Goal: Task Accomplishment & Management: Manage account settings

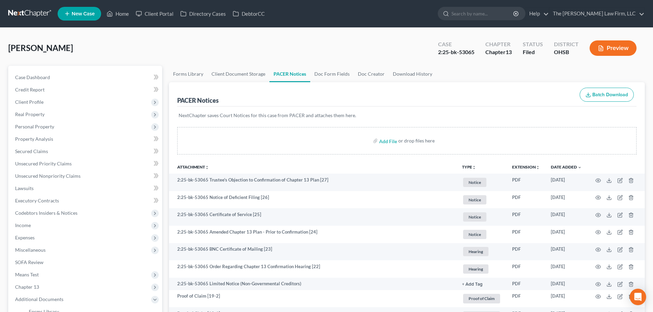
click at [29, 14] on link at bounding box center [30, 14] width 44 height 12
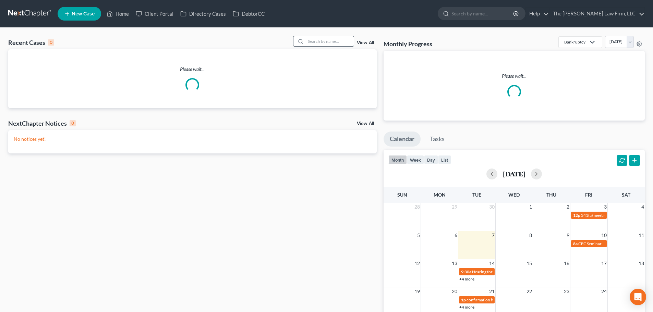
click at [314, 41] on input "search" at bounding box center [330, 41] width 48 height 10
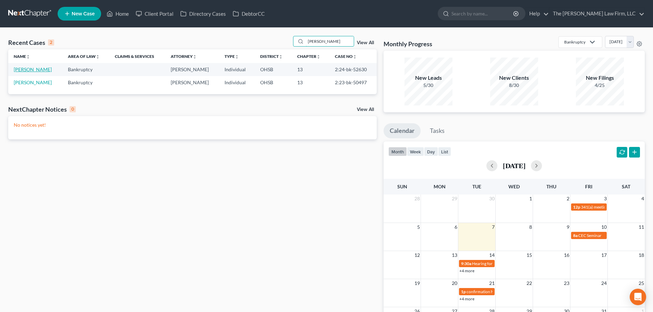
type input "collins"
click at [32, 69] on link "Collins, Jamie" at bounding box center [33, 69] width 38 height 6
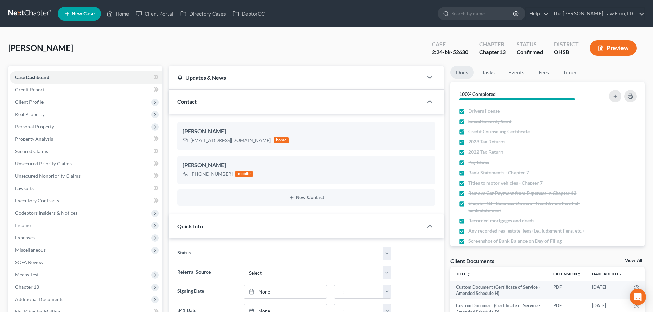
scroll to position [331, 0]
drag, startPoint x: 435, startPoint y: 52, endPoint x: 473, endPoint y: 53, distance: 38.0
click at [473, 53] on div "Case 2:24-bk-52630 Chapter Chapter 13 Status Confirmed District OHSB Preview" at bounding box center [535, 49] width 218 height 20
click at [450, 52] on div "2:24-bk-52630" at bounding box center [450, 52] width 36 height 8
drag, startPoint x: 436, startPoint y: 52, endPoint x: 467, endPoint y: 52, distance: 31.5
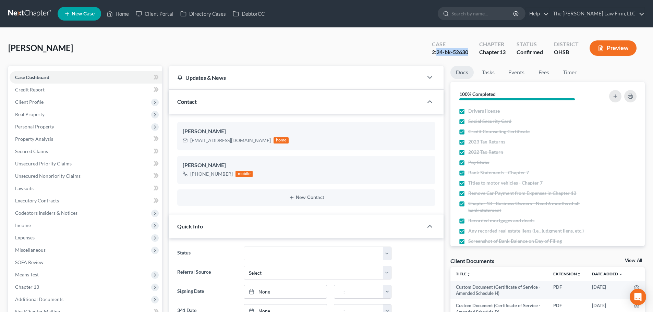
click at [467, 52] on div "2:24-bk-52630" at bounding box center [450, 52] width 36 height 8
copy div "24-bk-52630"
click at [22, 15] on link at bounding box center [30, 14] width 44 height 12
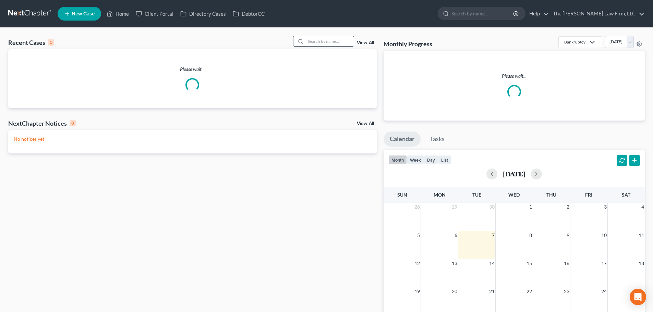
click at [339, 41] on input "search" at bounding box center [330, 41] width 48 height 10
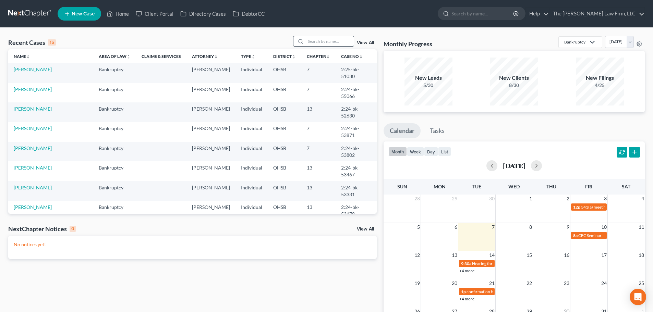
type input "p"
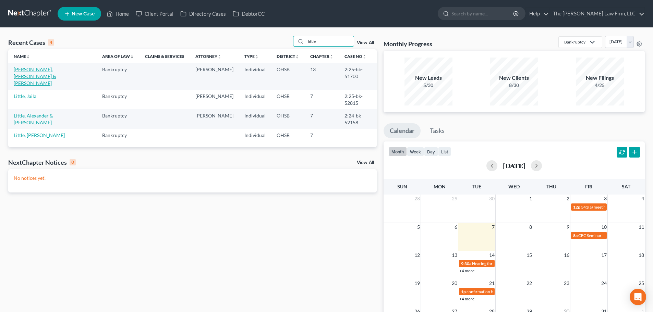
type input "little"
click at [32, 70] on link "[PERSON_NAME], [PERSON_NAME] & [PERSON_NAME]" at bounding box center [35, 76] width 42 height 20
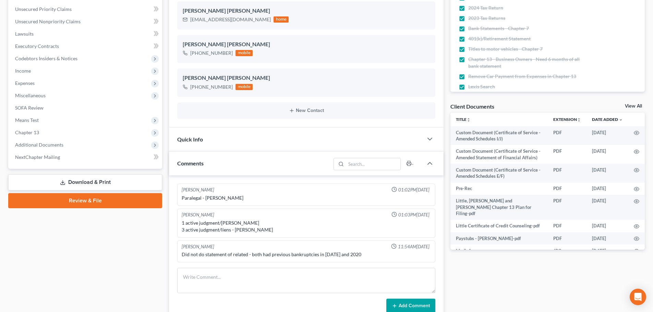
scroll to position [171, 0]
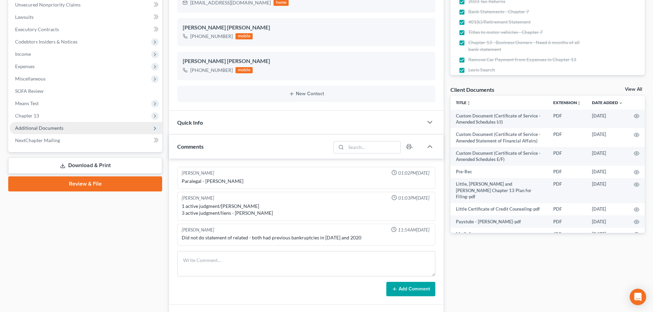
click at [48, 130] on span "Additional Documents" at bounding box center [39, 128] width 48 height 6
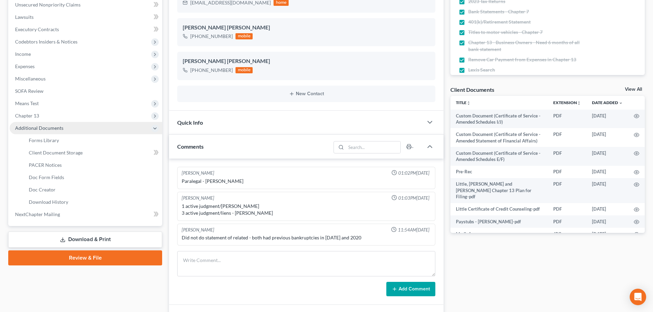
scroll to position [896, 0]
click at [52, 153] on span "Client Document Storage" at bounding box center [56, 153] width 54 height 6
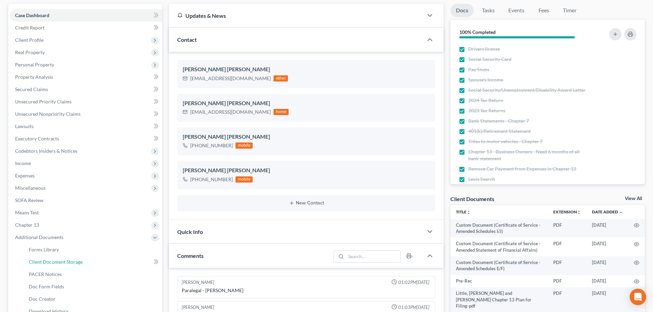
select select "61"
select select "53"
select select "7"
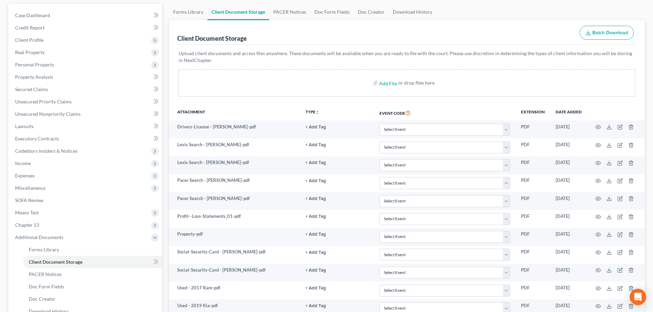
scroll to position [0, 0]
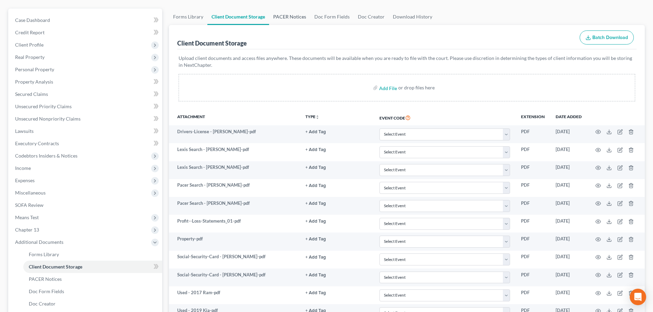
click at [289, 14] on link "PACER Notices" at bounding box center [289, 17] width 41 height 16
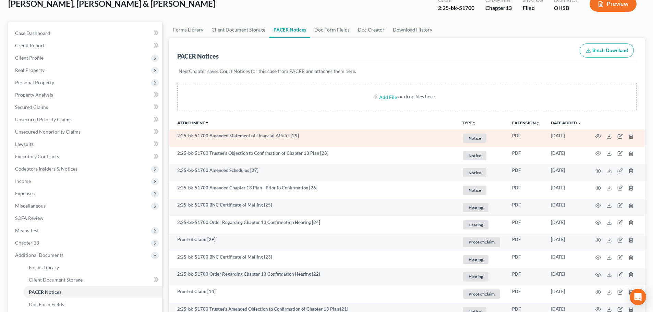
scroll to position [57, 0]
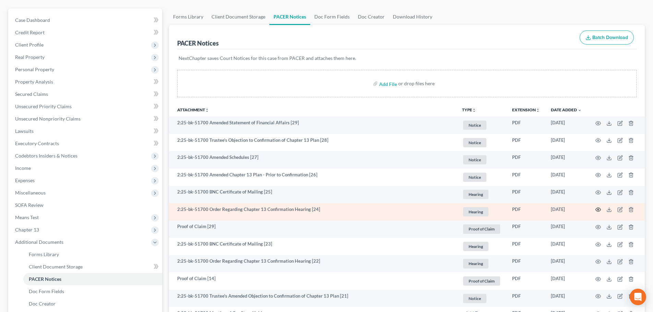
click at [598, 210] on icon "button" at bounding box center [597, 209] width 5 height 5
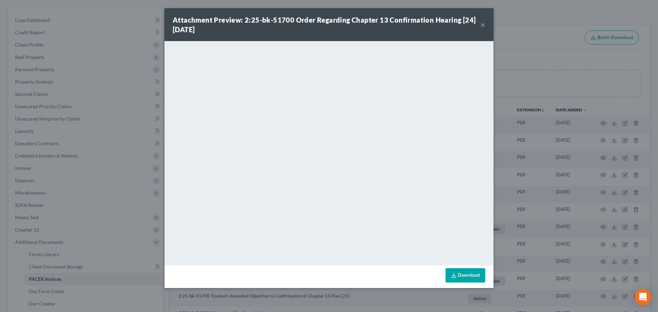
click at [484, 24] on button "×" at bounding box center [482, 25] width 5 height 8
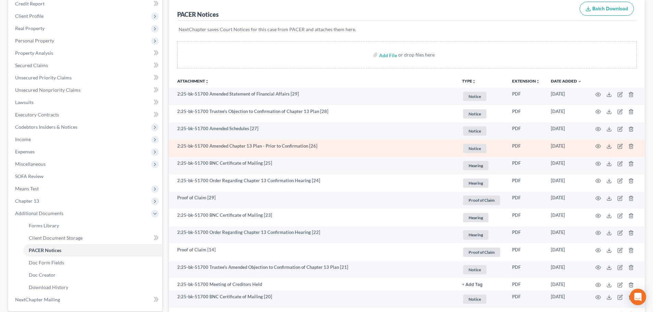
scroll to position [114, 0]
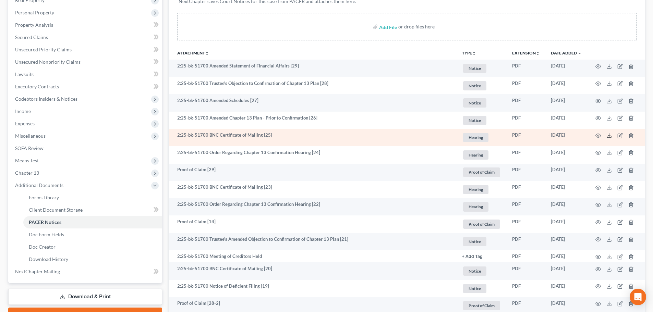
click at [610, 135] on icon at bounding box center [608, 135] width 5 height 5
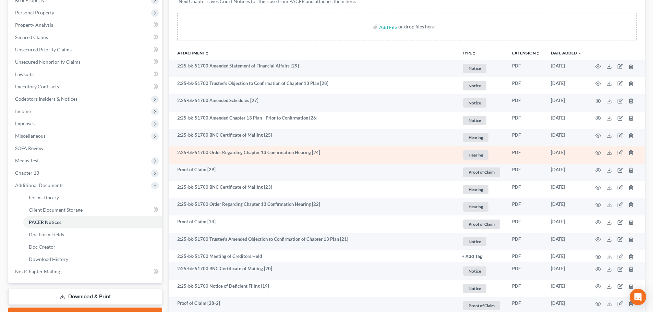
click at [608, 151] on icon at bounding box center [608, 152] width 5 height 5
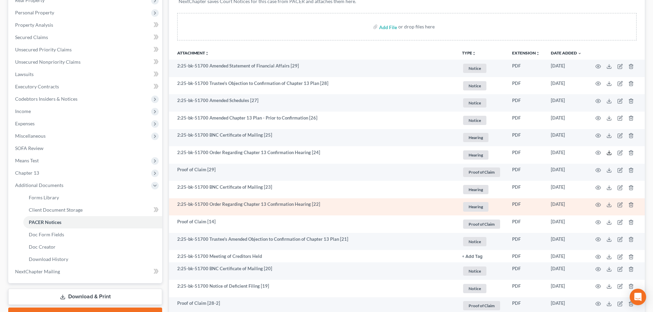
scroll to position [171, 0]
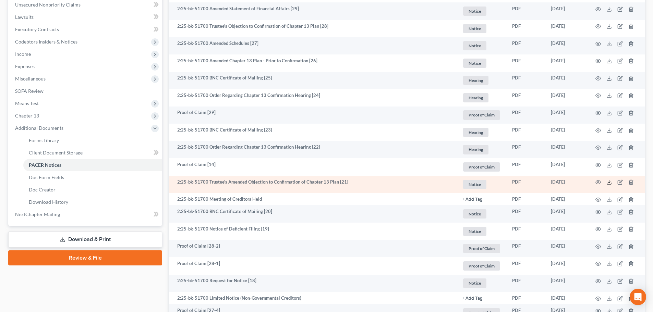
click at [609, 181] on icon at bounding box center [608, 182] width 5 height 5
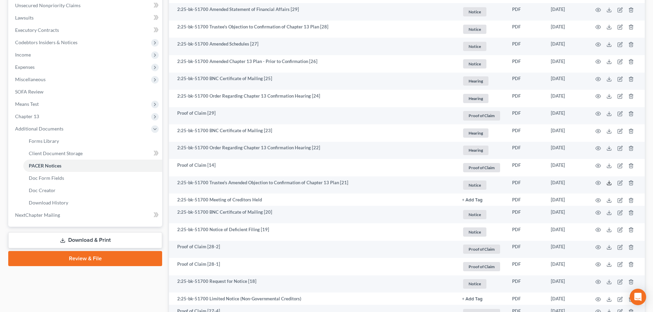
scroll to position [0, 0]
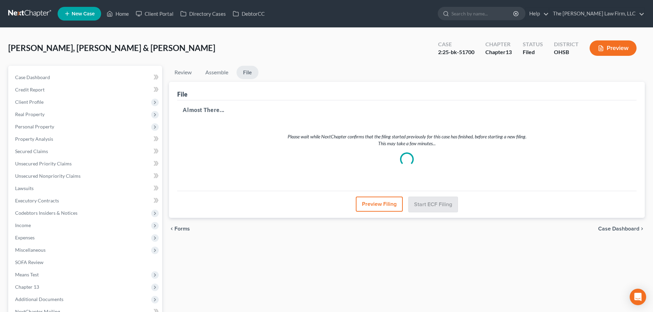
drag, startPoint x: 0, startPoint y: 0, endPoint x: 29, endPoint y: 15, distance: 33.1
click at [29, 15] on link at bounding box center [30, 14] width 44 height 12
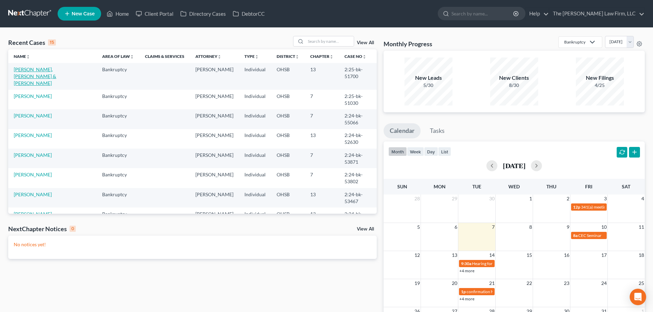
click at [23, 72] on link "[PERSON_NAME], [PERSON_NAME] & [PERSON_NAME]" at bounding box center [35, 76] width 42 height 20
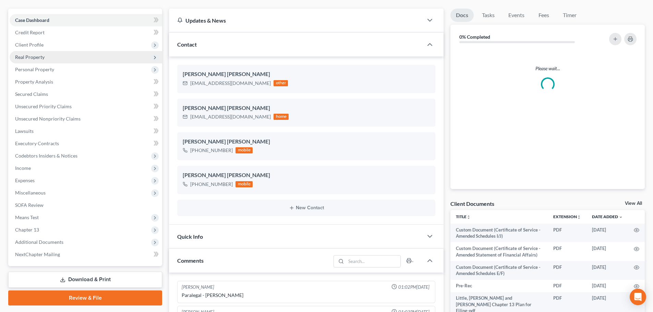
scroll to position [896, 0]
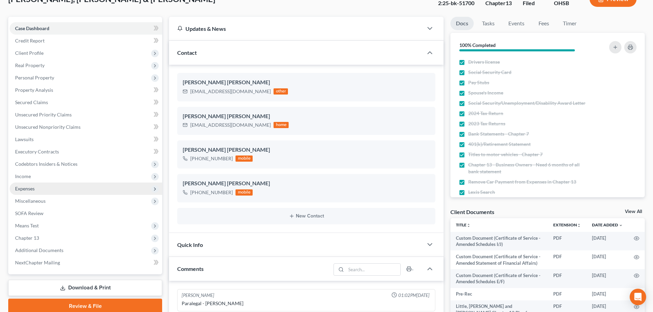
scroll to position [171, 0]
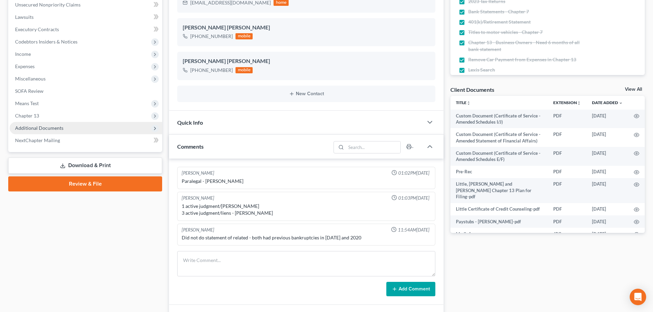
click at [49, 124] on span "Additional Documents" at bounding box center [86, 128] width 152 height 12
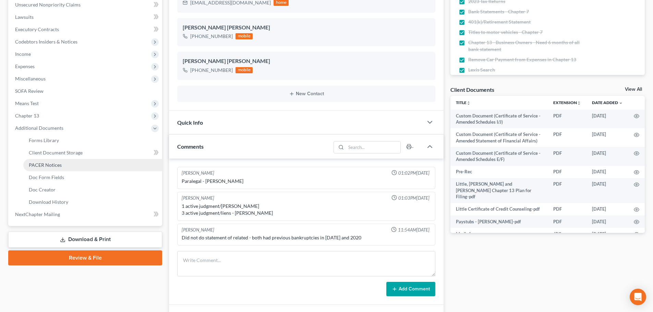
click at [48, 166] on span "PACER Notices" at bounding box center [45, 165] width 33 height 6
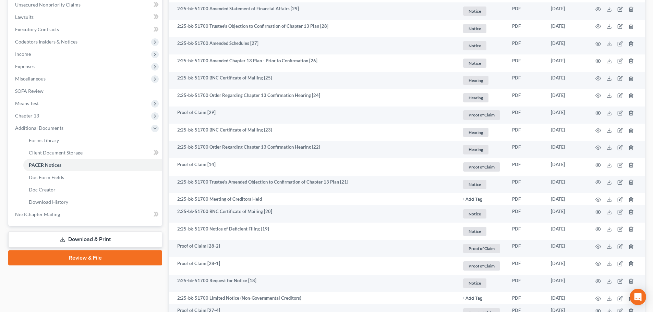
click at [97, 256] on link "Review & File" at bounding box center [85, 258] width 154 height 15
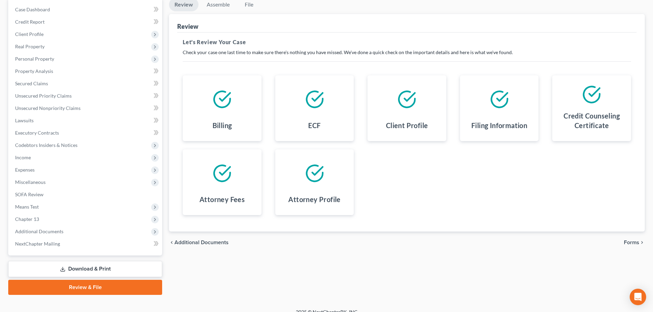
scroll to position [77, 0]
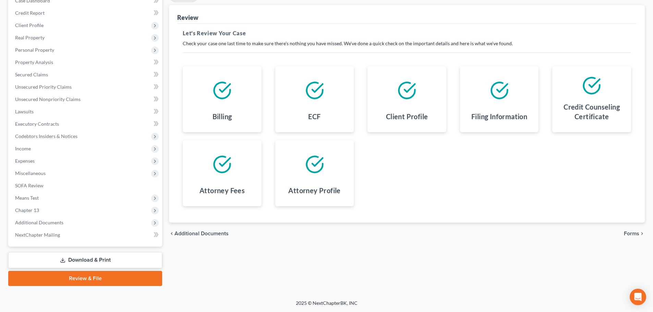
click at [632, 239] on div "chevron_left Additional Documents Forms chevron_right" at bounding box center [407, 234] width 476 height 22
click at [634, 232] on span "Forms" at bounding box center [631, 233] width 15 height 5
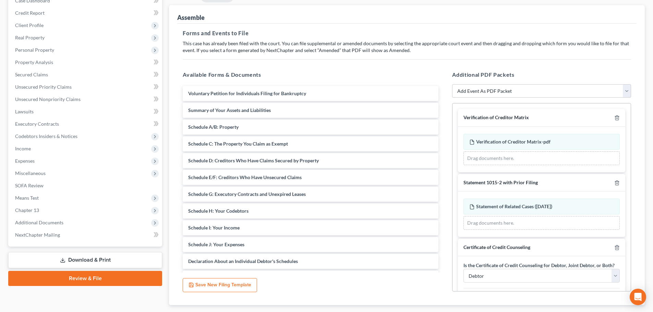
click at [611, 117] on div at bounding box center [615, 117] width 8 height 7
click at [614, 118] on icon "button" at bounding box center [616, 117] width 5 height 5
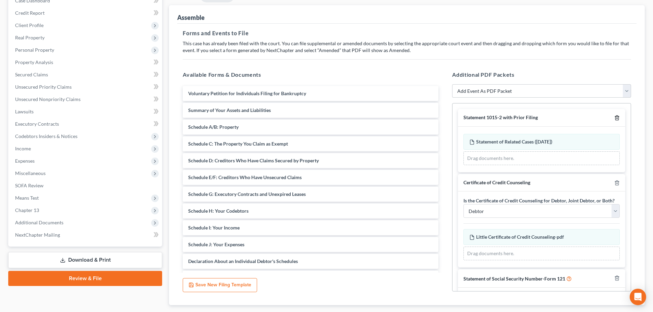
click at [614, 118] on icon "button" at bounding box center [616, 117] width 5 height 5
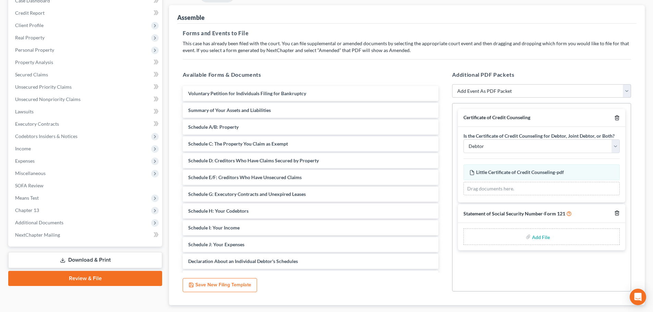
click at [617, 117] on icon "button" at bounding box center [616, 117] width 5 height 5
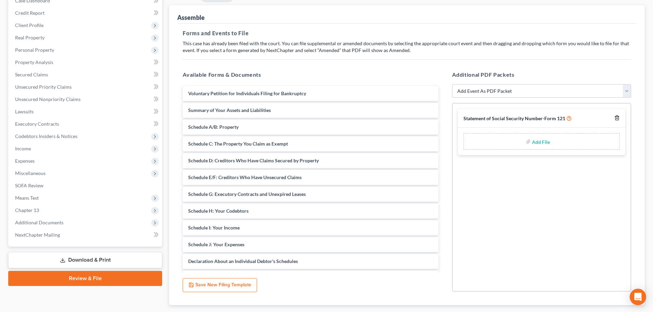
click at [617, 117] on icon "button" at bounding box center [616, 117] width 5 height 5
click at [564, 96] on select "Add Event As PDF Packet 20 Largest Unsecured Creditors Amended Document Amended…" at bounding box center [541, 91] width 179 height 14
select select "3"
click at [452, 84] on select "Add Event As PDF Packet 20 Largest Unsecured Creditors Amended Document Amended…" at bounding box center [541, 91] width 179 height 14
select select
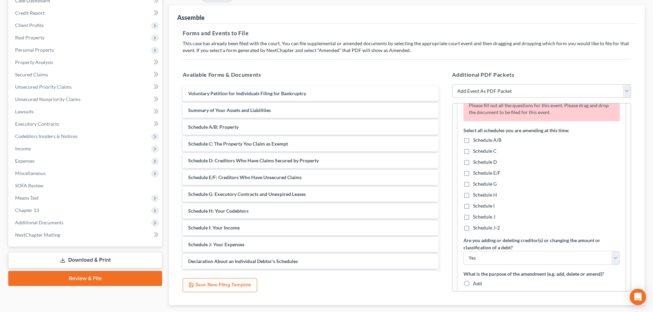
scroll to position [57, 0]
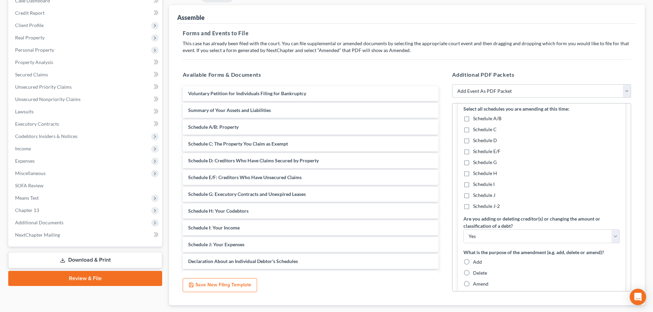
click at [485, 184] on span "Schedule I" at bounding box center [484, 184] width 22 height 6
click at [480, 184] on input "Schedule I" at bounding box center [478, 183] width 4 height 4
checkbox input "true"
click at [483, 197] on span "Schedule J" at bounding box center [484, 195] width 22 height 6
click at [480, 196] on input "Schedule J" at bounding box center [478, 194] width 4 height 4
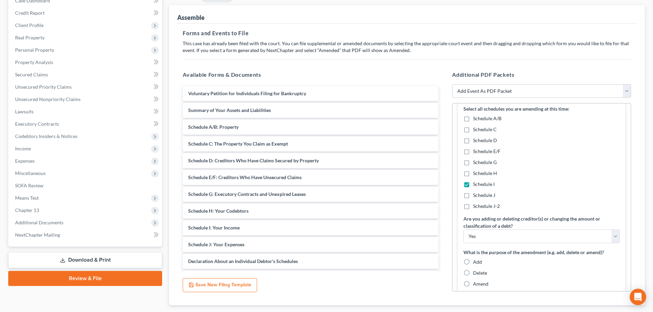
checkbox input "true"
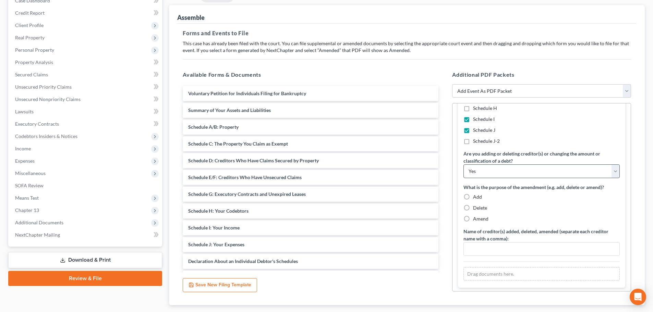
scroll to position [124, 0]
drag, startPoint x: 493, startPoint y: 170, endPoint x: 494, endPoint y: 175, distance: 5.2
click at [493, 170] on select "Yes No" at bounding box center [541, 169] width 156 height 14
select select "1"
click at [463, 162] on select "Yes No" at bounding box center [541, 169] width 156 height 14
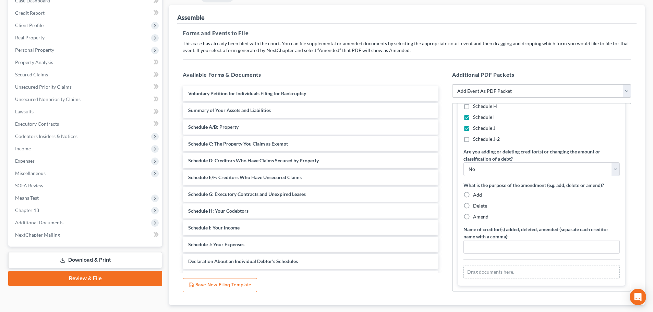
click at [477, 217] on span "Amend" at bounding box center [480, 217] width 15 height 6
click at [477, 217] on input "Amend" at bounding box center [478, 215] width 4 height 4
radio input "true"
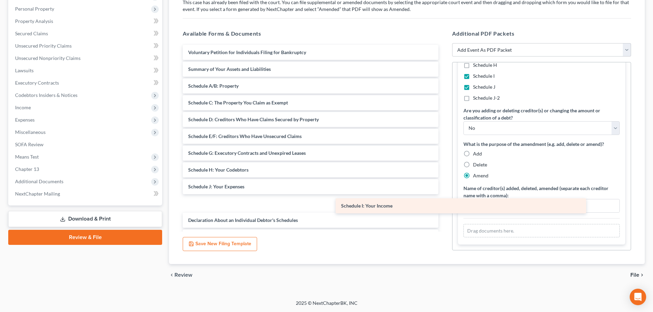
drag, startPoint x: 218, startPoint y: 188, endPoint x: 488, endPoint y: 221, distance: 271.9
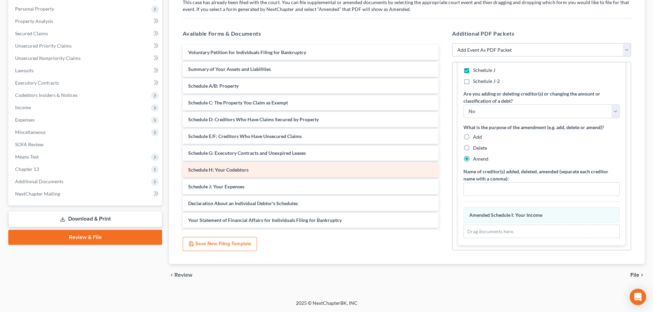
scroll to position [112, 0]
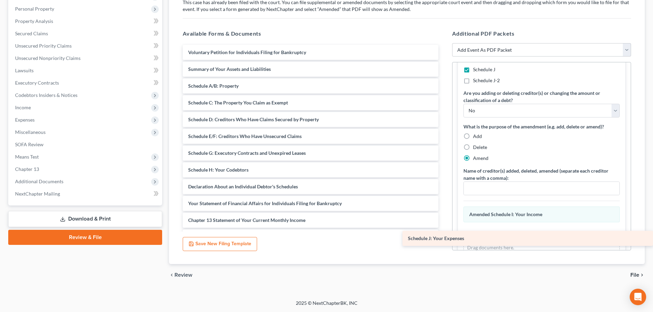
drag, startPoint x: 208, startPoint y: 190, endPoint x: 504, endPoint y: 243, distance: 301.1
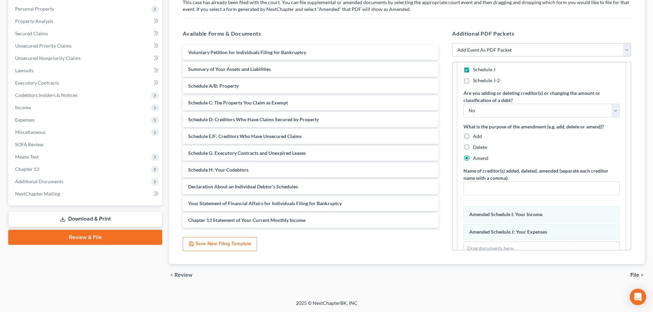
scroll to position [129, 0]
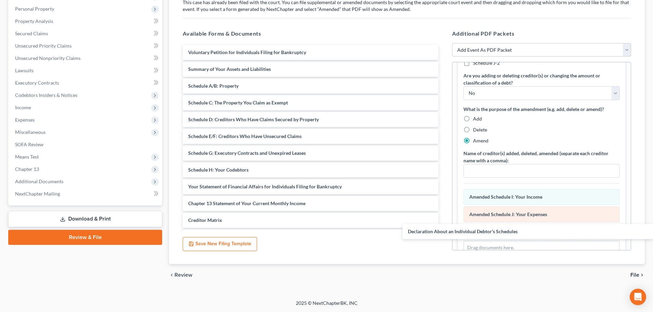
drag, startPoint x: 252, startPoint y: 189, endPoint x: 515, endPoint y: 216, distance: 263.9
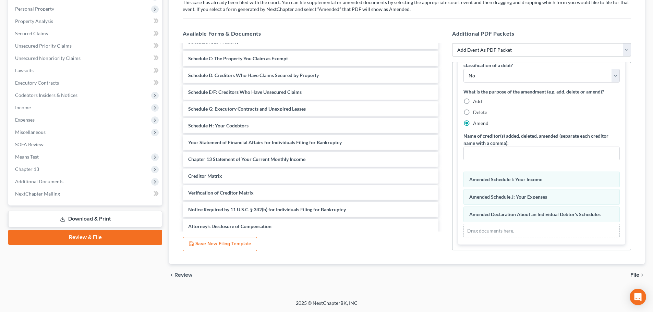
scroll to position [114, 0]
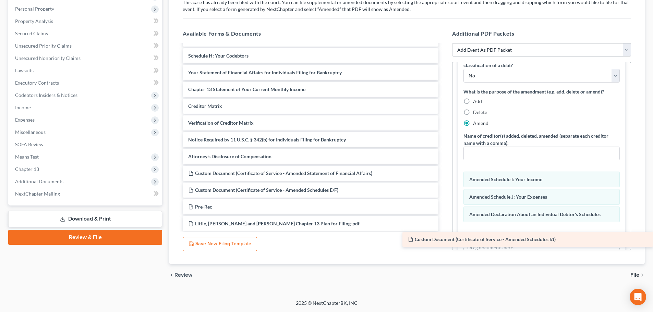
drag, startPoint x: 279, startPoint y: 173, endPoint x: 552, endPoint y: 239, distance: 280.3
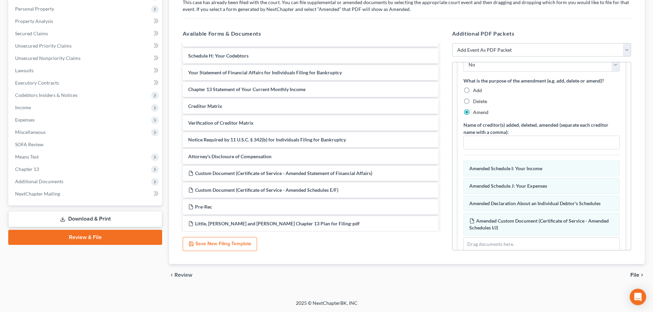
scroll to position [171, 0]
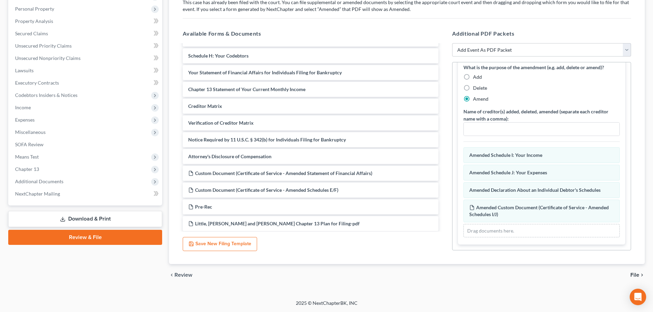
click at [635, 274] on span "File" at bounding box center [634, 274] width 9 height 5
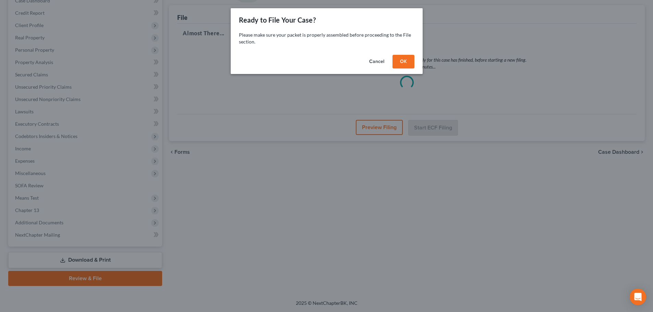
scroll to position [77, 0]
click at [411, 62] on button "OK" at bounding box center [406, 62] width 22 height 14
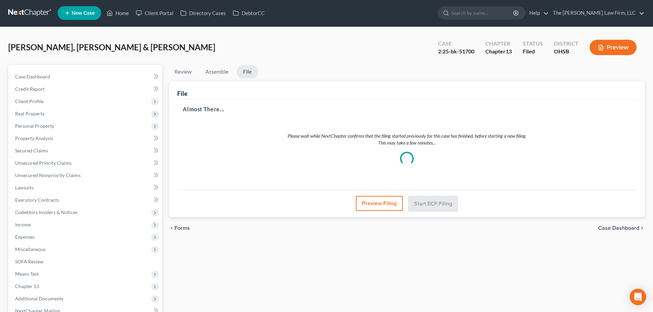
scroll to position [0, 0]
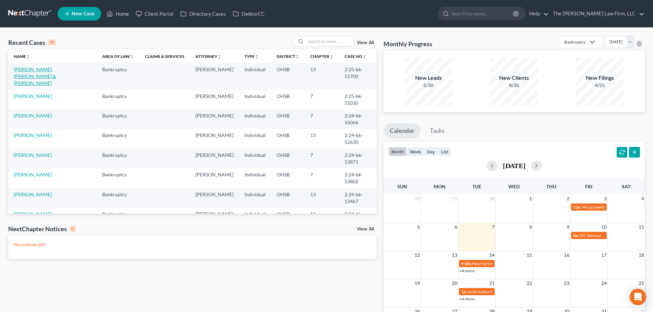
click at [35, 72] on link "[PERSON_NAME], [PERSON_NAME] & [PERSON_NAME]" at bounding box center [35, 76] width 42 height 20
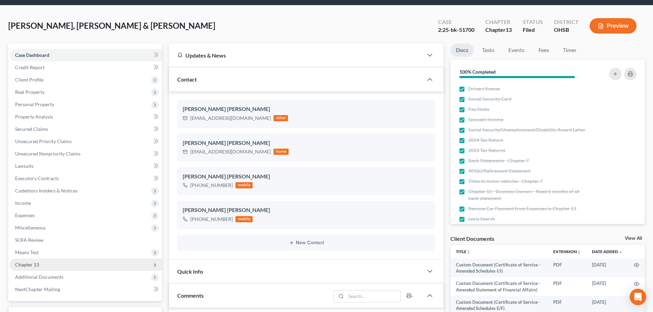
scroll to position [57, 0]
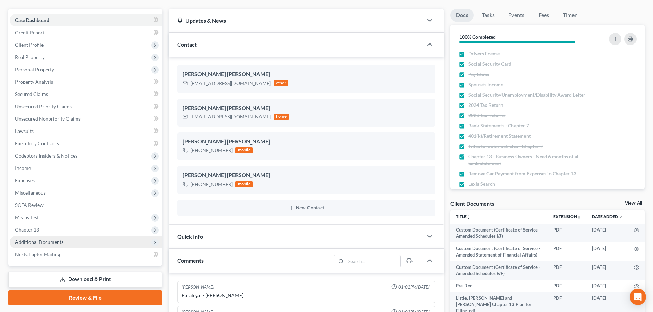
click at [67, 245] on span "Additional Documents" at bounding box center [86, 242] width 152 height 12
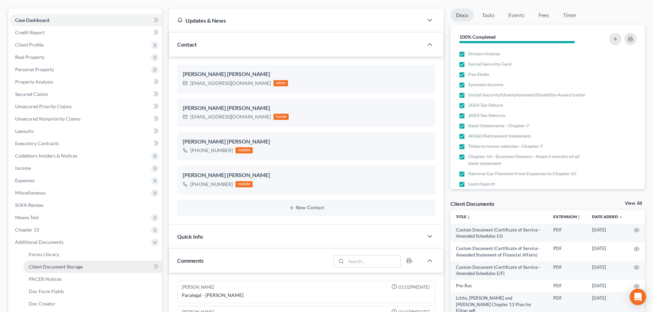
click at [60, 269] on span "Client Document Storage" at bounding box center [56, 267] width 54 height 6
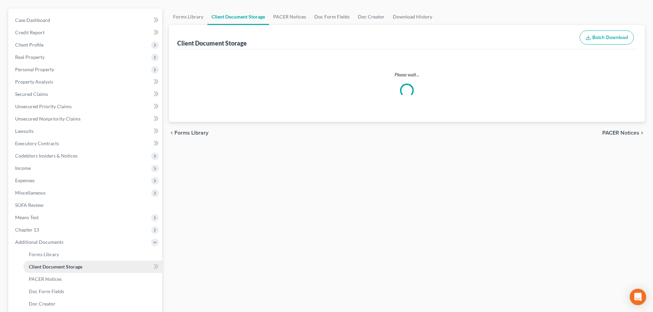
scroll to position [11, 0]
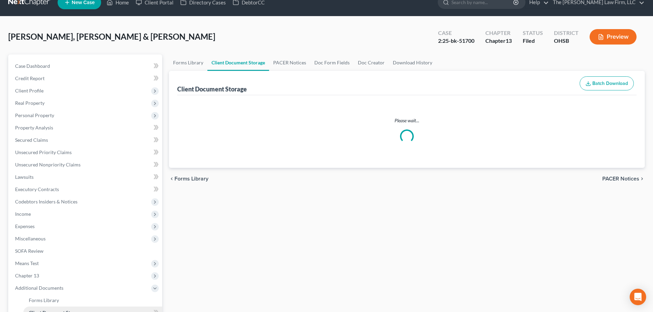
select select "61"
select select "53"
select select "7"
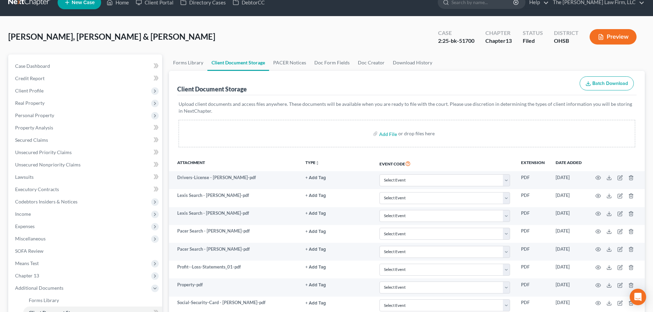
scroll to position [0, 0]
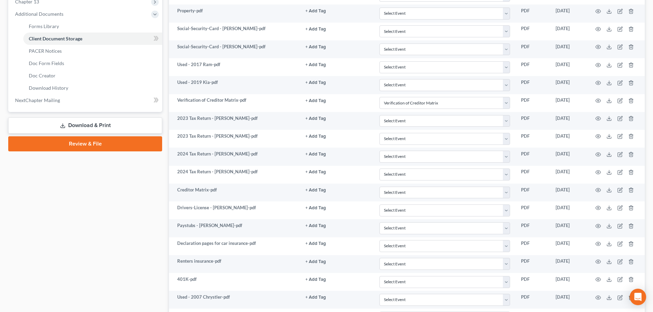
click at [91, 146] on link "Review & File" at bounding box center [85, 143] width 154 height 15
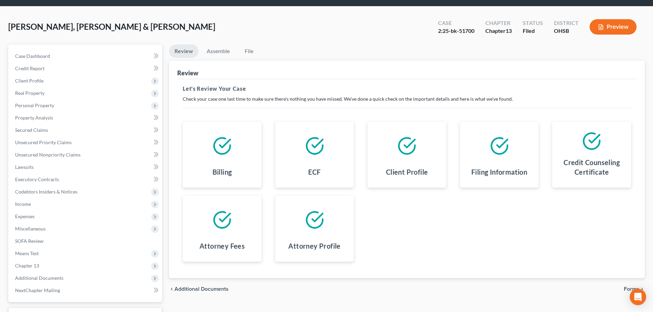
scroll to position [77, 0]
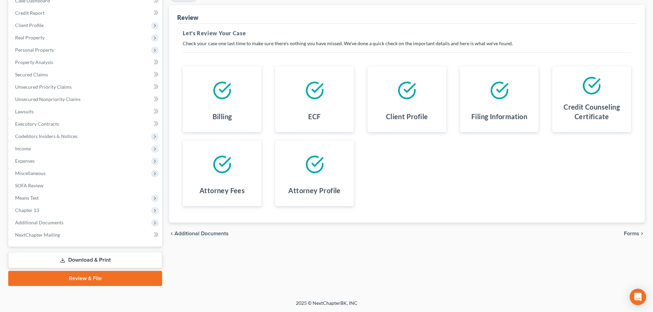
click at [631, 234] on span "Forms" at bounding box center [631, 233] width 15 height 5
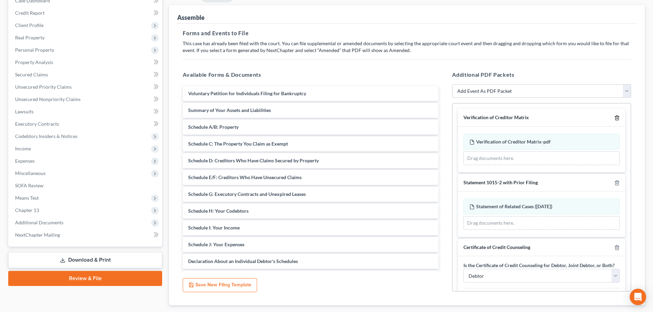
click at [614, 116] on icon "button" at bounding box center [616, 117] width 5 height 5
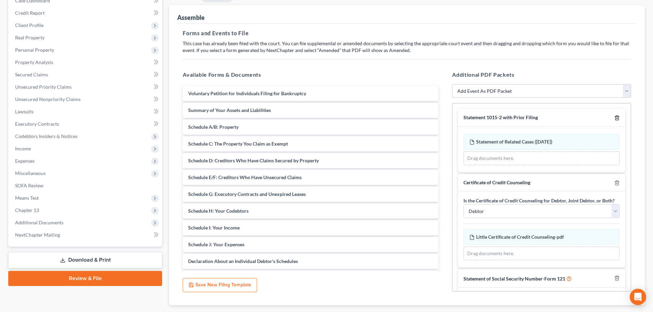
click at [614, 116] on icon "button" at bounding box center [616, 117] width 5 height 5
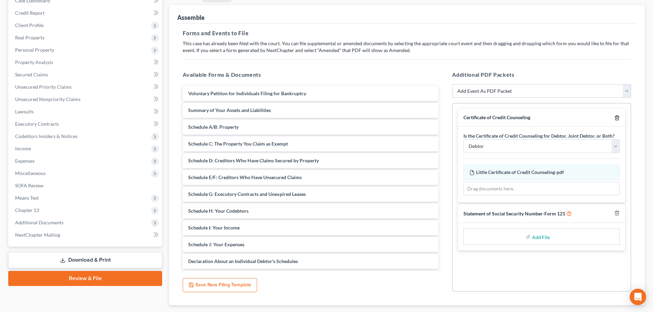
click at [618, 116] on icon "button" at bounding box center [616, 118] width 3 height 4
click at [618, 211] on icon "button" at bounding box center [616, 213] width 3 height 4
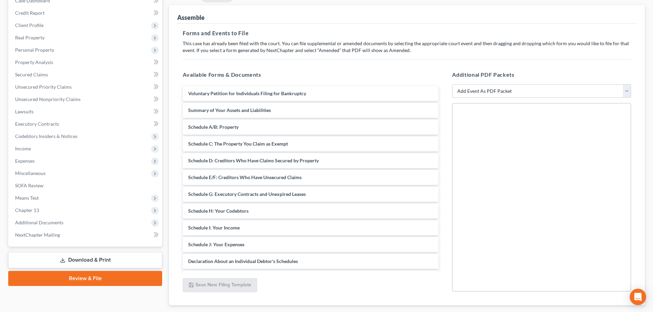
click at [581, 94] on select "Add Event As PDF Packet 20 Largest Unsecured Creditors Amended Document Amended…" at bounding box center [541, 91] width 179 height 14
select select "3"
click at [452, 84] on select "Add Event As PDF Packet 20 Largest Unsecured Creditors Amended Document Amended…" at bounding box center [541, 91] width 179 height 14
select select
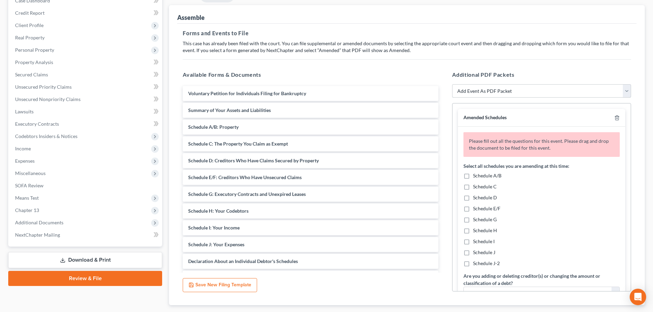
scroll to position [57, 0]
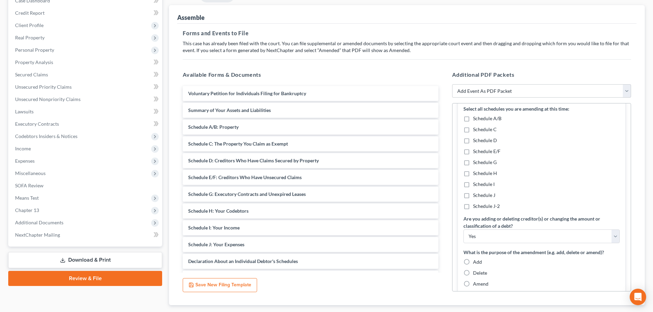
click at [486, 185] on span "Schedule I" at bounding box center [484, 184] width 22 height 6
click at [480, 185] on input "Schedule I" at bounding box center [478, 183] width 4 height 4
checkbox input "true"
click at [486, 194] on span "Schedule J" at bounding box center [484, 195] width 22 height 6
click at [480, 194] on input "Schedule J" at bounding box center [478, 194] width 4 height 4
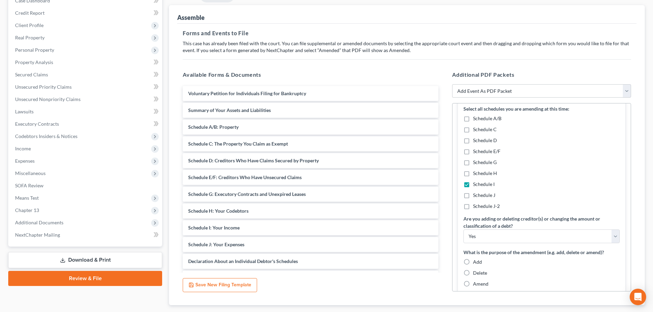
checkbox input "true"
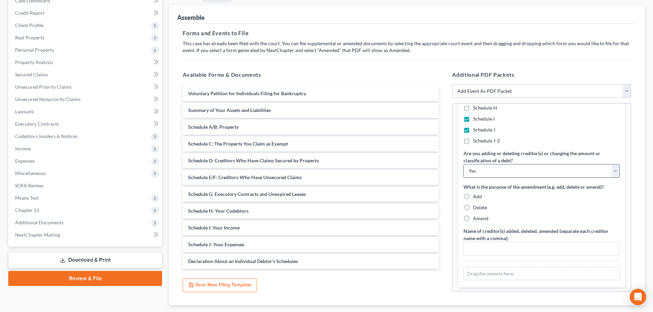
scroll to position [124, 0]
click at [499, 173] on select "Yes No" at bounding box center [541, 169] width 156 height 14
select select "1"
click at [463, 162] on select "Yes No" at bounding box center [541, 169] width 156 height 14
click at [476, 216] on span "Amend" at bounding box center [480, 217] width 15 height 6
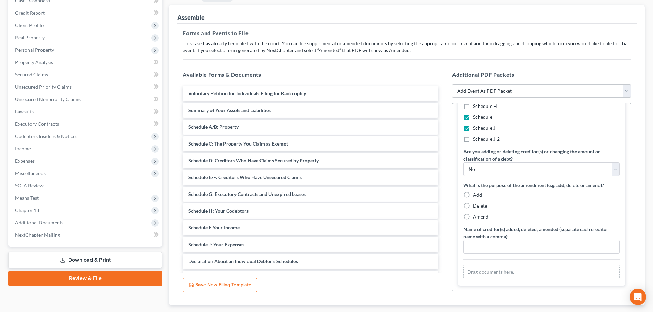
click at [476, 216] on input "Amend" at bounding box center [478, 215] width 4 height 4
radio input "true"
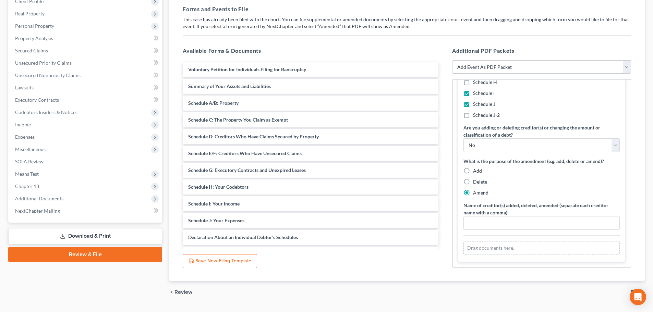
scroll to position [118, 0]
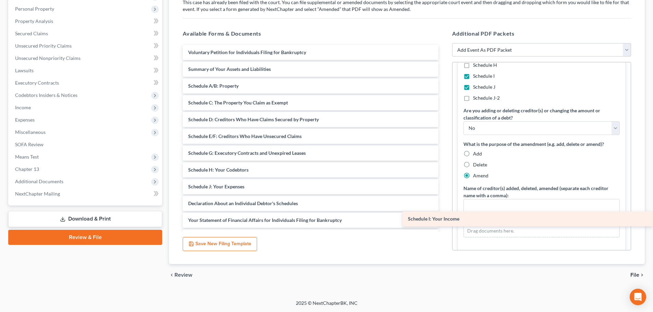
drag, startPoint x: 255, startPoint y: 186, endPoint x: 514, endPoint y: 218, distance: 261.4
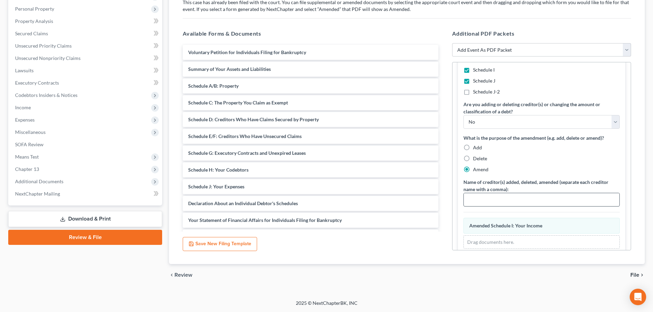
scroll to position [112, 0]
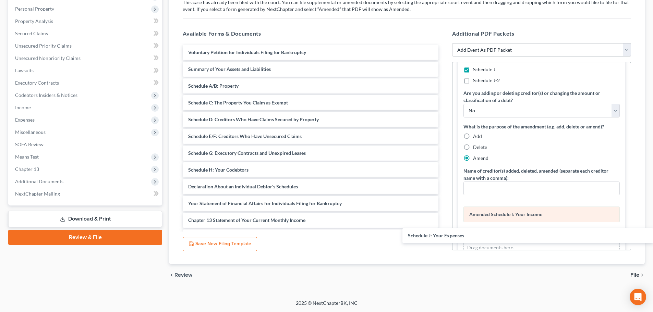
drag, startPoint x: 239, startPoint y: 191, endPoint x: 537, endPoint y: 211, distance: 298.8
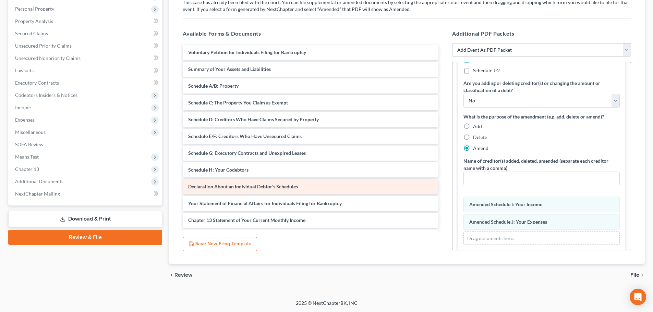
scroll to position [129, 0]
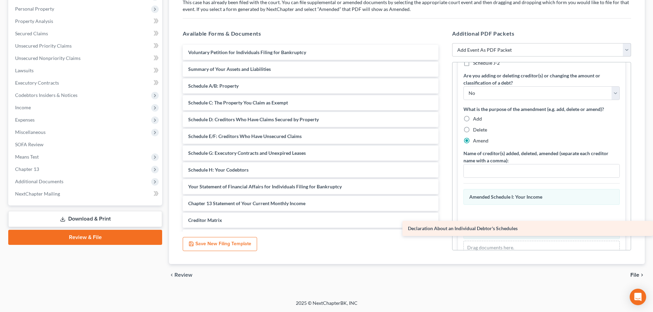
drag, startPoint x: 268, startPoint y: 189, endPoint x: 543, endPoint y: 231, distance: 279.0
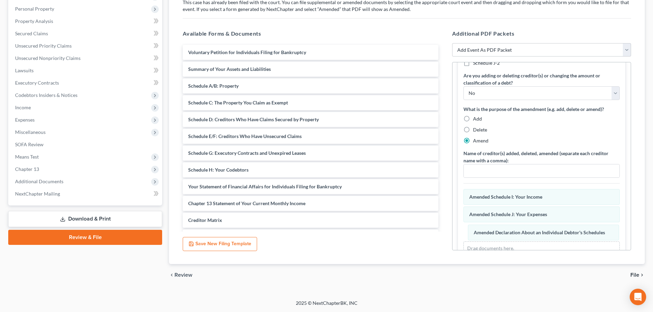
drag, startPoint x: 522, startPoint y: 216, endPoint x: 528, endPoint y: 233, distance: 18.1
click at [527, 235] on div "Declaration About an Individual Debtor's Schedules Amended Declaration About an…" at bounding box center [541, 222] width 156 height 66
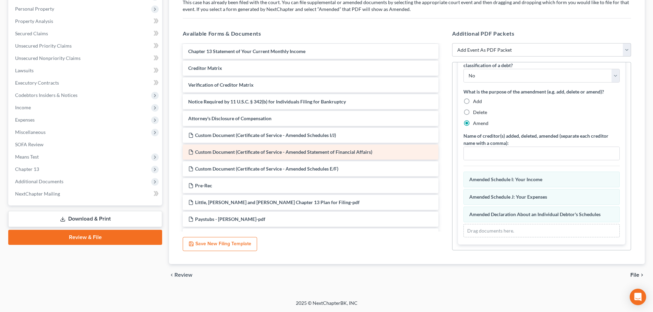
scroll to position [171, 0]
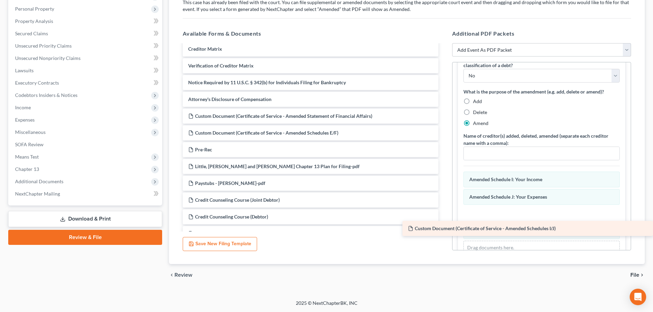
drag, startPoint x: 280, startPoint y: 117, endPoint x: 515, endPoint y: 239, distance: 265.2
click at [444, 239] on div "Custom Document (Certificate of Service - Amended Schedules I/J) Voluntary Peti…" at bounding box center [310, 267] width 267 height 787
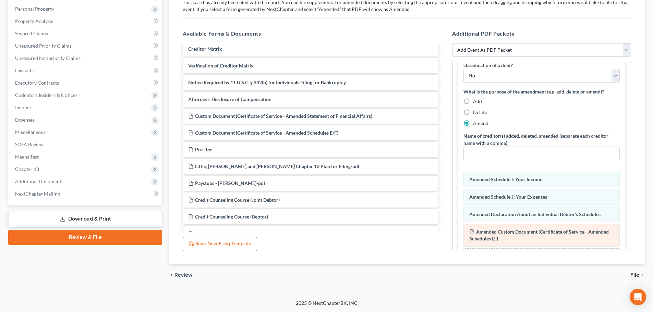
scroll to position [171, 0]
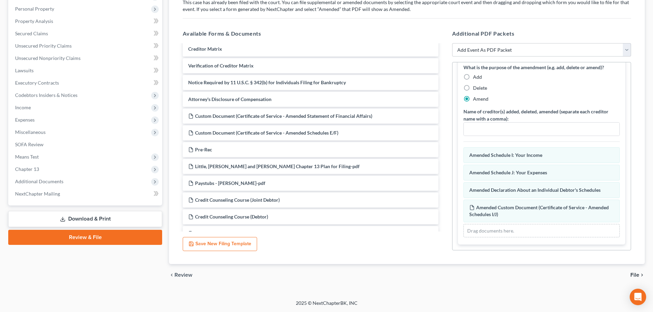
click at [639, 276] on span "File" at bounding box center [634, 274] width 9 height 5
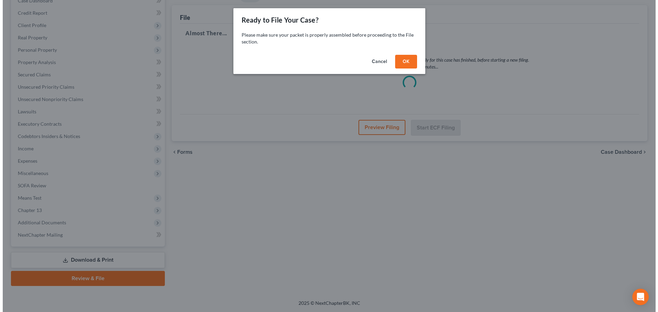
scroll to position [77, 0]
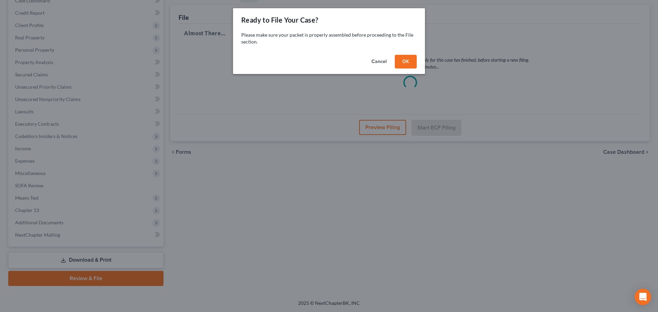
click at [404, 59] on button "OK" at bounding box center [406, 62] width 22 height 14
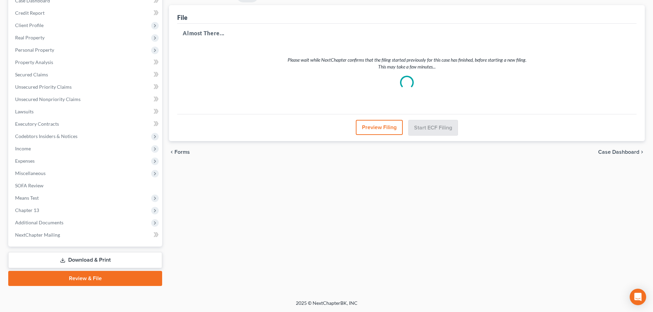
click at [378, 127] on button "Preview Filing" at bounding box center [379, 127] width 47 height 15
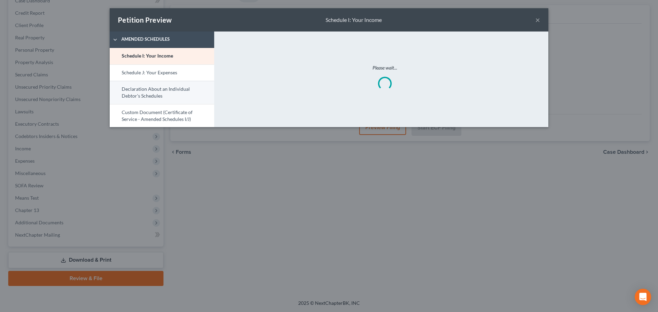
click at [150, 94] on link "Declaration About an Individual Debtor's Schedules" at bounding box center [162, 92] width 105 height 23
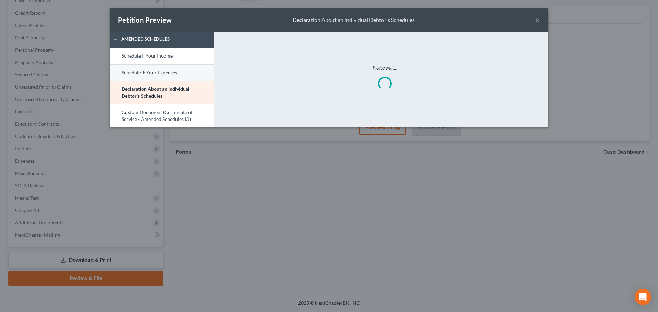
click at [154, 73] on link "Schedule J: Your Expenses" at bounding box center [162, 72] width 105 height 16
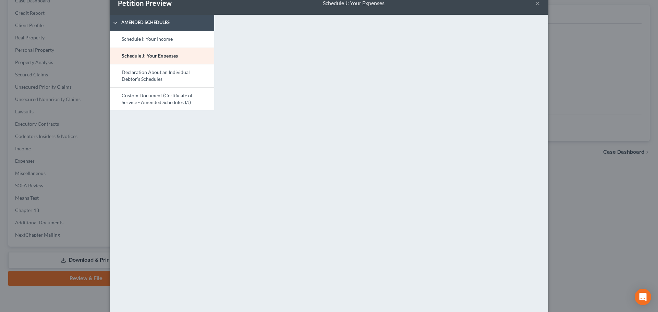
scroll to position [36, 0]
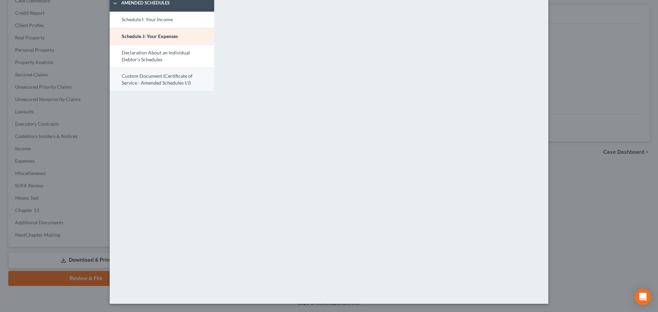
click at [151, 77] on link "Custom Document (Certificate of Service - Amended Schedules I/J)" at bounding box center [162, 79] width 105 height 23
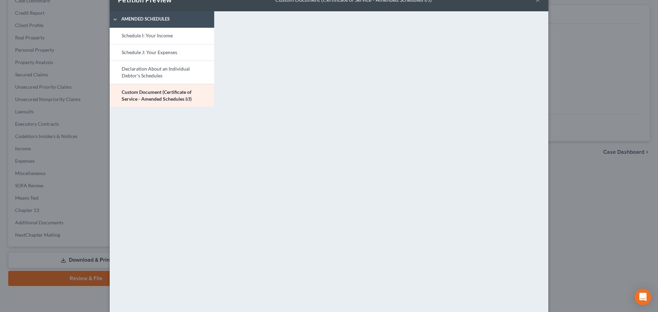
scroll to position [0, 0]
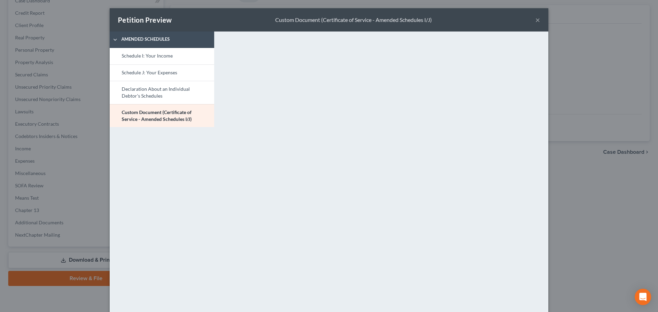
click at [537, 21] on button "×" at bounding box center [537, 20] width 5 height 8
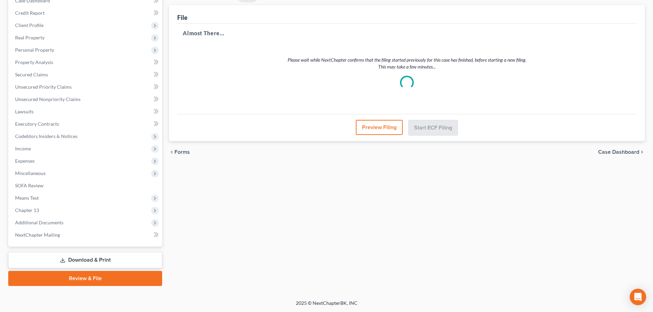
click at [79, 261] on link "Download & Print" at bounding box center [85, 260] width 154 height 16
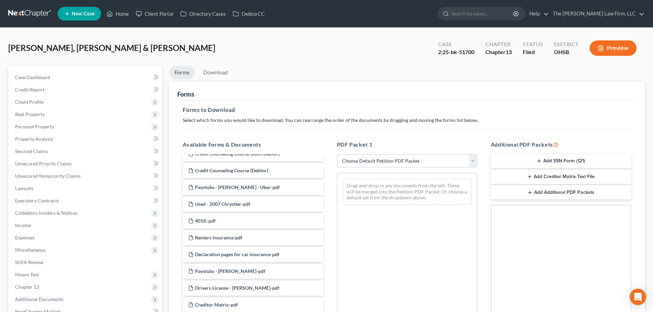
scroll to position [111, 0]
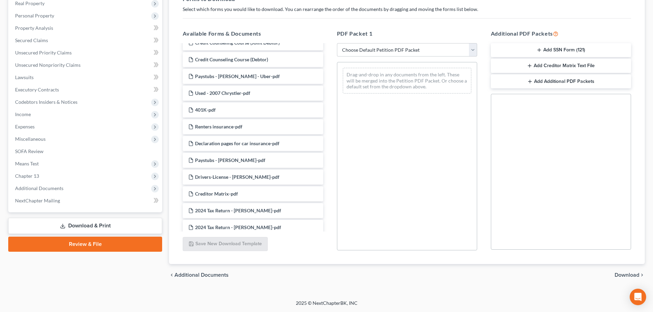
click at [84, 221] on link "Download & Print" at bounding box center [85, 226] width 154 height 16
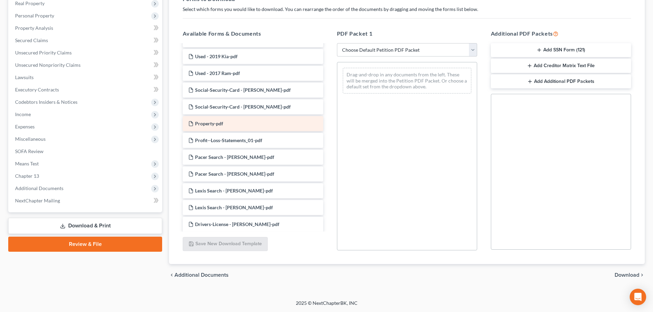
scroll to position [457, 0]
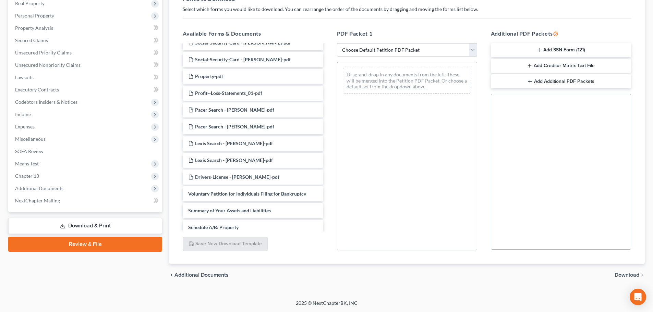
click at [365, 50] on select "Choose Default Petition PDF Packet Complete Bankruptcy Petition (all forms and …" at bounding box center [407, 50] width 140 height 14
select select "2"
click at [337, 43] on select "Choose Default Petition PDF Packet Complete Bankruptcy Petition (all forms and …" at bounding box center [407, 50] width 140 height 14
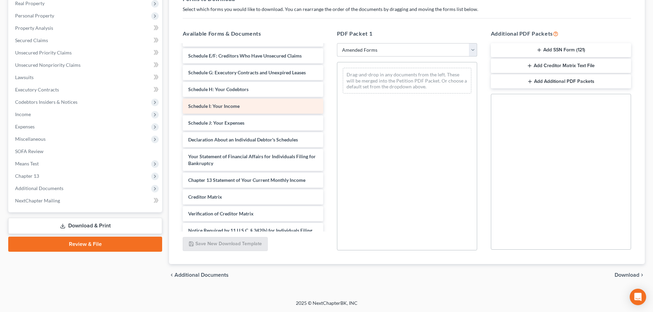
scroll to position [62, 0]
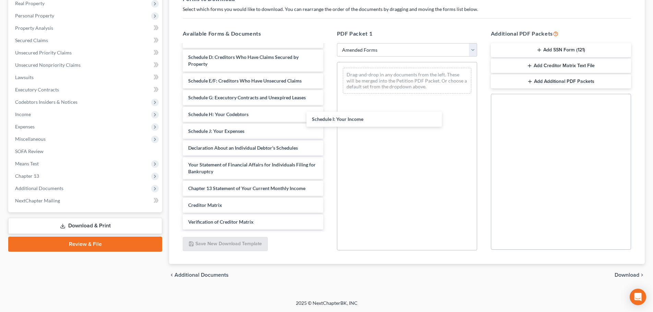
drag, startPoint x: 231, startPoint y: 133, endPoint x: 374, endPoint y: 119, distance: 143.6
click at [328, 111] on div "Schedule I: Your Income Voluntary Petition for Individuals Filing for Bankruptc…" at bounding box center [252, 127] width 151 height 288
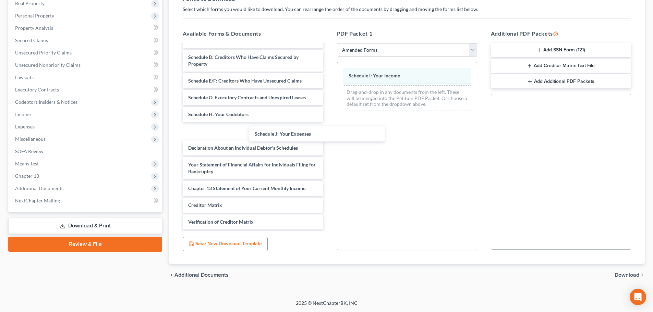
drag, startPoint x: 217, startPoint y: 134, endPoint x: 389, endPoint y: 123, distance: 172.7
click at [328, 124] on div "Schedule J: Your Expenses Voluntary Petition for Individuals Filing for Bankrup…" at bounding box center [252, 127] width 151 height 288
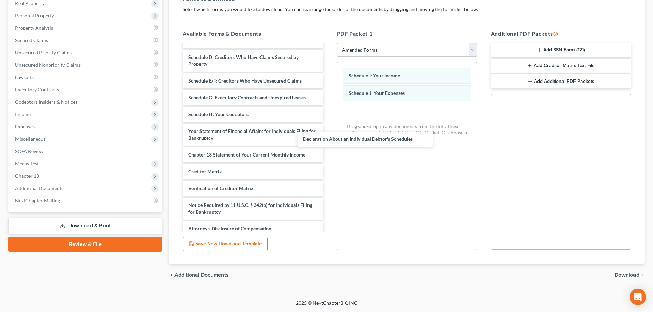
drag, startPoint x: 233, startPoint y: 131, endPoint x: 386, endPoint y: 138, distance: 152.7
click at [328, 138] on div "Declaration About an Individual Debtor's Schedules Voluntary Petition for Indiv…" at bounding box center [252, 110] width 151 height 254
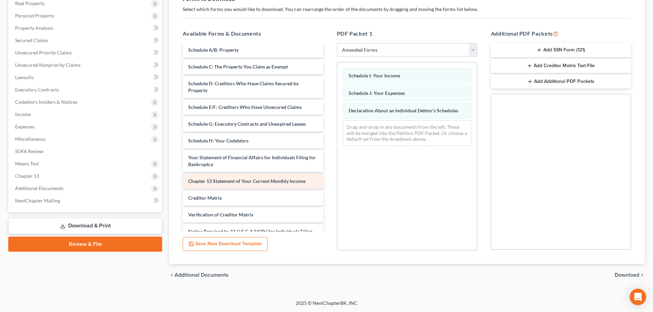
scroll to position [0, 0]
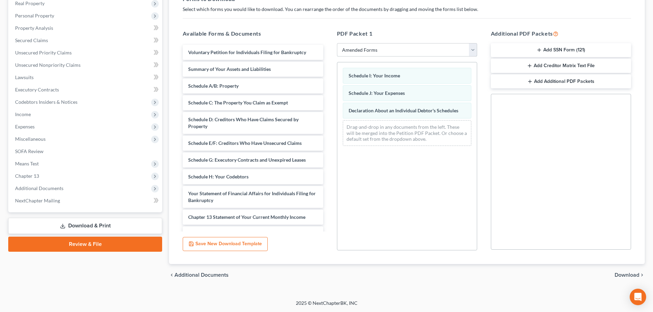
click at [379, 47] on select "Choose Default Petition PDF Packet Complete Bankruptcy Petition (all forms and …" at bounding box center [407, 50] width 140 height 14
click at [337, 43] on select "Choose Default Petition PDF Packet Complete Bankruptcy Petition (all forms and …" at bounding box center [407, 50] width 140 height 14
click at [629, 277] on span "Download" at bounding box center [626, 274] width 25 height 5
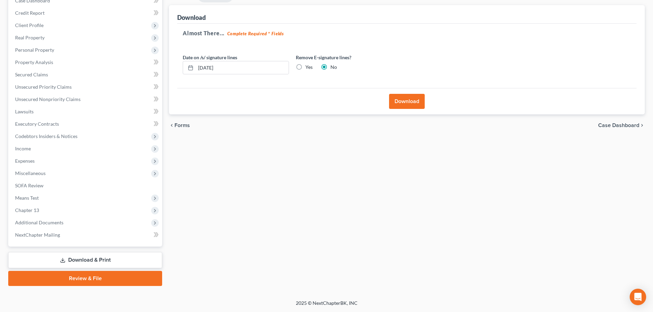
click at [407, 102] on button "Download" at bounding box center [407, 101] width 36 height 15
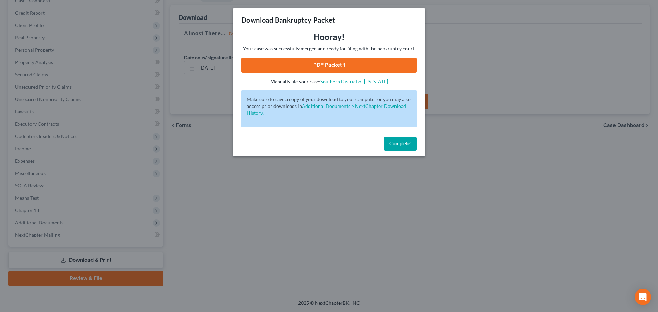
click at [323, 68] on link "PDF Packet 1" at bounding box center [328, 65] width 175 height 15
click at [172, 201] on div "Download Bankruptcy Packet Hooray! Your case was successfully merged and ready …" at bounding box center [329, 156] width 658 height 312
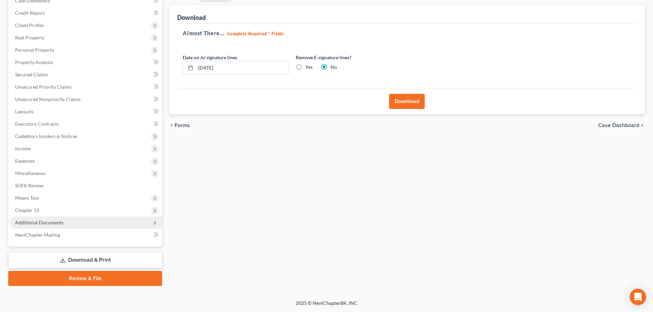
click at [66, 220] on span "Additional Documents" at bounding box center [86, 223] width 152 height 12
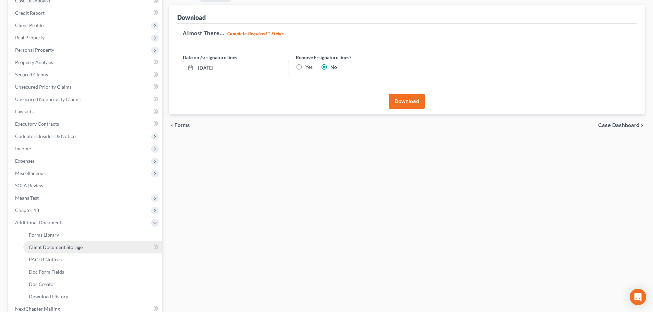
click at [52, 247] on span "Client Document Storage" at bounding box center [56, 247] width 54 height 6
select select "61"
select select "53"
select select "7"
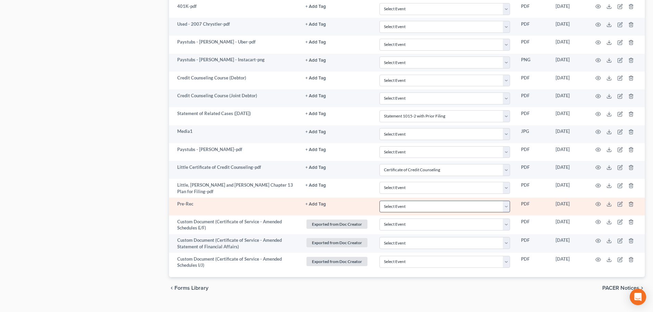
scroll to position [571, 0]
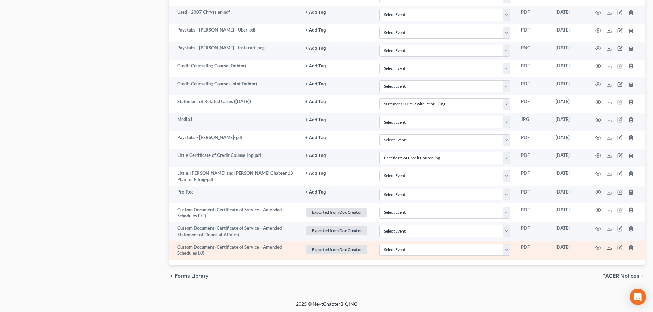
click at [609, 247] on polyline at bounding box center [609, 247] width 2 height 1
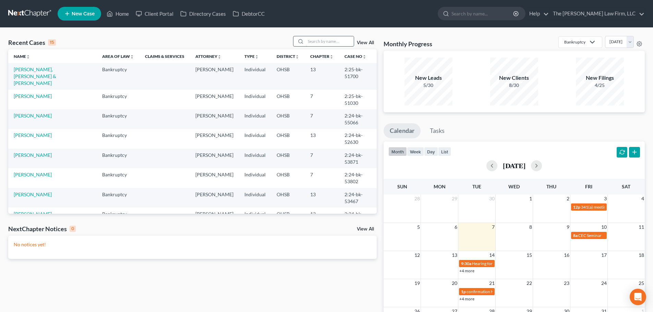
click at [324, 40] on input "search" at bounding box center [330, 41] width 48 height 10
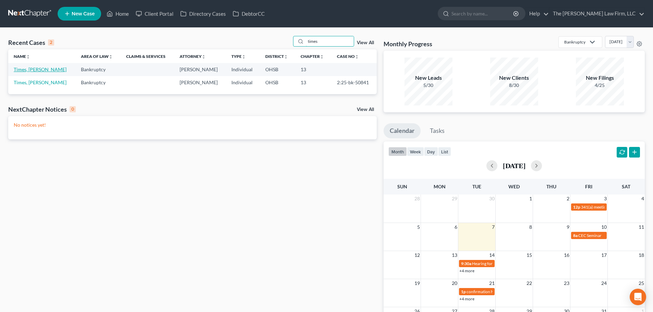
type input "times"
click at [33, 71] on link "Times, [PERSON_NAME]" at bounding box center [40, 69] width 53 height 6
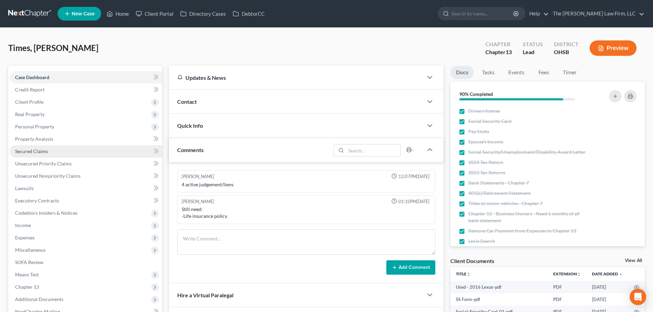
click at [61, 145] on link "Secured Claims" at bounding box center [86, 151] width 152 height 12
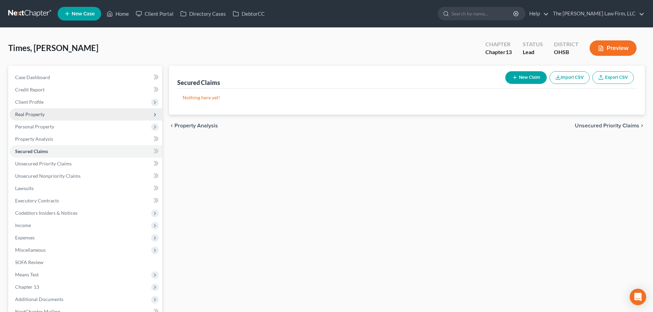
click at [48, 117] on span "Real Property" at bounding box center [86, 114] width 152 height 12
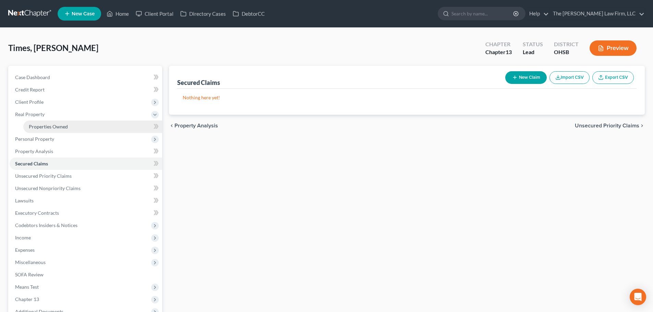
click at [46, 124] on span "Properties Owned" at bounding box center [48, 127] width 39 height 6
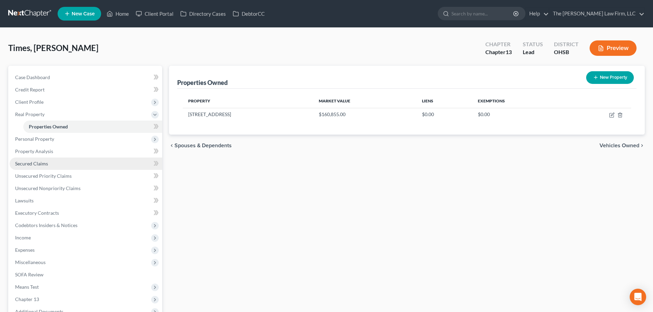
click at [39, 163] on span "Secured Claims" at bounding box center [31, 164] width 33 height 6
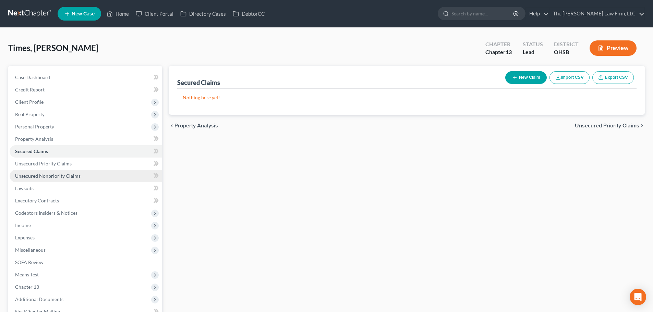
click at [56, 174] on span "Unsecured Nonpriority Claims" at bounding box center [47, 176] width 65 height 6
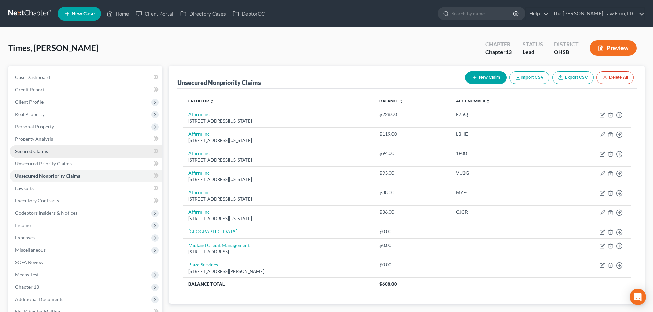
click at [47, 153] on span "Secured Claims" at bounding box center [31, 151] width 33 height 6
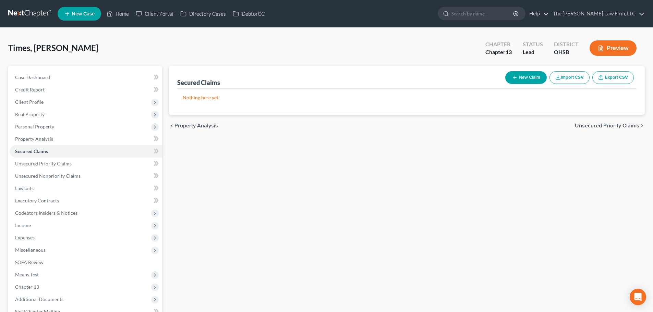
click at [527, 76] on button "New Claim" at bounding box center [525, 77] width 41 height 13
select select "0"
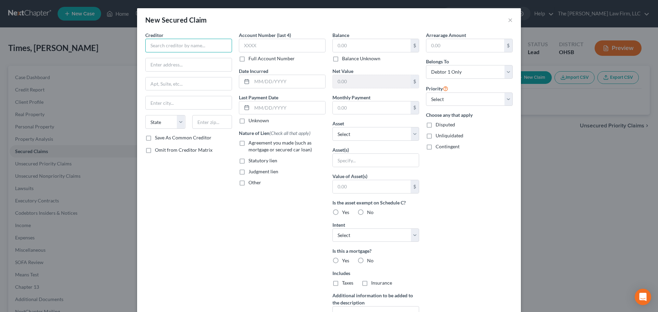
click at [180, 42] on input "text" at bounding box center [188, 46] width 87 height 14
paste input "Ally Financial"
type input "Ally Financial"
click at [193, 67] on input "text" at bounding box center [189, 64] width 86 height 13
paste input "PO Box 380901"
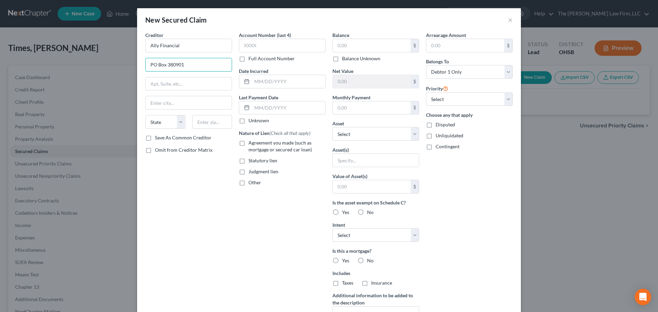
type input "PO Box 380901"
click at [206, 118] on input "text" at bounding box center [212, 122] width 40 height 14
paste input "55438"
type input "55438"
click at [255, 145] on span "Agreement you made (such as mortgage or secured car loan)" at bounding box center [279, 146] width 63 height 13
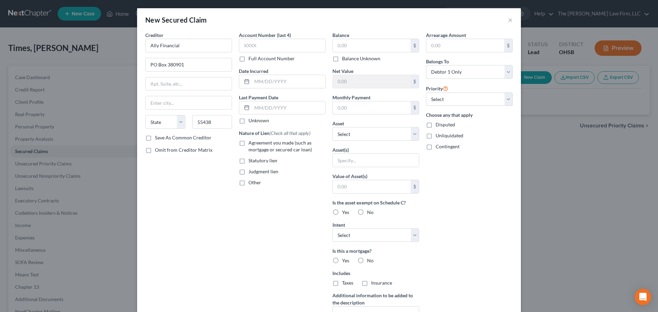
click at [255, 144] on input "Agreement you made (such as mortgage or secured car loan)" at bounding box center [253, 141] width 4 height 4
checkbox input "true"
type input "Minneapolis"
select select "24"
click at [277, 48] on input "text" at bounding box center [282, 46] width 87 height 14
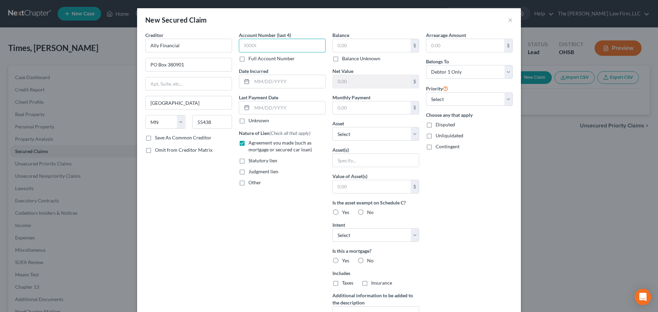
paste input "4941"
type input "4941"
click at [262, 82] on input "text" at bounding box center [288, 81] width 73 height 13
paste input "07-13-2021"
type input "07-13-2021"
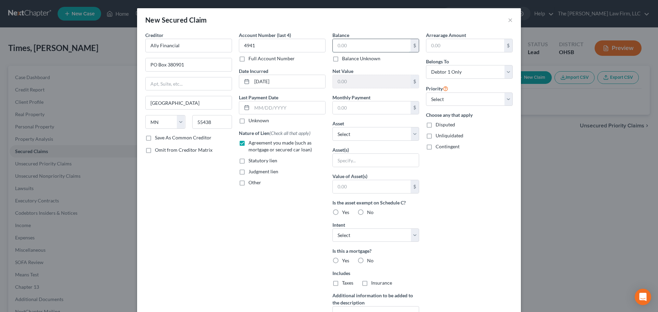
click at [346, 45] on input "text" at bounding box center [372, 45] width 78 height 13
paste input "10,078.00"
type input "10,078.00"
click at [355, 81] on input "text" at bounding box center [372, 81] width 78 height 13
click at [358, 133] on select "Select Other Multiple Assets Electronics - Computers, Cell Phones, TV's - $100.…" at bounding box center [375, 134] width 87 height 14
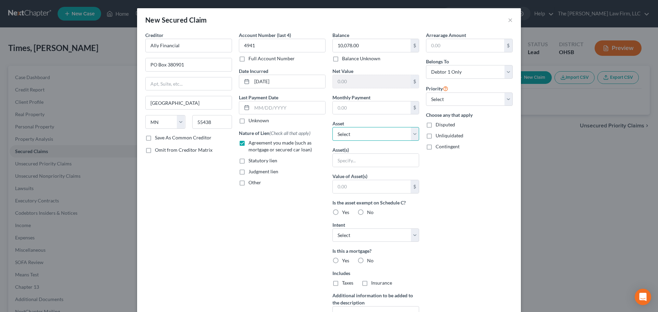
select select "6"
click at [332, 127] on select "Select Other Multiple Assets Electronics - Computers, Cell Phones, TV's - $100.…" at bounding box center [375, 134] width 87 height 14
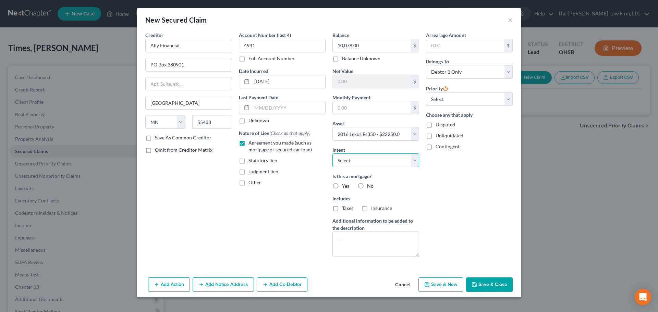
click at [380, 164] on select "Select Surrender Redeem Reaffirm Avoid Other" at bounding box center [375, 161] width 87 height 14
select select "2"
click at [332, 154] on select "Select Surrender Redeem Reaffirm Avoid Other" at bounding box center [375, 161] width 87 height 14
click at [367, 186] on label "No" at bounding box center [370, 186] width 7 height 7
click at [370, 186] on input "No" at bounding box center [372, 185] width 4 height 4
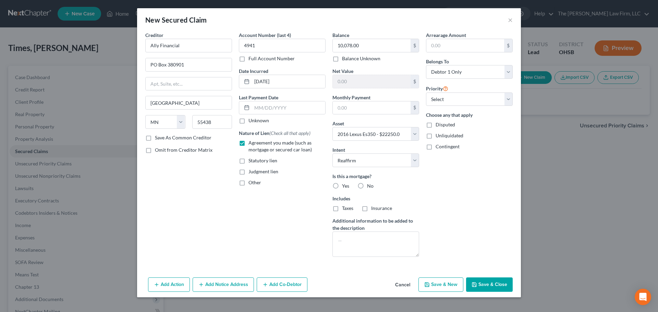
radio input "true"
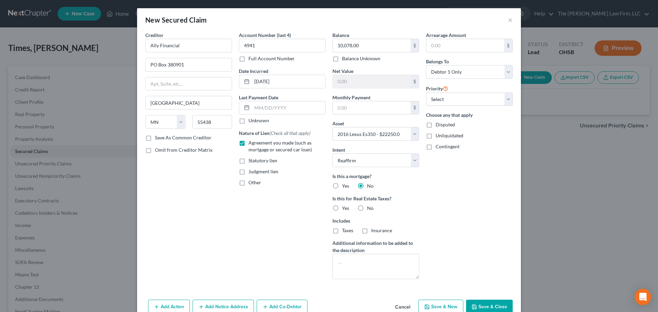
click at [367, 208] on label "No" at bounding box center [370, 208] width 7 height 7
click at [370, 208] on input "No" at bounding box center [372, 207] width 4 height 4
radio input "true"
click at [455, 98] on select "Select 1st 2nd 3rd 4th 5th 6th 7th 8th 9th 10th 11th 12th 13th 14th 15th 16th 1…" at bounding box center [469, 100] width 87 height 14
select select "0"
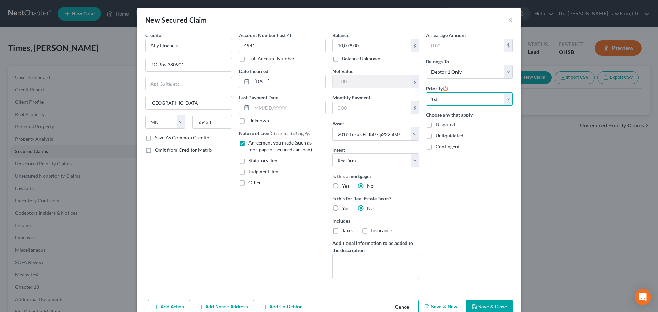
click at [426, 93] on select "Select 1st 2nd 3rd 4th 5th 6th 7th 8th 9th 10th 11th 12th 13th 14th 15th 16th 1…" at bounding box center [469, 100] width 87 height 14
click at [481, 184] on div "Arrearage Amount $ Belongs To * Select Debtor 1 Only Debtor 2 Only Debtor 1 And…" at bounding box center [470, 158] width 94 height 253
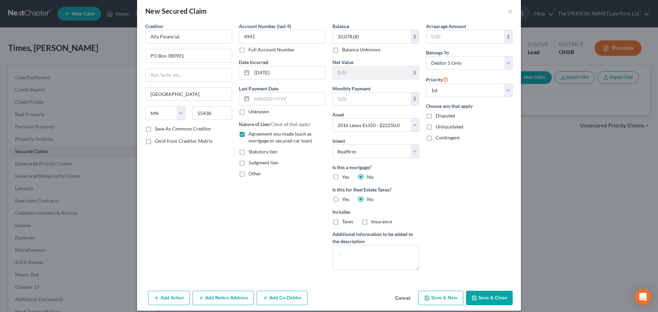
scroll to position [16, 0]
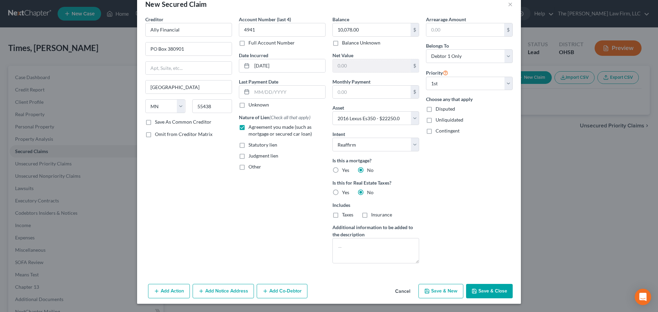
click at [481, 289] on button "Save & Close" at bounding box center [489, 291] width 47 height 14
select select
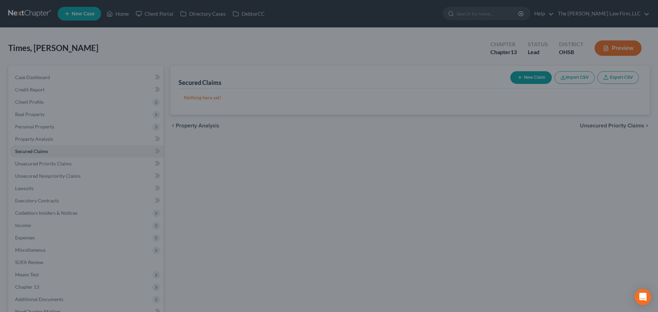
scroll to position [0, 0]
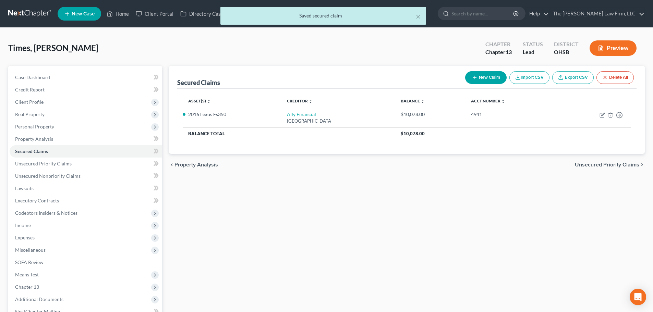
click at [487, 82] on button "New Claim" at bounding box center [485, 77] width 41 height 13
select select "0"
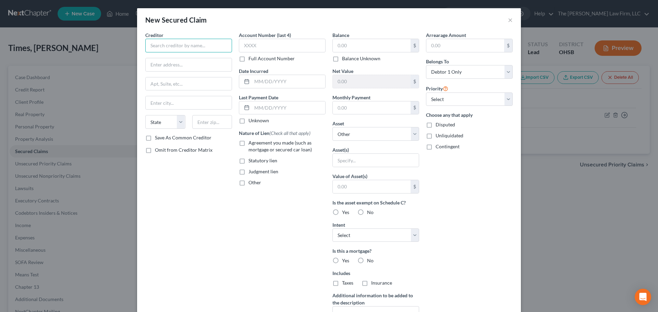
click at [181, 47] on input "text" at bounding box center [188, 46] width 87 height 14
paste input "Plaza Services LLC"
type input "Plaza Services LLC"
click at [196, 67] on input "text" at bounding box center [189, 64] width 86 height 13
paste input "110 Hammond Dr"
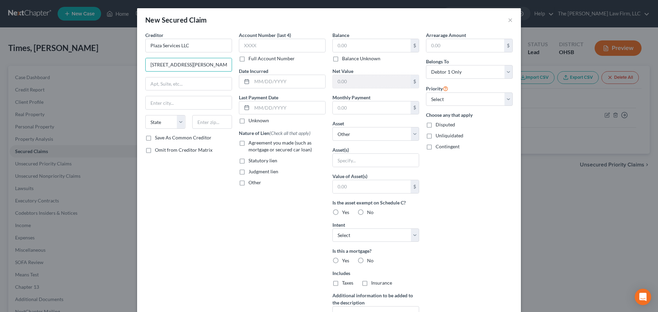
type input "110 Hammond Dr"
click at [195, 78] on input "text" at bounding box center [189, 83] width 86 height 13
paste input "STE 110"
type input "STE 110"
click at [208, 121] on input "text" at bounding box center [212, 122] width 40 height 14
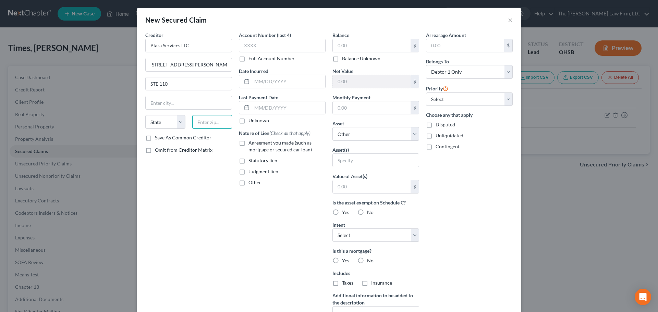
paste input "30328"
type input "30328"
drag, startPoint x: 154, startPoint y: 84, endPoint x: 160, endPoint y: 86, distance: 6.3
click at [154, 84] on input "STE 110" at bounding box center [189, 83] width 86 height 13
type input "Atlanta"
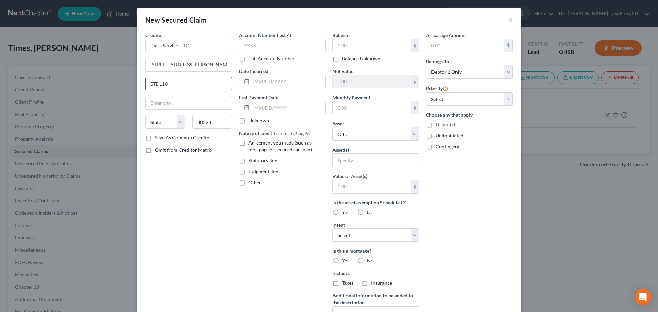
select select "10"
type input "Ste 110"
click at [355, 47] on input "text" at bounding box center [372, 45] width 78 height 13
paste input "3,147.62"
type input "3,147.62"
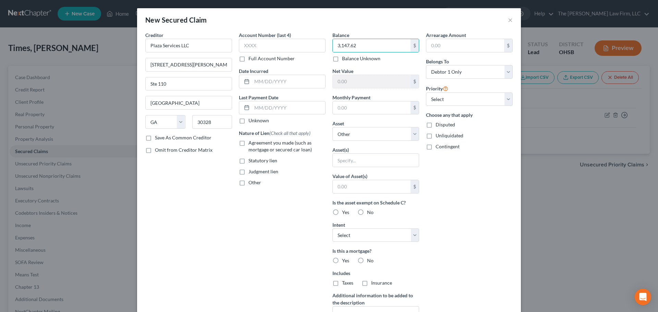
click at [252, 171] on span "Judgment lien" at bounding box center [263, 172] width 30 height 6
click at [252, 171] on input "Judgment lien" at bounding box center [253, 170] width 4 height 4
checkbox input "true"
click at [257, 120] on label "Unknown" at bounding box center [258, 120] width 21 height 7
click at [256, 120] on input "Unknown" at bounding box center [253, 119] width 4 height 4
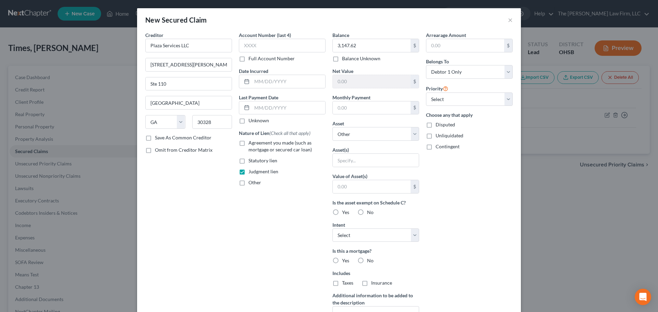
checkbox input "true"
click at [368, 134] on select "Select Other Multiple Assets Electronics - Computers, Cell Phones, TV's - $100.…" at bounding box center [375, 134] width 87 height 14
select select "7"
click at [332, 127] on select "Select Other Multiple Assets Electronics - Computers, Cell Phones, TV's - $100.…" at bounding box center [375, 134] width 87 height 14
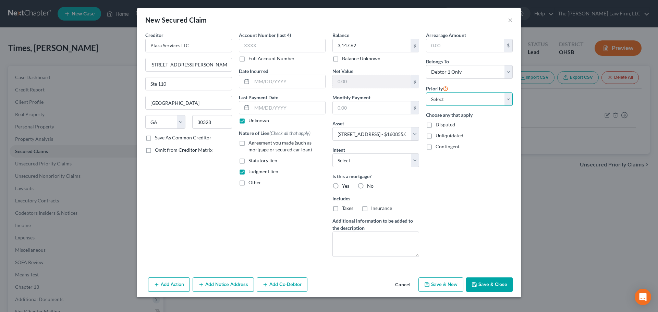
click at [490, 106] on select "Select 1st 2nd 3rd 4th 5th 6th 7th 8th 9th 10th 11th 12th 13th 14th 15th 16th 1…" at bounding box center [469, 100] width 87 height 14
click at [484, 100] on select "Select 1st 2nd 3rd 4th 5th 6th 7th 8th 9th 10th 11th 12th 13th 14th 15th 16th 1…" at bounding box center [469, 100] width 87 height 14
click at [498, 168] on div "Arrearage Amount $ Belongs To * Select Debtor 1 Only Debtor 2 Only Debtor 1 And…" at bounding box center [470, 147] width 94 height 231
click at [491, 281] on button "Save & Close" at bounding box center [489, 285] width 47 height 14
select select
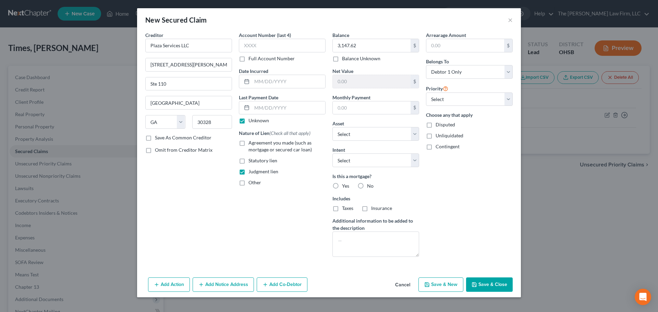
type input "157,707.38"
type input "0.00"
select select "7"
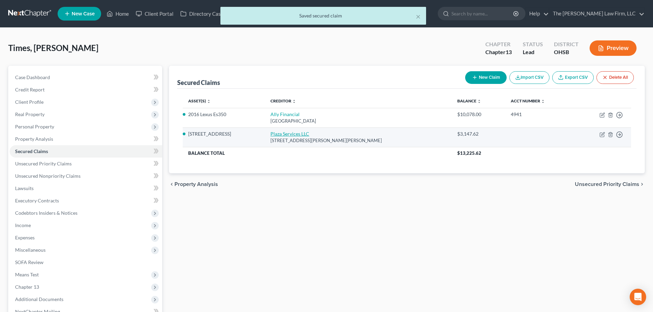
click at [303, 135] on link "Plaza Services LLC" at bounding box center [289, 134] width 39 height 6
select select "10"
select select "7"
select select "0"
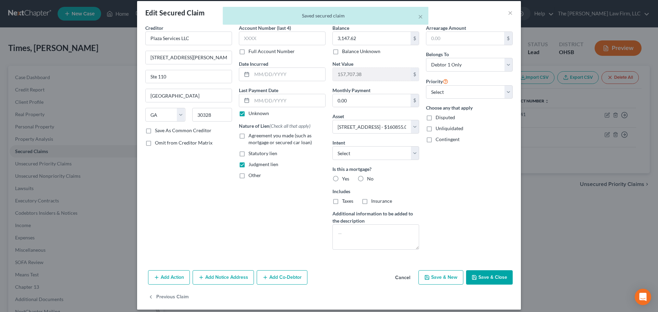
scroll to position [13, 0]
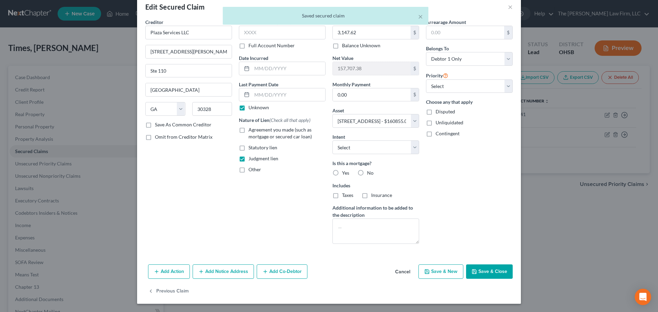
click at [209, 272] on button "Add Notice Address" at bounding box center [223, 272] width 61 height 14
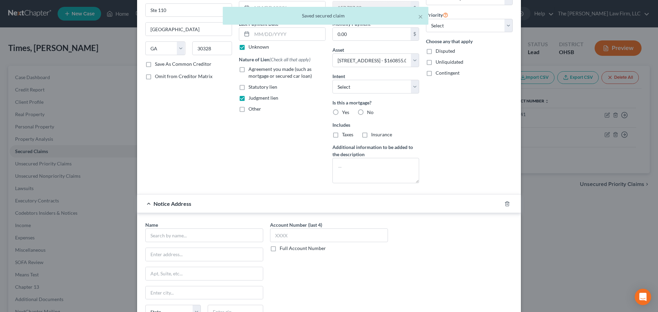
scroll to position [161, 0]
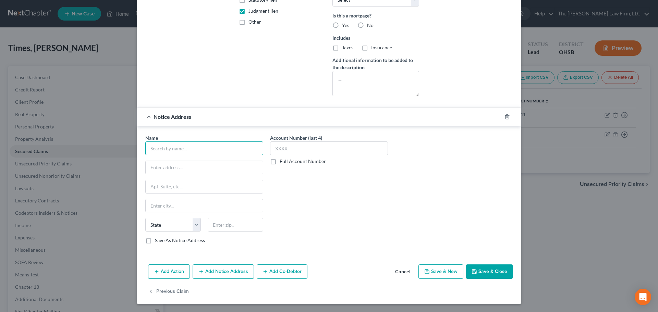
click at [206, 149] on input "text" at bounding box center [204, 149] width 118 height 14
paste input "Slovin and Associates CO LPA"
type input "Slovin and Associates CO LPA"
click at [223, 222] on input "text" at bounding box center [236, 225] width 56 height 14
paste input "45202"
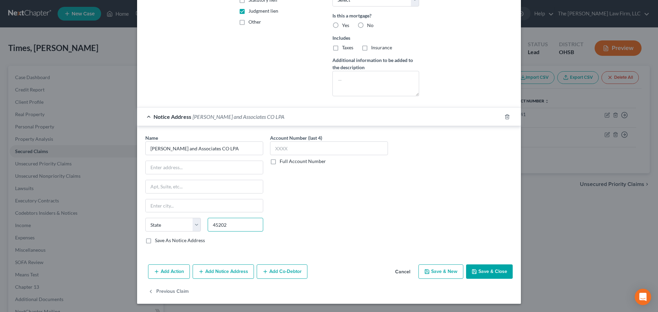
type input "45202"
type input "Cincinnati"
select select "36"
click at [187, 166] on input "text" at bounding box center [204, 167] width 117 height 13
paste input "2060 Reading Road"
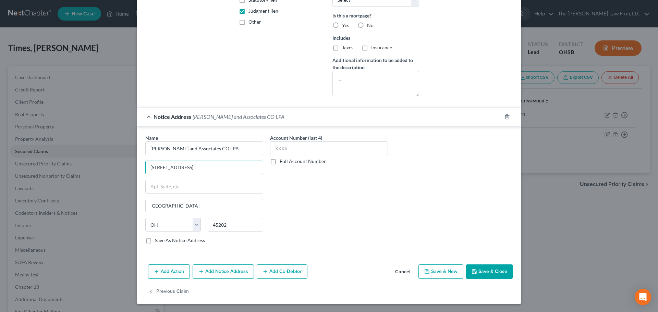
type input "2060 Reading Road"
click at [200, 186] on input "text" at bounding box center [204, 186] width 117 height 13
paste input "Suite 420"
type input "Suite 420"
click at [309, 186] on div "Account Number (last 4) Full Account Number" at bounding box center [329, 191] width 125 height 115
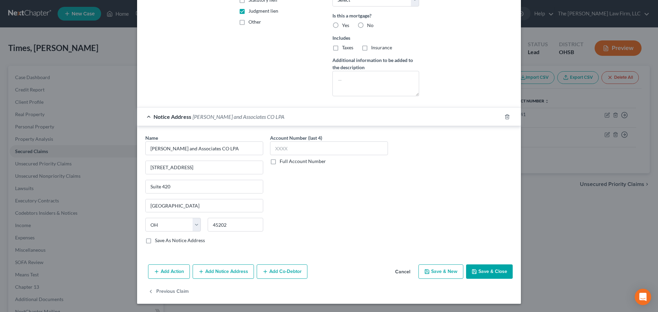
click at [491, 268] on button "Save & Close" at bounding box center [489, 272] width 47 height 14
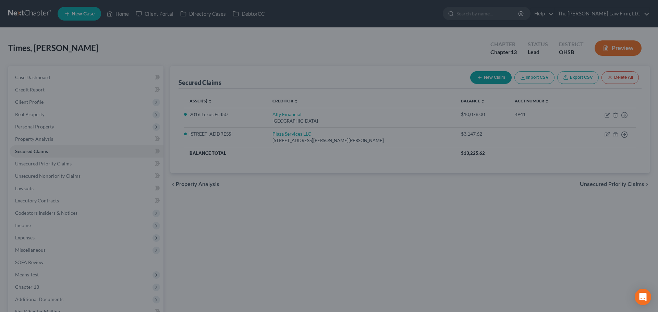
select select "7"
type input "0"
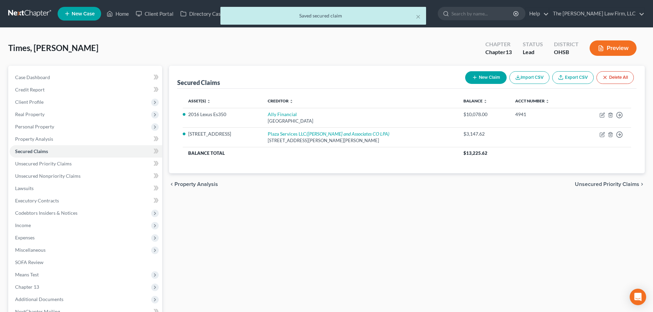
click at [490, 82] on button "New Claim" at bounding box center [485, 77] width 41 height 13
select select "0"
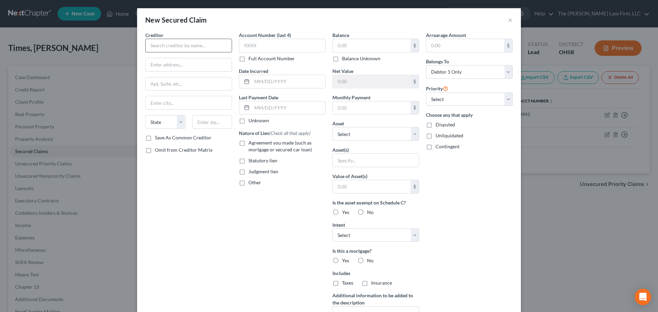
click at [184, 55] on div "Creditor * State AL AK AR AZ CA CO CT DE DC FL GA GU HI ID IL IN IA KS KY LA ME…" at bounding box center [188, 83] width 87 height 103
click at [184, 49] on input "text" at bounding box center [188, 46] width 87 height 14
paste input "The Great Oak Homeowners Association"
type input "The Great Oak Homeowners Association"
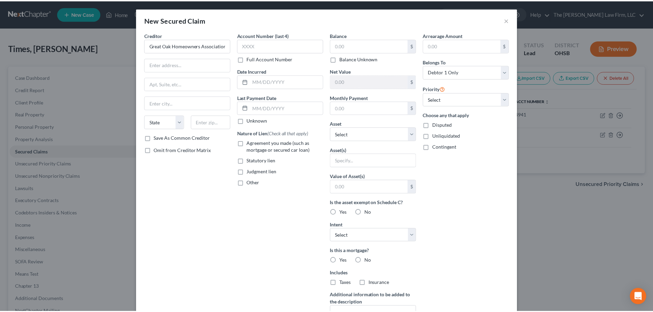
scroll to position [0, 0]
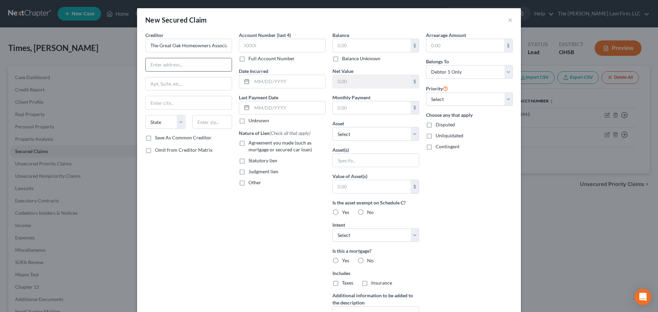
click at [171, 64] on input "text" at bounding box center [189, 64] width 86 height 13
paste input "PO Box 26366"
type input "PO Box 26366"
click at [170, 89] on input "text" at bounding box center [189, 83] width 86 height 13
paste input "Suite 370"
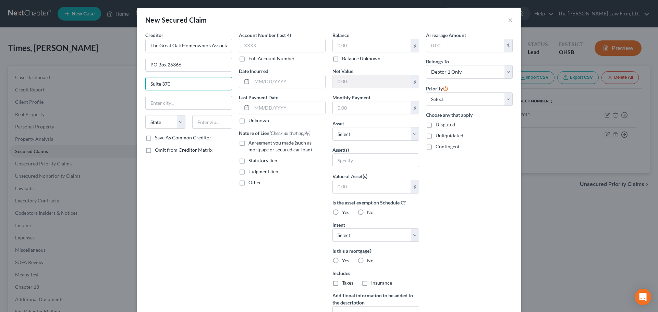
type input "Suite 370"
click at [218, 121] on input "text" at bounding box center [212, 122] width 40 height 14
paste input "28221"
type input "28221"
click at [259, 144] on span "Agreement you made (such as mortgage or secured car loan)" at bounding box center [279, 146] width 63 height 13
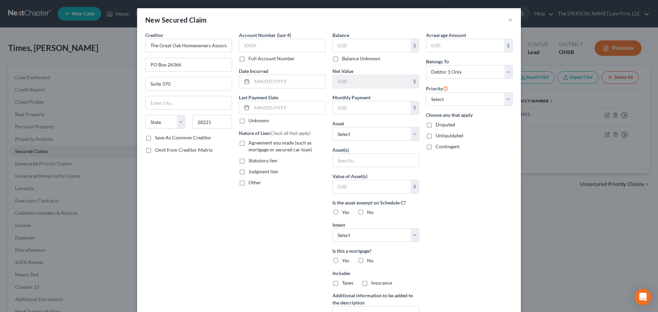
click at [256, 144] on input "Agreement you made (such as mortgage or secured car loan)" at bounding box center [253, 141] width 4 height 4
checkbox input "true"
type input "Charlotte"
select select "28"
click at [261, 121] on label "Unknown" at bounding box center [258, 120] width 21 height 7
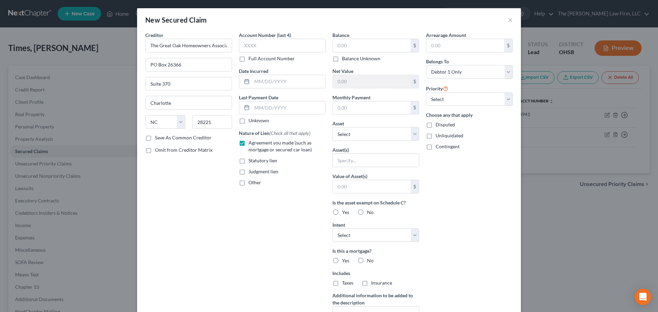
click at [256, 121] on input "Unknown" at bounding box center [253, 119] width 4 height 4
checkbox input "true"
click at [355, 44] on input "text" at bounding box center [372, 45] width 78 height 13
paste input "7,000.00"
type input "7,000.00"
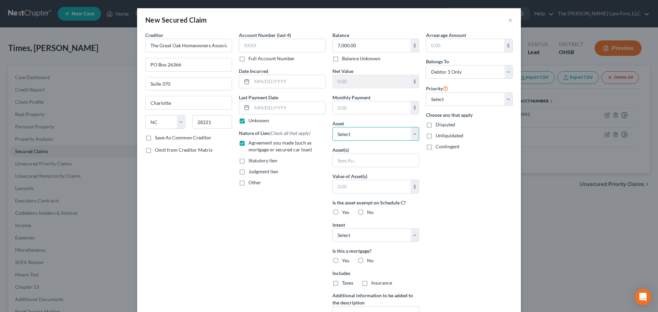
click at [379, 130] on select "Select Other Multiple Assets Electronics - Computers, Cell Phones, TV's - $100.…" at bounding box center [375, 134] width 87 height 14
select select "7"
click at [332, 127] on select "Select Other Multiple Assets Electronics - Computers, Cell Phones, TV's - $100.…" at bounding box center [375, 134] width 87 height 14
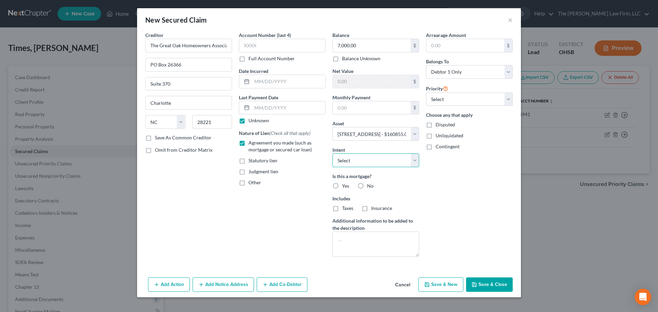
click at [370, 159] on select "Select Surrender Redeem Reaffirm Avoid Other" at bounding box center [375, 161] width 87 height 14
click at [486, 183] on div "Arrearage Amount $ Belongs To * Select Debtor 1 Only Debtor 2 Only Debtor 1 And…" at bounding box center [470, 147] width 94 height 231
click at [248, 183] on div "Other" at bounding box center [282, 182] width 87 height 7
click at [252, 145] on span "Agreement you made (such as mortgage or secured car loan)" at bounding box center [279, 146] width 63 height 13
click at [252, 144] on input "Agreement you made (such as mortgage or secured car loan)" at bounding box center [253, 141] width 4 height 4
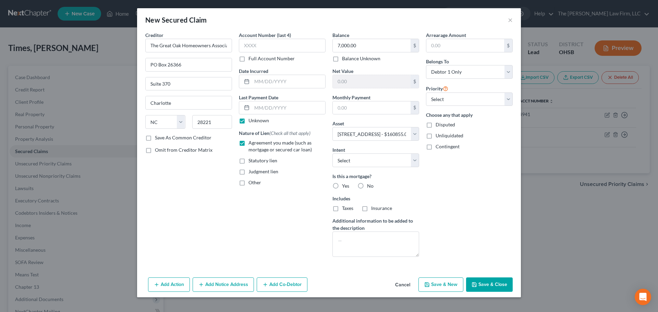
checkbox input "false"
click at [251, 183] on span "Other" at bounding box center [254, 183] width 13 height 6
click at [251, 183] on input "Other" at bounding box center [253, 181] width 4 height 4
checkbox input "true"
click at [276, 198] on input "text" at bounding box center [282, 198] width 86 height 13
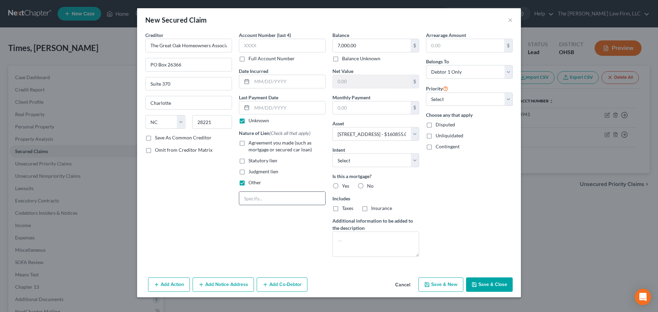
paste input "HOA Arrearages"
type input "HOA Arrearages"
click at [581, 207] on div "New Secured Claim × Creditor * The Great Oak Homeowners Association PO Box 2636…" at bounding box center [329, 156] width 658 height 312
click at [485, 282] on button "Save & Close" at bounding box center [489, 285] width 47 height 14
select select
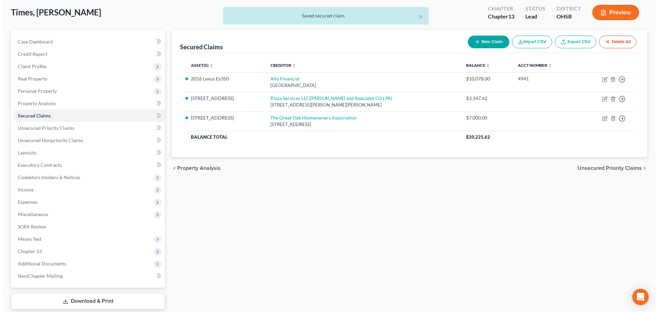
scroll to position [57, 0]
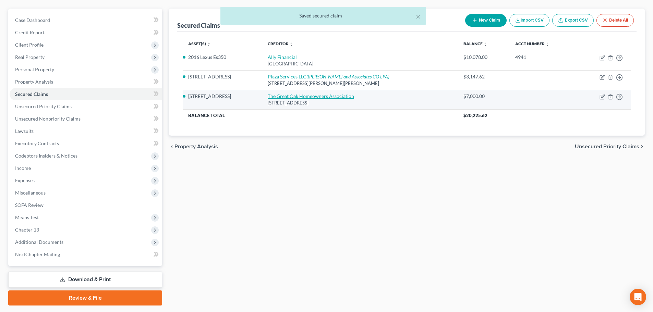
click at [316, 98] on link "The Great Oak Homeowners Association" at bounding box center [311, 96] width 86 height 6
select select "28"
select select "0"
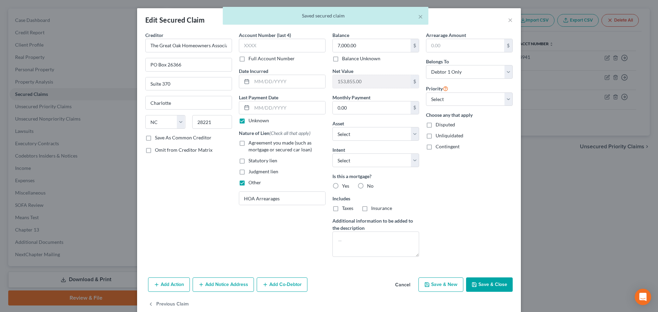
scroll to position [13, 0]
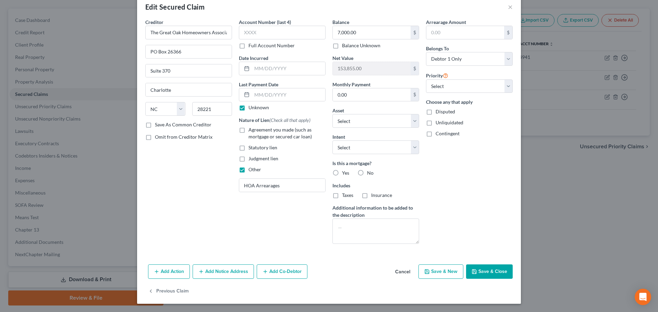
click at [218, 276] on button "Add Notice Address" at bounding box center [223, 272] width 61 height 14
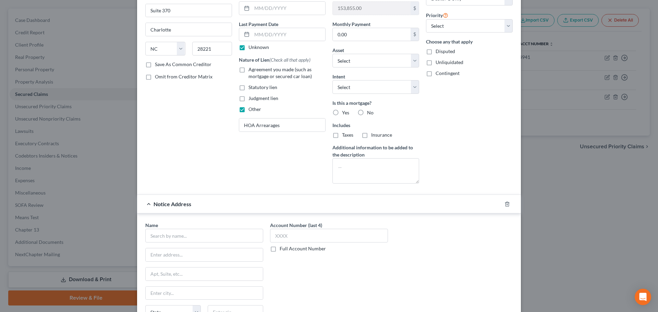
scroll to position [161, 0]
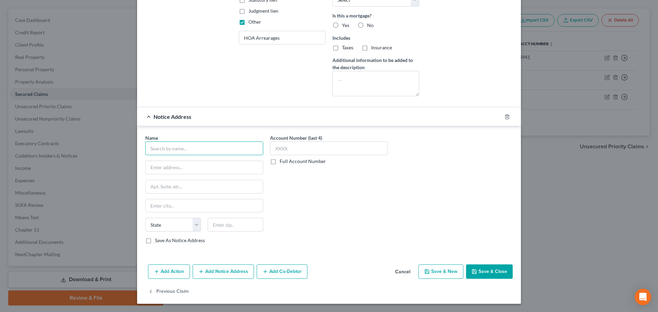
click at [212, 152] on input "text" at bounding box center [204, 149] width 118 height 14
paste input "Kaman & Cusimano, LLC"
type input "Kaman & Cusimano, LLC"
drag, startPoint x: 191, startPoint y: 165, endPoint x: 225, endPoint y: 164, distance: 33.9
click at [191, 165] on input "text" at bounding box center [204, 167] width 117 height 13
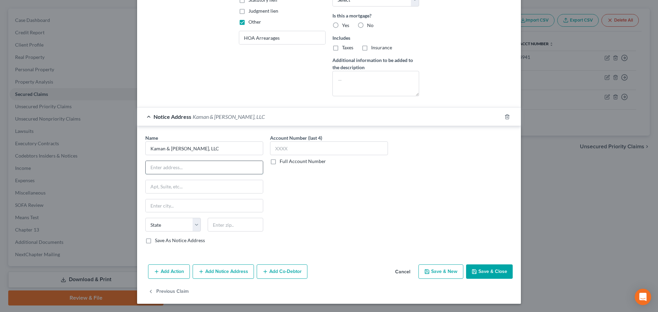
paste input "8101 North High Street"
type input "8101 North High Street"
click at [182, 188] on input "text" at bounding box center [204, 186] width 117 height 13
paste input "Suite 370"
type input "Suite 370"
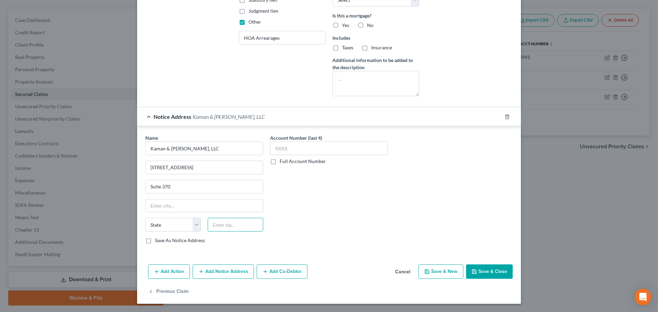
click at [247, 227] on input "text" at bounding box center [236, 225] width 56 height 14
paste input "43235"
type input "43235"
type input "Columbus"
select select "36"
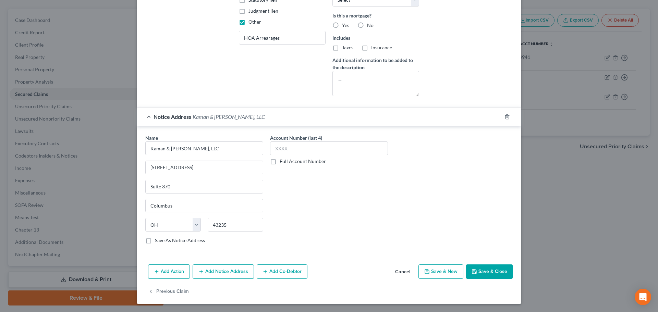
drag, startPoint x: 318, startPoint y: 213, endPoint x: 362, endPoint y: 218, distance: 44.1
click at [319, 213] on div "Account Number (last 4) Full Account Number" at bounding box center [329, 191] width 125 height 115
click at [478, 268] on button "Save & Close" at bounding box center [489, 272] width 47 height 14
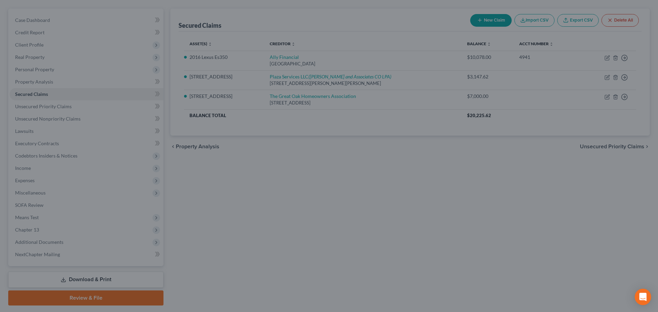
scroll to position [0, 0]
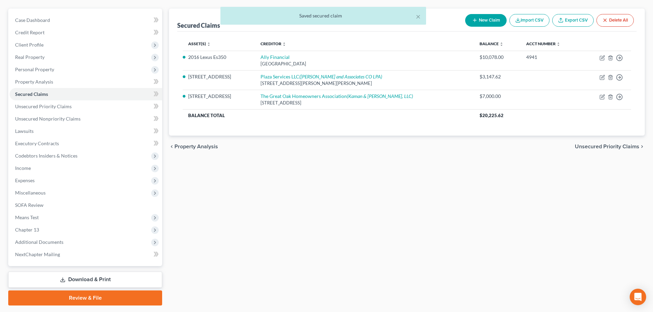
click at [474, 21] on div "× Saved secured claim" at bounding box center [323, 17] width 653 height 21
click at [411, 15] on div "Saved secured claim" at bounding box center [323, 15] width 195 height 7
click at [416, 16] on button "×" at bounding box center [418, 16] width 5 height 8
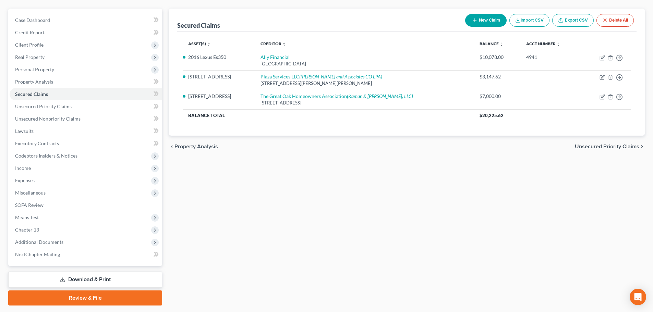
click at [479, 19] on button "New Claim" at bounding box center [485, 20] width 41 height 13
select select "0"
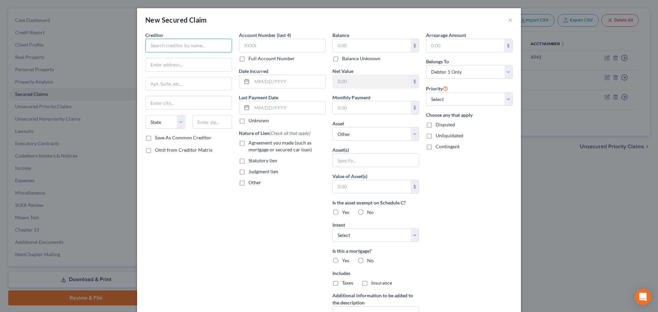
click at [168, 43] on input "text" at bounding box center [188, 46] width 87 height 14
paste input "Truist Mortgage"
type input "Truist Mortgage"
click at [200, 115] on div "Creditor * Truist Mortgage State AL AK AR AZ CA CO CT DE DC FL GA GU HI ID IL I…" at bounding box center [188, 83] width 87 height 103
drag, startPoint x: 207, startPoint y: 121, endPoint x: 215, endPoint y: 118, distance: 8.5
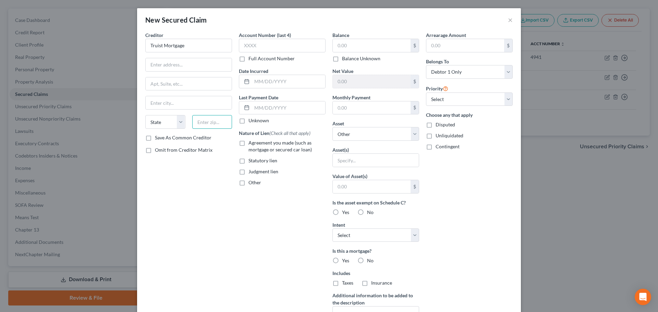
click at [207, 121] on input "text" at bounding box center [212, 122] width 40 height 14
paste input "23224"
type input "23224"
type input "Richmond"
select select "48"
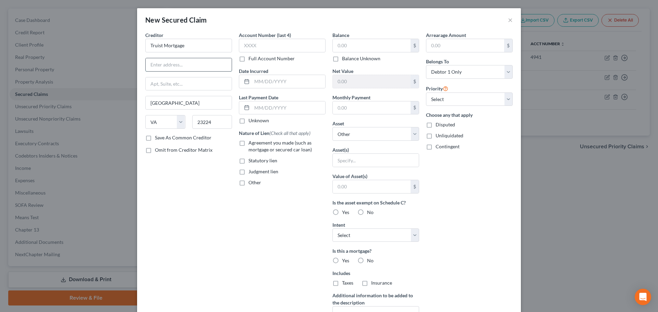
click at [201, 68] on input "text" at bounding box center [189, 64] width 86 height 13
paste input "1001 Semmes Ave"
type input "1001 Semmes Ave"
click at [263, 143] on span "Agreement you made (such as mortgage or secured car loan)" at bounding box center [279, 146] width 63 height 13
click at [256, 143] on input "Agreement you made (such as mortgage or secured car loan)" at bounding box center [253, 141] width 4 height 4
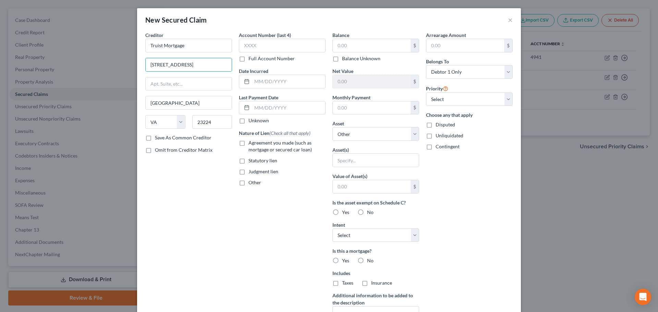
checkbox input "true"
click at [365, 40] on input "text" at bounding box center [372, 45] width 78 height 13
paste input "127,771.00"
type input "127,771.00"
click at [375, 109] on input "text" at bounding box center [372, 107] width 78 height 13
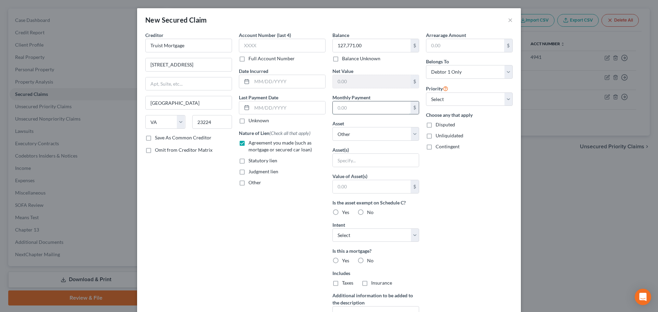
paste input "1,540.00"
type input "1,540.00"
click at [367, 136] on select "Select Other Multiple Assets Electronics - Computers, Cell Phones, TV's - $100.…" at bounding box center [375, 134] width 87 height 14
select select "7"
click at [332, 127] on select "Select Other Multiple Assets Electronics - Computers, Cell Phones, TV's - $100.…" at bounding box center [375, 134] width 87 height 14
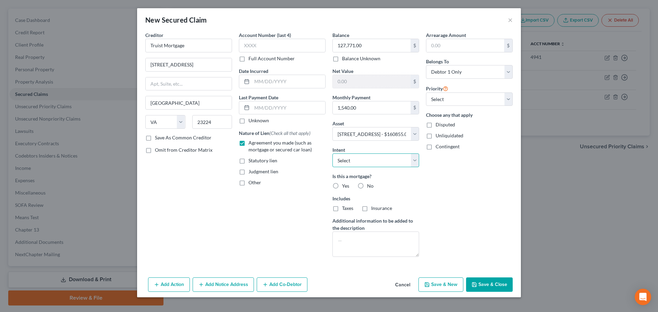
click at [358, 163] on select "Select Surrender Redeem Reaffirm Avoid Other" at bounding box center [375, 161] width 87 height 14
select select "2"
click at [332, 154] on select "Select Surrender Redeem Reaffirm Avoid Other" at bounding box center [375, 161] width 87 height 14
click at [470, 212] on div "Arrearage Amount $ Belongs To * Select Debtor 1 Only Debtor 2 Only Debtor 1 And…" at bounding box center [470, 147] width 94 height 231
click at [457, 103] on select "Select 1st 2nd 3rd 4th 5th 6th 7th 8th 9th 10th 11th 12th 13th 14th 15th 16th 1…" at bounding box center [469, 100] width 87 height 14
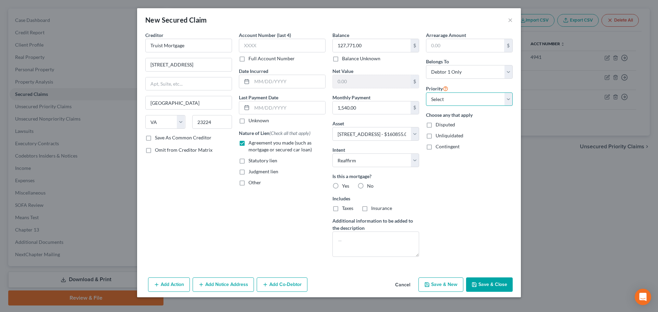
select select "0"
click at [426, 93] on select "Select 1st 2nd 3rd 4th 5th 6th 7th 8th 9th 10th 11th 12th 13th 14th 15th 16th 1…" at bounding box center [469, 100] width 87 height 14
click at [466, 193] on div "Arrearage Amount $ Belongs To * Select Debtor 1 Only Debtor 2 Only Debtor 1 And…" at bounding box center [470, 147] width 94 height 231
click at [276, 106] on input "text" at bounding box center [288, 107] width 73 height 13
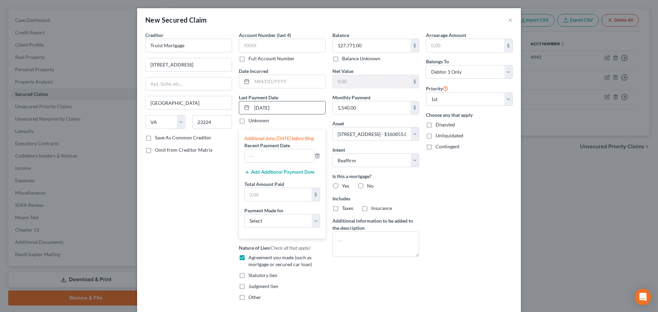
click at [277, 108] on input "10/1/2025" at bounding box center [288, 107] width 73 height 13
type input "10/1/2025"
click at [263, 175] on button "Add Additional Payment Date" at bounding box center [279, 172] width 70 height 5
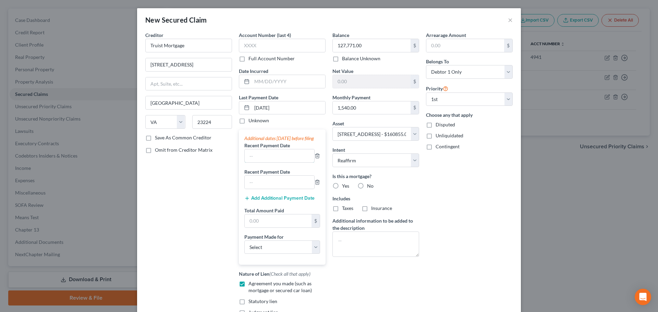
drag, startPoint x: 263, startPoint y: 166, endPoint x: 262, endPoint y: 175, distance: 9.6
click at [262, 162] on input "text" at bounding box center [280, 155] width 70 height 13
paste input "10/1/2025"
type input "10/1/2025"
click at [257, 189] on input "text" at bounding box center [280, 182] width 70 height 13
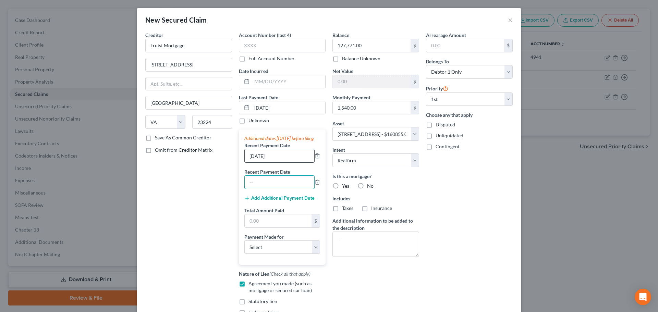
paste input "10/1/2025"
type input "10/1/2025"
drag, startPoint x: 252, startPoint y: 162, endPoint x: 245, endPoint y: 162, distance: 7.2
click at [245, 162] on input "10/1/2025" at bounding box center [280, 155] width 70 height 13
type input "9/1/2025"
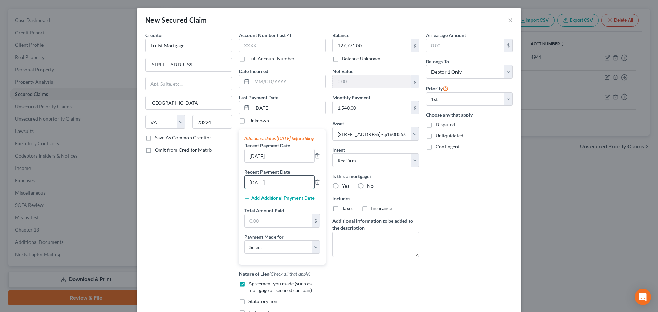
click at [249, 189] on input "10/1/2025" at bounding box center [280, 182] width 70 height 13
drag, startPoint x: 252, startPoint y: 189, endPoint x: 246, endPoint y: 193, distance: 7.1
click at [246, 189] on input "10/1/2025" at bounding box center [280, 182] width 70 height 13
type input "8/1/2025"
click at [266, 225] on input "text" at bounding box center [278, 221] width 67 height 13
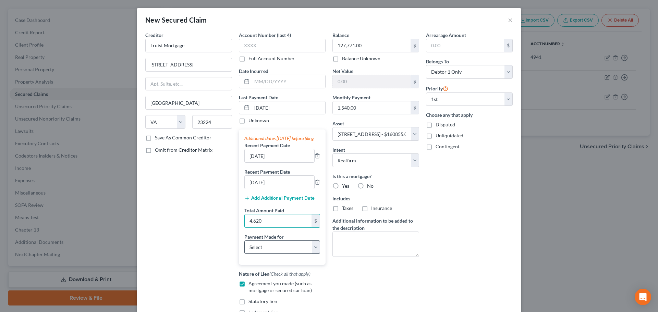
type input "4,620"
click at [277, 254] on select "Select Car Credit Card Loan Repayment Mortgage Other Suppliers Or Vendors" at bounding box center [282, 248] width 76 height 14
select select "3"
click at [244, 247] on select "Select Car Credit Card Loan Repayment Mortgage Other Suppliers Or Vendors" at bounding box center [282, 248] width 76 height 14
click at [460, 199] on div "Arrearage Amount $ Belongs To * Select Debtor 1 Only Debtor 2 Only Debtor 1 And…" at bounding box center [470, 182] width 94 height 301
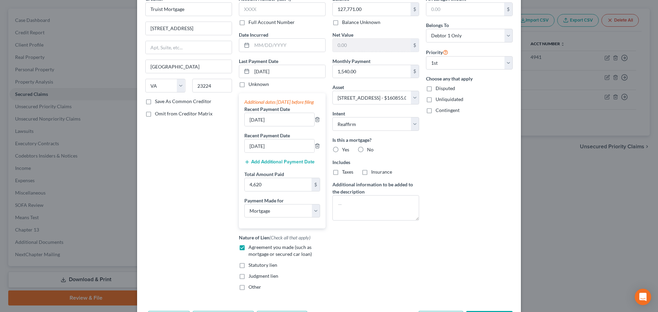
scroll to position [70, 0]
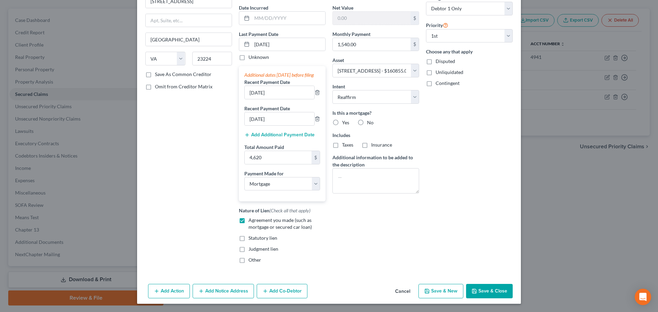
click at [491, 289] on button "Save & Close" at bounding box center [489, 291] width 47 height 14
select select
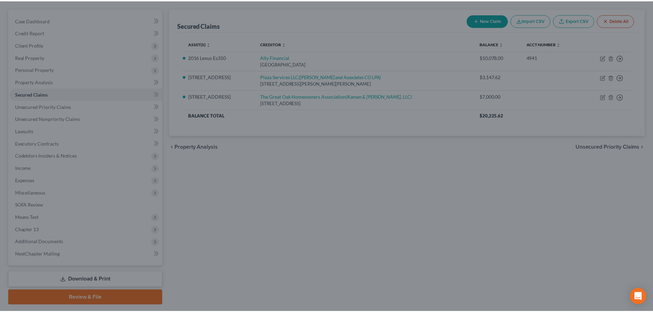
scroll to position [0, 0]
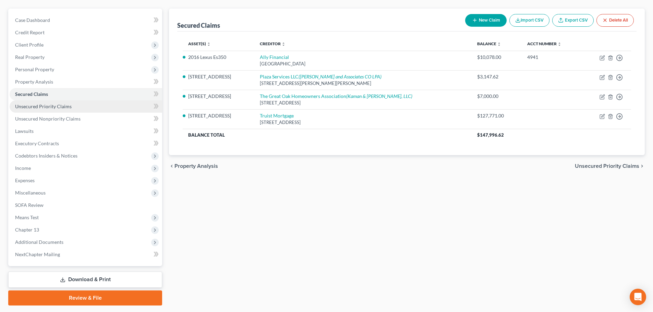
drag, startPoint x: 65, startPoint y: 106, endPoint x: 91, endPoint y: 105, distance: 26.1
click at [65, 106] on span "Unsecured Priority Claims" at bounding box center [43, 106] width 57 height 6
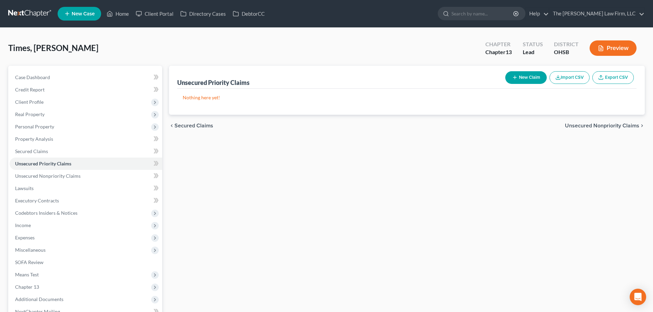
click at [532, 77] on button "New Claim" at bounding box center [525, 77] width 41 height 13
select select "0"
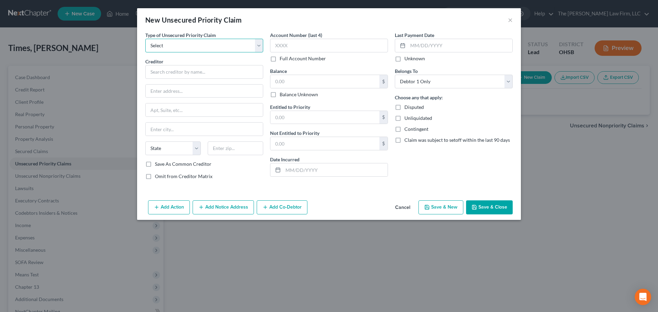
click at [227, 48] on select "Select Taxes & Other Government Units Domestic Support Obligations Extensions o…" at bounding box center [204, 46] width 118 height 14
select select "0"
click at [145, 39] on select "Select Taxes & Other Government Units Domestic Support Obligations Extensions o…" at bounding box center [204, 46] width 118 height 14
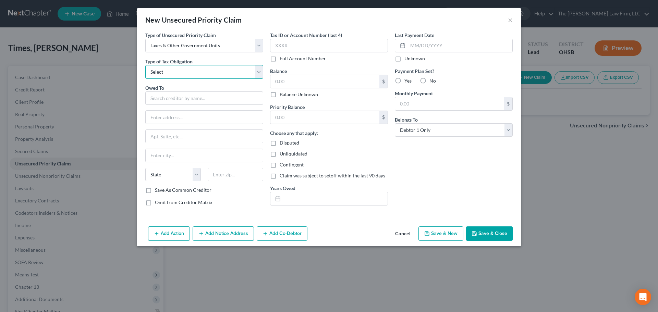
click at [194, 72] on select "Select Federal City State Franchise Tax Board Other" at bounding box center [204, 72] width 118 height 14
select select "0"
click at [145, 65] on select "Select Federal City State Franchise Tax Board Other" at bounding box center [204, 72] width 118 height 14
click at [174, 97] on input "text" at bounding box center [204, 98] width 118 height 14
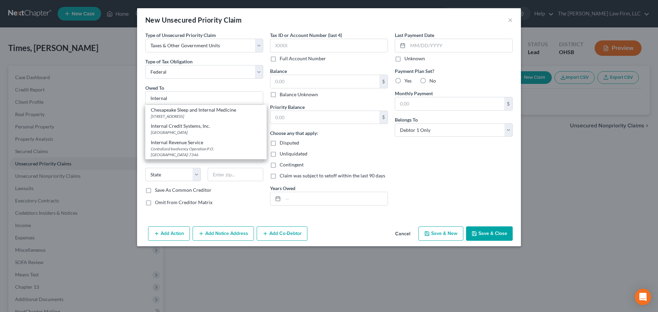
drag, startPoint x: 177, startPoint y: 143, endPoint x: 198, endPoint y: 128, distance: 26.1
click at [177, 143] on div "Internal Revenue Service" at bounding box center [206, 142] width 110 height 7
type input "Internal Revenue Service"
type input "Centralized Insolvency Operation"
type input "P.O. Box 7346"
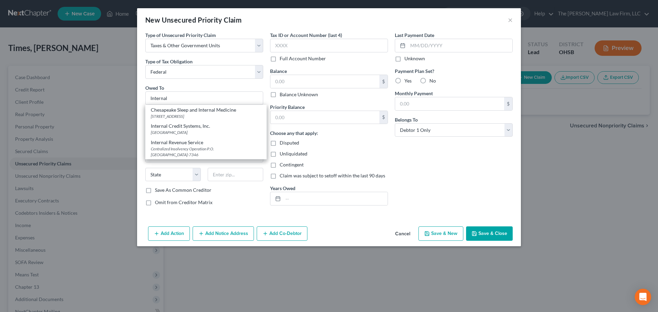
type input "Philadelphia"
select select "39"
type input "19101-7346"
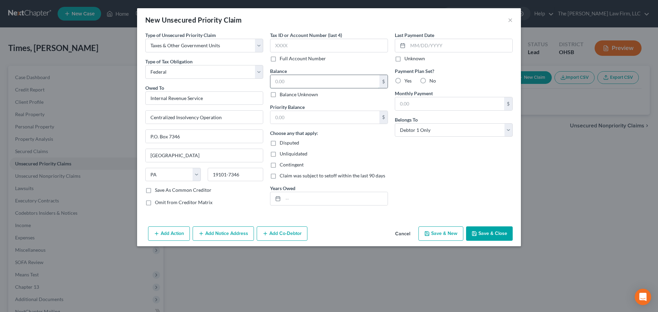
click at [283, 82] on input "text" at bounding box center [324, 81] width 109 height 13
type input "700"
click at [289, 115] on input "text" at bounding box center [324, 117] width 109 height 13
type input "700"
click at [392, 151] on div "Last Payment Date Unknown Payment Plan Set? Yes No Monthly Payment $ Belongs To…" at bounding box center [453, 122] width 125 height 180
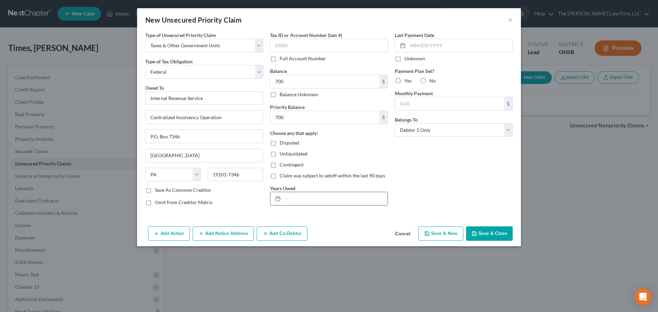
click at [356, 197] on input "text" at bounding box center [335, 198] width 105 height 13
paste input "2023"
type input "2023"
click at [478, 174] on div "Last Payment Date Unknown Payment Plan Set? Yes No Monthly Payment $ Belongs To…" at bounding box center [453, 122] width 125 height 180
click at [493, 239] on button "Save & Close" at bounding box center [489, 234] width 47 height 14
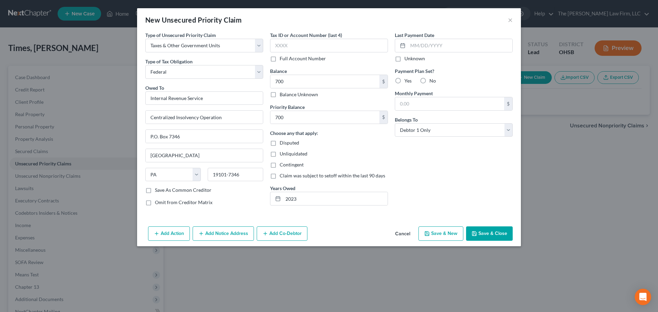
type input "700.00"
type input "0.00"
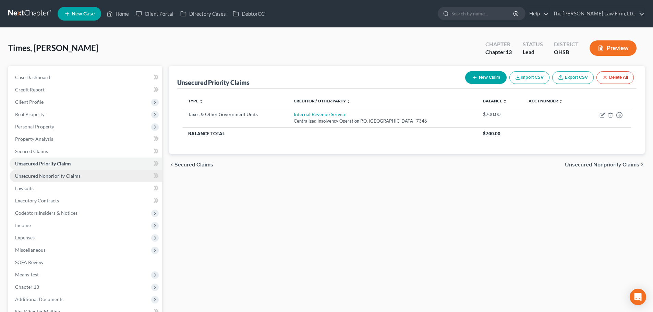
click at [53, 180] on link "Unsecured Nonpriority Claims" at bounding box center [86, 176] width 152 height 12
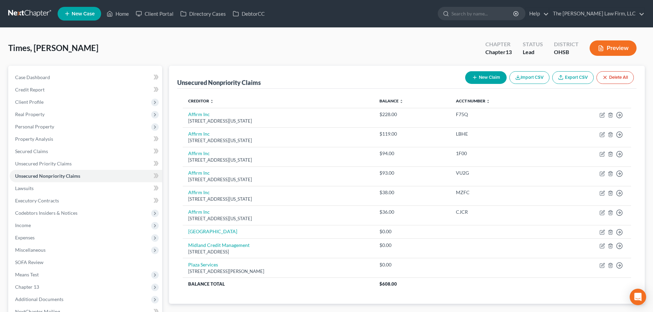
click at [498, 76] on button "New Claim" at bounding box center [485, 77] width 41 height 13
select select "0"
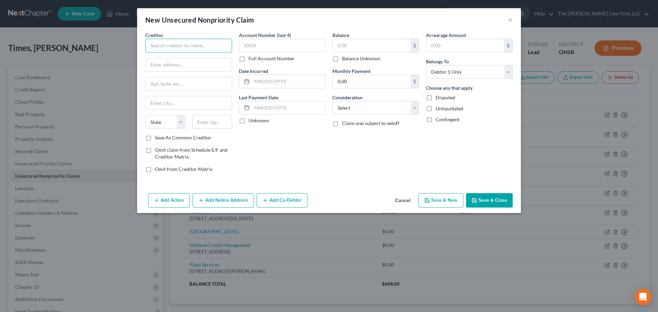
click at [154, 47] on input "text" at bounding box center [188, 46] width 87 height 14
paste input "Americoat Asphalt"
type input "Americoat Asphalt"
click at [163, 64] on input "text" at bounding box center [189, 64] width 86 height 13
paste input "7510 Montgomery Dr"
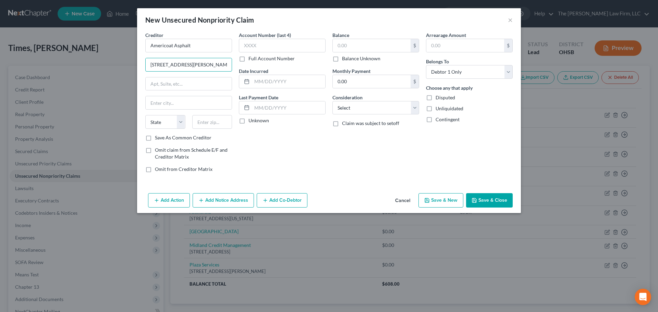
type input "7510 Montgomery Dr"
click at [210, 121] on input "text" at bounding box center [212, 122] width 40 height 14
paste input "43064"
type input "43064"
type input "Plain City"
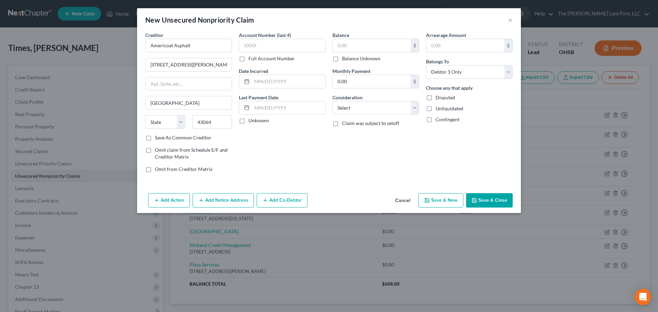
select select "36"
click at [263, 121] on label "Unknown" at bounding box center [258, 120] width 21 height 7
click at [256, 121] on input "Unknown" at bounding box center [253, 119] width 4 height 4
checkbox input "true"
click at [355, 59] on label "Balance Unknown" at bounding box center [361, 58] width 38 height 7
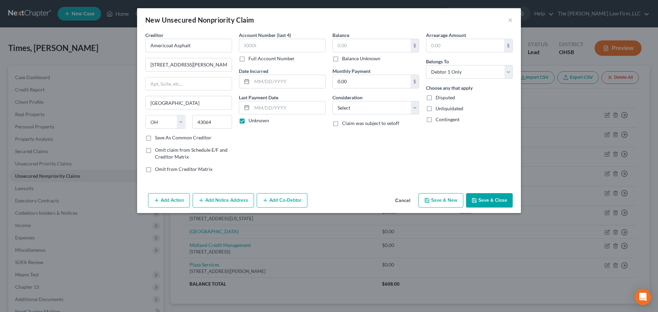
click at [349, 59] on input "Balance Unknown" at bounding box center [347, 57] width 4 height 4
checkbox input "true"
type input "0.00"
click at [372, 112] on select "Select Cable / Satellite Services Collection Agency Credit Card Debt Debt Couns…" at bounding box center [375, 108] width 87 height 14
select select "4"
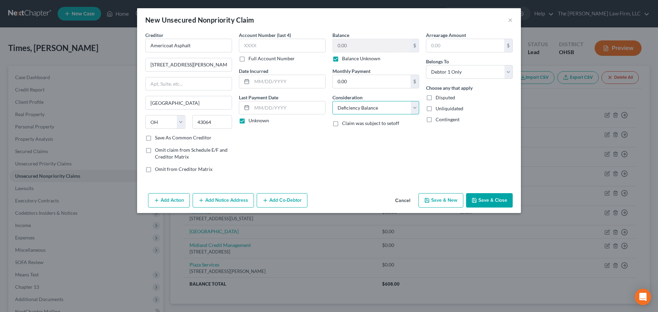
click at [332, 101] on select "Select Cable / Satellite Services Collection Agency Credit Card Debt Debt Couns…" at bounding box center [375, 108] width 87 height 14
click at [489, 199] on button "Save & Close" at bounding box center [489, 200] width 47 height 14
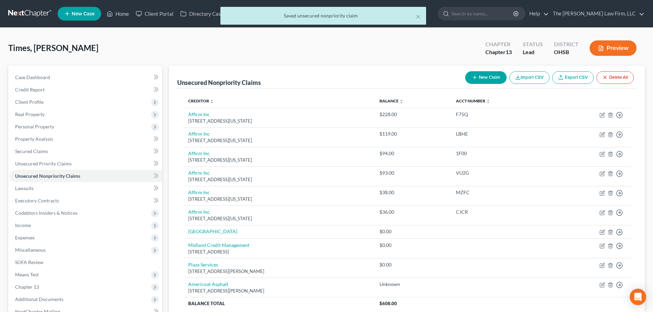
click at [484, 75] on button "New Claim" at bounding box center [485, 77] width 41 height 13
select select "0"
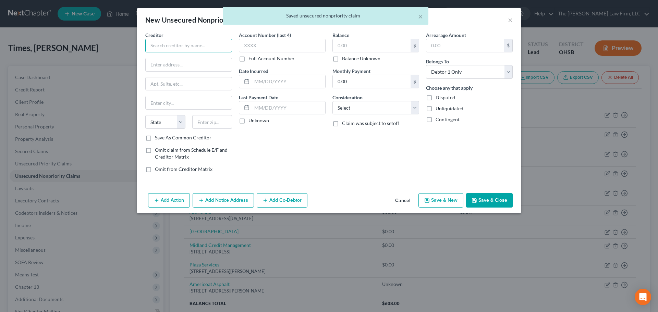
click at [160, 45] on input "text" at bounding box center [188, 46] width 87 height 14
paste input "Avant Llc/Web Bank"
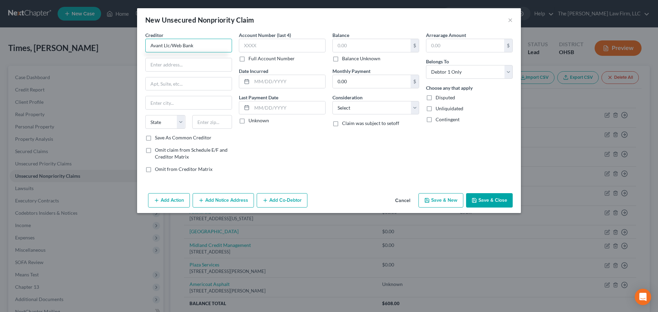
type input "Avant Llc/Web Bank"
click at [188, 65] on input "text" at bounding box center [189, 64] width 86 height 13
paste input "222 W Merchandise Mart P"
type input "222 W Merchandise Mart P"
click at [218, 124] on input "text" at bounding box center [212, 122] width 40 height 14
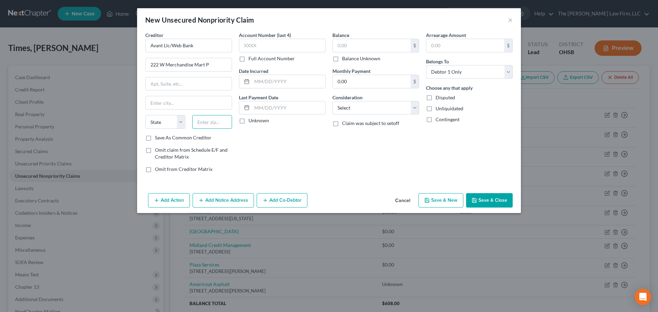
paste input "60654"
type input "60654"
click at [248, 121] on label "Unknown" at bounding box center [258, 120] width 21 height 7
click at [251, 121] on input "Unknown" at bounding box center [253, 119] width 4 height 4
checkbox input "true"
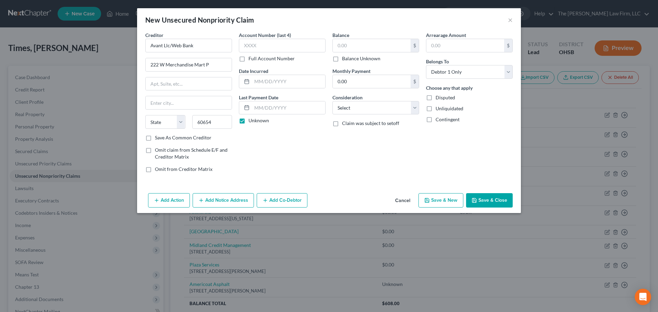
type input "Chicago"
select select "14"
click at [348, 59] on label "Balance Unknown" at bounding box center [361, 58] width 38 height 7
click at [348, 59] on input "Balance Unknown" at bounding box center [347, 57] width 4 height 4
checkbox input "true"
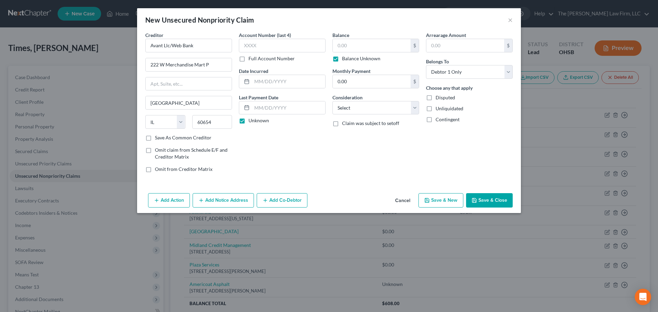
type input "0.00"
click at [346, 60] on label "Balance Unknown" at bounding box center [361, 58] width 38 height 7
click at [346, 60] on input "Balance Unknown" at bounding box center [347, 57] width 4 height 4
checkbox input "false"
click at [379, 48] on input "0.00" at bounding box center [372, 45] width 78 height 13
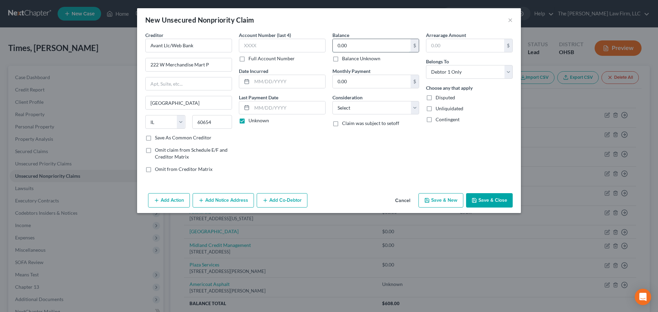
paste input "871"
type input "871.00"
click at [378, 112] on select "Select Cable / Satellite Services Collection Agency Credit Card Debt Debt Couns…" at bounding box center [375, 108] width 87 height 14
select select "2"
click at [332, 101] on select "Select Cable / Satellite Services Collection Agency Credit Card Debt Debt Couns…" at bounding box center [375, 108] width 87 height 14
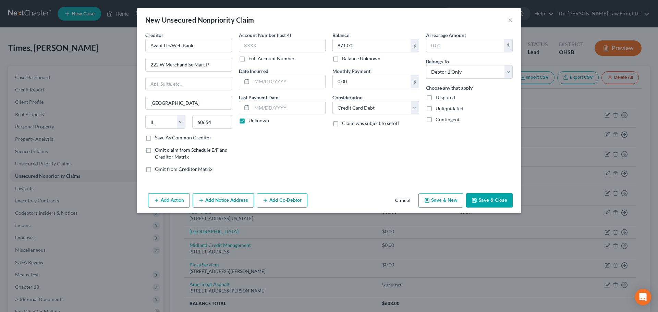
click at [485, 196] on button "Save & Close" at bounding box center [489, 200] width 47 height 14
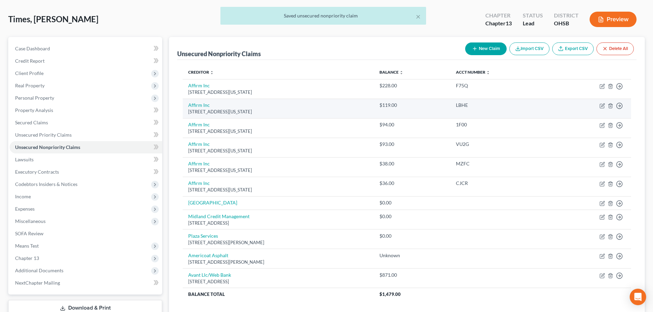
scroll to position [57, 0]
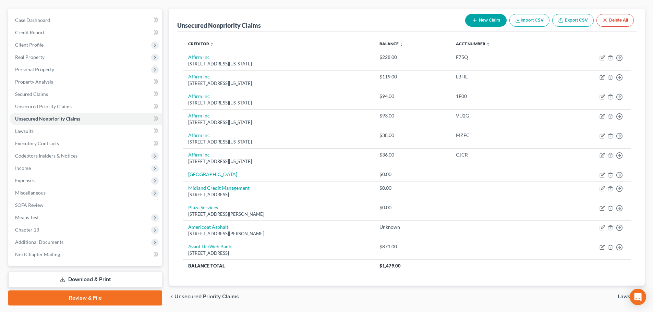
click at [478, 16] on button "New Claim" at bounding box center [485, 20] width 41 height 13
select select "0"
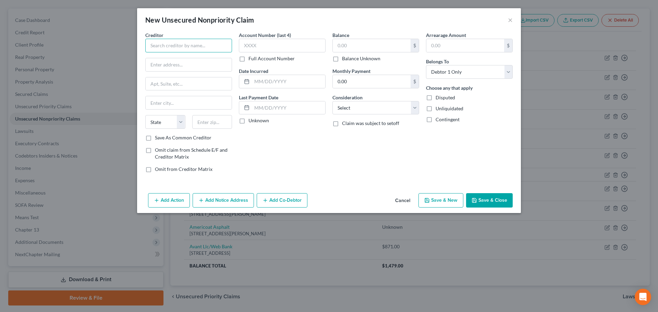
click at [203, 45] on input "text" at bounding box center [188, 46] width 87 height 14
paste input "Barclays Bank Delaware"
type input "Barclays Bank Delaware"
click at [175, 70] on input "text" at bounding box center [189, 64] width 86 height 13
paste input "1007 N Orange St"
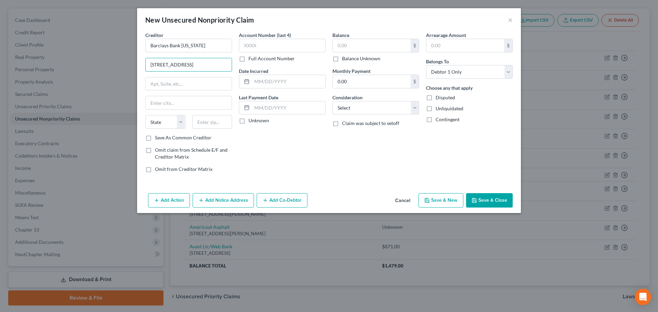
type input "1007 N Orange St"
click at [203, 122] on input "text" at bounding box center [212, 122] width 40 height 14
paste input "19801"
type input "19801"
type input "Wilmington"
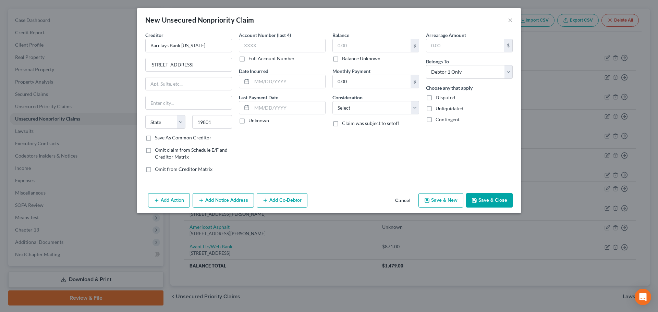
select select "7"
click at [258, 119] on label "Unknown" at bounding box center [258, 120] width 21 height 7
click at [256, 119] on input "Unknown" at bounding box center [253, 119] width 4 height 4
checkbox input "true"
click at [355, 45] on input "text" at bounding box center [372, 45] width 78 height 13
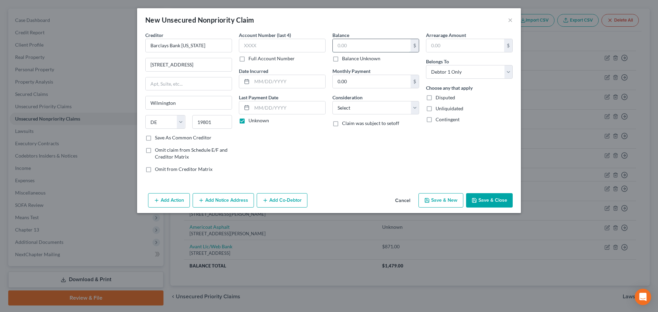
paste input "1,679.00"
type input "1,679.00"
click at [381, 101] on select "Select Cable / Satellite Services Collection Agency Credit Card Debt Debt Couns…" at bounding box center [375, 108] width 87 height 14
select select "2"
click at [332, 101] on select "Select Cable / Satellite Services Collection Agency Credit Card Debt Debt Couns…" at bounding box center [375, 108] width 87 height 14
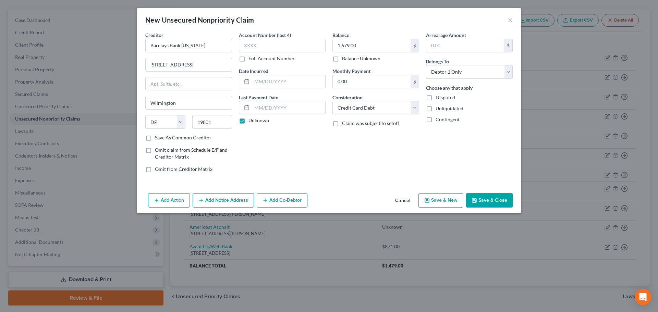
click at [497, 202] on button "Save & Close" at bounding box center [489, 200] width 47 height 14
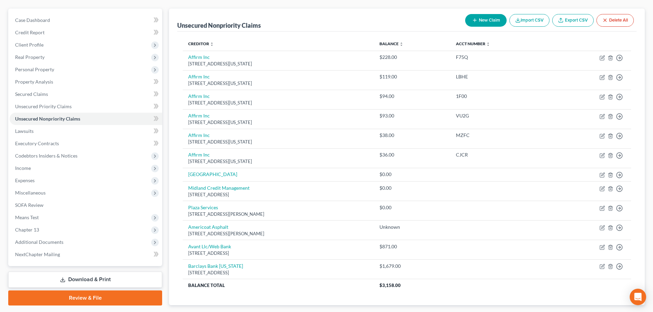
click at [472, 18] on icon "button" at bounding box center [474, 19] width 5 height 5
select select "0"
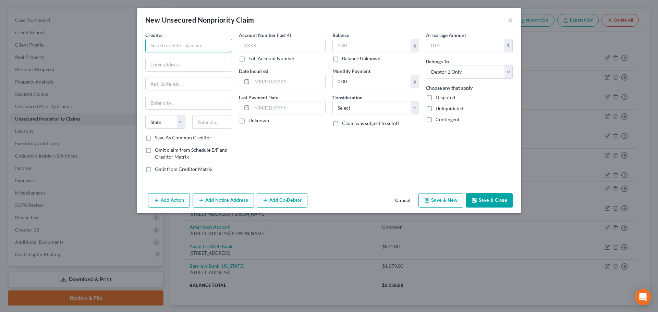
click at [204, 46] on input "text" at bounding box center [188, 46] width 87 height 14
paste input "Capital One"
type input "Capital One"
drag, startPoint x: 169, startPoint y: 65, endPoint x: 187, endPoint y: 65, distance: 17.8
click at [169, 65] on input "text" at bounding box center [189, 64] width 86 height 13
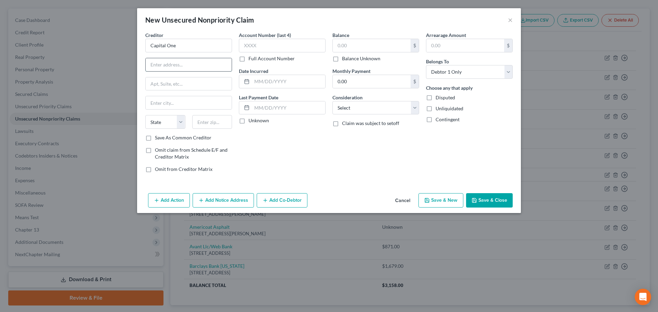
paste input "11013 W Broad St"
type input "11013 W Broad St"
click at [209, 121] on input "text" at bounding box center [212, 122] width 40 height 14
paste input "23060"
type input "23060"
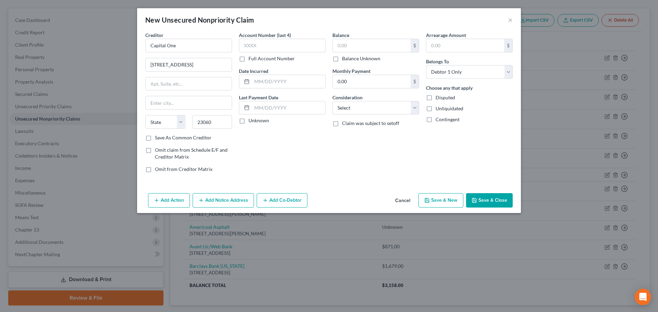
type input "Glen Allen"
select select "48"
click at [275, 49] on input "text" at bounding box center [282, 46] width 87 height 14
paste input "6811"
type input "6811"
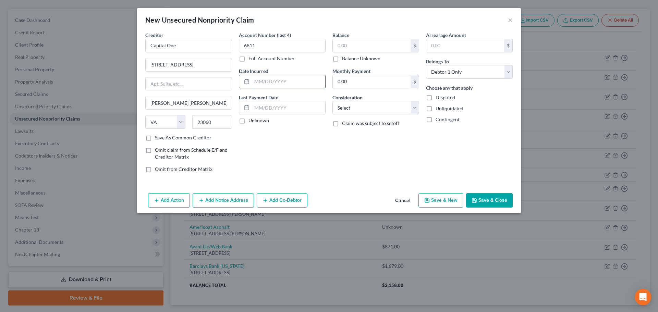
click at [299, 82] on input "text" at bounding box center [288, 81] width 73 height 13
paste input "02-02-2024"
type input "02-02-2024"
click at [265, 121] on label "Unknown" at bounding box center [258, 120] width 21 height 7
click at [256, 121] on input "Unknown" at bounding box center [253, 119] width 4 height 4
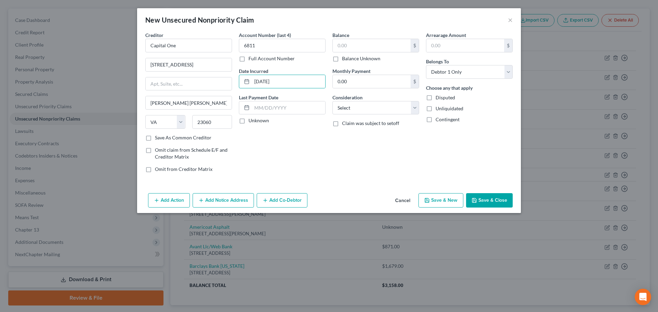
checkbox input "true"
click at [355, 48] on input "text" at bounding box center [372, 45] width 78 height 13
paste input "265.00"
type input "265.00"
click at [353, 108] on select "Select Cable / Satellite Services Collection Agency Credit Card Debt Debt Couns…" at bounding box center [375, 108] width 87 height 14
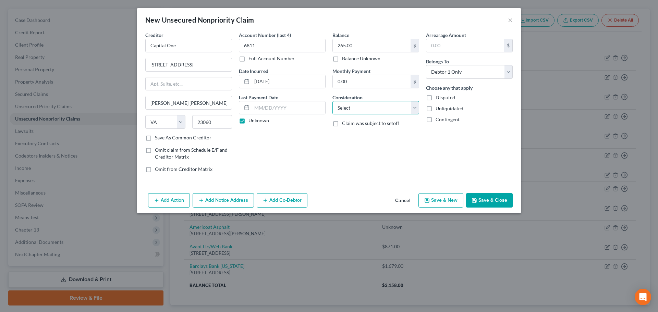
select select "2"
click at [332, 101] on select "Select Cable / Satellite Services Collection Agency Credit Card Debt Debt Couns…" at bounding box center [375, 108] width 87 height 14
click at [493, 196] on button "Save & Close" at bounding box center [489, 200] width 47 height 14
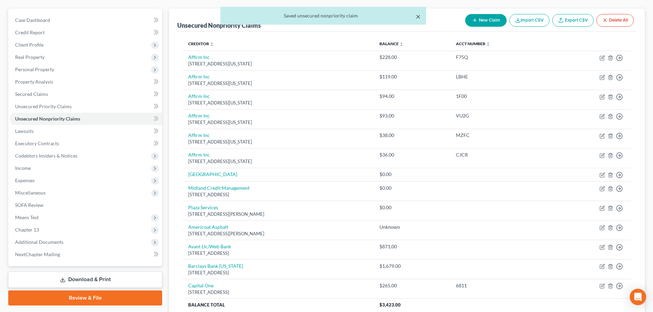
click at [417, 15] on button "×" at bounding box center [418, 16] width 5 height 8
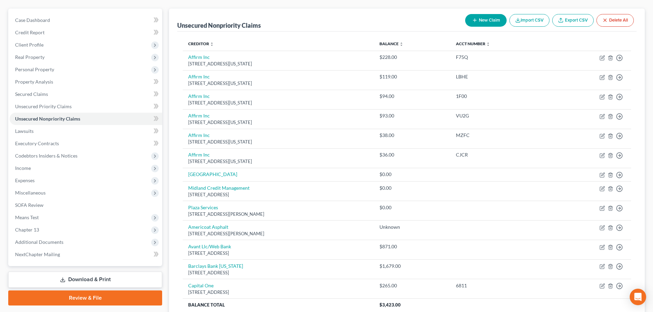
click at [482, 21] on button "New Claim" at bounding box center [485, 20] width 41 height 13
select select "0"
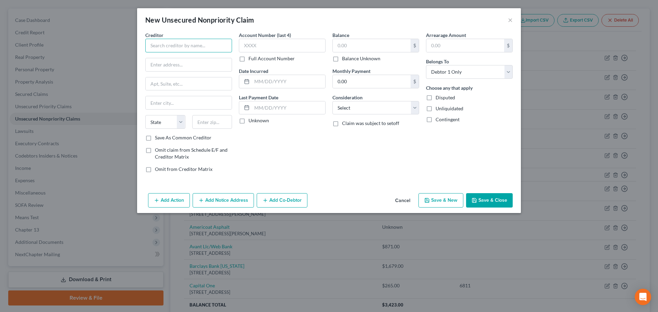
click at [206, 51] on input "text" at bounding box center [188, 46] width 87 height 14
paste input "Cb/Vicscrt"
type input "Cb/Vicscrt"
click at [156, 63] on input "text" at bounding box center [189, 64] width 86 height 13
paste input "PO Box 182273"
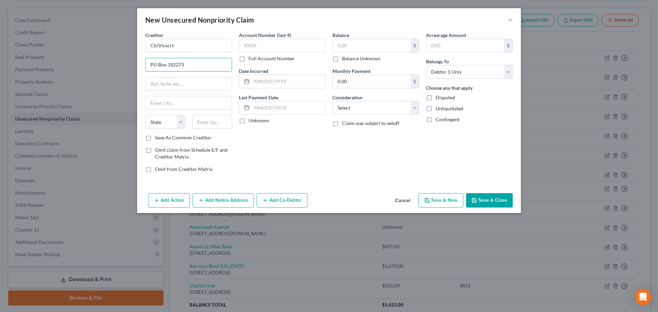
type input "PO Box 182273"
drag, startPoint x: 209, startPoint y: 122, endPoint x: 223, endPoint y: 122, distance: 14.4
click at [209, 122] on input "text" at bounding box center [212, 122] width 40 height 14
paste input "43218"
type input "43218"
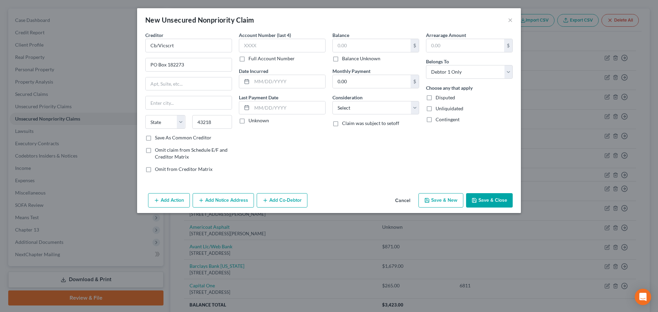
type input "Columbus"
select select "36"
click at [285, 51] on input "text" at bounding box center [282, 46] width 87 height 14
paste input "3078"
type input "3078"
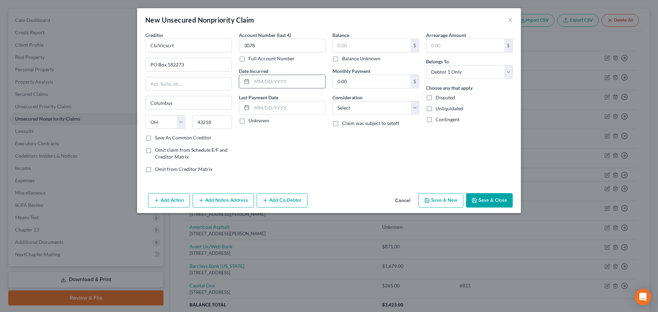
click at [271, 85] on input "text" at bounding box center [288, 81] width 73 height 13
paste input "10-02-2023"
type input "10-02-2023"
click at [261, 121] on label "Unknown" at bounding box center [258, 120] width 21 height 7
click at [256, 121] on input "Unknown" at bounding box center [253, 119] width 4 height 4
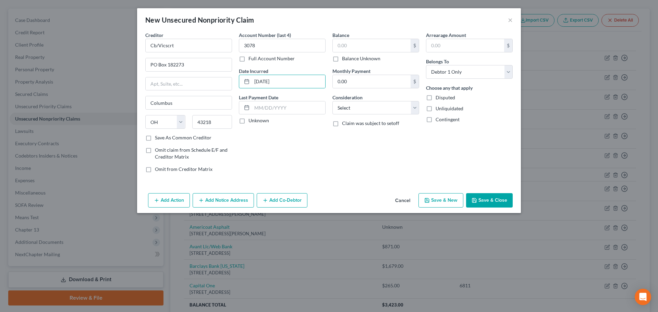
checkbox input "true"
click at [409, 45] on input "text" at bounding box center [372, 45] width 78 height 13
paste input "63.00"
type input "63.00"
drag, startPoint x: 356, startPoint y: 102, endPoint x: 357, endPoint y: 111, distance: 9.0
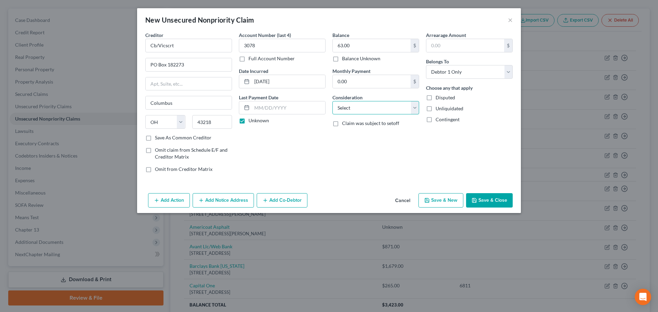
click at [356, 102] on select "Select Cable / Satellite Services Collection Agency Credit Card Debt Debt Couns…" at bounding box center [375, 108] width 87 height 14
select select "2"
click at [332, 101] on select "Select Cable / Satellite Services Collection Agency Credit Card Debt Debt Couns…" at bounding box center [375, 108] width 87 height 14
click at [481, 201] on button "Save & Close" at bounding box center [489, 200] width 47 height 14
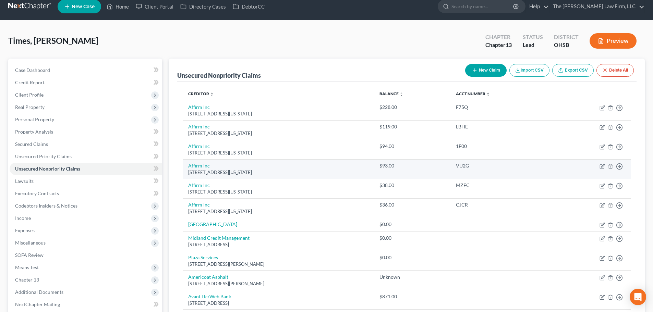
scroll to position [0, 0]
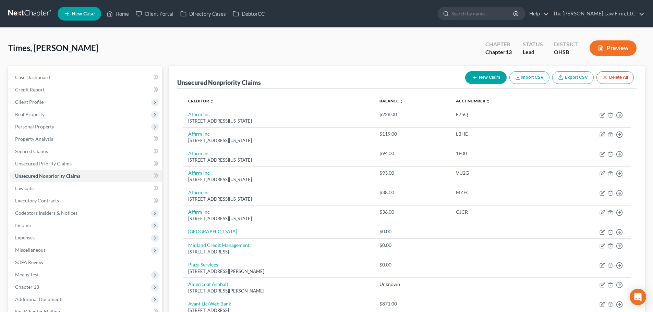
click at [474, 76] on icon "button" at bounding box center [474, 77] width 5 height 5
select select "0"
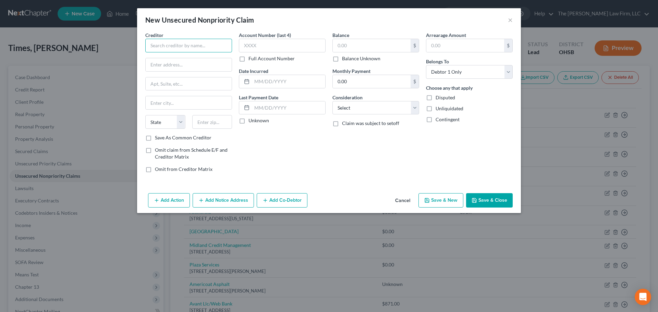
click at [177, 44] on input "text" at bounding box center [188, 46] width 87 height 14
paste input "Chiropractor Care Center"
type input "Chiropractor Care Center"
click at [191, 68] on input "text" at bounding box center [189, 64] width 86 height 13
paste input "6077 Frantz Road"
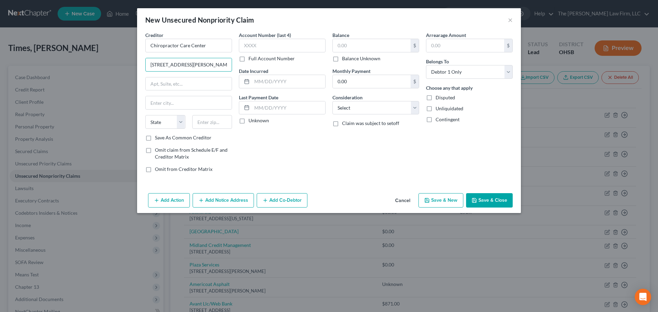
type input "6077 Frantz Road"
click at [203, 89] on input "text" at bounding box center [189, 83] width 86 height 13
paste input "Suite 102"
type input "Suite 102"
click at [216, 124] on input "text" at bounding box center [212, 122] width 40 height 14
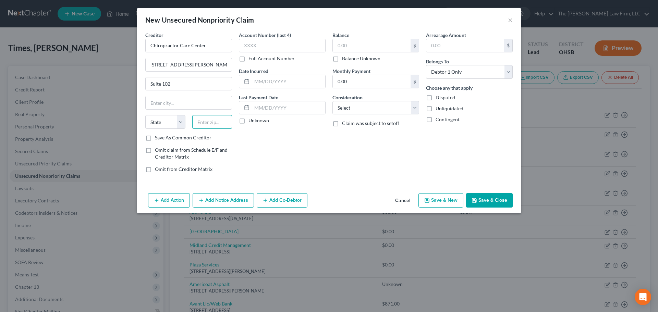
paste input "43017"
type input "43017"
type input "Dublin"
select select "36"
click at [285, 46] on input "text" at bounding box center [282, 46] width 87 height 14
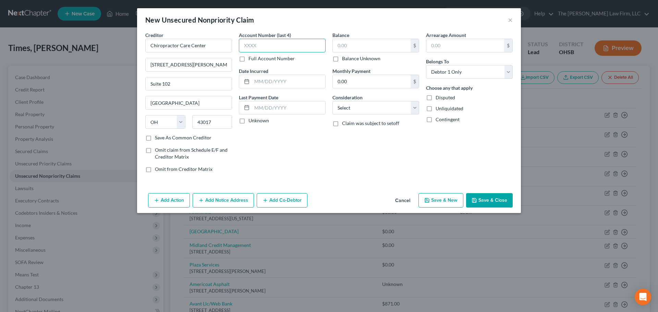
paste input "8336"
type input "8336"
click at [253, 121] on label "Unknown" at bounding box center [258, 120] width 21 height 7
click at [253, 121] on input "Unknown" at bounding box center [253, 119] width 4 height 4
checkbox input "true"
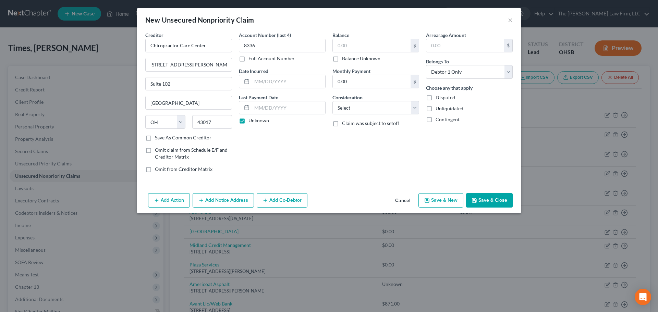
click at [366, 57] on label "Balance Unknown" at bounding box center [361, 58] width 38 height 7
click at [349, 57] on input "Balance Unknown" at bounding box center [347, 57] width 4 height 4
checkbox input "true"
type input "0.00"
click at [374, 112] on select "Select Cable / Satellite Services Collection Agency Credit Card Debt Debt Couns…" at bounding box center [375, 108] width 87 height 14
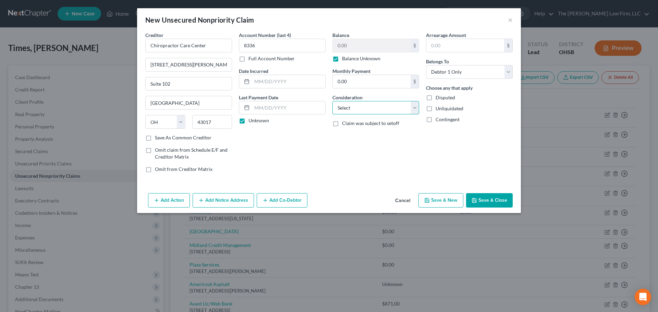
select select "9"
click at [332, 101] on select "Select Cable / Satellite Services Collection Agency Credit Card Debt Debt Couns…" at bounding box center [375, 108] width 87 height 14
drag, startPoint x: 491, startPoint y: 200, endPoint x: 592, endPoint y: 200, distance: 101.4
click at [489, 200] on button "Save & Close" at bounding box center [489, 200] width 47 height 14
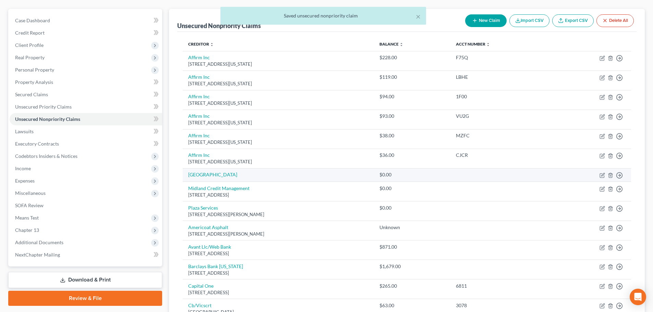
scroll to position [57, 0]
click at [480, 19] on div "× Saved unsecured nonpriority claim" at bounding box center [323, 17] width 653 height 21
click at [416, 16] on button "×" at bounding box center [418, 16] width 5 height 8
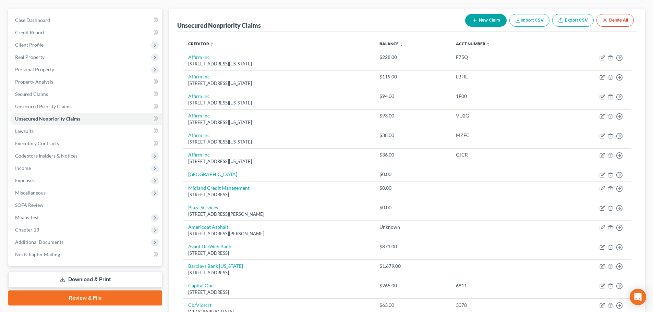
click at [466, 21] on button "New Claim" at bounding box center [485, 20] width 41 height 13
select select "0"
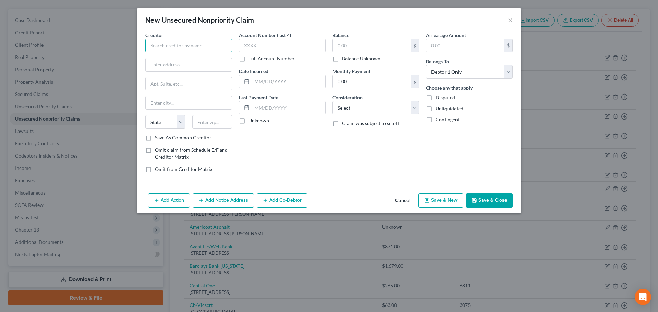
click at [183, 42] on input "text" at bounding box center [188, 46] width 87 height 14
paste input "Credit Collection Services"
type input "Credit Collection Services"
click at [219, 68] on input "text" at bounding box center [189, 64] width 86 height 13
paste input "2 Wells Ave"
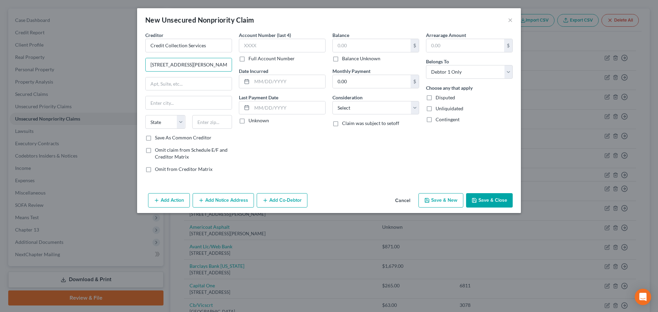
type input "2 Wells Ave"
click at [187, 90] on input "text" at bounding box center [189, 83] width 86 height 13
paste input "Dept 773"
type input "Dept 773"
click at [212, 119] on input "text" at bounding box center [212, 122] width 40 height 14
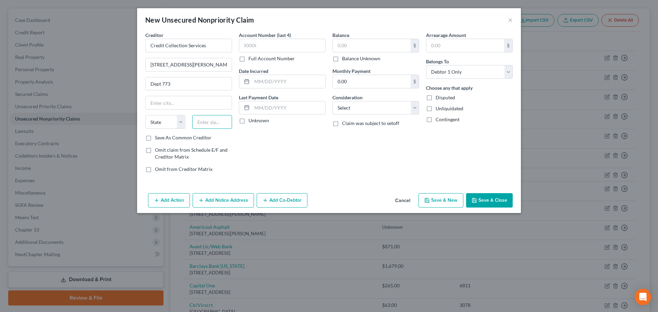
paste input "02459-3208"
type input "02459-3208"
click at [311, 138] on div "Account Number (last 4) Full Account Number Date Incurred Last Payment Date Unk…" at bounding box center [282, 105] width 94 height 147
click at [170, 106] on input "text" at bounding box center [189, 102] width 86 height 13
paste input "Newton"
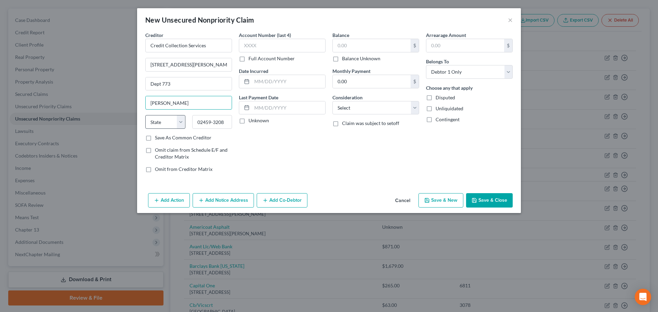
type input "Newton"
click at [162, 121] on select "State AL AK AR AZ CA CO CT DE DC FL GA GU HI ID IL IN IA KS KY LA ME MD MA MI M…" at bounding box center [165, 122] width 40 height 14
select select "22"
click at [145, 115] on select "State AL AK AR AZ CA CO CT DE DC FL GA GU HI ID IL IN IA KS KY LA ME MD MA MI M…" at bounding box center [165, 122] width 40 height 14
click at [253, 120] on label "Unknown" at bounding box center [258, 120] width 21 height 7
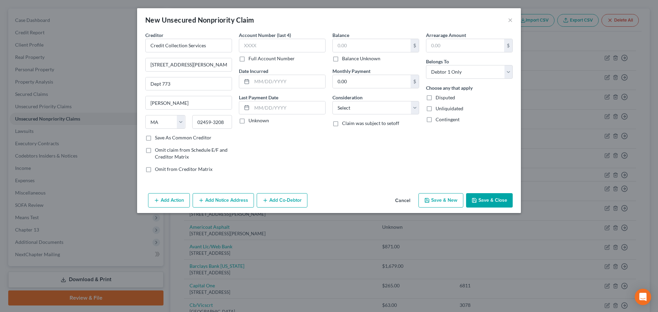
click at [253, 120] on input "Unknown" at bounding box center [253, 119] width 4 height 4
checkbox input "true"
click at [349, 59] on label "Balance Unknown" at bounding box center [361, 58] width 38 height 7
click at [349, 59] on input "Balance Unknown" at bounding box center [347, 57] width 4 height 4
checkbox input "true"
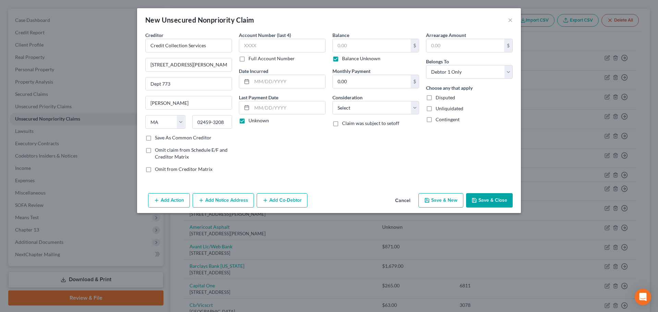
type input "0.00"
click at [358, 103] on select "Select Cable / Satellite Services Collection Agency Credit Card Debt Debt Couns…" at bounding box center [375, 108] width 87 height 14
select select "1"
click at [332, 101] on select "Select Cable / Satellite Services Collection Agency Credit Card Debt Debt Couns…" at bounding box center [375, 108] width 87 height 14
click at [496, 201] on button "Save & Close" at bounding box center [489, 200] width 47 height 14
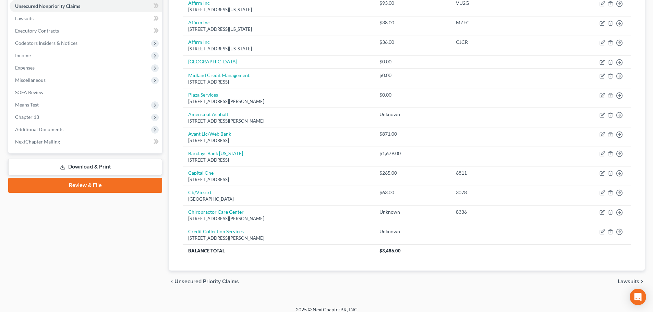
scroll to position [5, 0]
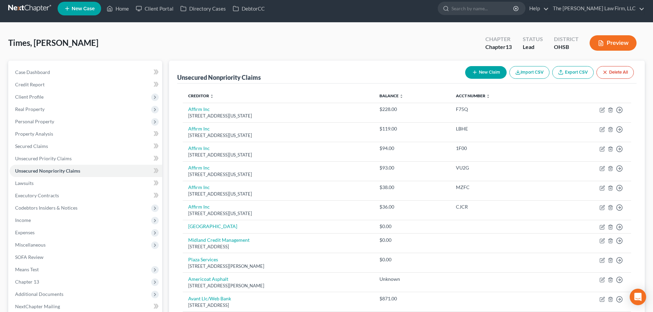
click at [476, 69] on button "New Claim" at bounding box center [485, 72] width 41 height 13
select select "0"
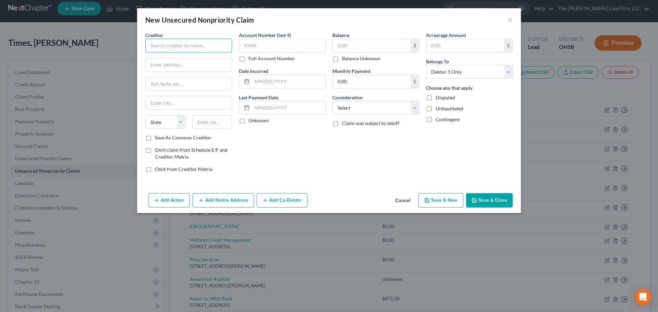
click at [187, 45] on input "text" at bounding box center [188, 46] width 87 height 14
paste input "Fsb Blaze"
type input "Fsb Blaze"
click at [186, 73] on div "Creditor * Fsb Blaze State AL AK AR AZ CA CO CT DE DC FL GA GU HI ID IL IN IA K…" at bounding box center [188, 83] width 87 height 103
drag, startPoint x: 184, startPoint y: 68, endPoint x: 209, endPoint y: 68, distance: 25.4
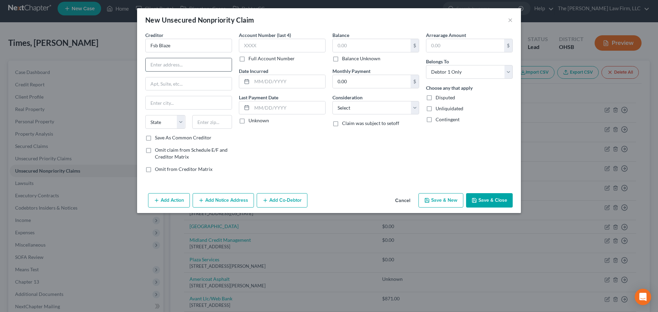
click at [184, 68] on input "text" at bounding box center [189, 64] width 86 height 13
paste input "2500 S Minnesota Ave"
type input "2500 S Minnesota Ave"
click at [214, 128] on input "text" at bounding box center [212, 122] width 40 height 14
paste input "57105"
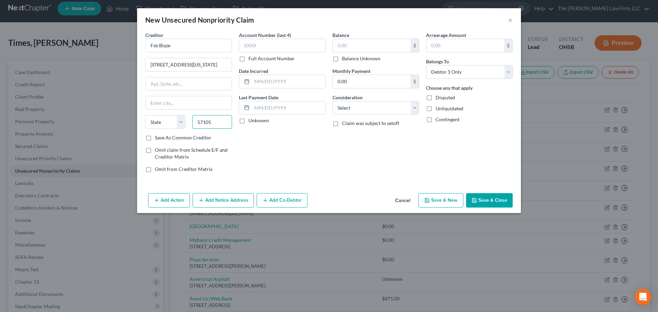
type input "57105"
type input "Sioux Falls"
select select "43"
click at [248, 123] on label "Unknown" at bounding box center [258, 120] width 21 height 7
click at [251, 122] on input "Unknown" at bounding box center [253, 119] width 4 height 4
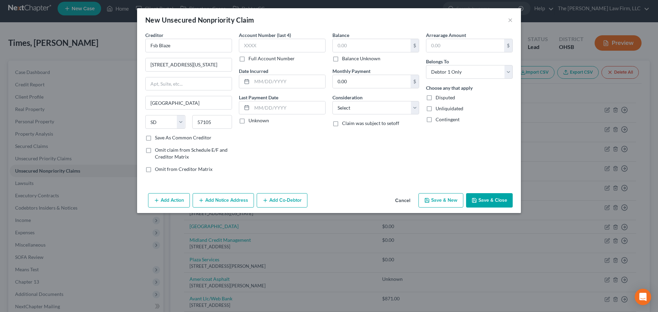
checkbox input "true"
drag, startPoint x: 356, startPoint y: 49, endPoint x: 398, endPoint y: 45, distance: 41.7
click at [356, 49] on input "text" at bounding box center [372, 45] width 78 height 13
paste input "1,143.00"
type input "1,143.00"
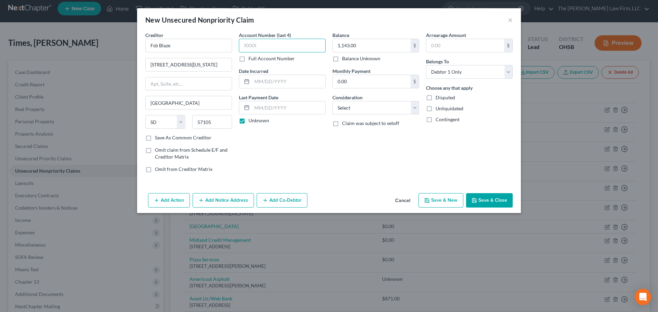
click at [309, 46] on input "text" at bounding box center [282, 46] width 87 height 14
paste input "4654"
type input "4654"
click at [278, 82] on input "text" at bounding box center [288, 81] width 73 height 13
paste input "04-18-2017"
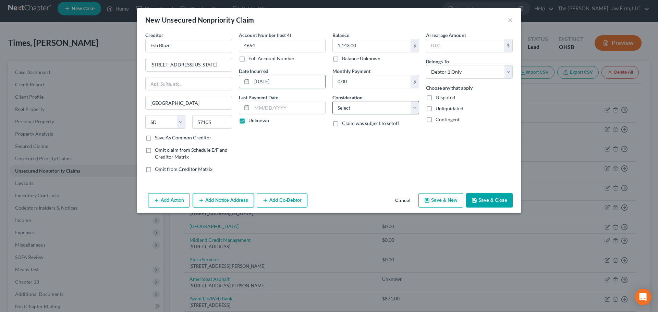
type input "04-18-2017"
click at [375, 109] on select "Select Cable / Satellite Services Collection Agency Credit Card Debt Debt Couns…" at bounding box center [375, 108] width 87 height 14
select select "2"
click at [332, 101] on select "Select Cable / Satellite Services Collection Agency Credit Card Debt Debt Couns…" at bounding box center [375, 108] width 87 height 14
click at [495, 196] on button "Save & Close" at bounding box center [489, 200] width 47 height 14
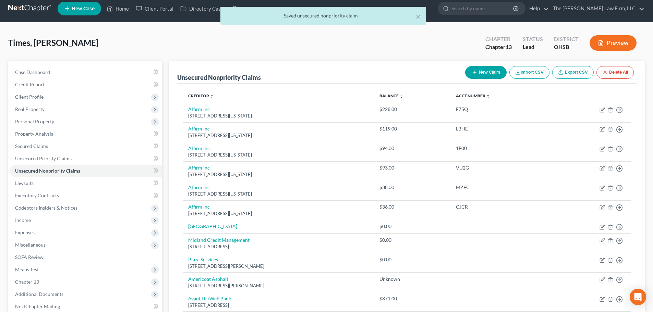
click at [484, 69] on button "New Claim" at bounding box center [485, 72] width 41 height 13
select select "0"
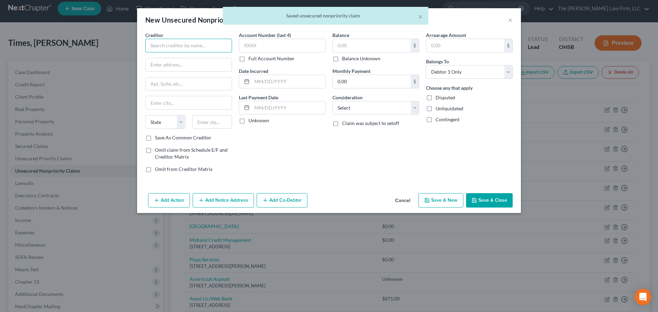
click at [173, 42] on input "text" at bounding box center [188, 46] width 87 height 14
paste input "Hometown Urgent Care"
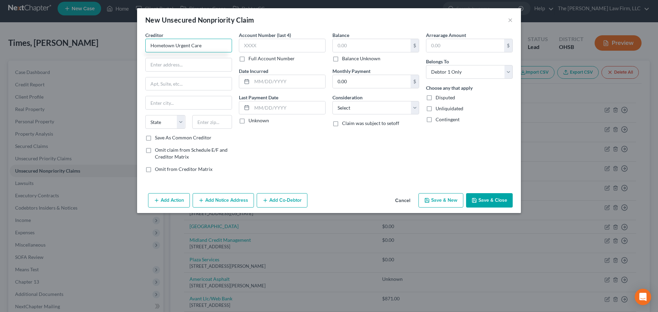
type input "Hometown Urgent Care"
click at [205, 61] on input "text" at bounding box center [189, 64] width 86 height 13
paste input "1430 Oak Court"
type input "1430 Oak Court"
click at [190, 86] on input "text" at bounding box center [189, 83] width 86 height 13
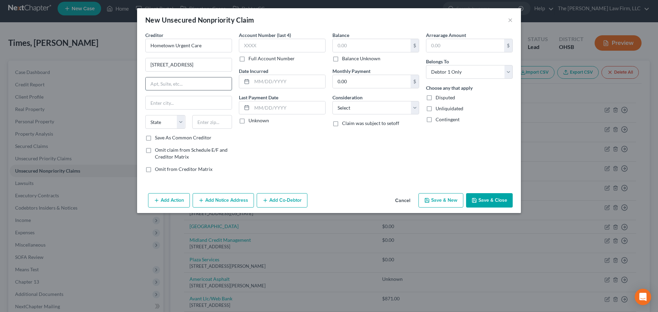
paste input "Suite 100"
type input "Suite 100"
drag, startPoint x: 206, startPoint y: 126, endPoint x: 221, endPoint y: 125, distance: 14.8
click at [206, 126] on input "text" at bounding box center [212, 122] width 40 height 14
paste input "45430"
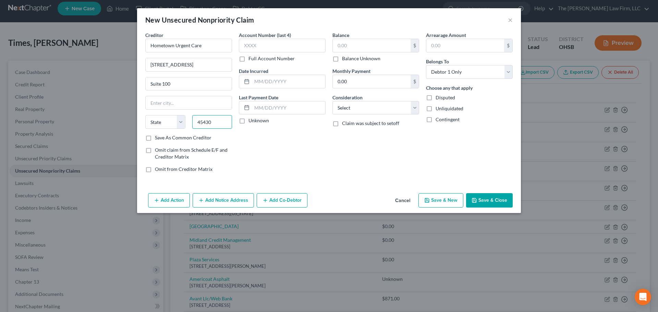
type input "45430"
type input "Dayton"
select select "36"
click at [259, 121] on label "Unknown" at bounding box center [258, 120] width 21 height 7
click at [256, 121] on input "Unknown" at bounding box center [253, 119] width 4 height 4
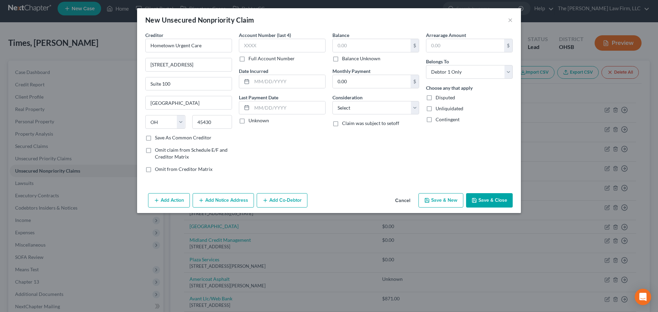
checkbox input "true"
click at [350, 57] on label "Balance Unknown" at bounding box center [361, 58] width 38 height 7
click at [349, 57] on input "Balance Unknown" at bounding box center [347, 57] width 4 height 4
checkbox input "true"
click at [359, 101] on select "Select Cable / Satellite Services Collection Agency Credit Card Debt Debt Couns…" at bounding box center [375, 108] width 87 height 14
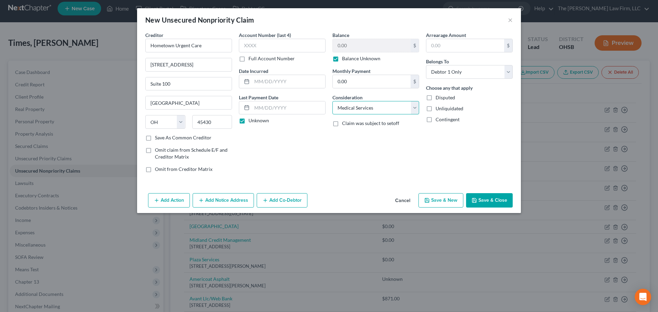
click at [332, 101] on select "Select Cable / Satellite Services Collection Agency Credit Card Debt Debt Couns…" at bounding box center [375, 108] width 87 height 14
click at [500, 200] on button "Save & Close" at bounding box center [489, 200] width 47 height 14
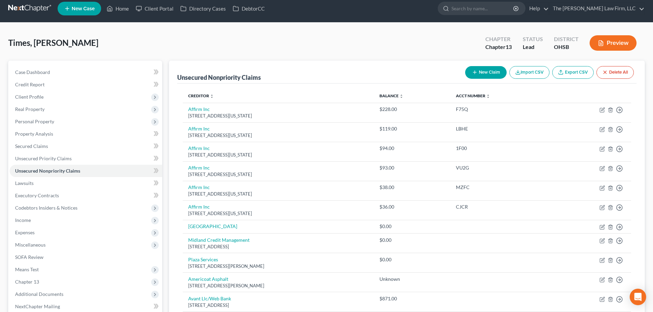
click at [481, 75] on button "New Claim" at bounding box center [485, 72] width 41 height 13
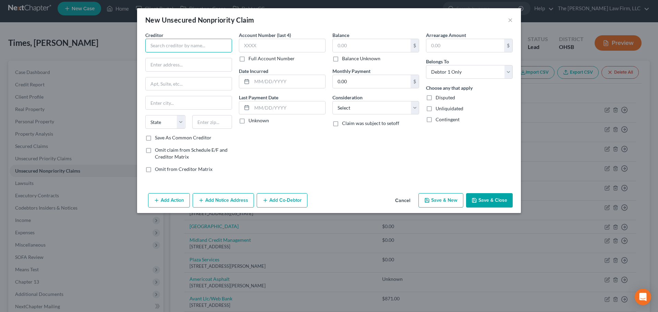
click at [203, 42] on input "text" at bounding box center [188, 46] width 87 height 14
paste input "Jefferson Capital"
click at [181, 69] on input "text" at bounding box center [189, 64] width 86 height 13
paste input "PO Box 11407"
drag, startPoint x: 187, startPoint y: 88, endPoint x: 194, endPoint y: 88, distance: 7.6
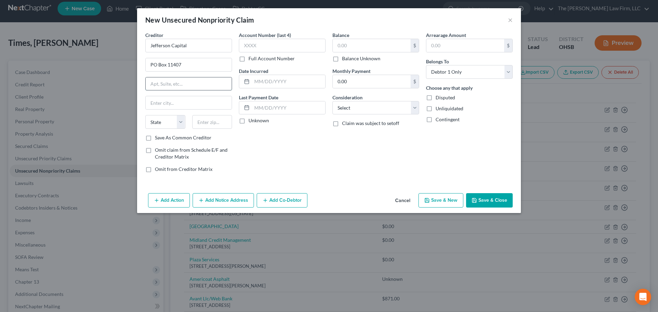
click at [187, 88] on input "text" at bounding box center [189, 83] width 86 height 13
paste input "Dept #6419"
click at [222, 121] on input "text" at bounding box center [212, 122] width 40 height 14
paste input "35246"
click at [256, 123] on label "Unknown" at bounding box center [258, 120] width 21 height 7
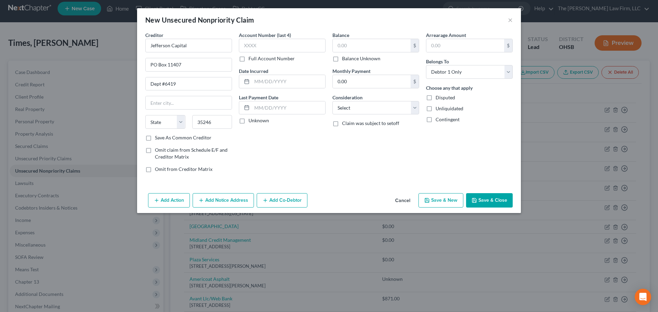
click at [256, 122] on input "Unknown" at bounding box center [253, 119] width 4 height 4
click at [356, 60] on label "Balance Unknown" at bounding box center [361, 58] width 38 height 7
click at [349, 60] on input "Balance Unknown" at bounding box center [347, 57] width 4 height 4
click at [350, 104] on select "Select Cable / Satellite Services Collection Agency Credit Card Debt Debt Couns…" at bounding box center [375, 108] width 87 height 14
click at [332, 101] on select "Select Cable / Satellite Services Collection Agency Credit Card Debt Debt Couns…" at bounding box center [375, 108] width 87 height 14
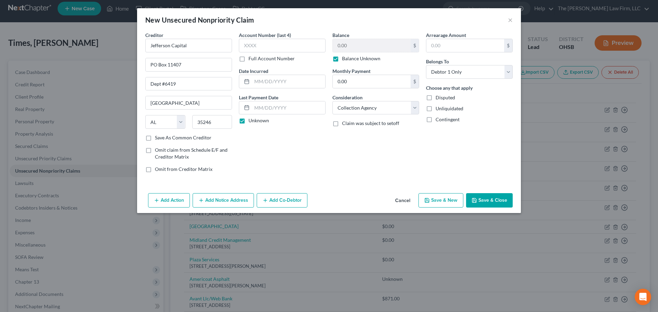
click at [488, 201] on button "Save & Close" at bounding box center [489, 200] width 47 height 14
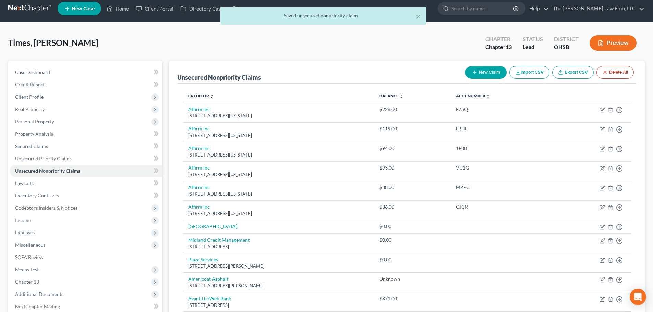
click at [481, 73] on button "New Claim" at bounding box center [485, 72] width 41 height 13
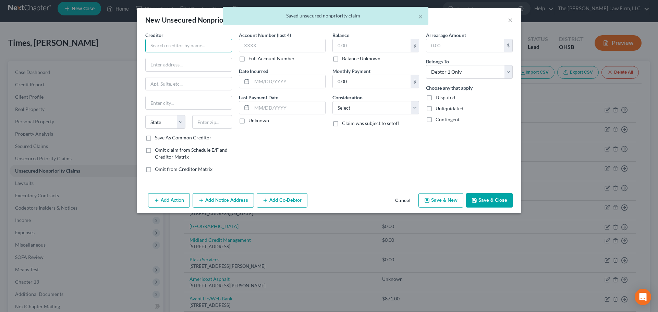
click at [201, 45] on input "text" at bounding box center [188, 46] width 87 height 14
paste input "Jefferson Capital Syst"
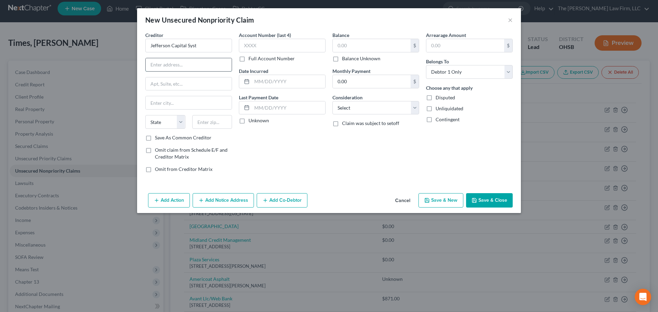
click at [208, 65] on input "text" at bounding box center [189, 64] width 86 height 13
paste input "16 Mcleland Rd"
click at [199, 123] on input "text" at bounding box center [212, 122] width 40 height 14
paste input "56303"
click at [248, 121] on label "Unknown" at bounding box center [258, 120] width 21 height 7
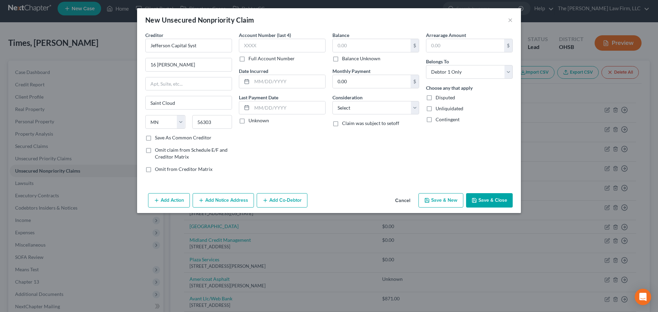
click at [251, 121] on input "Unknown" at bounding box center [253, 119] width 4 height 4
click at [297, 45] on input "text" at bounding box center [282, 46] width 87 height 14
paste input "5100"
drag, startPoint x: 295, startPoint y: 77, endPoint x: 334, endPoint y: 62, distance: 42.0
click at [295, 77] on input "text" at bounding box center [288, 81] width 73 height 13
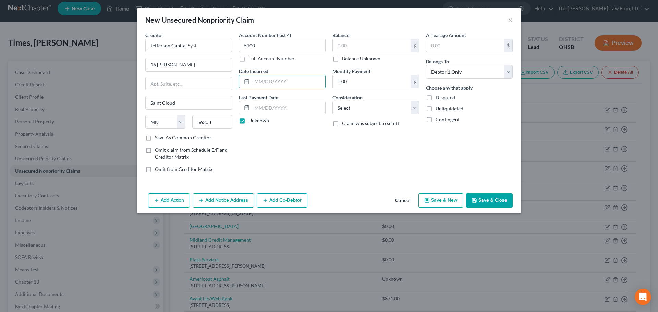
paste input "09-19-2024"
click at [392, 48] on input "text" at bounding box center [372, 45] width 78 height 13
paste input "1,404.00"
click at [370, 110] on select "Select Cable / Satellite Services Collection Agency Credit Card Debt Debt Couns…" at bounding box center [375, 108] width 87 height 14
click at [332, 101] on select "Select Cable / Satellite Services Collection Agency Credit Card Debt Debt Couns…" at bounding box center [375, 108] width 87 height 14
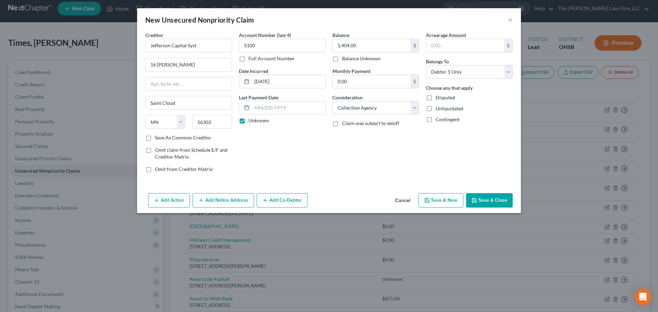
click at [495, 198] on button "Save & Close" at bounding box center [489, 200] width 47 height 14
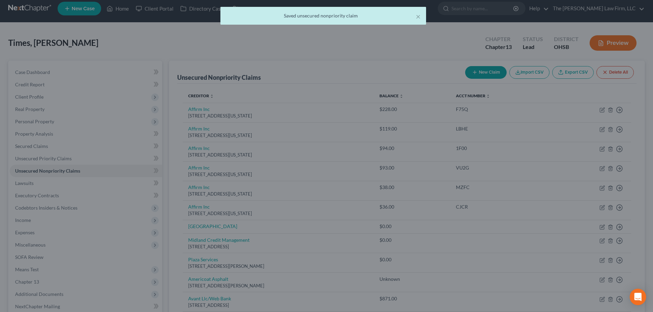
click at [488, 75] on button "New Claim" at bounding box center [485, 72] width 41 height 13
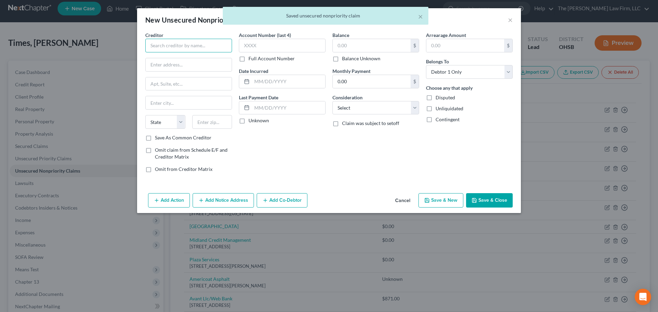
click at [228, 48] on input "text" at bounding box center [188, 46] width 87 height 14
paste input "JP RMP"
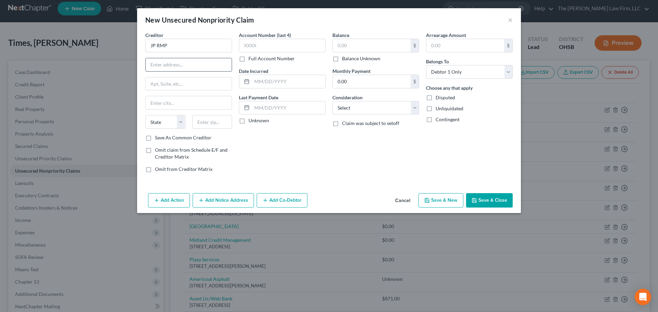
click at [209, 68] on input "text" at bounding box center [189, 64] width 86 height 13
paste input "PO Box 16749"
click at [208, 125] on input "text" at bounding box center [212, 122] width 40 height 14
paste input "44116"
click at [258, 121] on label "Unknown" at bounding box center [258, 120] width 21 height 7
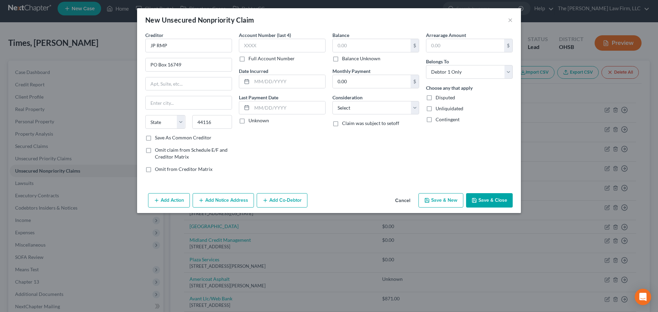
click at [256, 121] on input "Unknown" at bounding box center [253, 119] width 4 height 4
click at [353, 59] on label "Balance Unknown" at bounding box center [361, 58] width 38 height 7
click at [349, 59] on input "Balance Unknown" at bounding box center [347, 57] width 4 height 4
click at [371, 107] on select "Select Cable / Satellite Services Collection Agency Credit Card Debt Debt Couns…" at bounding box center [375, 108] width 87 height 14
click at [332, 101] on select "Select Cable / Satellite Services Collection Agency Credit Card Debt Debt Couns…" at bounding box center [375, 108] width 87 height 14
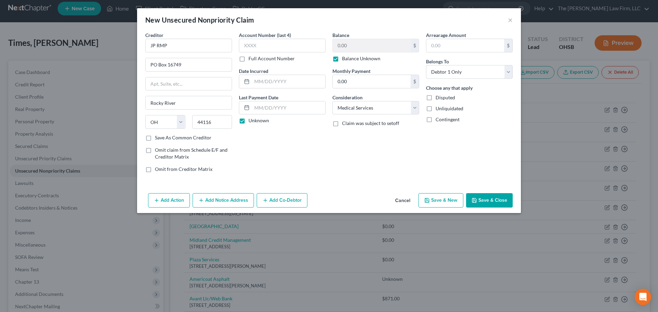
click at [490, 200] on button "Save & Close" at bounding box center [489, 200] width 47 height 14
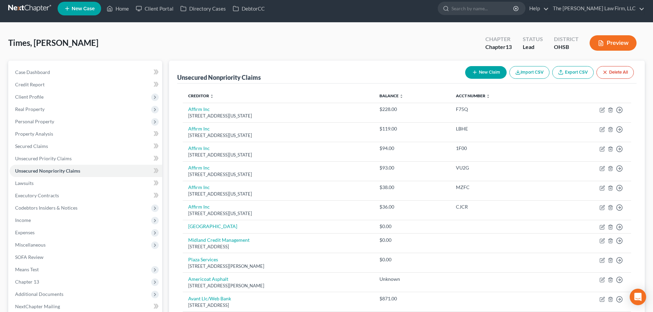
click at [476, 73] on button "New Claim" at bounding box center [485, 72] width 41 height 13
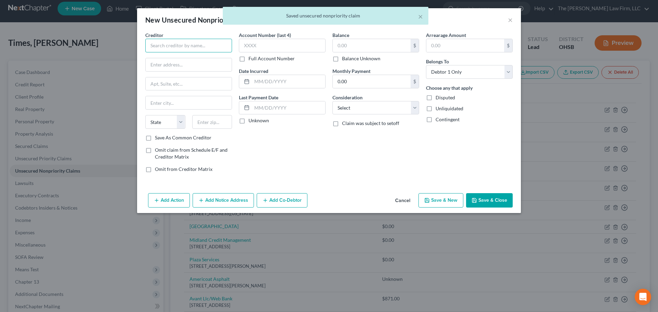
click at [214, 50] on input "text" at bounding box center [188, 46] width 87 height 14
paste input "Lvnv Funding Llc"
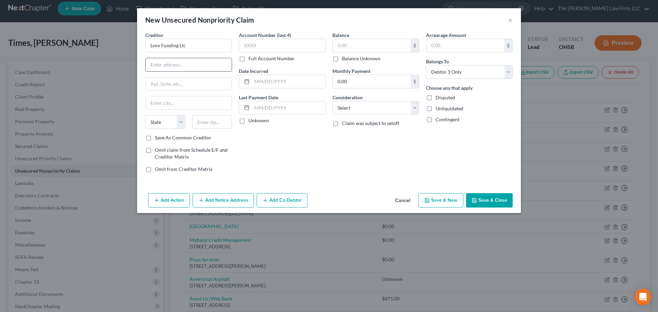
click at [162, 66] on input "text" at bounding box center [189, 64] width 86 height 13
paste input "PO Box 10497"
click at [214, 118] on input "text" at bounding box center [212, 122] width 40 height 14
paste input "29603"
click at [255, 119] on label "Unknown" at bounding box center [258, 120] width 21 height 7
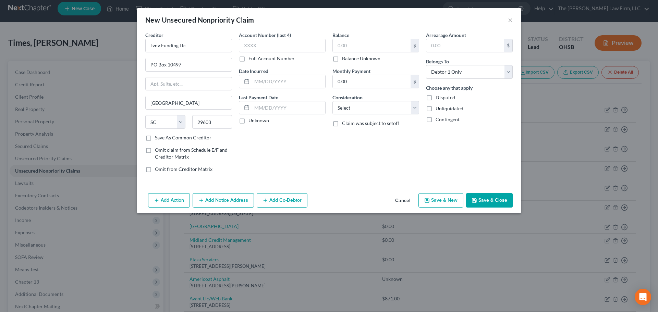
click at [255, 119] on input "Unknown" at bounding box center [253, 119] width 4 height 4
click at [288, 45] on input "text" at bounding box center [282, 46] width 87 height 14
paste input "9717"
drag, startPoint x: 309, startPoint y: 83, endPoint x: 313, endPoint y: 83, distance: 3.5
click at [309, 83] on input "text" at bounding box center [288, 81] width 73 height 13
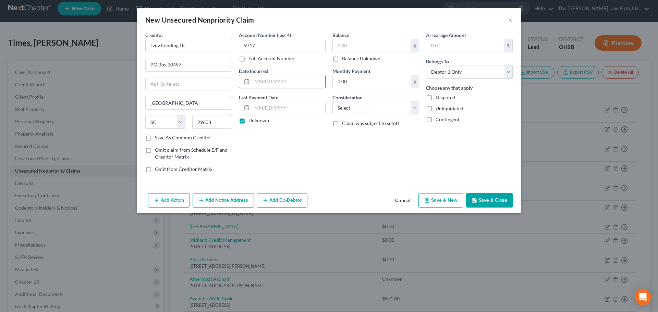
paste input "05-16-2022"
click at [363, 45] on input "text" at bounding box center [372, 45] width 78 height 13
paste input "1,061.00"
click at [380, 111] on select "Select Cable / Satellite Services Collection Agency Credit Card Debt Debt Couns…" at bounding box center [375, 108] width 87 height 14
click at [332, 101] on select "Select Cable / Satellite Services Collection Agency Credit Card Debt Debt Couns…" at bounding box center [375, 108] width 87 height 14
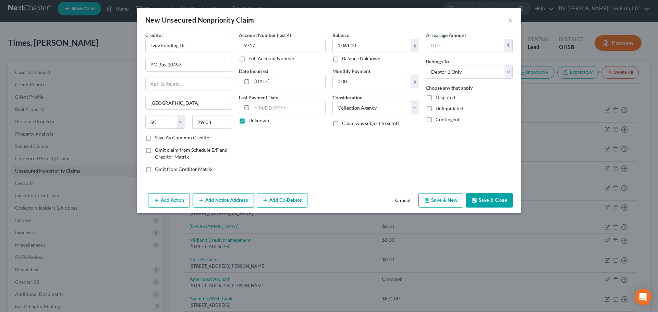
click at [500, 199] on button "Save & Close" at bounding box center [489, 200] width 47 height 14
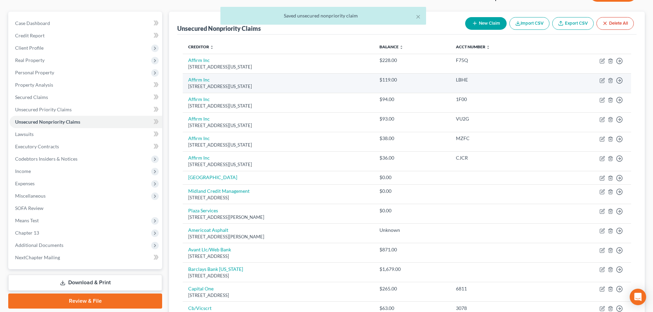
scroll to position [119, 0]
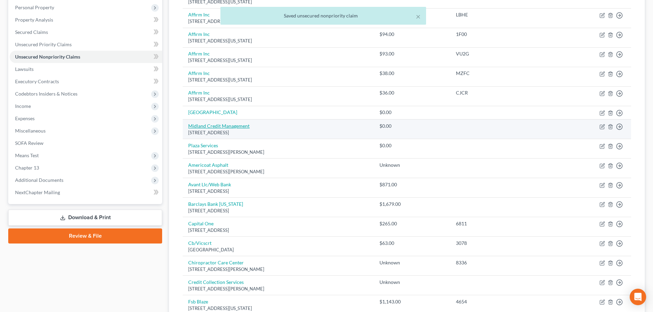
click at [236, 126] on link "Midland Credit Management" at bounding box center [218, 126] width 61 height 6
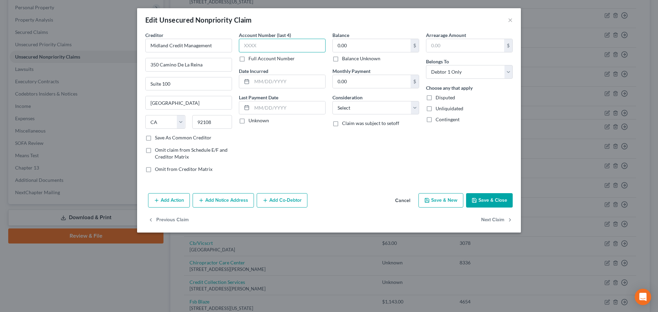
click at [257, 45] on input "text" at bounding box center [282, 46] width 87 height 14
paste input "1314"
drag, startPoint x: 268, startPoint y: 84, endPoint x: 268, endPoint y: 88, distance: 4.1
click at [268, 84] on input "text" at bounding box center [288, 81] width 73 height 13
paste input "05-26-2022"
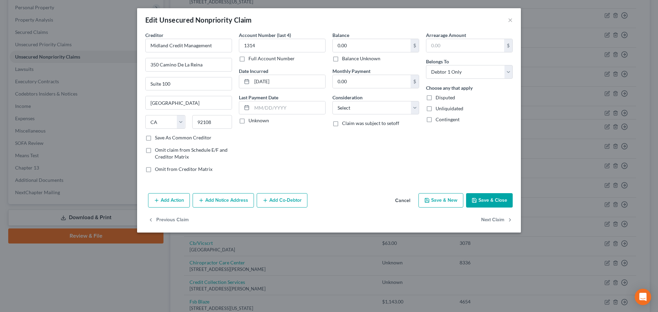
click at [255, 123] on label "Unknown" at bounding box center [258, 120] width 21 height 7
click at [255, 122] on input "Unknown" at bounding box center [253, 119] width 4 height 4
click at [363, 46] on input "0.00" at bounding box center [372, 45] width 78 height 13
paste input "526"
click at [392, 111] on select "Select Cable / Satellite Services Collection Agency Credit Card Debt Debt Couns…" at bounding box center [375, 108] width 87 height 14
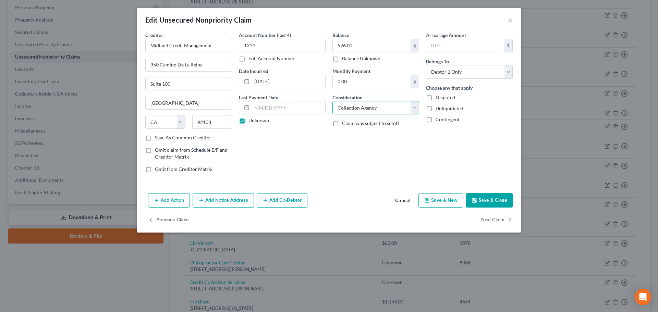
click at [332, 101] on select "Select Cable / Satellite Services Collection Agency Credit Card Debt Debt Couns…" at bounding box center [375, 108] width 87 height 14
click at [490, 201] on button "Save & Close" at bounding box center [489, 200] width 47 height 14
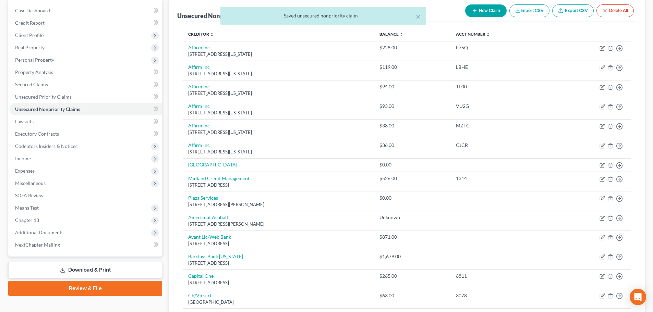
scroll to position [0, 0]
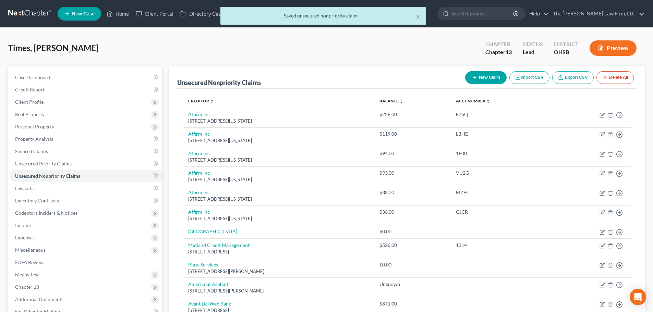
click at [481, 78] on button "New Claim" at bounding box center [485, 77] width 41 height 13
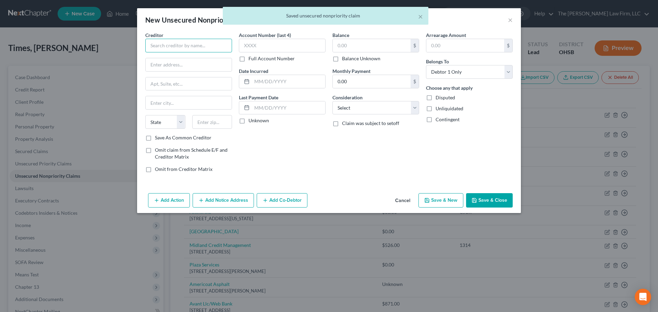
click at [217, 40] on input "text" at bounding box center [188, 46] width 87 height 14
paste input "Nationwide Children's Hospital"
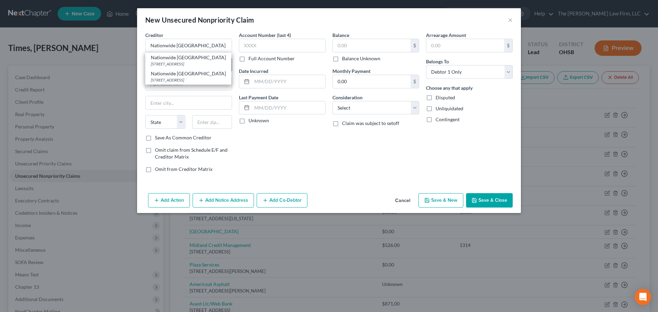
click at [183, 75] on div "Nationwide Children's Hospital" at bounding box center [188, 73] width 75 height 7
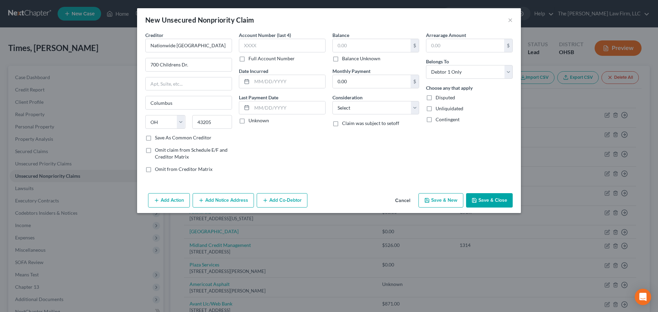
click at [263, 122] on label "Unknown" at bounding box center [258, 120] width 21 height 7
click at [256, 122] on input "Unknown" at bounding box center [253, 119] width 4 height 4
click at [351, 58] on label "Balance Unknown" at bounding box center [361, 58] width 38 height 7
click at [349, 58] on input "Balance Unknown" at bounding box center [347, 57] width 4 height 4
click at [357, 111] on select "Select Cable / Satellite Services Collection Agency Credit Card Debt Debt Couns…" at bounding box center [375, 108] width 87 height 14
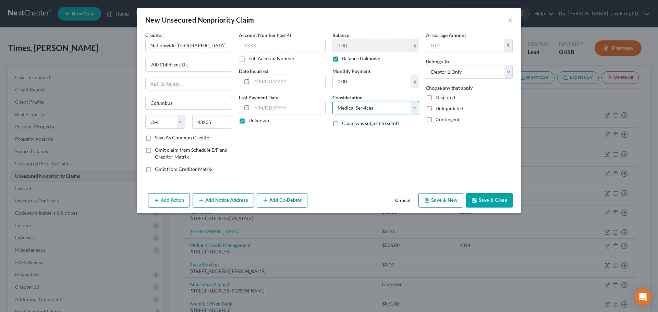
click at [332, 101] on select "Select Cable / Satellite Services Collection Agency Credit Card Debt Debt Couns…" at bounding box center [375, 108] width 87 height 14
click at [489, 200] on button "Save & Close" at bounding box center [489, 200] width 47 height 14
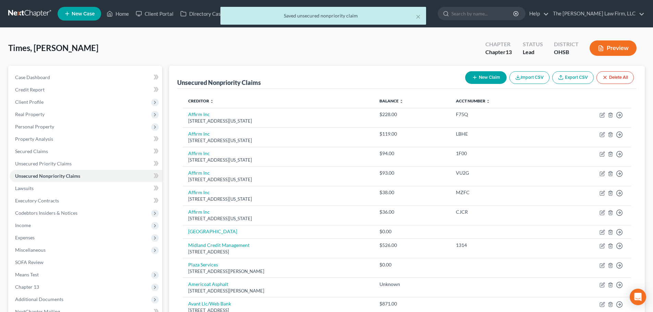
click at [472, 78] on icon "button" at bounding box center [474, 77] width 5 height 5
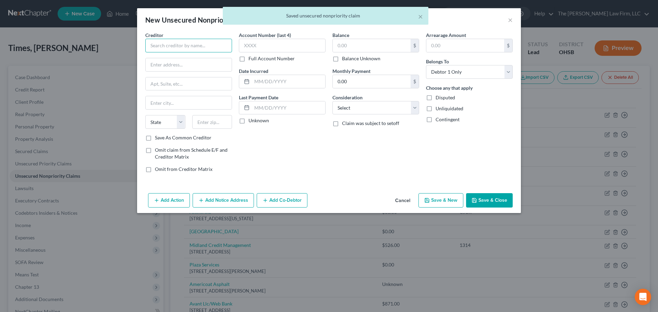
click at [216, 44] on input "text" at bounding box center [188, 46] width 87 height 14
paste input "OhioHealth"
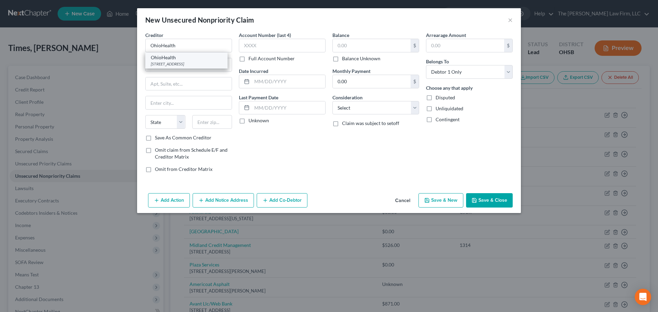
click at [185, 67] on div "3430 OhioHealth Parkway, Columbus, OH 43202-1575" at bounding box center [186, 64] width 71 height 6
click at [258, 123] on label "Unknown" at bounding box center [258, 120] width 21 height 7
click at [256, 122] on input "Unknown" at bounding box center [253, 119] width 4 height 4
click at [361, 56] on label "Balance Unknown" at bounding box center [361, 58] width 38 height 7
click at [349, 56] on input "Balance Unknown" at bounding box center [347, 57] width 4 height 4
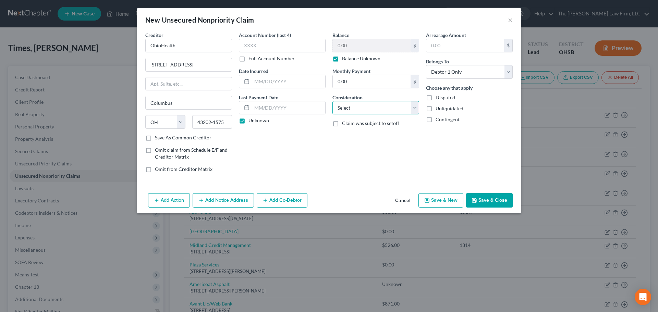
click at [367, 109] on select "Select Cable / Satellite Services Collection Agency Credit Card Debt Debt Couns…" at bounding box center [375, 108] width 87 height 14
click at [332, 101] on select "Select Cable / Satellite Services Collection Agency Credit Card Debt Debt Couns…" at bounding box center [375, 108] width 87 height 14
click at [517, 202] on div "Add Action Add Notice Address Add Co-Debtor Cancel Save & New Save & Close" at bounding box center [329, 202] width 384 height 23
click at [504, 202] on button "Save & Close" at bounding box center [489, 200] width 47 height 14
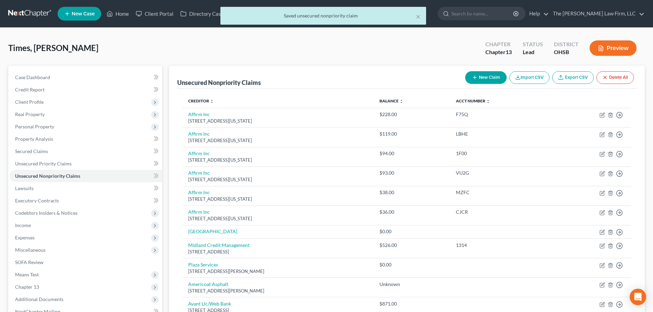
click at [469, 81] on button "New Claim" at bounding box center [485, 77] width 41 height 13
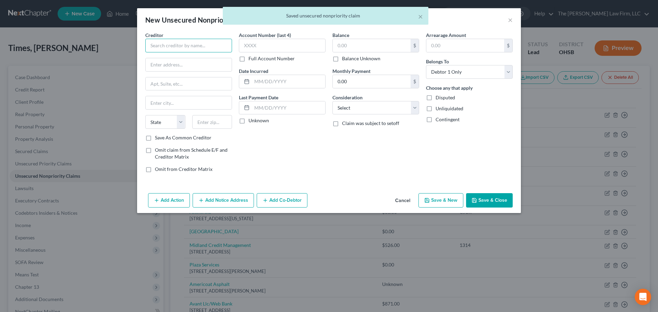
click at [193, 49] on input "text" at bounding box center [188, 46] width 87 height 14
paste
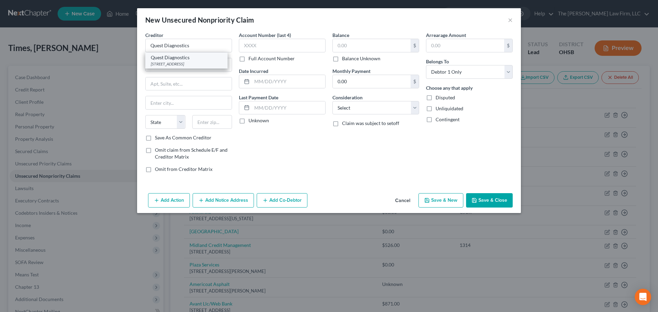
click at [177, 63] on div "500 Plaza Drive, Secaucus, NJ 07094" at bounding box center [186, 64] width 71 height 6
click at [252, 120] on label "Unknown" at bounding box center [258, 120] width 21 height 7
click at [252, 120] on input "Unknown" at bounding box center [253, 119] width 4 height 4
click at [345, 59] on label "Balance Unknown" at bounding box center [361, 58] width 38 height 7
click at [345, 59] on input "Balance Unknown" at bounding box center [347, 57] width 4 height 4
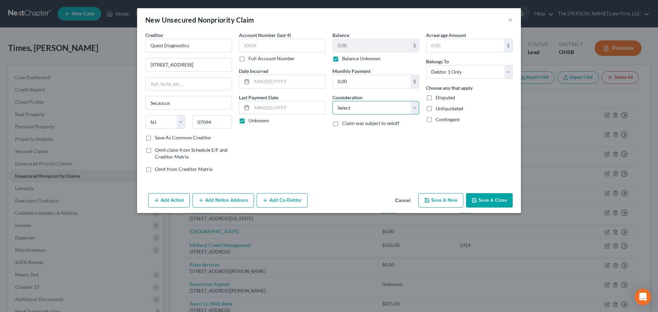
click at [352, 113] on select "Select Cable / Satellite Services Collection Agency Credit Card Debt Debt Couns…" at bounding box center [375, 108] width 87 height 14
click at [332, 101] on select "Select Cable / Satellite Services Collection Agency Credit Card Debt Debt Couns…" at bounding box center [375, 108] width 87 height 14
click at [503, 200] on button "Save & Close" at bounding box center [489, 200] width 47 height 14
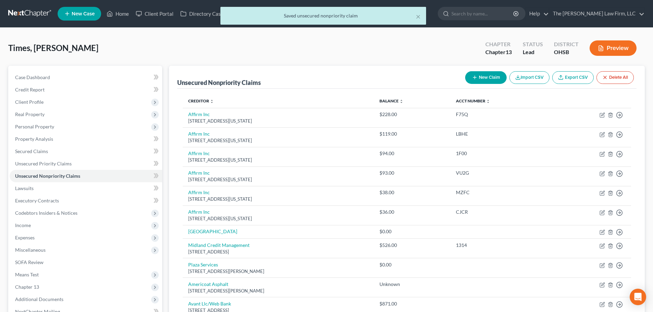
drag, startPoint x: 463, startPoint y: 73, endPoint x: 458, endPoint y: 73, distance: 5.1
click at [463, 73] on div "New Claim Import CSV Export CSV Delete All" at bounding box center [549, 78] width 174 height 18
click at [469, 76] on button "New Claim" at bounding box center [485, 77] width 41 height 13
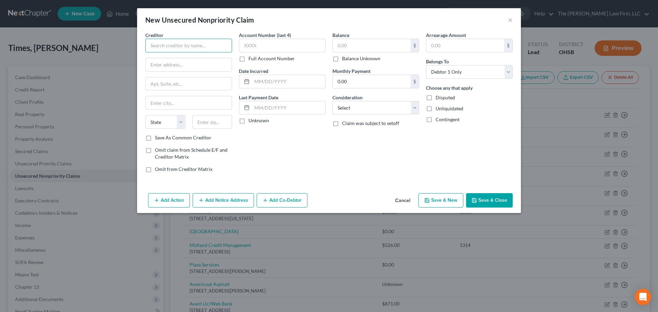
click at [199, 48] on input "text" at bounding box center [188, 46] width 87 height 14
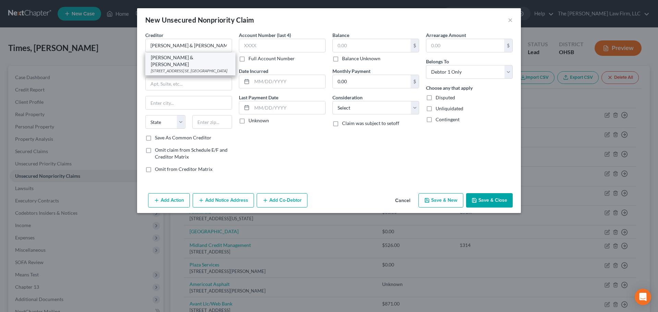
click at [176, 60] on div "Stenger & Stenger" at bounding box center [190, 61] width 79 height 14
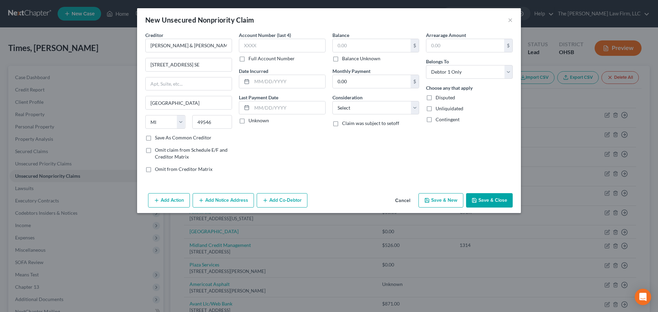
click at [260, 120] on label "Unknown" at bounding box center [258, 120] width 21 height 7
click at [256, 120] on input "Unknown" at bounding box center [253, 119] width 4 height 4
click at [352, 60] on label "Balance Unknown" at bounding box center [361, 58] width 38 height 7
click at [349, 60] on input "Balance Unknown" at bounding box center [347, 57] width 4 height 4
click at [364, 107] on select "Select Cable / Satellite Services Collection Agency Credit Card Debt Debt Couns…" at bounding box center [375, 108] width 87 height 14
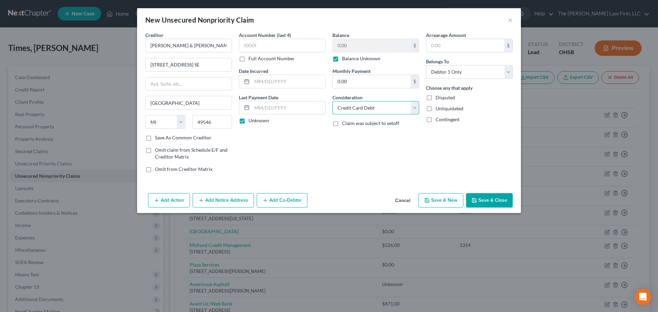
click at [332, 101] on select "Select Cable / Satellite Services Collection Agency Credit Card Debt Debt Couns…" at bounding box center [375, 108] width 87 height 14
click at [369, 109] on select "Select Cable / Satellite Services Collection Agency Credit Card Debt Debt Couns…" at bounding box center [375, 108] width 87 height 14
click at [332, 101] on select "Select Cable / Satellite Services Collection Agency Credit Card Debt Debt Couns…" at bounding box center [375, 108] width 87 height 14
click at [477, 193] on div "Add Action Add Notice Address Add Co-Debtor Cancel Save & New Save & Close" at bounding box center [329, 202] width 384 height 23
click at [477, 195] on button "Save & Close" at bounding box center [489, 200] width 47 height 14
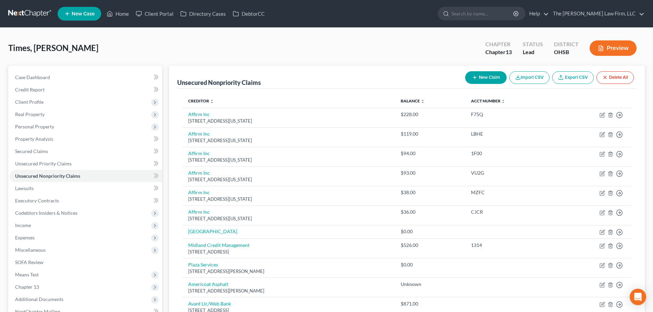
click at [475, 76] on icon "button" at bounding box center [474, 77] width 5 height 5
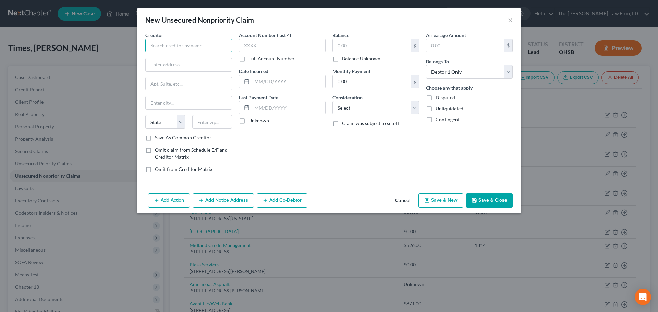
click at [211, 45] on input "text" at bounding box center [188, 46] width 87 height 14
click at [191, 65] on div "8596 Wayne Drive Suite A5, Hayden, ID 83835" at bounding box center [186, 64] width 71 height 6
click at [251, 121] on label "Unknown" at bounding box center [258, 120] width 21 height 7
click at [251, 121] on input "Unknown" at bounding box center [253, 119] width 4 height 4
click at [356, 53] on div "$ Balance Unknown" at bounding box center [375, 50] width 87 height 23
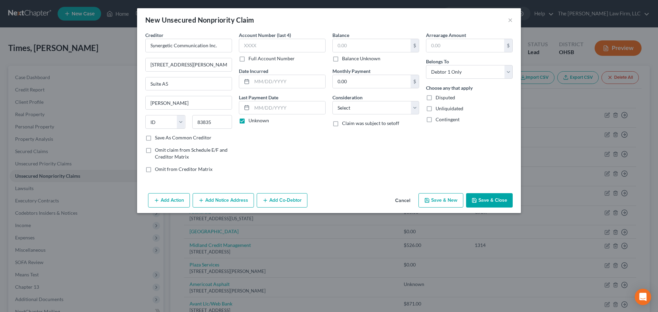
click at [355, 59] on label "Balance Unknown" at bounding box center [361, 58] width 38 height 7
click at [349, 59] on input "Balance Unknown" at bounding box center [347, 57] width 4 height 4
click at [371, 113] on select "Select Cable / Satellite Services Collection Agency Credit Card Debt Debt Couns…" at bounding box center [375, 108] width 87 height 14
click at [332, 101] on select "Select Cable / Satellite Services Collection Agency Credit Card Debt Debt Couns…" at bounding box center [375, 108] width 87 height 14
drag, startPoint x: 489, startPoint y: 202, endPoint x: 631, endPoint y: 206, distance: 141.6
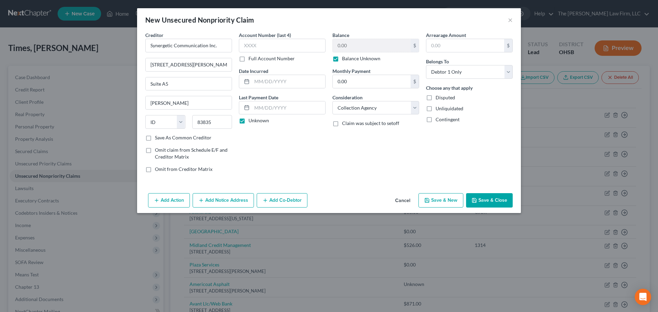
click at [489, 201] on button "Save & Close" at bounding box center [489, 200] width 47 height 14
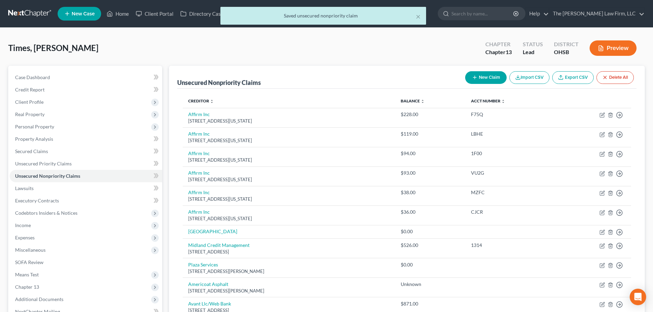
click at [466, 77] on button "New Claim" at bounding box center [485, 77] width 41 height 13
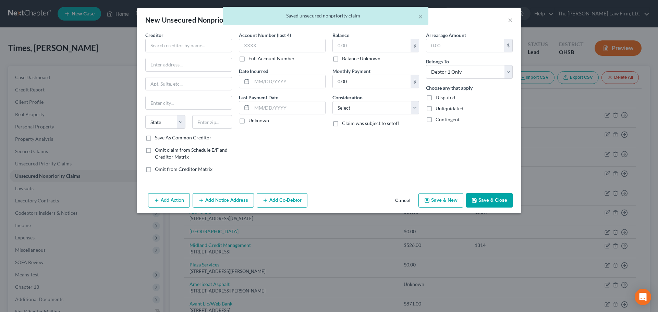
click at [181, 38] on div "Creditor *" at bounding box center [188, 42] width 87 height 21
click at [181, 47] on input "text" at bounding box center [188, 46] width 87 height 14
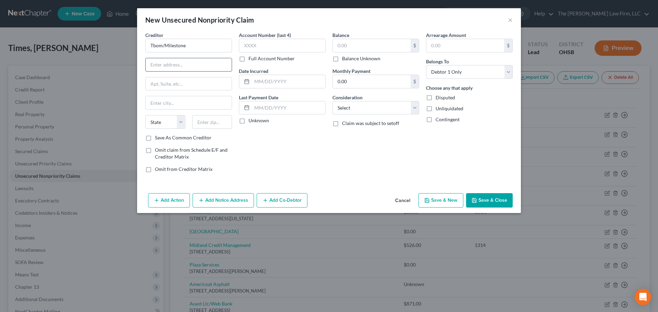
click at [210, 64] on input "text" at bounding box center [189, 64] width 86 height 13
click at [211, 122] on input "text" at bounding box center [212, 122] width 40 height 14
click at [260, 119] on label "Unknown" at bounding box center [258, 120] width 21 height 7
click at [256, 119] on input "Unknown" at bounding box center [253, 119] width 4 height 4
drag, startPoint x: 308, startPoint y: 82, endPoint x: 341, endPoint y: 79, distance: 32.7
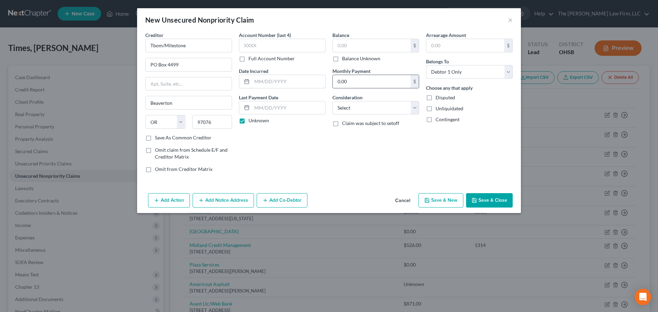
click at [308, 82] on input "text" at bounding box center [288, 81] width 73 height 13
click at [287, 51] on input "text" at bounding box center [282, 46] width 87 height 14
click at [373, 43] on input "text" at bounding box center [372, 45] width 78 height 13
click at [352, 113] on select "Select Cable / Satellite Services Collection Agency Credit Card Debt Debt Couns…" at bounding box center [375, 108] width 87 height 14
click at [332, 101] on select "Select Cable / Satellite Services Collection Agency Credit Card Debt Debt Couns…" at bounding box center [375, 108] width 87 height 14
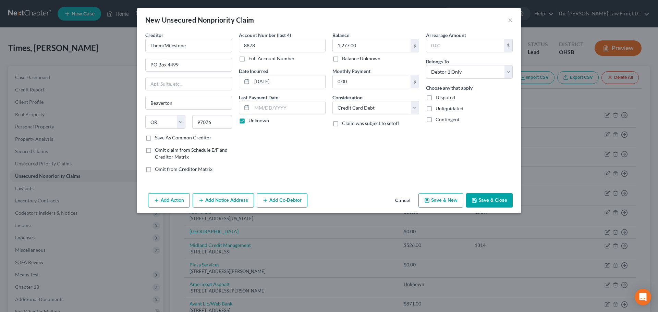
click at [484, 197] on button "Save & Close" at bounding box center [489, 200] width 47 height 14
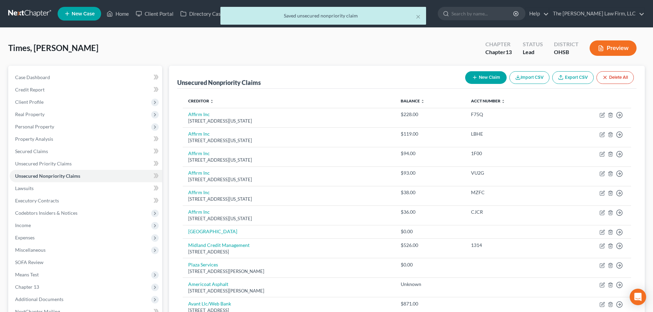
click at [472, 76] on icon "button" at bounding box center [474, 77] width 5 height 5
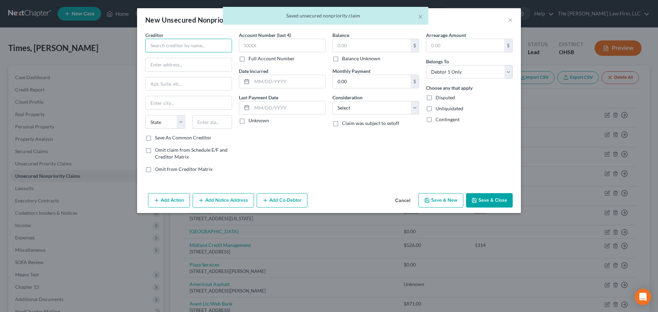
click at [213, 45] on input "text" at bounding box center [188, 46] width 87 height 14
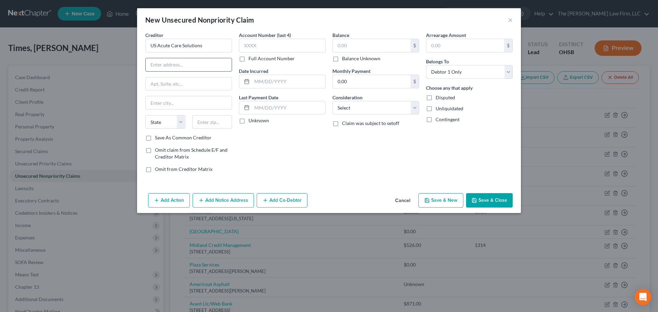
drag, startPoint x: 169, startPoint y: 64, endPoint x: 176, endPoint y: 64, distance: 7.5
click at [169, 64] on input "text" at bounding box center [189, 64] width 86 height 13
click at [208, 122] on input "text" at bounding box center [212, 122] width 40 height 14
click at [262, 121] on label "Unknown" at bounding box center [258, 120] width 21 height 7
click at [256, 121] on input "Unknown" at bounding box center [253, 119] width 4 height 4
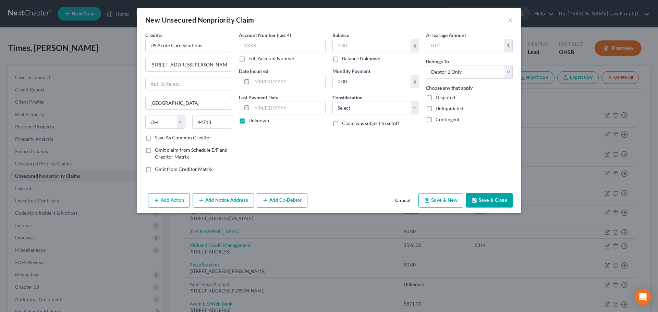
click at [372, 57] on label "Balance Unknown" at bounding box center [361, 58] width 38 height 7
click at [349, 57] on input "Balance Unknown" at bounding box center [347, 57] width 4 height 4
click at [374, 118] on div "Balance 0.00 $ Balance Unknown Balance Undetermined 0.00 $ Balance Unknown Mont…" at bounding box center [376, 105] width 94 height 147
click at [377, 111] on select "Select Cable / Satellite Services Collection Agency Credit Card Debt Debt Couns…" at bounding box center [375, 108] width 87 height 14
click at [332, 101] on select "Select Cable / Satellite Services Collection Agency Credit Card Debt Debt Couns…" at bounding box center [375, 108] width 87 height 14
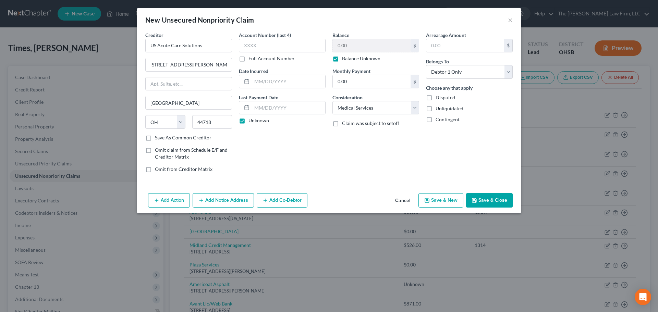
click at [484, 201] on button "Save & Close" at bounding box center [489, 200] width 47 height 14
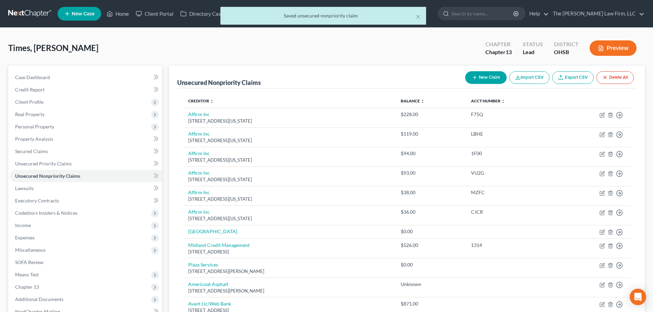
click at [486, 76] on button "New Claim" at bounding box center [485, 77] width 41 height 13
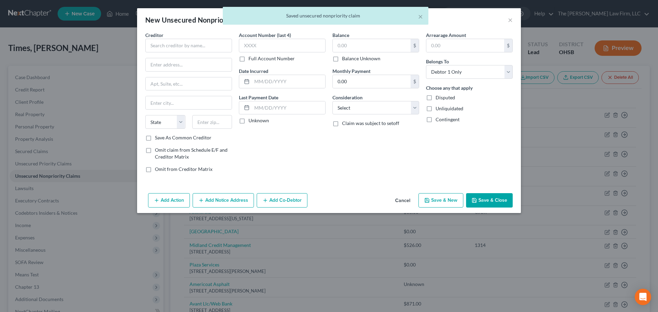
click at [512, 17] on div "× Saved unsecured nonpriority claim" at bounding box center [326, 17] width 658 height 21
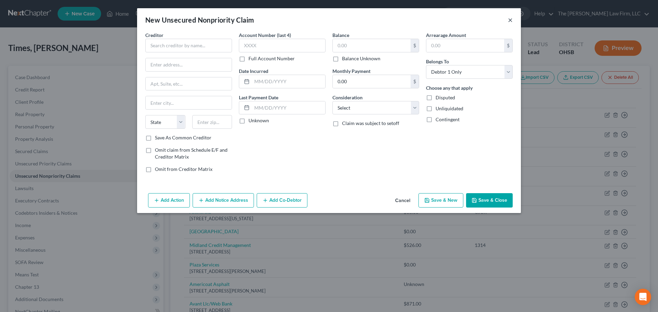
click at [511, 18] on button "×" at bounding box center [510, 20] width 5 height 8
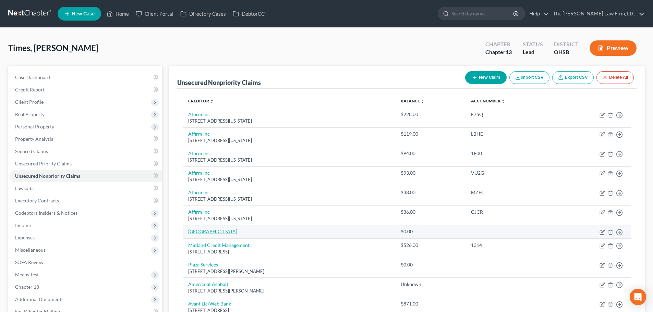
click at [203, 234] on link "Green Oaks" at bounding box center [212, 232] width 49 height 6
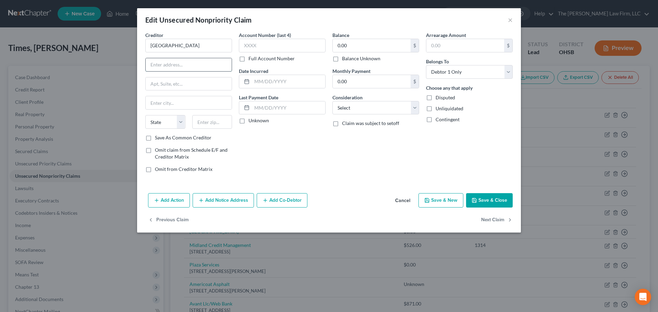
click at [192, 67] on input "text" at bounding box center [189, 64] width 86 height 13
click at [218, 64] on input "175 S Sandusky St, Delaware, OH 43015" at bounding box center [189, 64] width 86 height 13
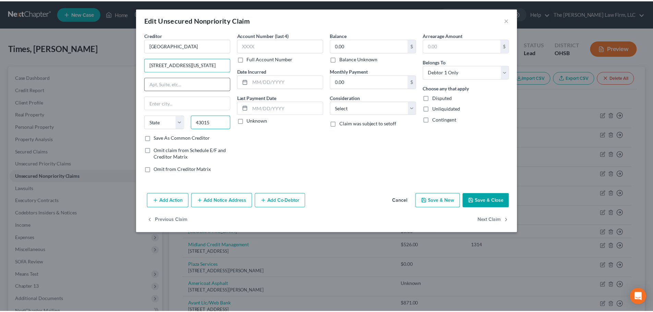
scroll to position [0, 0]
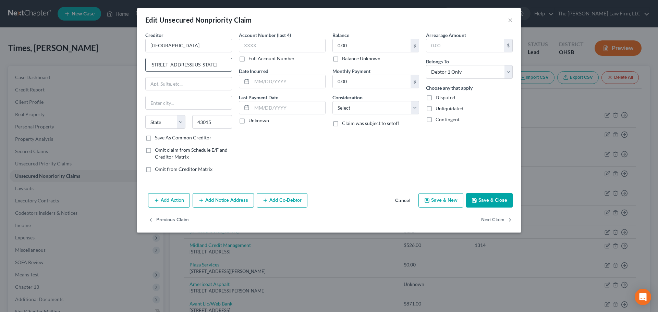
click at [226, 63] on input "175 S Sandusky St, Delaware, OH" at bounding box center [189, 64] width 86 height 13
click at [252, 120] on label "Unknown" at bounding box center [258, 120] width 21 height 7
click at [252, 120] on input "Unknown" at bounding box center [253, 119] width 4 height 4
click at [348, 56] on label "Balance Unknown" at bounding box center [361, 58] width 38 height 7
click at [348, 56] on input "Balance Unknown" at bounding box center [347, 57] width 4 height 4
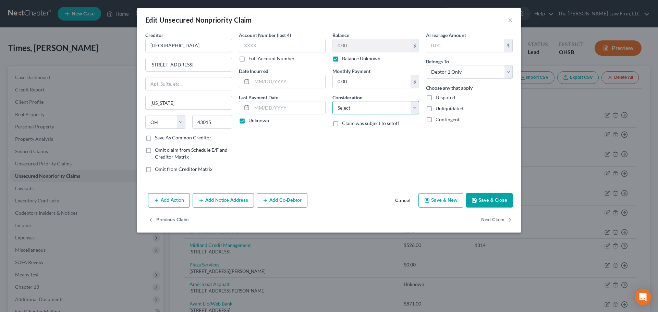
click at [357, 110] on select "Select Cable / Satellite Services Collection Agency Credit Card Debt Debt Couns…" at bounding box center [375, 108] width 87 height 14
click at [332, 101] on select "Select Cable / Satellite Services Collection Agency Credit Card Debt Debt Couns…" at bounding box center [375, 108] width 87 height 14
click at [494, 204] on button "Save & Close" at bounding box center [489, 200] width 47 height 14
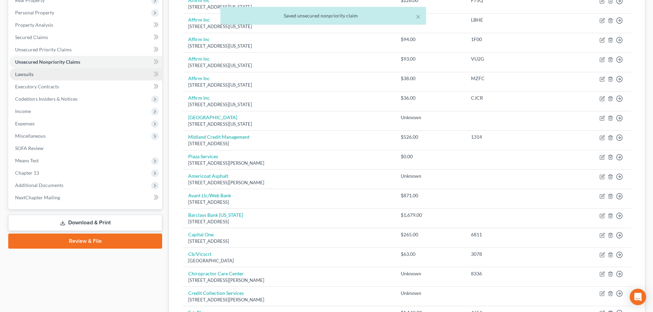
click at [21, 74] on span "Lawsuits" at bounding box center [24, 74] width 19 height 6
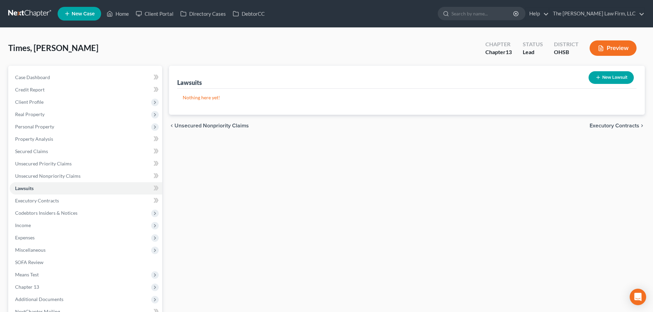
click at [606, 80] on button "New Lawsuit" at bounding box center [610, 77] width 45 height 13
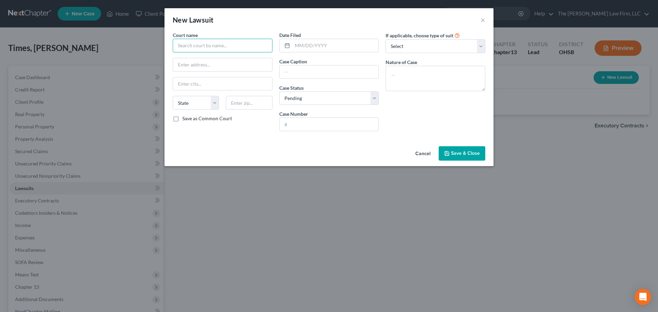
click at [194, 41] on input "text" at bounding box center [223, 46] width 100 height 14
click at [207, 58] on div "Franklin County Municipal Court" at bounding box center [213, 57] width 71 height 7
click at [349, 47] on input "text" at bounding box center [335, 45] width 86 height 13
click at [331, 72] on input "text" at bounding box center [329, 71] width 99 height 13
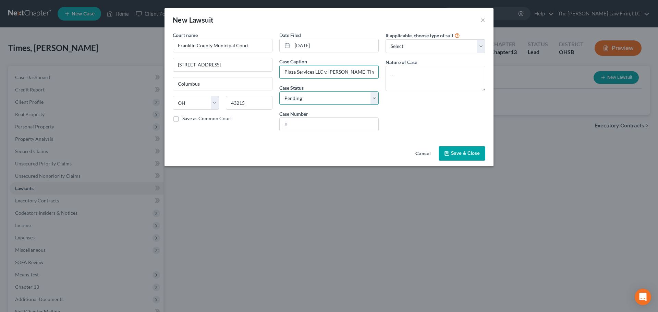
click at [352, 99] on select "Select Pending On Appeal Concluded" at bounding box center [329, 98] width 100 height 14
click at [279, 91] on select "Select Pending On Appeal Concluded" at bounding box center [329, 98] width 100 height 14
click at [333, 119] on input "text" at bounding box center [329, 124] width 99 height 13
click at [422, 88] on textarea at bounding box center [436, 78] width 100 height 25
drag, startPoint x: 462, startPoint y: 149, endPoint x: 470, endPoint y: 149, distance: 7.5
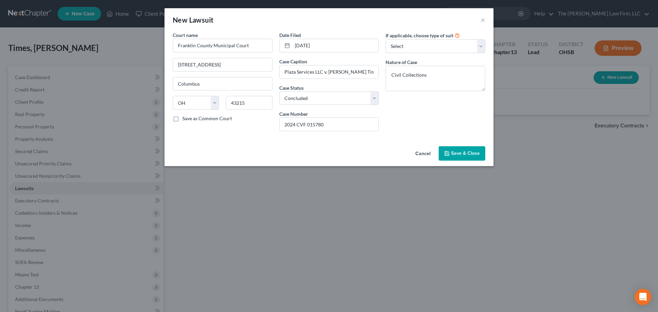
click at [463, 149] on button "Save & Close" at bounding box center [462, 153] width 47 height 14
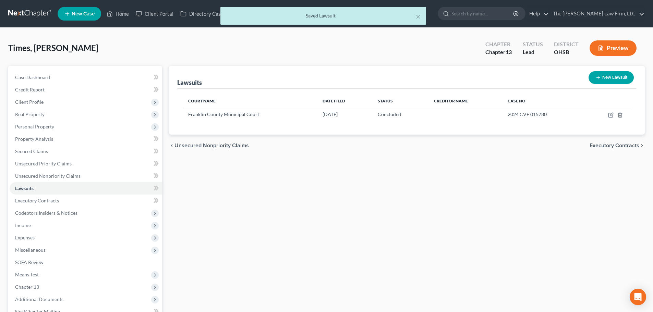
click at [600, 73] on button "New Lawsuit" at bounding box center [610, 77] width 45 height 13
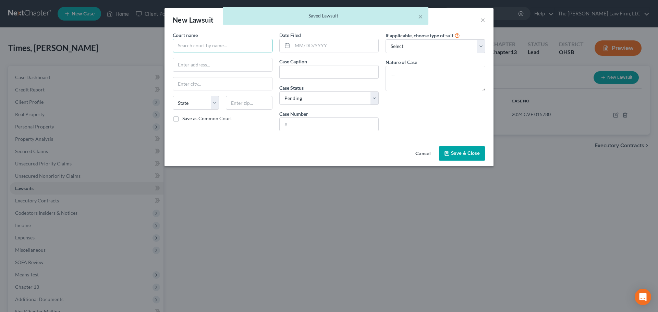
click at [199, 47] on input "text" at bounding box center [223, 46] width 100 height 14
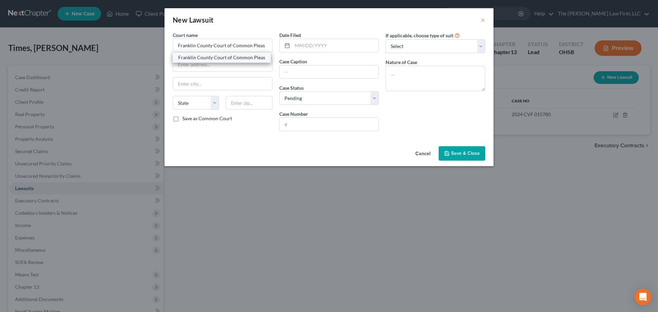
click at [213, 57] on div "Franklin County Court of Common Pleas" at bounding box center [221, 57] width 87 height 7
click at [322, 49] on input "text" at bounding box center [335, 45] width 86 height 13
drag, startPoint x: 317, startPoint y: 71, endPoint x: 417, endPoint y: 75, distance: 100.1
click at [317, 71] on input "text" at bounding box center [329, 71] width 99 height 13
drag, startPoint x: 332, startPoint y: 122, endPoint x: 438, endPoint y: 115, distance: 106.8
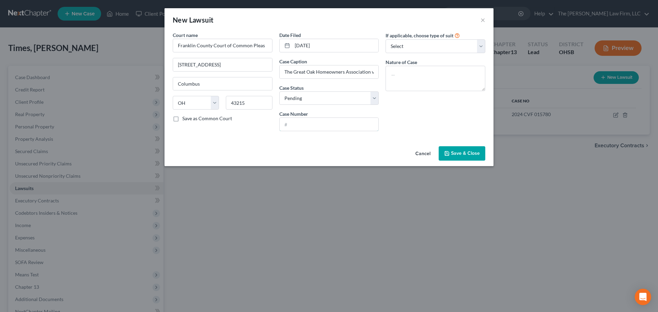
click at [332, 122] on input "text" at bounding box center [329, 124] width 99 height 13
drag, startPoint x: 451, startPoint y: 80, endPoint x: 468, endPoint y: 88, distance: 18.7
click at [451, 80] on textarea at bounding box center [436, 78] width 100 height 25
click at [458, 155] on span "Save & Close" at bounding box center [465, 153] width 29 height 6
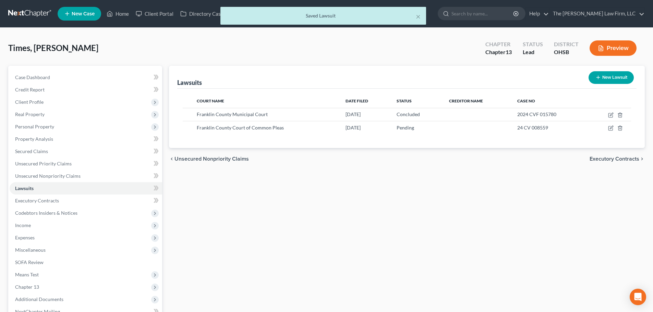
click at [623, 80] on button "New Lawsuit" at bounding box center [610, 77] width 45 height 13
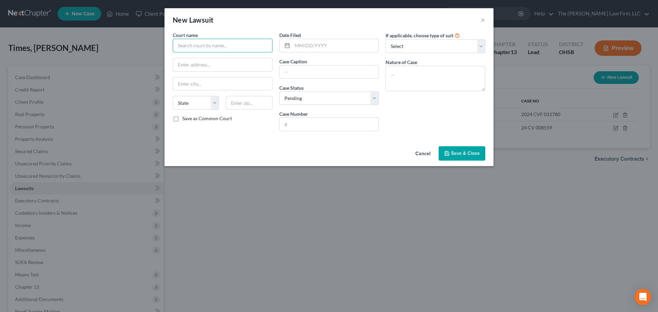
click at [264, 46] on input "text" at bounding box center [223, 46] width 100 height 14
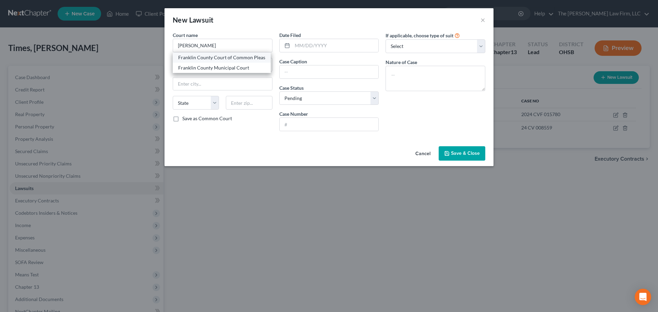
click at [219, 59] on div "Franklin County Court of Common Pleas" at bounding box center [221, 57] width 87 height 7
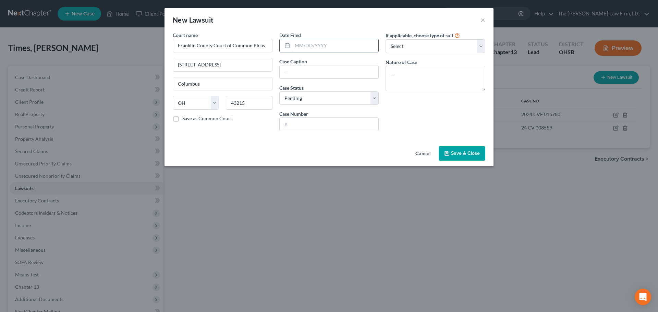
click at [352, 44] on input "text" at bounding box center [335, 45] width 86 height 13
drag, startPoint x: 315, startPoint y: 77, endPoint x: 323, endPoint y: 76, distance: 7.5
click at [315, 77] on input "text" at bounding box center [329, 71] width 99 height 13
drag, startPoint x: 335, startPoint y: 124, endPoint x: 381, endPoint y: 115, distance: 47.4
click at [335, 124] on input "text" at bounding box center [329, 124] width 99 height 13
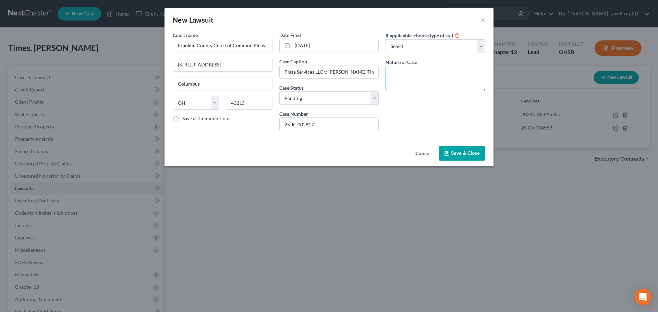
click at [418, 90] on textarea at bounding box center [436, 78] width 100 height 25
click at [460, 153] on span "Save & Close" at bounding box center [465, 153] width 29 height 6
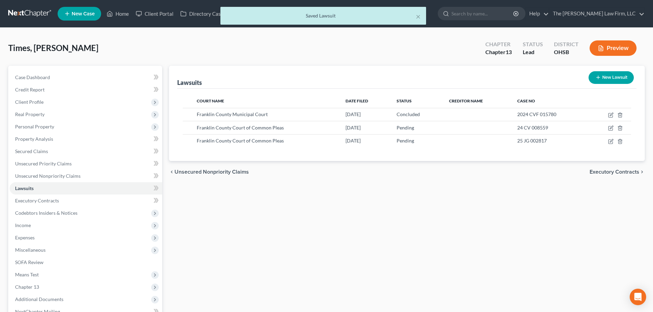
click at [606, 79] on button "New Lawsuit" at bounding box center [610, 77] width 45 height 13
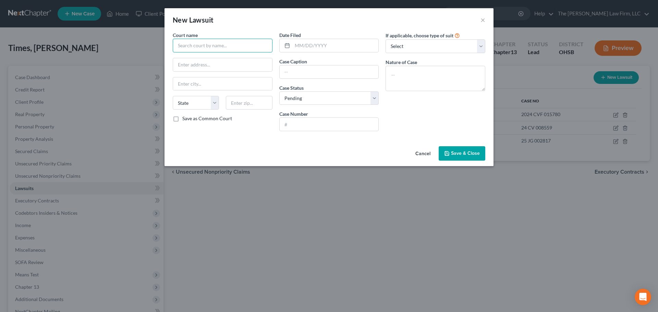
click at [247, 47] on input "text" at bounding box center [223, 46] width 100 height 14
click at [227, 58] on div "Franklin County Municipal Court" at bounding box center [213, 57] width 71 height 7
drag, startPoint x: 316, startPoint y: 48, endPoint x: 354, endPoint y: 48, distance: 38.4
click at [316, 48] on input "text" at bounding box center [335, 45] width 86 height 13
click at [346, 74] on input "text" at bounding box center [329, 71] width 99 height 13
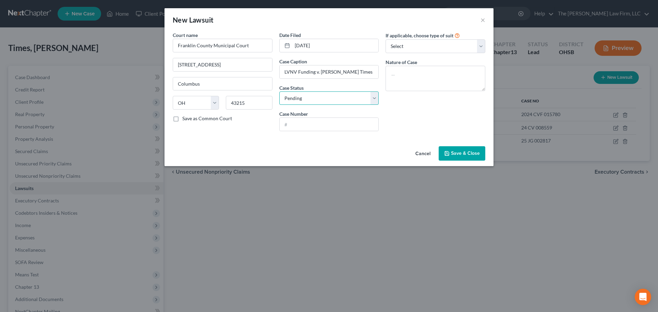
drag, startPoint x: 308, startPoint y: 98, endPoint x: 310, endPoint y: 102, distance: 4.2
click at [308, 98] on select "Select Pending On Appeal Concluded" at bounding box center [329, 98] width 100 height 14
click at [279, 91] on select "Select Pending On Appeal Concluded" at bounding box center [329, 98] width 100 height 14
drag, startPoint x: 336, startPoint y: 122, endPoint x: 358, endPoint y: 118, distance: 22.0
click at [336, 122] on input "text" at bounding box center [329, 124] width 99 height 13
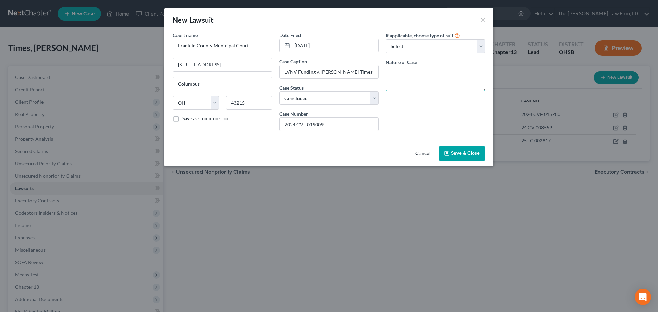
drag, startPoint x: 405, startPoint y: 80, endPoint x: 437, endPoint y: 94, distance: 34.9
click at [404, 80] on textarea at bounding box center [436, 78] width 100 height 25
click at [457, 148] on button "Save & Close" at bounding box center [462, 153] width 47 height 14
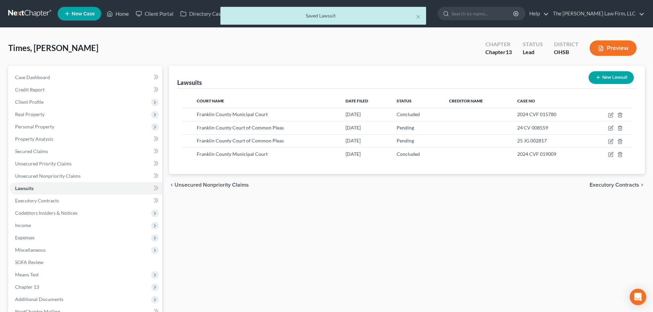
click at [613, 83] on button "New Lawsuit" at bounding box center [610, 77] width 45 height 13
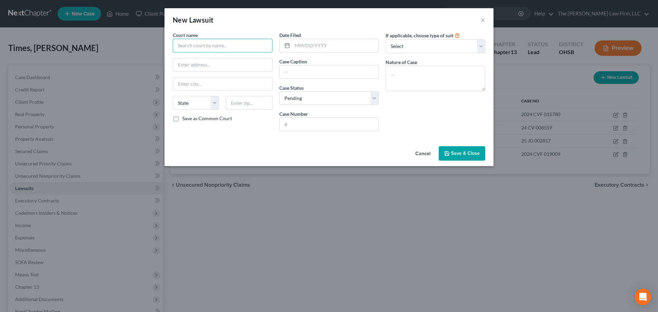
click at [264, 45] on input "text" at bounding box center [223, 46] width 100 height 14
click at [222, 56] on div "Franklin County Municipal Court" at bounding box center [213, 57] width 71 height 7
click at [318, 48] on input "text" at bounding box center [335, 45] width 86 height 13
click at [368, 81] on div "Date Filed 03/14/2023 Case Caption Case Status * Select Pending On Appeal Concl…" at bounding box center [329, 84] width 107 height 105
click at [357, 71] on input "text" at bounding box center [329, 71] width 99 height 13
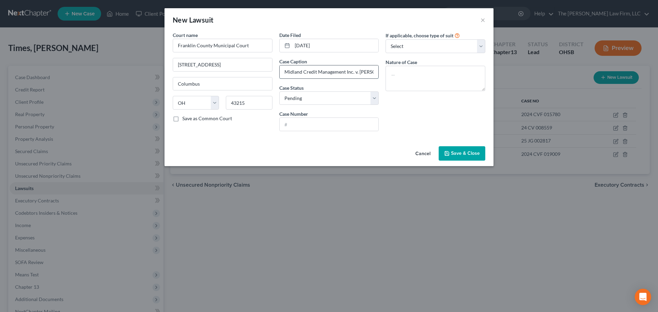
scroll to position [0, 17]
click at [304, 96] on select "Select Pending On Appeal Concluded" at bounding box center [329, 98] width 100 height 14
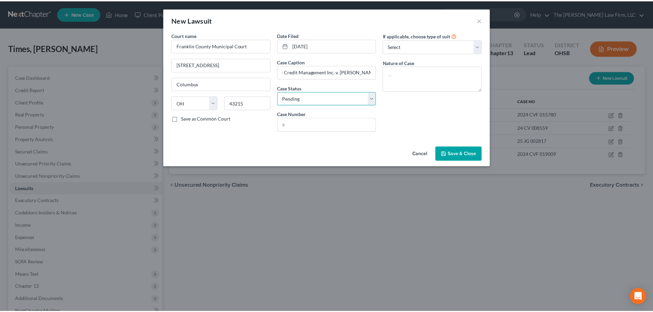
scroll to position [0, 0]
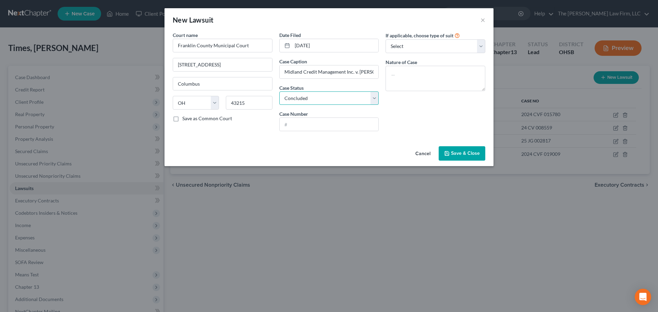
click at [279, 91] on select "Select Pending On Appeal Concluded" at bounding box center [329, 98] width 100 height 14
click at [352, 131] on input "text" at bounding box center [329, 124] width 99 height 13
click at [460, 83] on textarea at bounding box center [436, 78] width 100 height 25
click at [427, 122] on div "If applicable, choose type of suit Select Repossession Garnishment Foreclosure …" at bounding box center [435, 84] width 107 height 105
click at [462, 152] on span "Save & Close" at bounding box center [465, 153] width 29 height 6
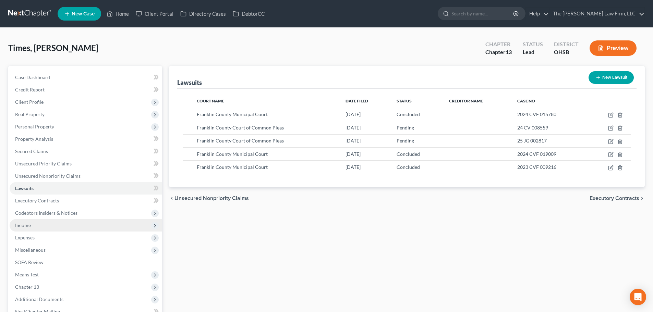
click at [25, 229] on span "Income" at bounding box center [86, 225] width 152 height 12
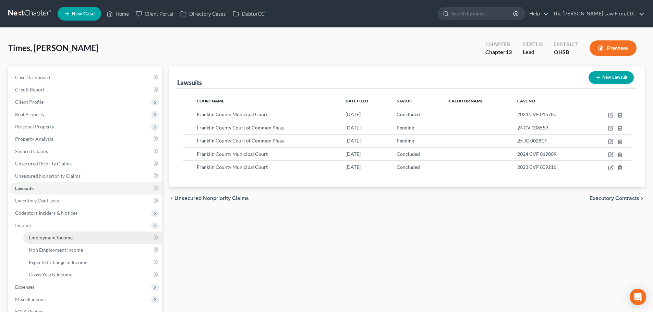
click at [38, 236] on span "Employment Income" at bounding box center [51, 238] width 44 height 6
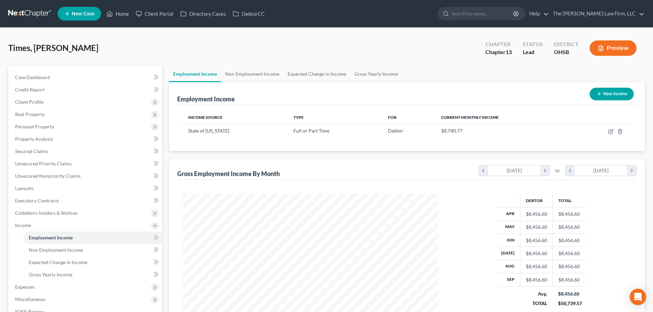
scroll to position [128, 269]
click at [376, 75] on link "Gross Yearly Income" at bounding box center [376, 74] width 52 height 16
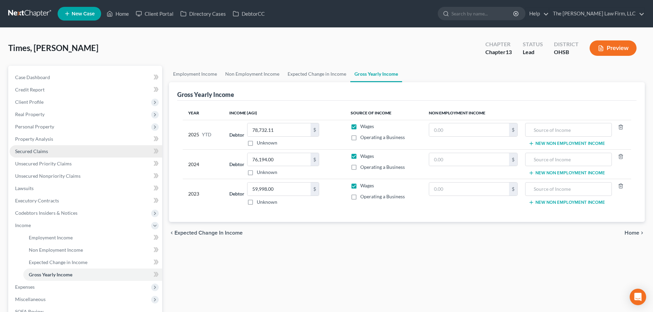
click at [40, 155] on link "Secured Claims" at bounding box center [86, 151] width 152 height 12
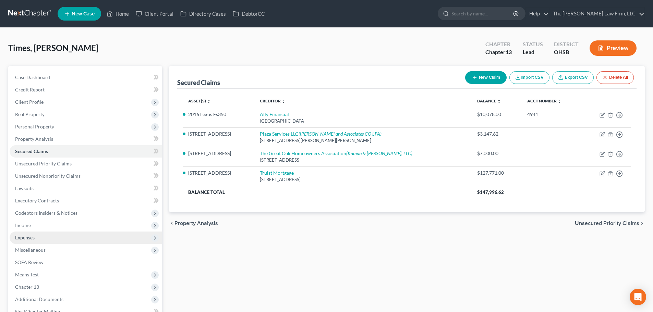
click at [42, 239] on span "Expenses" at bounding box center [86, 238] width 152 height 12
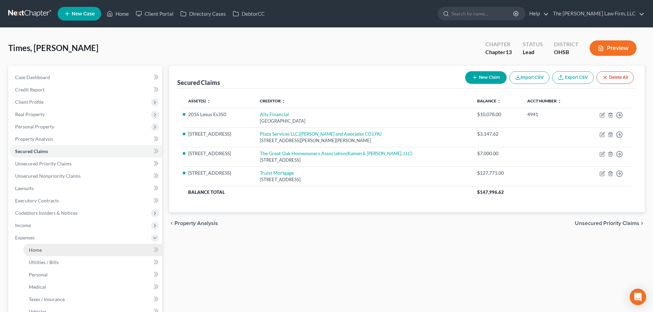
click at [41, 250] on span "Home" at bounding box center [35, 250] width 13 height 6
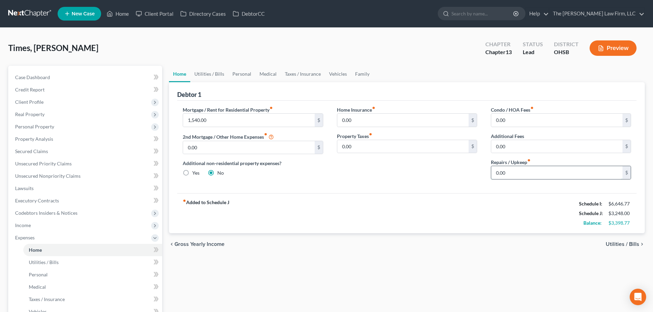
click at [536, 173] on input "0.00" at bounding box center [556, 172] width 131 height 13
click at [216, 74] on link "Utilities / Bills" at bounding box center [209, 74] width 38 height 16
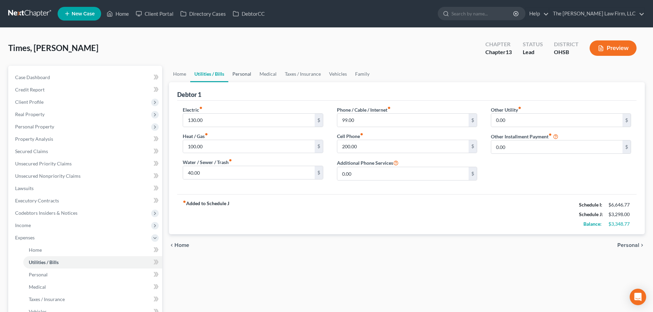
click at [247, 74] on link "Personal" at bounding box center [241, 74] width 27 height 16
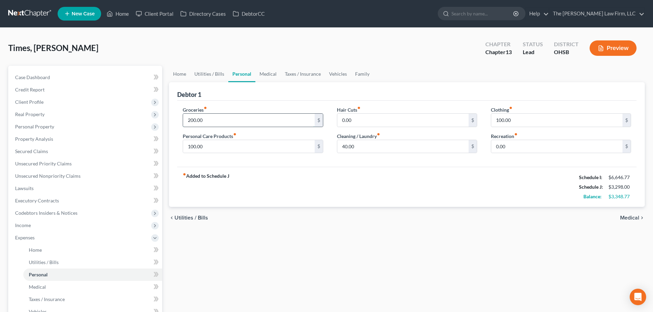
click at [212, 121] on input "200.00" at bounding box center [248, 120] width 131 height 13
click at [392, 121] on input "0.00" at bounding box center [402, 120] width 131 height 13
click at [525, 145] on input "0.00" at bounding box center [556, 146] width 131 height 13
click at [267, 73] on link "Medical" at bounding box center [267, 74] width 25 height 16
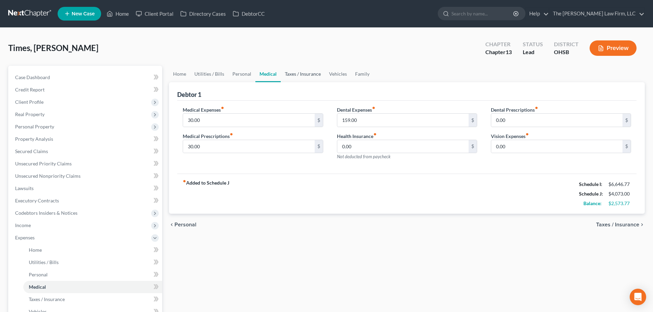
click at [298, 72] on link "Taxes / Insurance" at bounding box center [303, 74] width 44 height 16
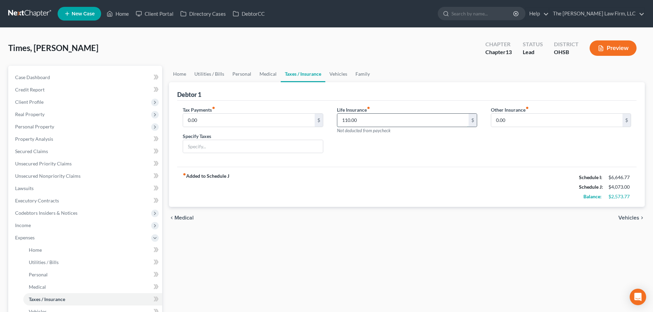
click at [377, 125] on input "110.00" at bounding box center [402, 120] width 131 height 13
click at [327, 66] on link "Vehicles" at bounding box center [338, 74] width 26 height 16
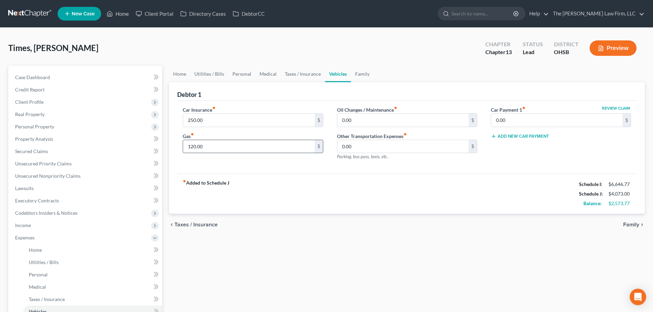
click at [242, 149] on input "120.00" at bounding box center [248, 146] width 131 height 13
click at [339, 197] on div "fiber_manual_record Added to Schedule J Schedule I: $6,646.77 Schedule J: $4,12…" at bounding box center [406, 194] width 459 height 40
click at [362, 75] on link "Family" at bounding box center [362, 74] width 23 height 16
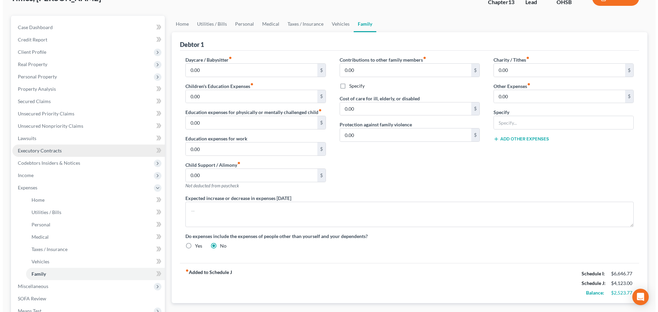
scroll to position [114, 0]
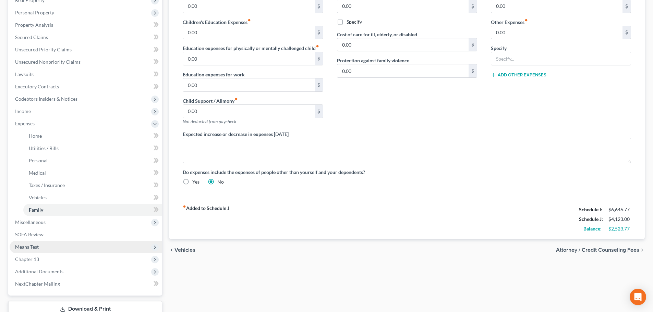
click at [35, 245] on span "Means Test" at bounding box center [27, 247] width 24 height 6
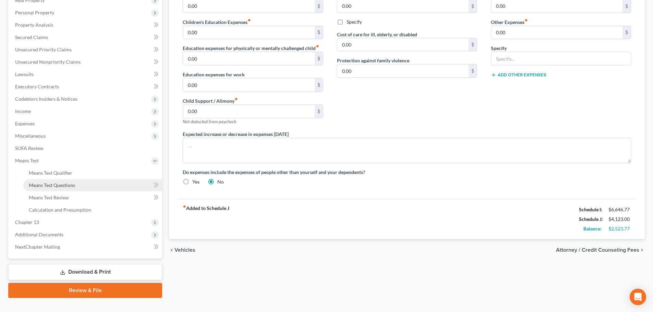
click at [53, 186] on span "Means Test Questions" at bounding box center [52, 185] width 46 height 6
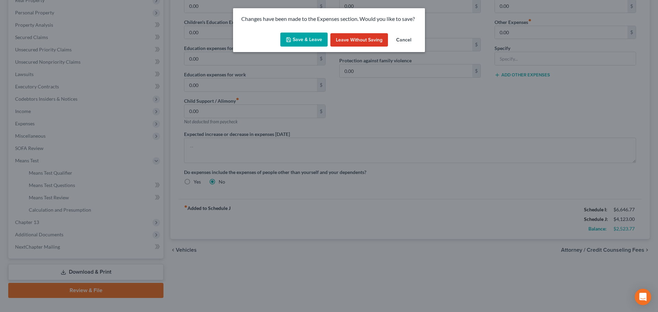
click at [291, 41] on icon "button" at bounding box center [288, 40] width 4 height 4
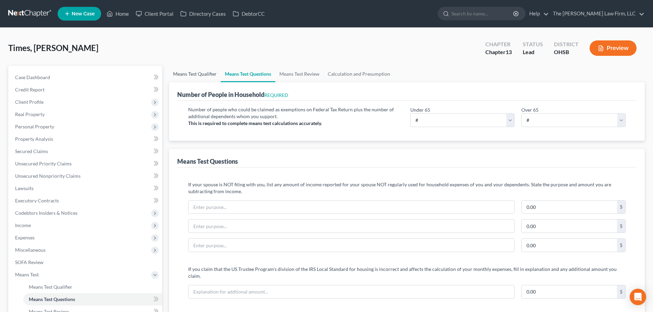
click at [187, 68] on link "Means Test Qualifier" at bounding box center [195, 74] width 52 height 16
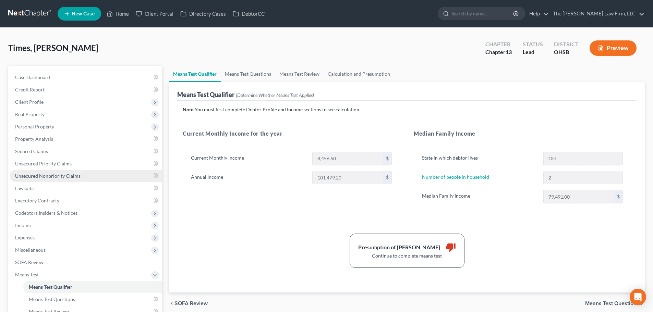
click at [80, 172] on link "Unsecured Nonpriority Claims" at bounding box center [86, 176] width 152 height 12
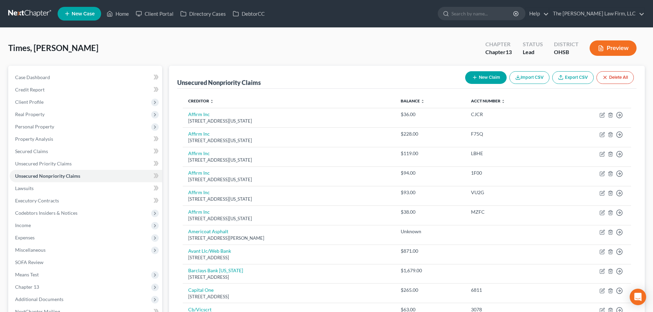
click at [368, 76] on div "Unsecured Nonpriority Claims New Claim Import CSV Export CSV Delete All" at bounding box center [406, 77] width 459 height 23
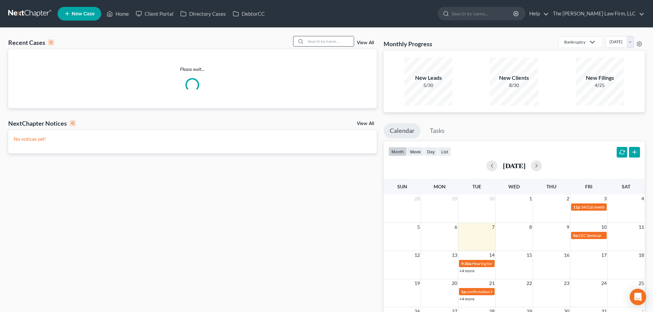
click at [312, 40] on input "search" at bounding box center [330, 41] width 48 height 10
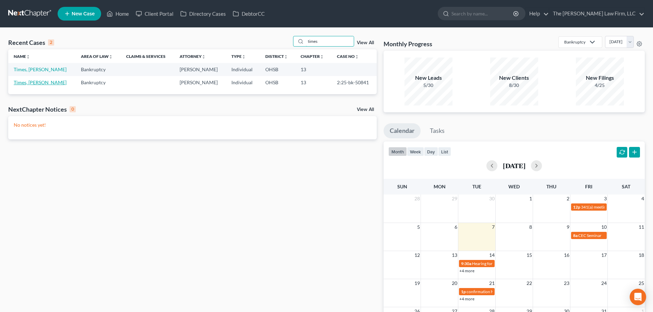
type input "times"
click at [33, 84] on link "Times, [PERSON_NAME]" at bounding box center [40, 83] width 53 height 6
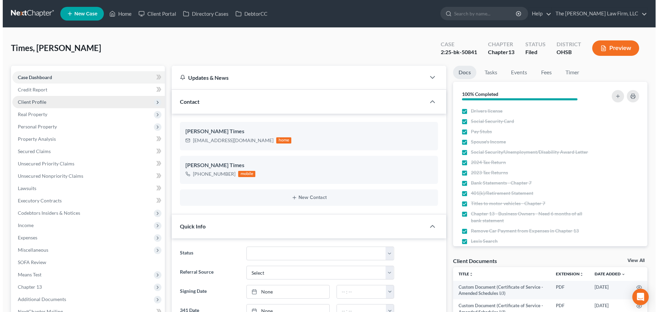
scroll to position [10, 0]
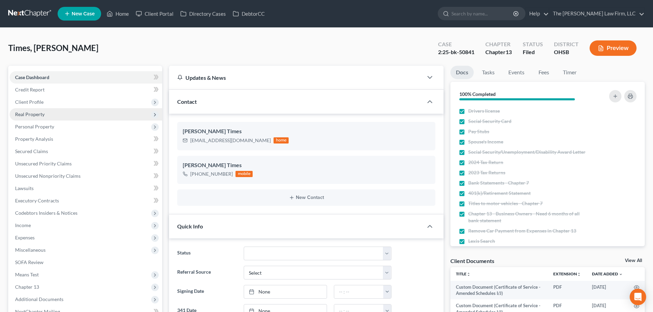
click at [35, 114] on span "Real Property" at bounding box center [29, 114] width 29 height 6
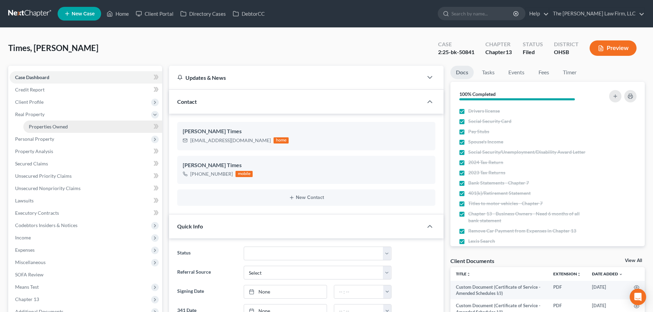
click at [35, 124] on span "Properties Owned" at bounding box center [48, 127] width 39 height 6
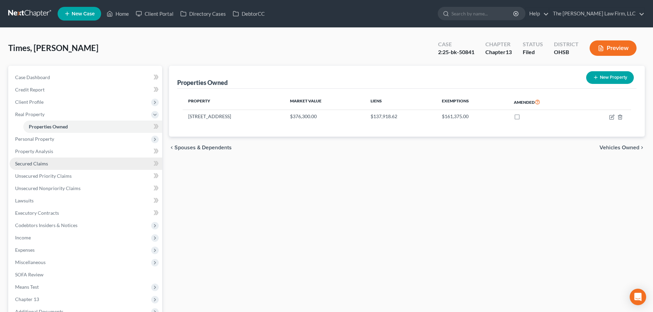
click at [41, 164] on span "Secured Claims" at bounding box center [31, 164] width 33 height 6
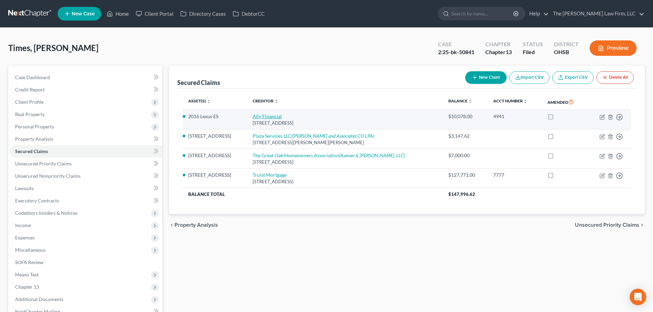
click at [282, 116] on link "Ally Financial" at bounding box center [267, 116] width 29 height 6
select select "24"
select select "2"
select select "0"
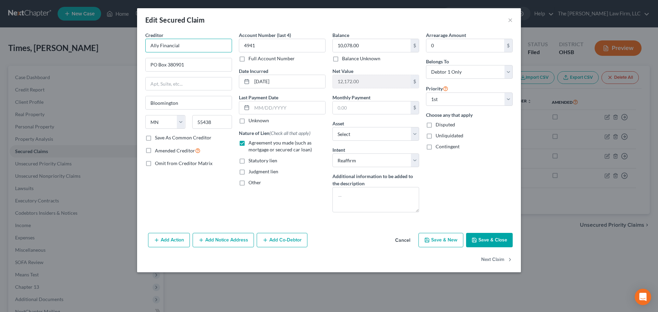
click at [196, 44] on input "Ally Financial" at bounding box center [188, 46] width 87 height 14
click at [198, 65] on input "PO Box 380901" at bounding box center [189, 64] width 86 height 13
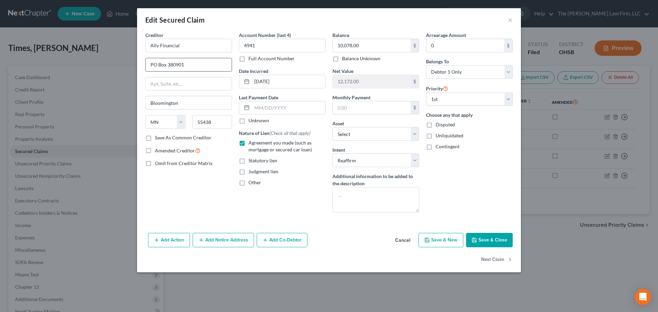
click at [198, 65] on input "PO Box 380901" at bounding box center [189, 64] width 86 height 13
click at [218, 124] on input "55438" at bounding box center [212, 122] width 40 height 14
click at [267, 51] on input "4941" at bounding box center [282, 46] width 87 height 14
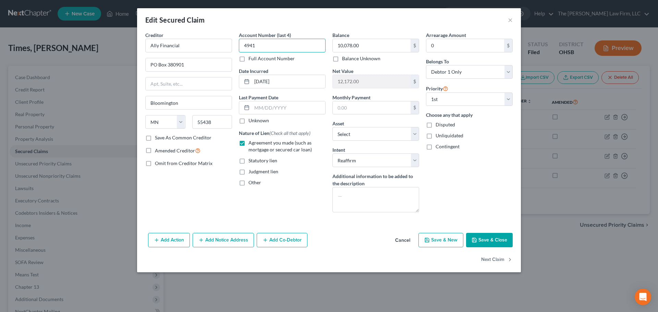
click at [267, 51] on input "4941" at bounding box center [282, 46] width 87 height 14
click at [289, 80] on input "07-13-2021" at bounding box center [288, 81] width 73 height 13
click at [368, 42] on input "10,078.00" at bounding box center [372, 45] width 78 height 13
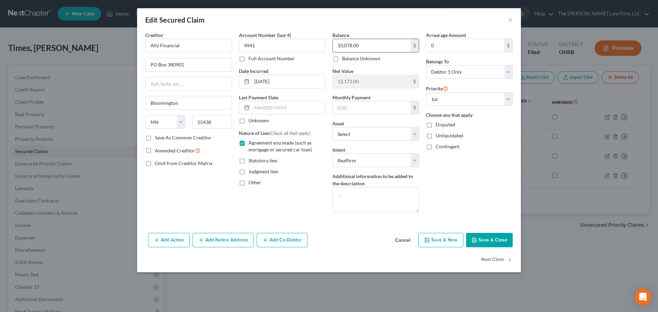
click at [368, 42] on input "10,078.00" at bounding box center [372, 45] width 78 height 13
click at [365, 83] on input "12,172.00" at bounding box center [372, 81] width 78 height 13
click at [494, 260] on button "Next Claim" at bounding box center [497, 260] width 32 height 14
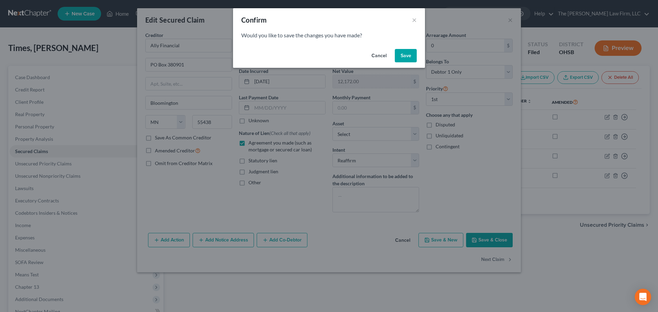
drag, startPoint x: 407, startPoint y: 55, endPoint x: 266, endPoint y: 57, distance: 141.5
click at [407, 55] on button "Save" at bounding box center [406, 56] width 22 height 14
select select "10"
select select "0"
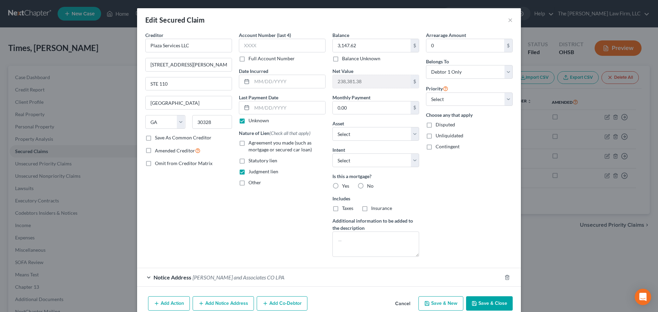
select select "5"
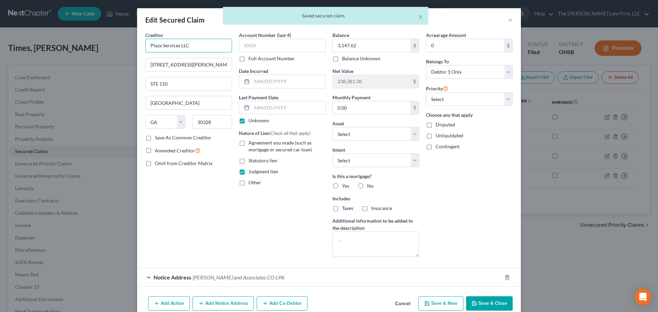
click at [184, 44] on input "Plaza Services LLC" at bounding box center [188, 46] width 87 height 14
click at [202, 63] on input "110 Hammond Dr" at bounding box center [189, 64] width 86 height 13
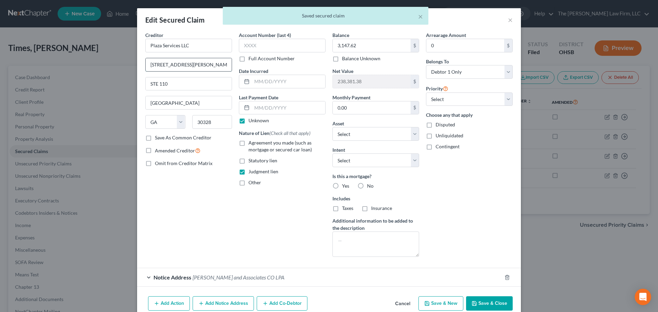
click at [202, 63] on input "110 Hammond Dr" at bounding box center [189, 64] width 86 height 13
click at [185, 85] on input "STE 110" at bounding box center [189, 83] width 86 height 13
click at [185, 84] on input "STE 110" at bounding box center [189, 83] width 86 height 13
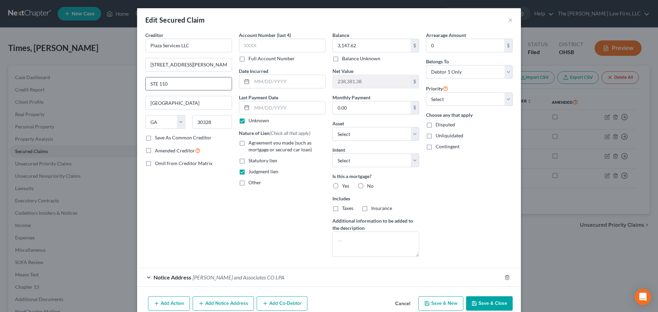
click at [185, 84] on input "STE 110" at bounding box center [189, 83] width 86 height 13
click at [216, 120] on input "30328" at bounding box center [212, 122] width 40 height 14
click at [361, 46] on input "3,147.62" at bounding box center [372, 45] width 78 height 13
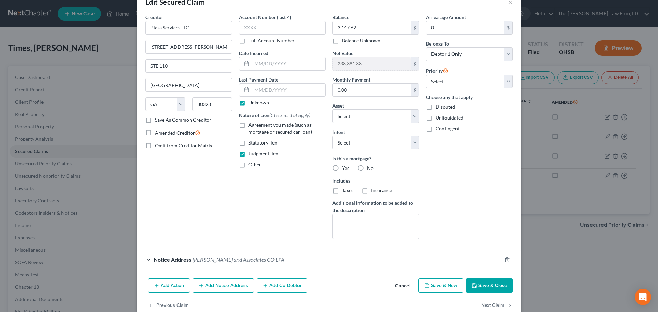
scroll to position [32, 0]
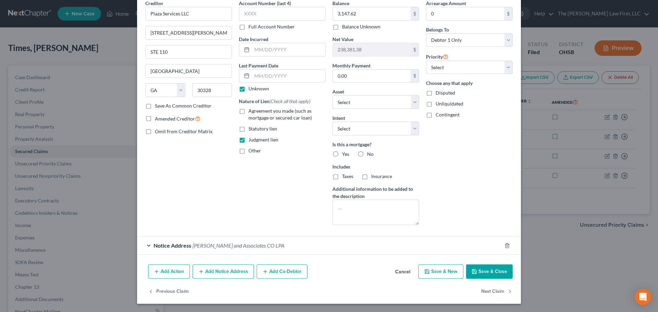
click at [290, 243] on div "Notice Address Slovin and Associates CO LPA" at bounding box center [319, 245] width 365 height 18
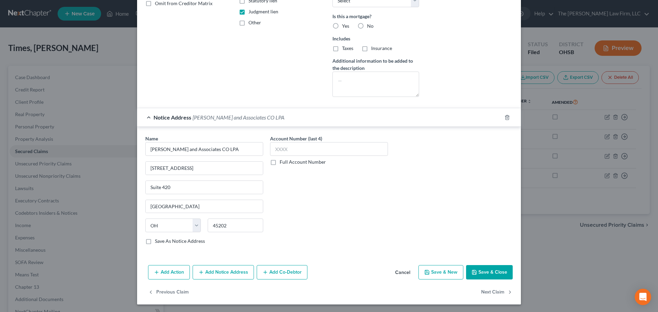
scroll to position [161, 0]
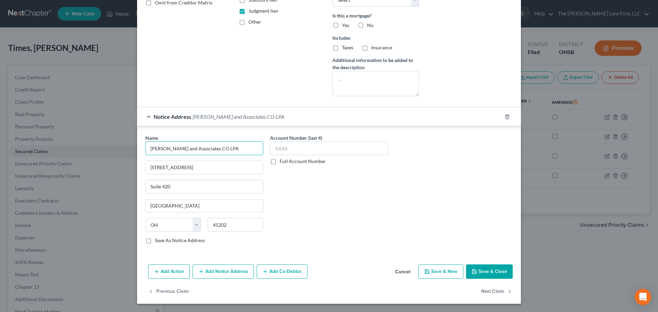
click at [221, 151] on input "Slovin and Associates CO LPA" at bounding box center [204, 149] width 118 height 14
click at [239, 232] on div "State AL AK AR AZ CA CO CT DE DC FL GA GU HI ID IL IN IA KS KY LA ME MD MA MI M…" at bounding box center [204, 227] width 125 height 19
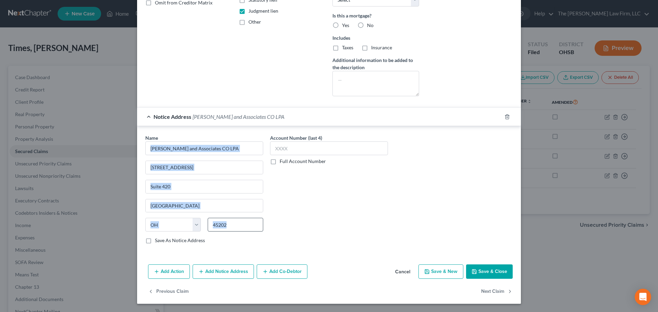
click at [239, 232] on div "State AL AK AR AZ CA CO CT DE DC FL GA GU HI ID IL IN IA KS KY LA ME MD MA MI M…" at bounding box center [204, 227] width 125 height 19
click at [239, 228] on input "45202" at bounding box center [236, 225] width 56 height 14
click at [232, 225] on input "45202" at bounding box center [236, 225] width 56 height 14
click at [233, 225] on input "45202" at bounding box center [236, 225] width 56 height 14
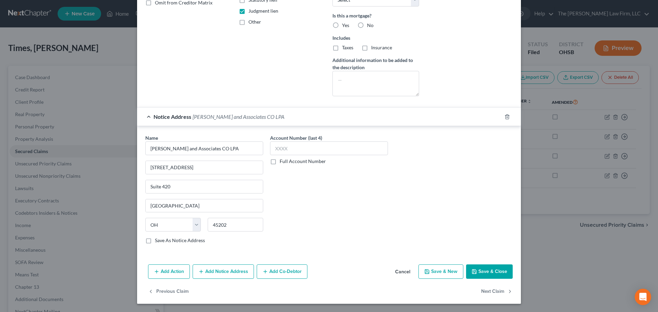
click at [232, 175] on div "Name * Slovin and Associates CO LPA 2060 Reading Road Suite 420 Cincinnati Stat…" at bounding box center [204, 189] width 118 height 110
click at [230, 172] on input "2060 Reading Road" at bounding box center [204, 167] width 117 height 13
click at [177, 184] on input "Suite 420" at bounding box center [204, 186] width 117 height 13
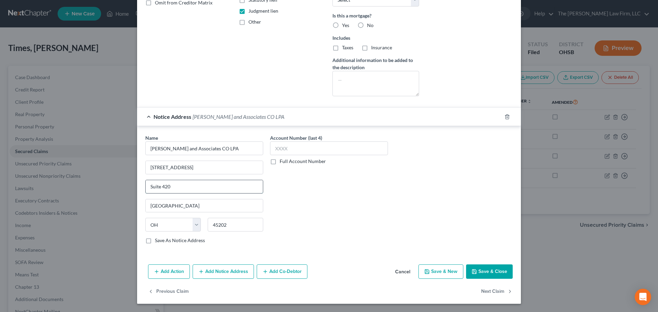
click at [177, 184] on input "Suite 420" at bounding box center [204, 186] width 117 height 13
click at [502, 292] on button "Next Claim" at bounding box center [497, 291] width 32 height 14
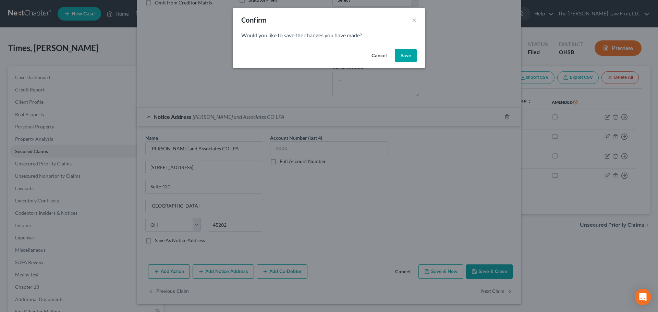
click at [402, 58] on button "Save" at bounding box center [406, 56] width 22 height 14
select select "28"
select select "2"
select select "0"
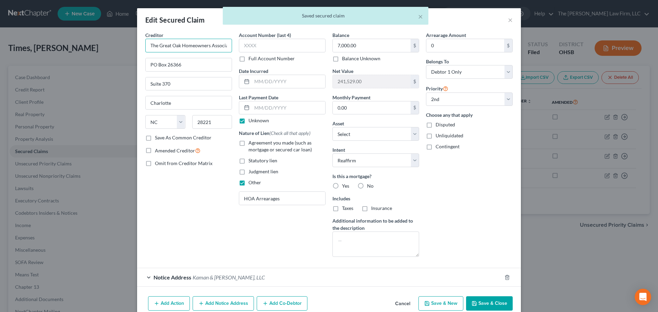
click at [191, 47] on input "The Great Oak Homeowners Association" at bounding box center [188, 46] width 87 height 14
click at [193, 64] on input "PO Box 26366" at bounding box center [189, 64] width 86 height 13
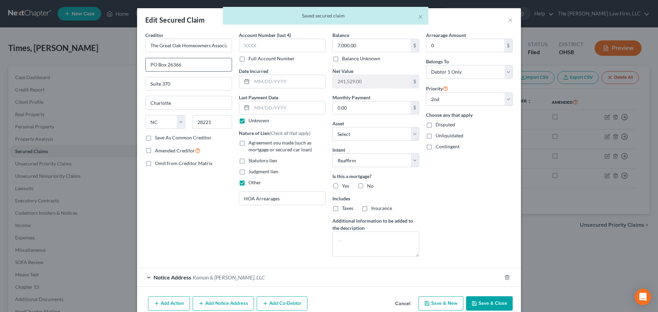
click at [193, 64] on input "PO Box 26366" at bounding box center [189, 64] width 86 height 13
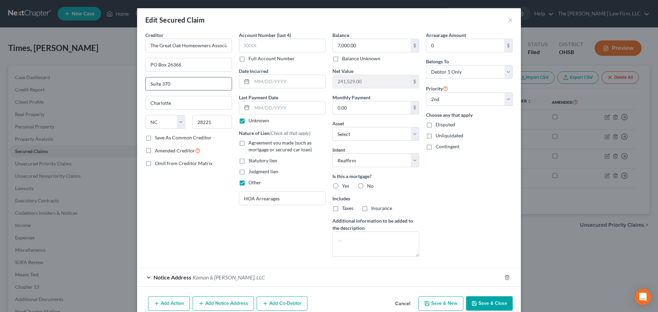
click at [172, 77] on div "Suite 370" at bounding box center [188, 84] width 87 height 14
click at [174, 83] on input "Suite 370" at bounding box center [189, 83] width 86 height 13
click at [175, 83] on input "Suite 370" at bounding box center [189, 83] width 86 height 13
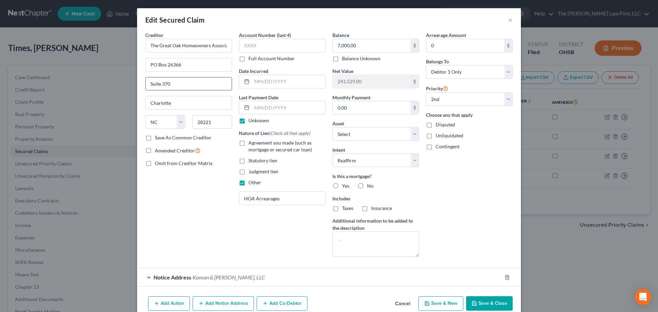
click at [175, 83] on input "Suite 370" at bounding box center [189, 83] width 86 height 13
click at [208, 123] on input "28221" at bounding box center [212, 122] width 40 height 14
click at [373, 42] on input "7,000.00" at bounding box center [372, 45] width 78 height 13
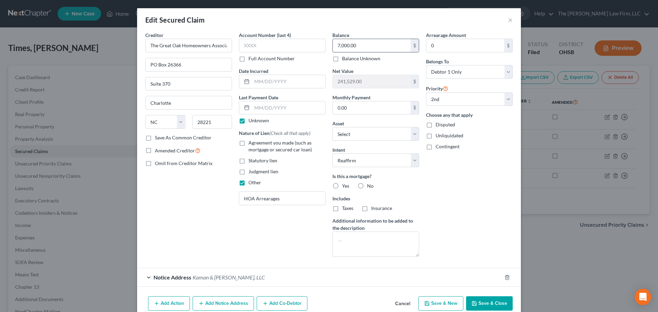
click at [373, 42] on input "7,000.00" at bounding box center [372, 45] width 78 height 13
click at [284, 198] on input "HOA Arrearages" at bounding box center [282, 198] width 86 height 13
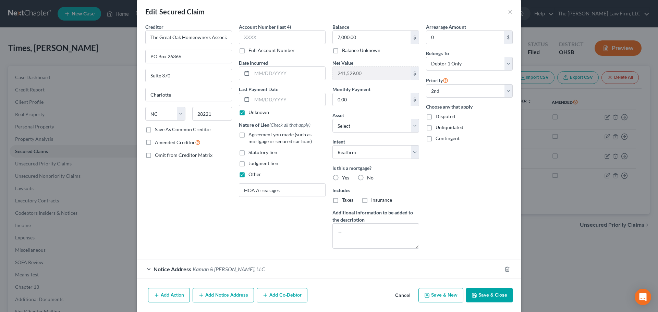
scroll to position [32, 0]
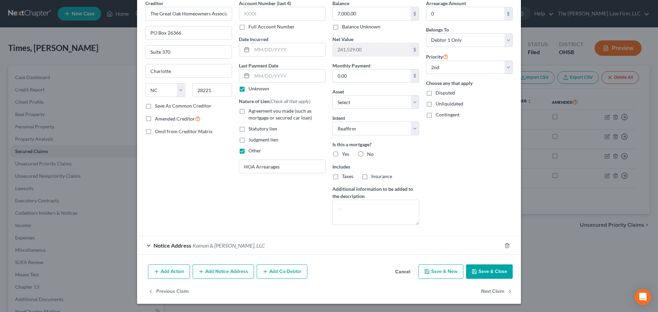
click at [277, 246] on div "Notice Address Kaman & Cusimano, LLC" at bounding box center [319, 245] width 365 height 18
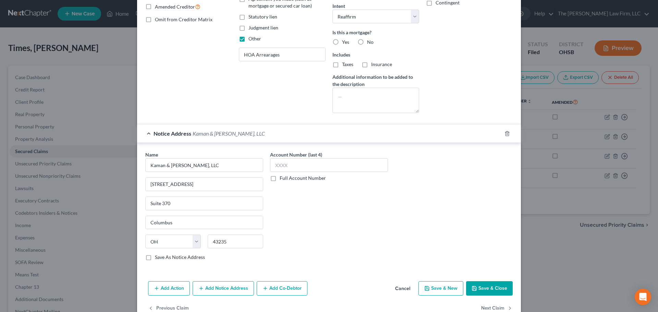
scroll to position [146, 0]
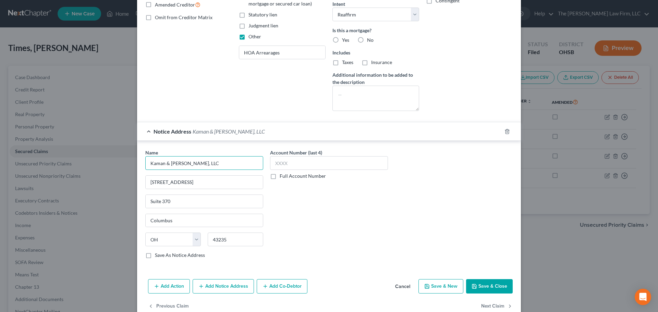
click at [197, 162] on input "Kaman & Cusimano, LLC" at bounding box center [204, 163] width 118 height 14
click at [215, 180] on input "8101 North High Street" at bounding box center [204, 182] width 117 height 13
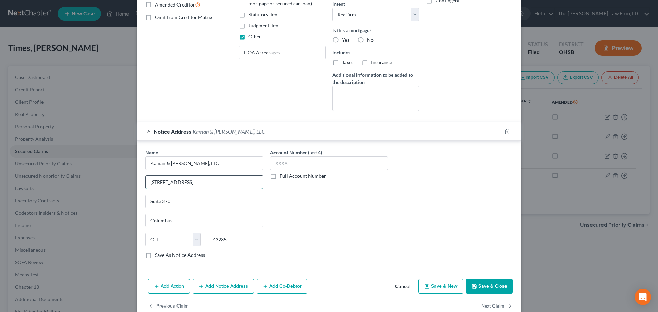
click at [215, 180] on input "8101 North High Street" at bounding box center [204, 182] width 117 height 13
click at [182, 203] on input "Suite 370" at bounding box center [204, 201] width 117 height 13
click at [216, 237] on input "43235" at bounding box center [236, 240] width 56 height 14
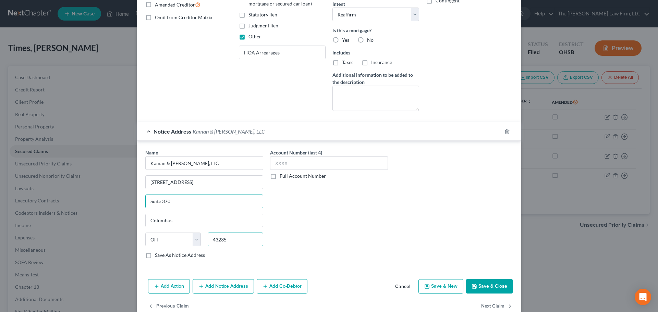
click at [216, 237] on input "43235" at bounding box center [236, 240] width 56 height 14
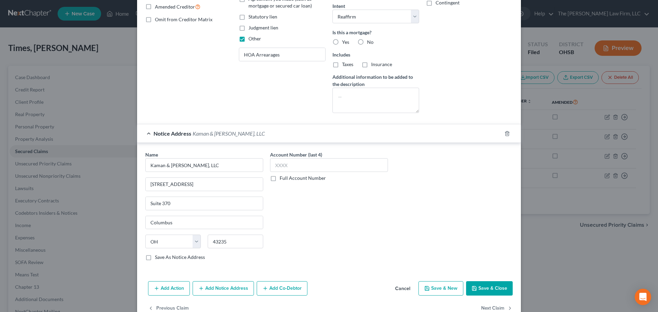
scroll to position [161, 0]
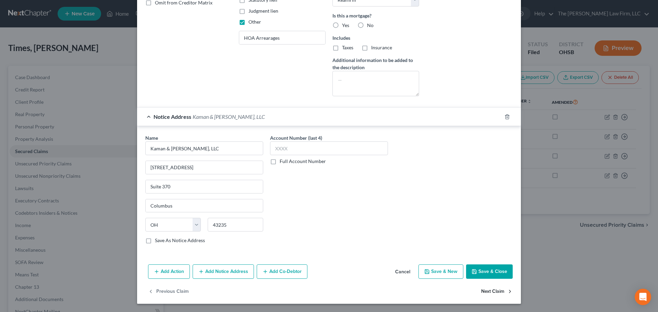
click at [493, 288] on button "Next Claim" at bounding box center [497, 291] width 32 height 14
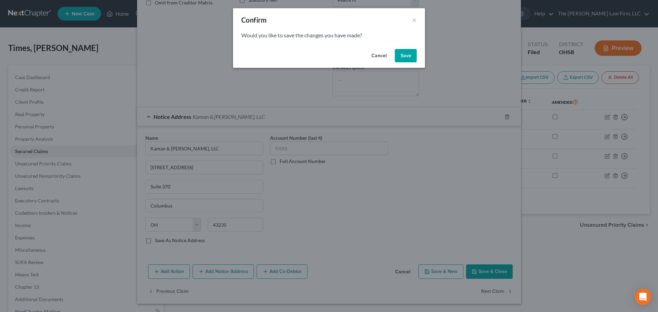
click at [403, 58] on button "Save" at bounding box center [406, 56] width 22 height 14
select select "1"
select select "48"
select select "2"
select select "0"
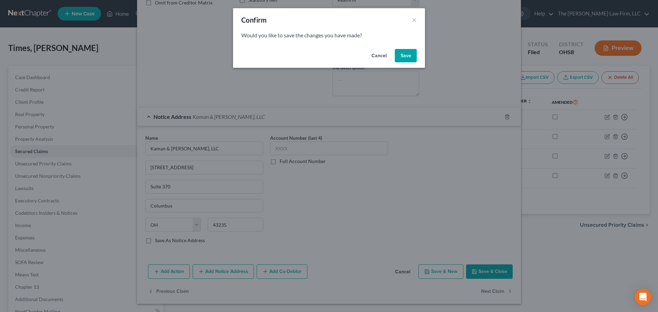
select select "0"
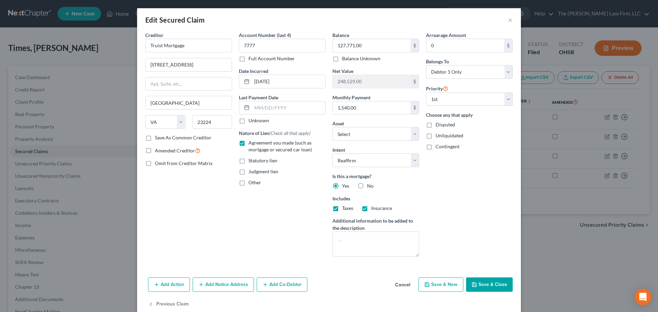
select select "3"
select select "0"
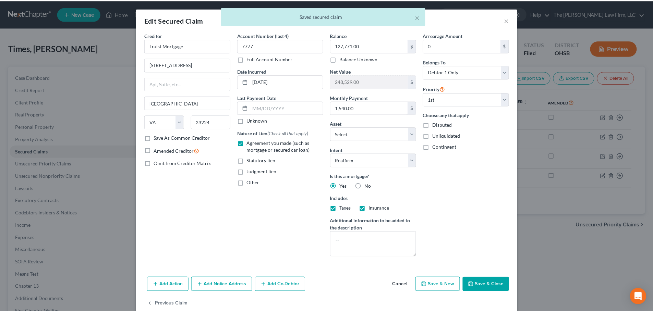
scroll to position [0, 0]
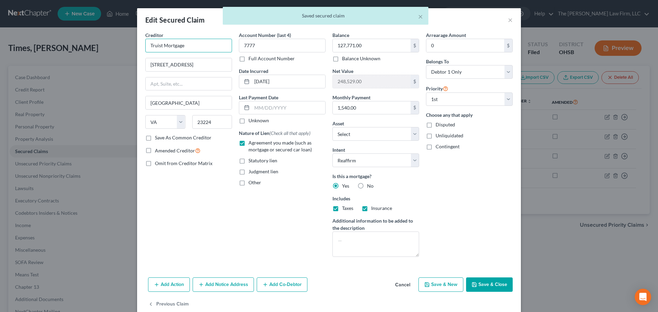
click at [181, 50] on input "Truist Mortgage" at bounding box center [188, 46] width 87 height 14
click at [180, 50] on input "Truist Mortgage" at bounding box center [188, 46] width 87 height 14
click at [186, 45] on input "Truist Mortgage" at bounding box center [188, 46] width 87 height 14
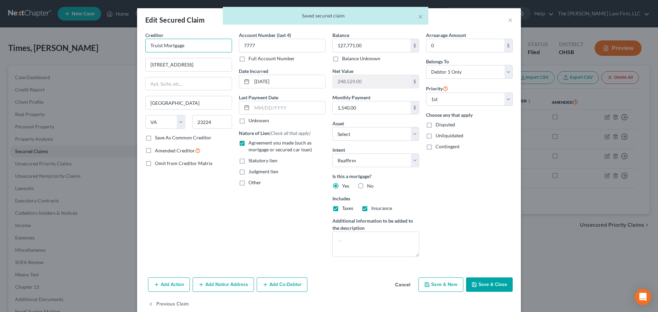
click at [186, 45] on input "Truist Mortgage" at bounding box center [188, 46] width 87 height 14
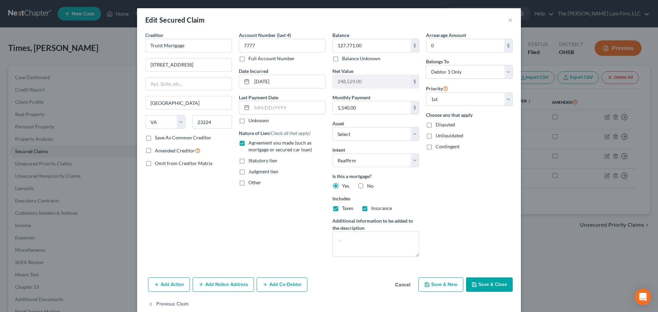
click at [210, 115] on div "Creditor * Truist Mortgage 1001 Semmes Ave Richmond State AL AK AR AZ CA CO CT …" at bounding box center [188, 83] width 87 height 103
click at [212, 121] on input "23224" at bounding box center [212, 122] width 40 height 14
click at [197, 66] on input "1001 Semmes Ave" at bounding box center [189, 64] width 86 height 13
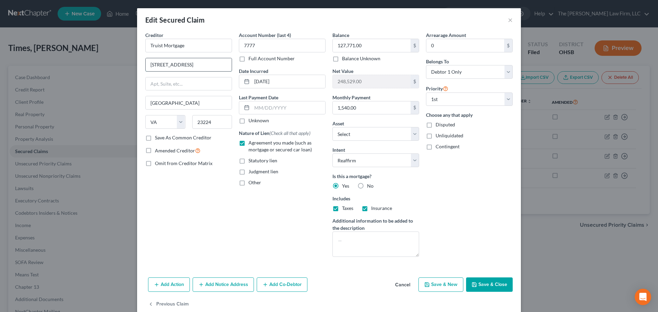
click at [197, 66] on input "1001 Semmes Ave" at bounding box center [189, 64] width 86 height 13
click at [368, 47] on input "127,771.00" at bounding box center [372, 45] width 78 height 13
click at [363, 110] on input "1,540.00" at bounding box center [372, 107] width 78 height 13
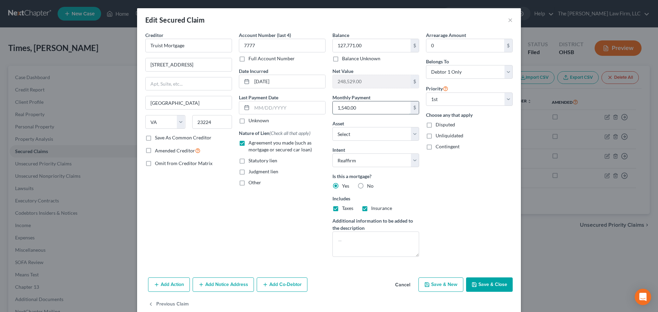
click at [363, 110] on input "1,540.00" at bounding box center [372, 107] width 78 height 13
click at [508, 20] on button "×" at bounding box center [510, 20] width 5 height 8
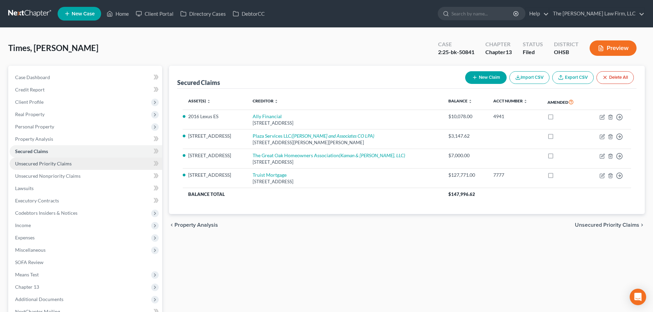
click at [49, 164] on span "Unsecured Priority Claims" at bounding box center [43, 164] width 57 height 6
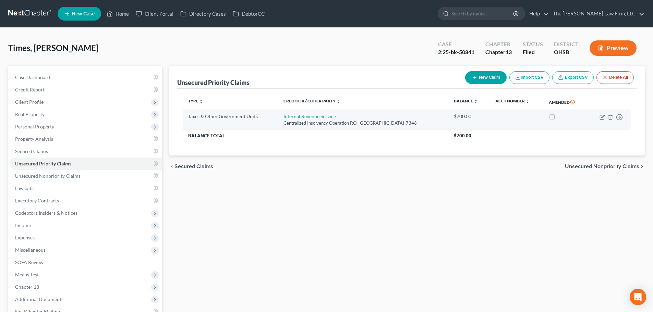
click at [321, 122] on div "Centralized Insolvency Operation P.O. Box 7346, Philadelphia, PA 19101-7346" at bounding box center [362, 123] width 159 height 7
click at [318, 115] on link "Internal Revenue Service" at bounding box center [309, 116] width 52 height 6
select select "0"
select select "39"
select select "0"
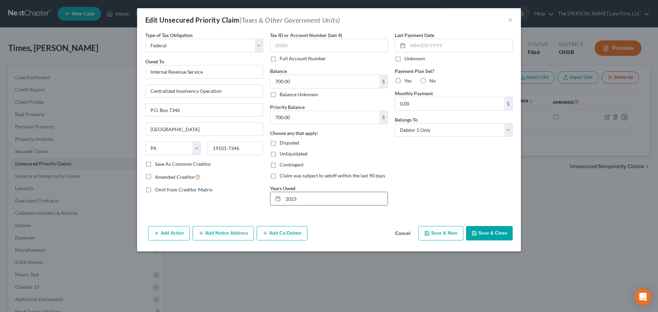
click at [305, 199] on input "2023" at bounding box center [335, 198] width 105 height 13
click at [510, 17] on button "×" at bounding box center [510, 20] width 5 height 8
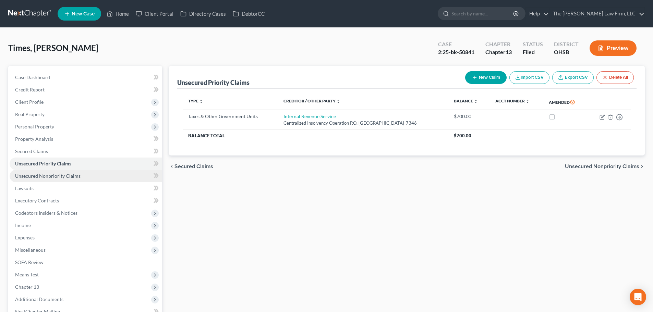
click at [62, 172] on link "Unsecured Nonpriority Claims" at bounding box center [86, 176] width 152 height 12
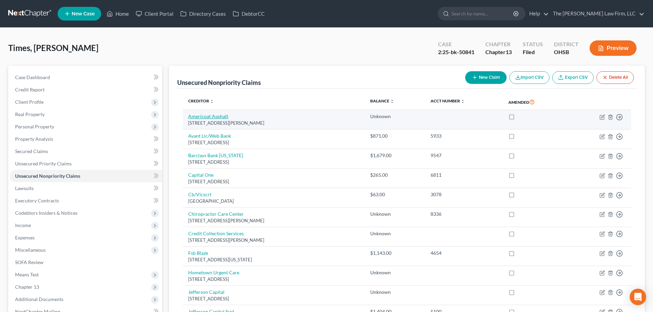
click at [216, 115] on link "Americoat Asphalt" at bounding box center [208, 116] width 40 height 6
select select "36"
select select "4"
select select "0"
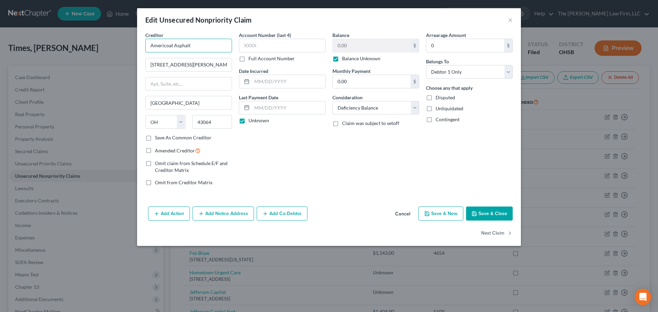
click at [209, 44] on input "Americoat Asphalt" at bounding box center [188, 46] width 87 height 14
click at [207, 59] on input "7510 Montgomery Dr" at bounding box center [189, 64] width 86 height 13
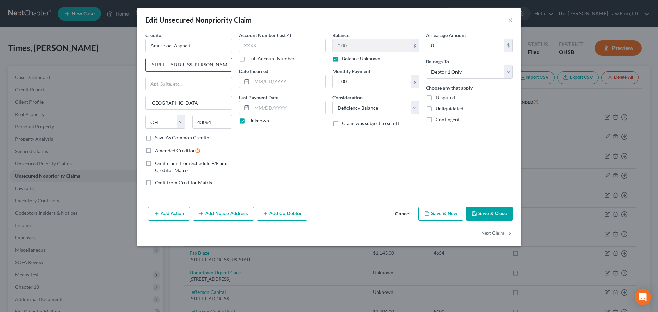
click at [207, 59] on input "7510 Montgomery Dr" at bounding box center [189, 64] width 86 height 13
click at [216, 120] on input "43064" at bounding box center [212, 122] width 40 height 14
click at [501, 232] on button "Next Claim" at bounding box center [497, 233] width 32 height 14
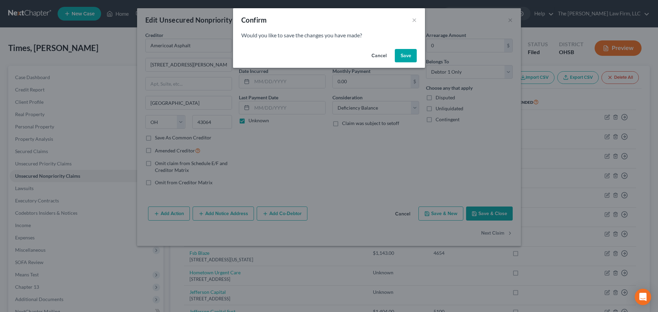
click at [401, 52] on button "Save" at bounding box center [406, 56] width 22 height 14
select select "14"
select select "2"
select select "0"
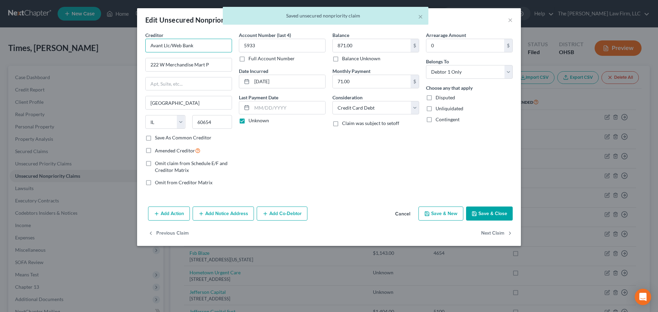
click at [199, 44] on input "Avant Llc/Web Bank" at bounding box center [188, 46] width 87 height 14
click at [192, 68] on input "222 W Merchandise Mart P" at bounding box center [189, 64] width 86 height 13
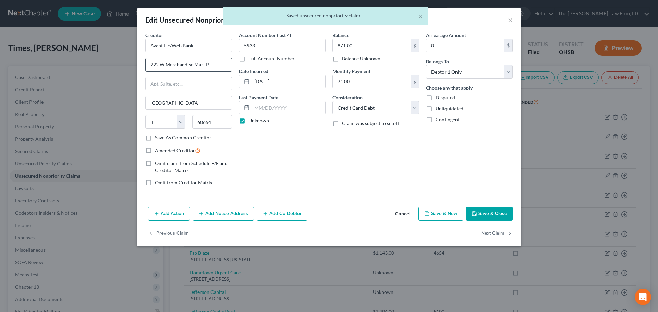
click at [192, 68] on input "222 W Merchandise Mart P" at bounding box center [189, 64] width 86 height 13
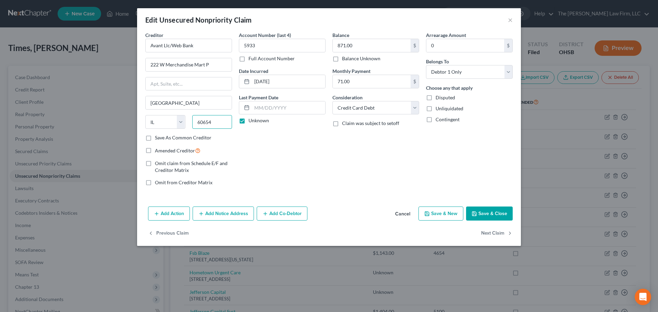
click at [213, 126] on input "60654" at bounding box center [212, 122] width 40 height 14
click at [364, 48] on input "871.00" at bounding box center [372, 45] width 78 height 13
click at [487, 216] on button "Save & Close" at bounding box center [489, 214] width 47 height 14
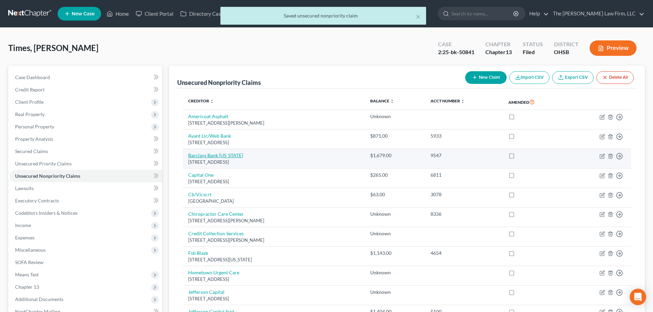
click at [217, 158] on link "Barclays Bank Delaware" at bounding box center [215, 155] width 55 height 6
select select "7"
select select "2"
select select "0"
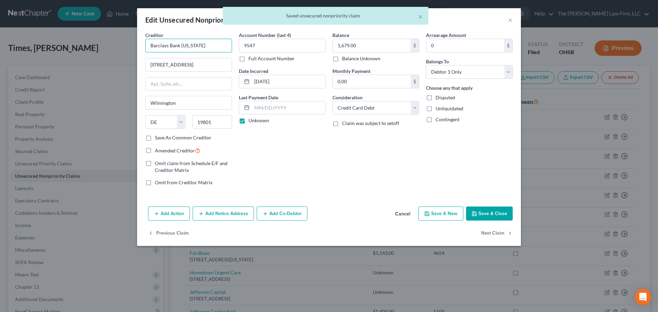
click at [197, 45] on input "Barclays Bank Delaware" at bounding box center [188, 46] width 87 height 14
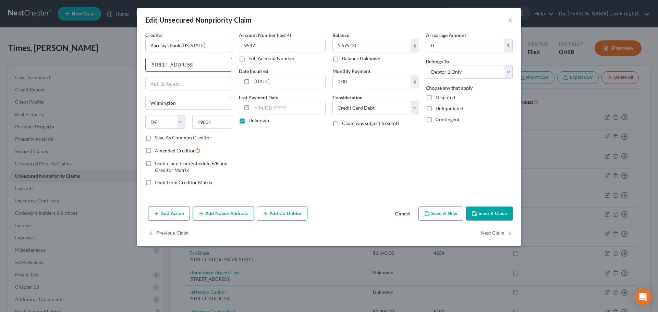
click at [190, 68] on input "1007 N Orange St" at bounding box center [189, 64] width 86 height 13
click at [209, 123] on input "19801" at bounding box center [212, 122] width 40 height 14
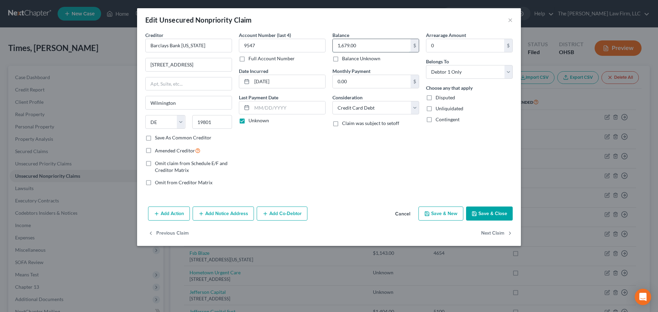
click at [355, 45] on input "1,679.00" at bounding box center [372, 45] width 78 height 13
click at [486, 208] on button "Save & Close" at bounding box center [489, 214] width 47 height 14
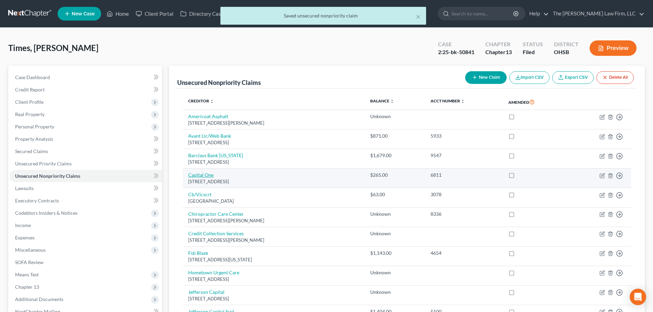
click at [206, 177] on link "Capital One" at bounding box center [200, 175] width 25 height 6
select select "48"
select select "2"
select select "0"
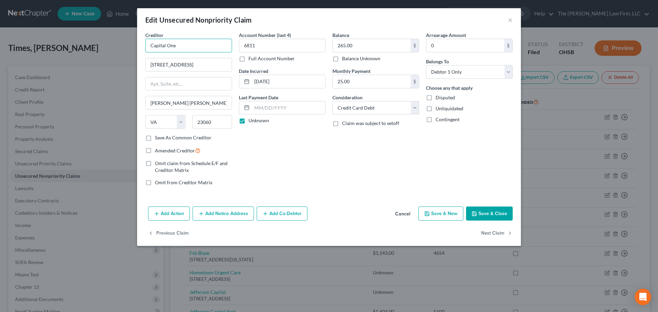
click at [178, 42] on input "Capital One" at bounding box center [188, 46] width 87 height 14
click at [196, 67] on input "11013 W Broad St" at bounding box center [189, 64] width 86 height 13
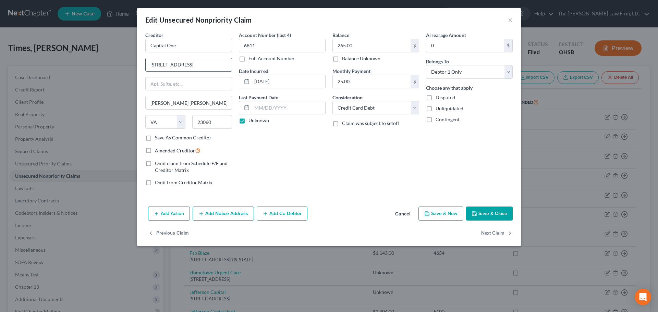
click at [196, 67] on input "11013 W Broad St" at bounding box center [189, 64] width 86 height 13
click at [210, 119] on input "23060" at bounding box center [212, 122] width 40 height 14
click at [211, 119] on input "23060" at bounding box center [212, 122] width 40 height 14
click at [271, 49] on input "6811" at bounding box center [282, 46] width 87 height 14
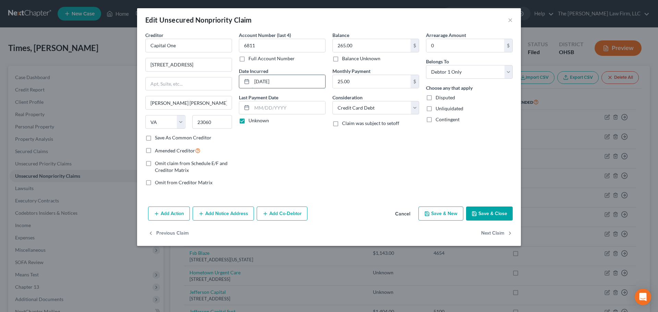
click at [300, 83] on input "02-02-2024" at bounding box center [288, 81] width 73 height 13
click at [364, 47] on input "265.00" at bounding box center [372, 45] width 78 height 13
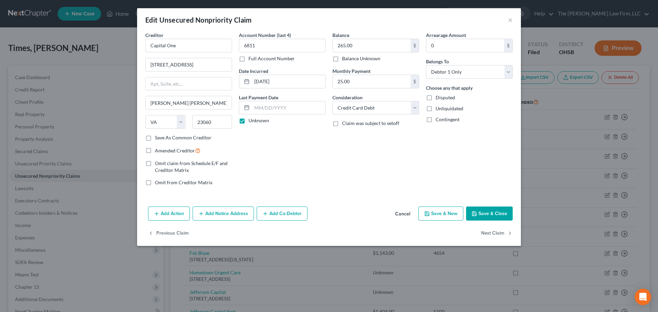
click at [503, 217] on button "Save & Close" at bounding box center [489, 214] width 47 height 14
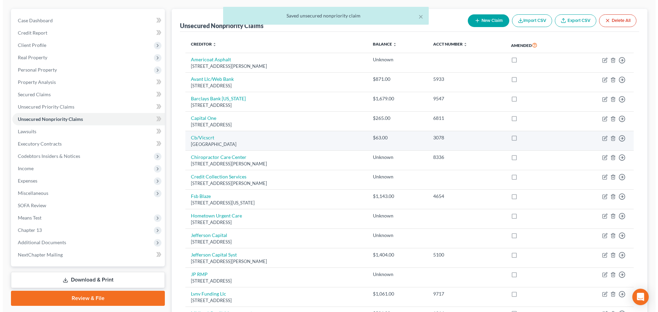
scroll to position [57, 0]
click at [202, 138] on link "Cb/Vicscrt" at bounding box center [199, 137] width 23 height 6
select select "36"
select select "2"
select select "0"
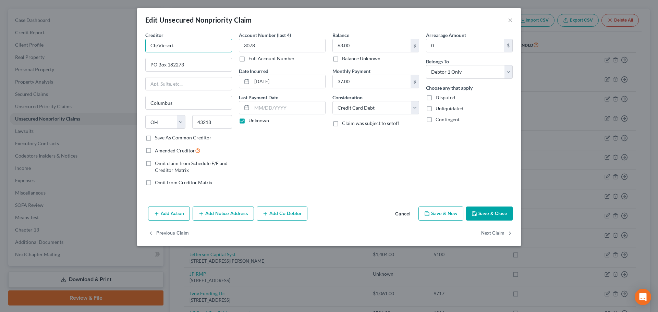
click at [175, 49] on input "Cb/Vicscrt" at bounding box center [188, 46] width 87 height 14
click at [207, 66] on input "PO Box 182273" at bounding box center [189, 64] width 86 height 13
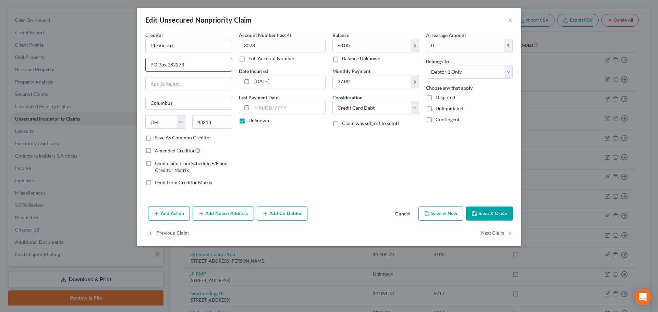
click at [207, 66] on input "PO Box 182273" at bounding box center [189, 64] width 86 height 13
click at [205, 120] on input "43218" at bounding box center [212, 122] width 40 height 14
click at [255, 49] on input "3078" at bounding box center [282, 46] width 87 height 14
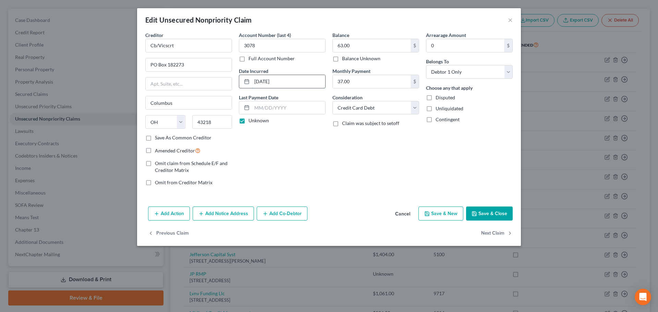
click at [282, 87] on input "10-02-2023" at bounding box center [288, 81] width 73 height 13
click at [376, 46] on input "63.00" at bounding box center [372, 45] width 78 height 13
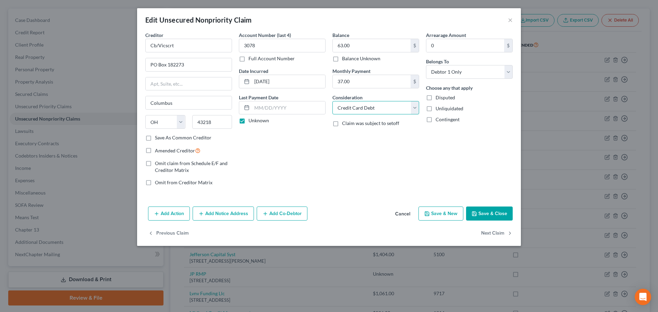
click at [362, 108] on select "Select Cable / Satellite Services Collection Agency Credit Card Debt Debt Couns…" at bounding box center [375, 108] width 87 height 14
click at [332, 101] on select "Select Cable / Satellite Services Collection Agency Credit Card Debt Debt Couns…" at bounding box center [375, 108] width 87 height 14
click at [499, 215] on button "Save & Close" at bounding box center [489, 214] width 47 height 14
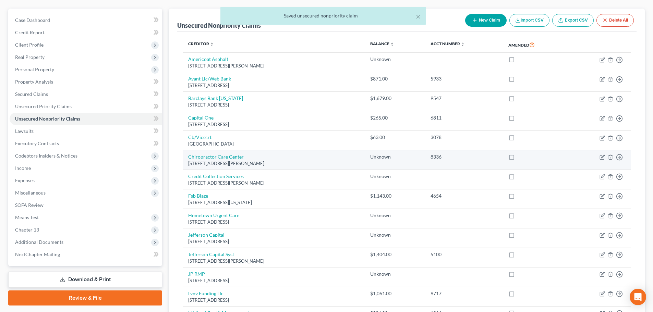
click at [224, 157] on link "Chiropractor Care Center" at bounding box center [216, 157] width 56 height 6
select select "36"
select select "9"
select select "0"
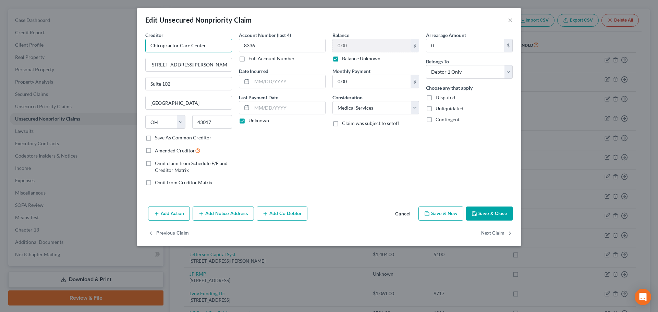
click at [187, 45] on input "Chiropractor Care Center" at bounding box center [188, 46] width 87 height 14
click at [179, 65] on input "6077 Frantz Road" at bounding box center [189, 64] width 86 height 13
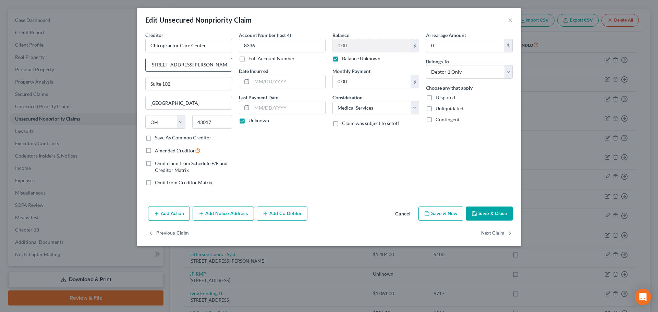
click at [179, 65] on input "6077 Frantz Road" at bounding box center [189, 64] width 86 height 13
click at [210, 84] on input "Suite 102" at bounding box center [189, 83] width 86 height 13
click at [203, 123] on input "43017" at bounding box center [212, 122] width 40 height 14
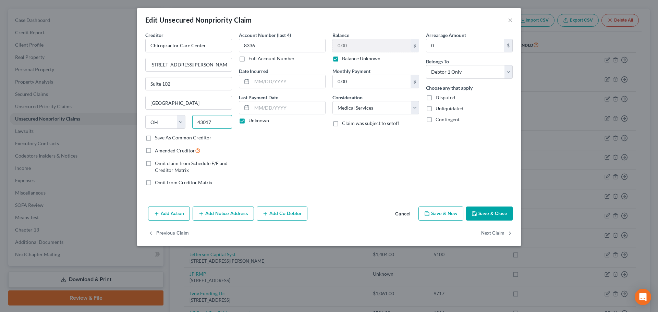
click at [203, 123] on input "43017" at bounding box center [212, 122] width 40 height 14
click at [291, 42] on input "8336" at bounding box center [282, 46] width 87 height 14
click at [492, 212] on button "Save & Close" at bounding box center [489, 214] width 47 height 14
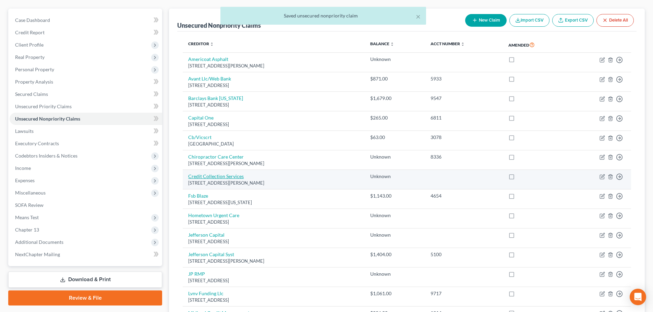
click at [224, 175] on link "Credit Collection Services" at bounding box center [216, 176] width 56 height 6
select select "22"
select select "1"
select select "0"
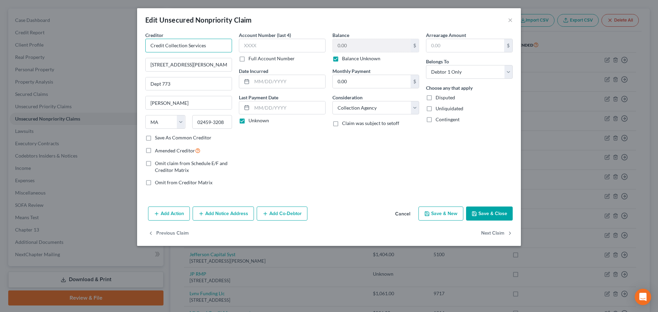
click at [173, 46] on input "Credit Collection Services" at bounding box center [188, 46] width 87 height 14
click at [198, 61] on input "2 Wells Ave" at bounding box center [189, 64] width 86 height 13
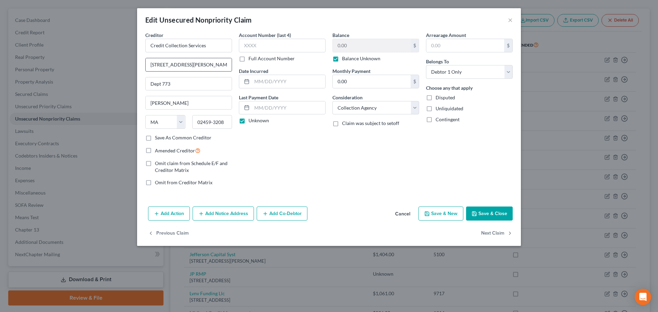
click at [198, 61] on input "2 Wells Ave" at bounding box center [189, 64] width 86 height 13
click at [194, 85] on input "Dept 773" at bounding box center [189, 83] width 86 height 13
click at [211, 120] on input "02459-3208" at bounding box center [212, 122] width 40 height 14
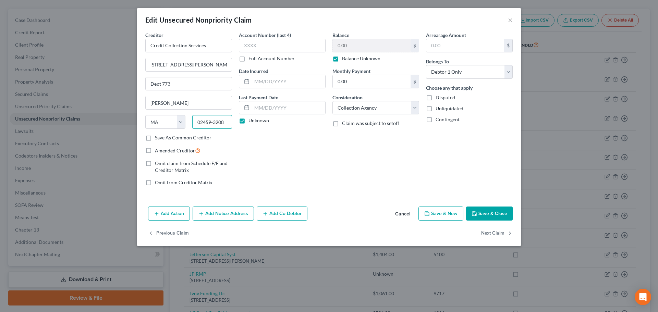
click at [211, 120] on input "02459-3208" at bounding box center [212, 122] width 40 height 14
click at [161, 110] on div "Newton" at bounding box center [188, 103] width 87 height 14
click at [160, 109] on div "Newton" at bounding box center [188, 103] width 87 height 14
click at [161, 106] on input "Newton" at bounding box center [189, 102] width 86 height 13
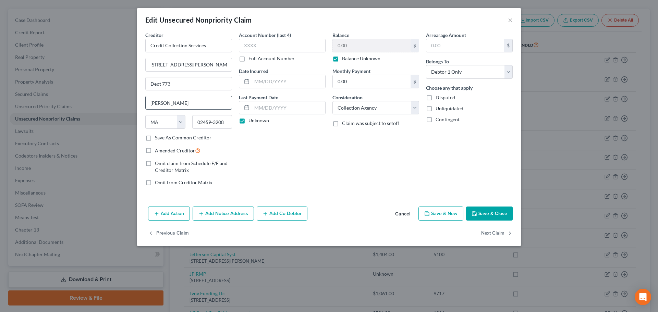
click at [161, 106] on input "Newton" at bounding box center [189, 102] width 86 height 13
click at [512, 214] on button "Save & Close" at bounding box center [489, 214] width 47 height 14
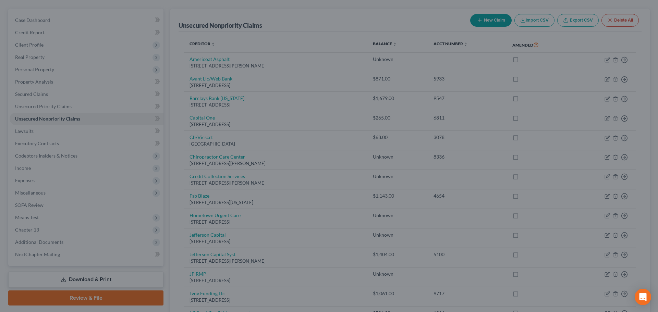
type input "0"
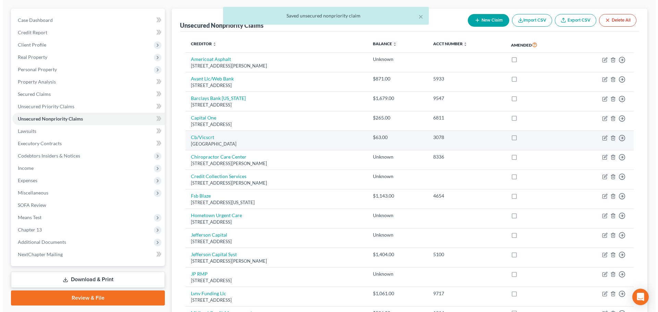
scroll to position [114, 0]
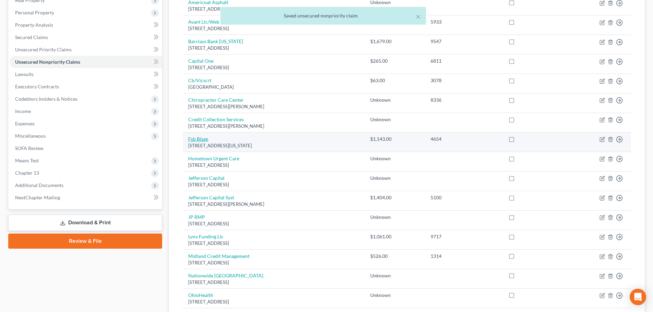
click at [200, 139] on link "Fsb Blaze" at bounding box center [198, 139] width 20 height 6
select select "43"
select select "2"
select select "0"
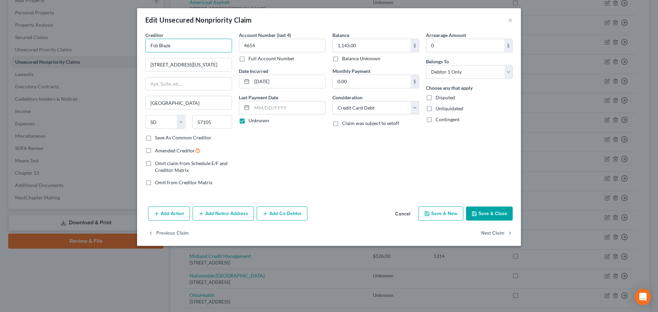
click at [195, 42] on input "Fsb Blaze" at bounding box center [188, 46] width 87 height 14
click at [179, 66] on input "2500 S Minnesota Ave" at bounding box center [189, 64] width 86 height 13
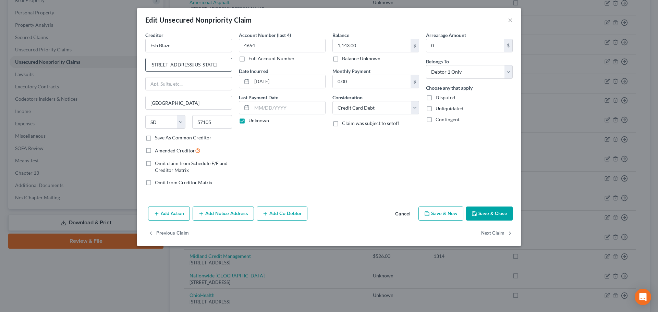
click at [179, 66] on input "2500 S Minnesota Ave" at bounding box center [189, 64] width 86 height 13
click at [216, 123] on input "57105" at bounding box center [212, 122] width 40 height 14
click at [366, 41] on input "1,143.00" at bounding box center [372, 45] width 78 height 13
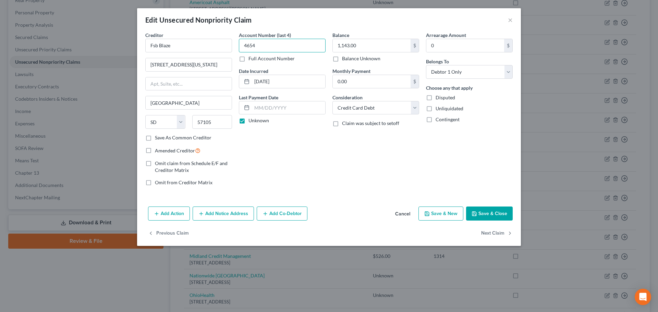
click at [290, 46] on input "4654" at bounding box center [282, 46] width 87 height 14
click at [279, 86] on input "04-18-2017" at bounding box center [288, 81] width 73 height 13
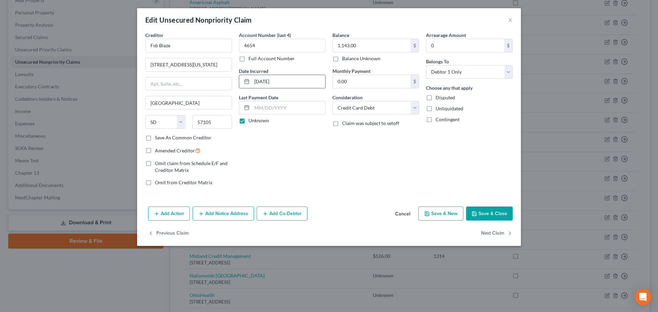
click at [279, 86] on input "04-18-2017" at bounding box center [288, 81] width 73 height 13
click at [483, 214] on button "Save & Close" at bounding box center [489, 214] width 47 height 14
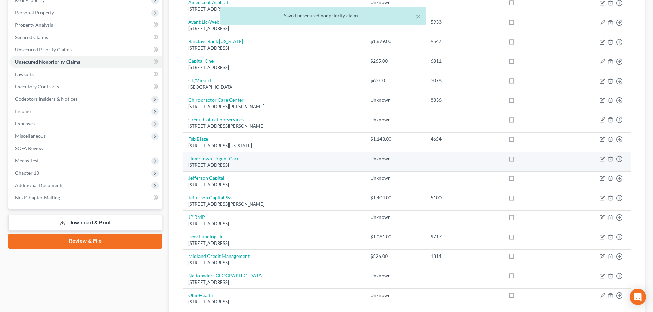
click at [205, 160] on link "Hometown Urgent Care" at bounding box center [213, 159] width 51 height 6
select select "36"
select select "9"
select select "0"
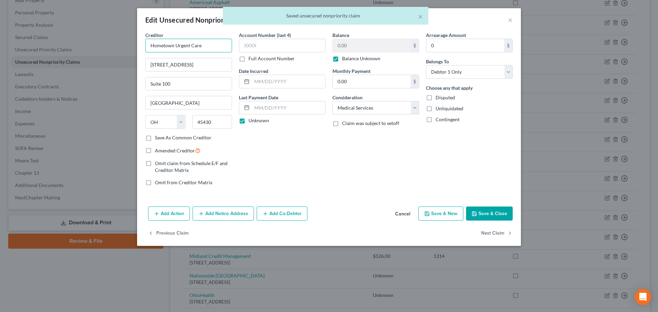
click at [185, 47] on input "Hometown Urgent Care" at bounding box center [188, 46] width 87 height 14
click at [184, 47] on input "Hometown Urgent Care" at bounding box center [188, 46] width 87 height 14
click at [188, 68] on input "1430 Oak Court" at bounding box center [189, 64] width 86 height 13
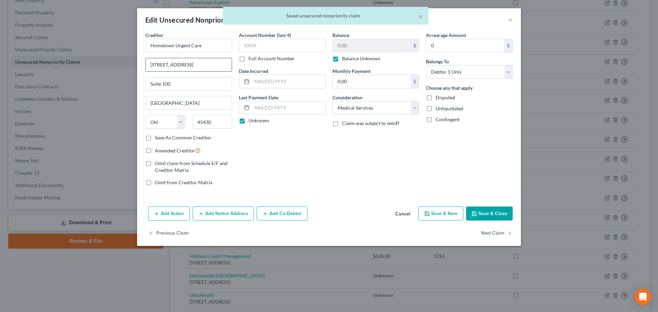
click at [188, 68] on input "1430 Oak Court" at bounding box center [189, 64] width 86 height 13
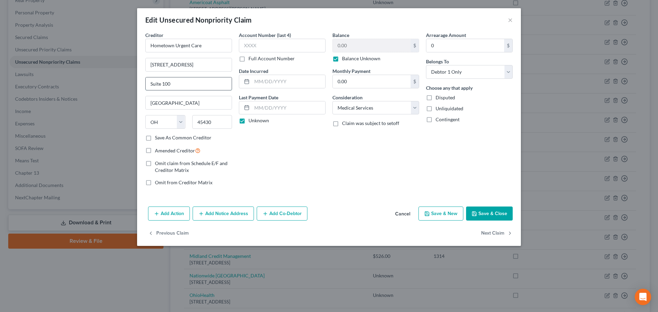
click at [186, 83] on input "Suite 100" at bounding box center [189, 83] width 86 height 13
click at [220, 120] on input "45430" at bounding box center [212, 122] width 40 height 14
click at [219, 120] on input "45430" at bounding box center [212, 122] width 40 height 14
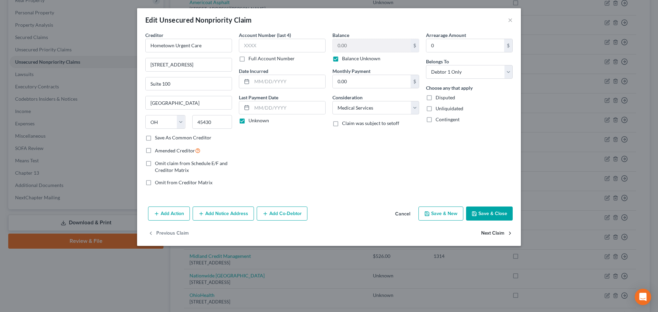
click at [494, 235] on button "Next Claim" at bounding box center [497, 233] width 32 height 14
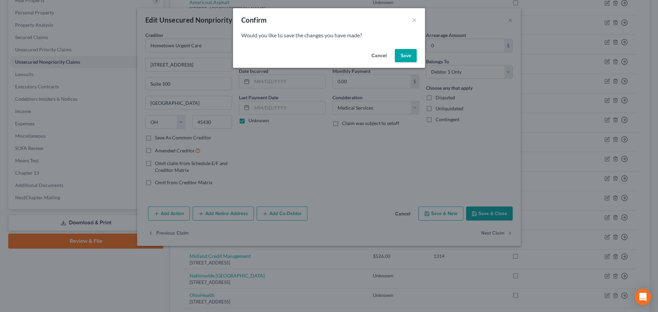
click at [402, 51] on button "Save" at bounding box center [406, 56] width 22 height 14
select select "0"
select select "1"
select select "0"
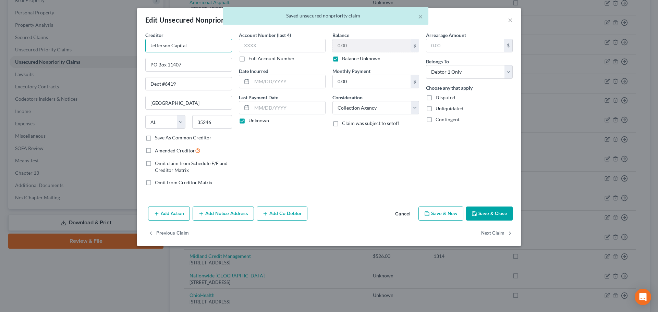
click at [180, 50] on input "Jefferson Capital" at bounding box center [188, 46] width 87 height 14
click at [203, 67] on input "PO Box 11407" at bounding box center [189, 64] width 86 height 13
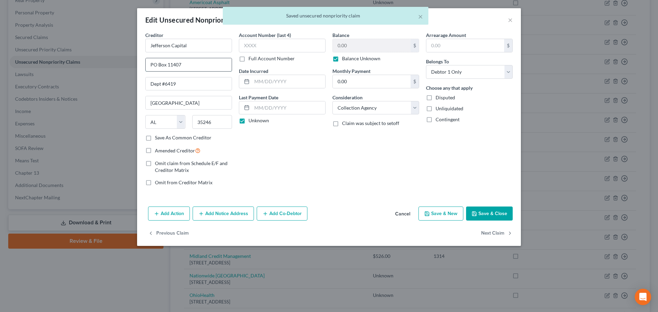
click at [203, 67] on input "PO Box 11407" at bounding box center [189, 64] width 86 height 13
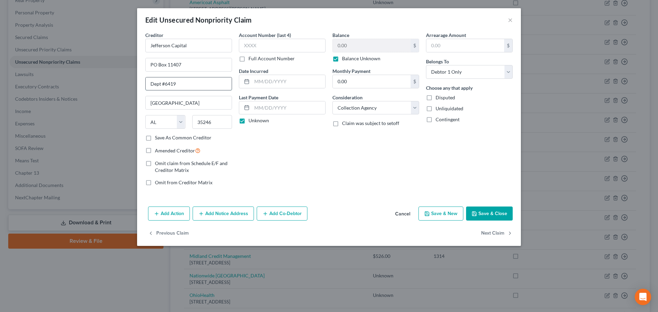
click at [170, 87] on input "Dept #6419" at bounding box center [189, 83] width 86 height 13
click at [185, 86] on input "Dept #6419" at bounding box center [189, 83] width 86 height 13
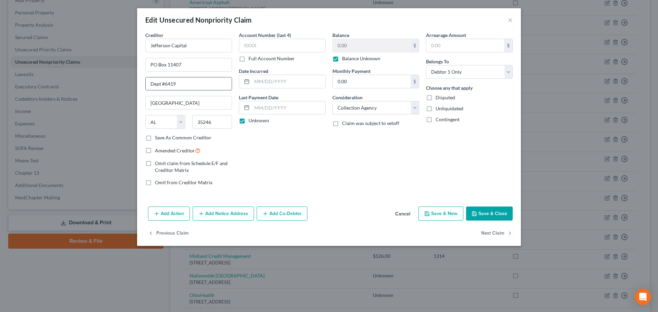
click at [185, 86] on input "Dept #6419" at bounding box center [189, 83] width 86 height 13
click at [202, 120] on input "35246" at bounding box center [212, 122] width 40 height 14
click at [485, 232] on button "Next Claim" at bounding box center [497, 233] width 32 height 14
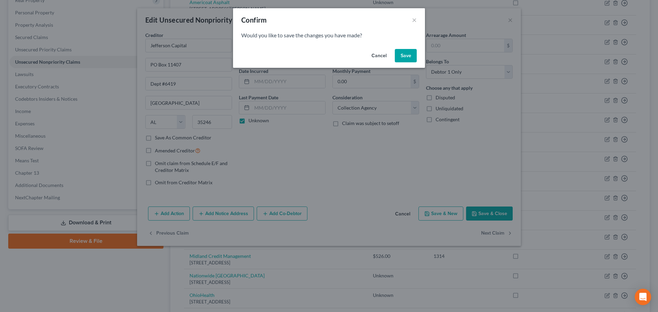
click at [407, 58] on button "Save" at bounding box center [406, 56] width 22 height 14
select select "24"
select select "1"
select select "0"
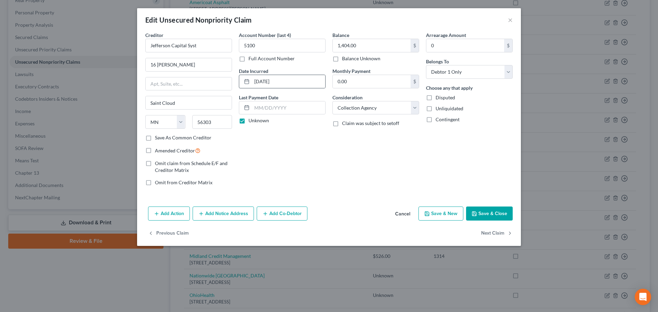
type input "0"
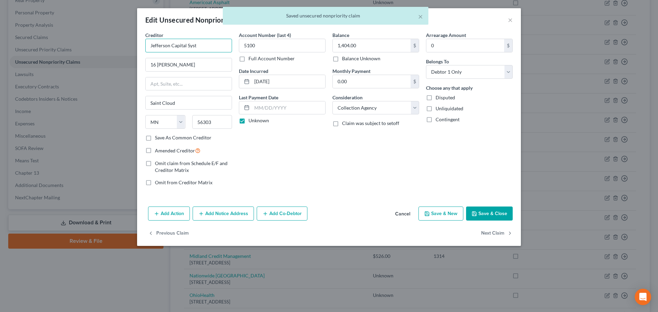
click at [200, 45] on input "Jefferson Capital Syst" at bounding box center [188, 46] width 87 height 14
click at [190, 64] on input "16 Mcleland Rd" at bounding box center [189, 64] width 86 height 13
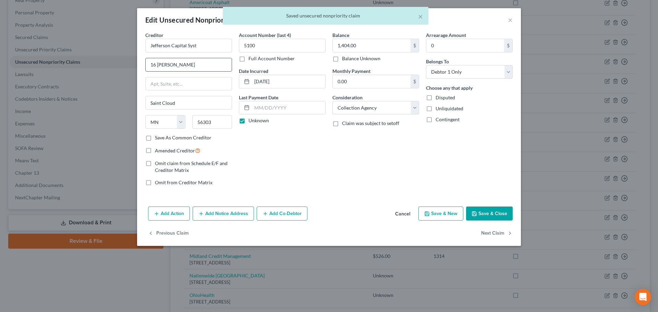
click at [190, 64] on input "16 Mcleland Rd" at bounding box center [189, 64] width 86 height 13
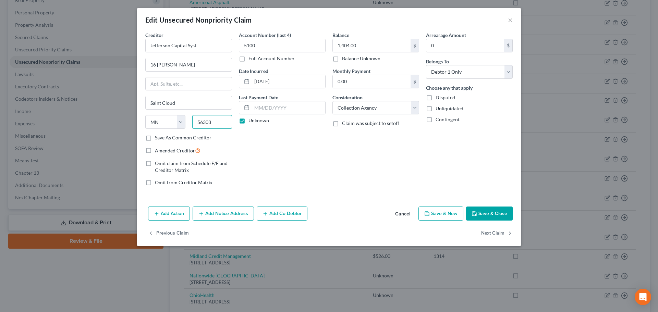
click at [215, 123] on input "56303" at bounding box center [212, 122] width 40 height 14
click at [278, 47] on input "5100" at bounding box center [282, 46] width 87 height 14
click at [286, 81] on input "09-19-2024" at bounding box center [288, 81] width 73 height 13
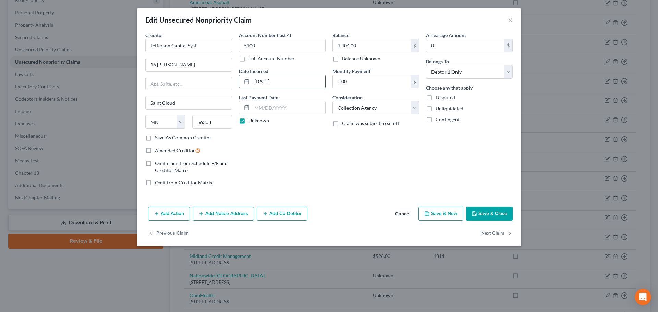
click at [286, 81] on input "09-19-2024" at bounding box center [288, 81] width 73 height 13
click at [363, 47] on input "1,404.00" at bounding box center [372, 45] width 78 height 13
click at [490, 228] on button "Next Claim" at bounding box center [497, 233] width 32 height 14
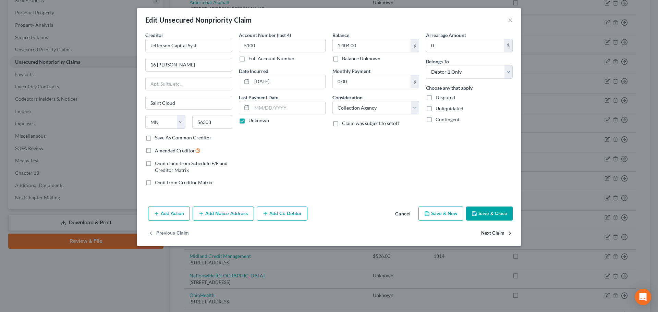
select select "36"
select select "9"
select select "0"
click at [183, 44] on input "JP RMP" at bounding box center [188, 46] width 87 height 14
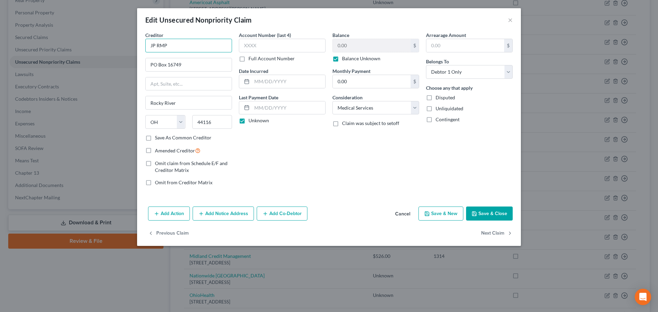
click at [179, 47] on input "JP RMP" at bounding box center [188, 46] width 87 height 14
click at [191, 65] on input "PO Box 16749" at bounding box center [189, 64] width 86 height 13
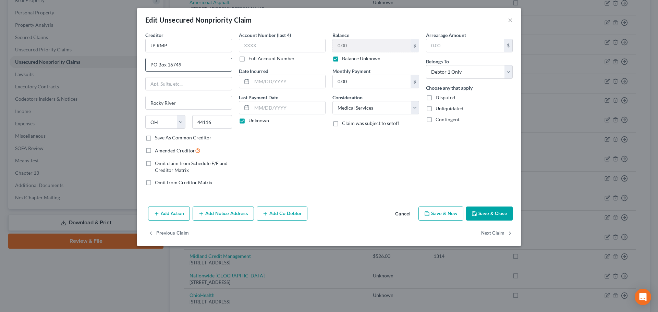
click at [191, 65] on input "PO Box 16749" at bounding box center [189, 64] width 86 height 13
click at [221, 120] on input "44116" at bounding box center [212, 122] width 40 height 14
click at [492, 234] on button "Next Claim" at bounding box center [497, 233] width 32 height 14
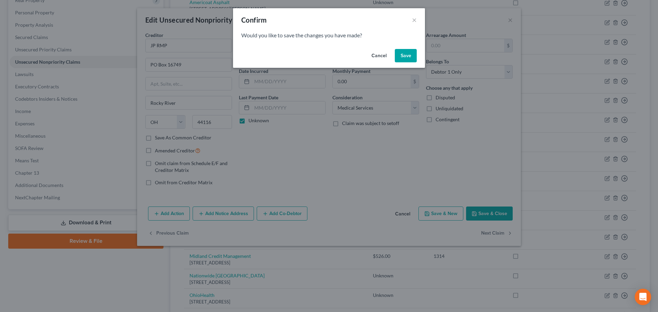
click at [401, 56] on button "Save" at bounding box center [406, 56] width 22 height 14
select select "42"
select select "1"
select select "0"
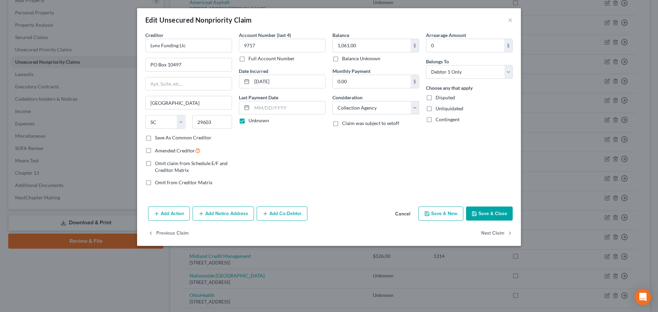
type input "0"
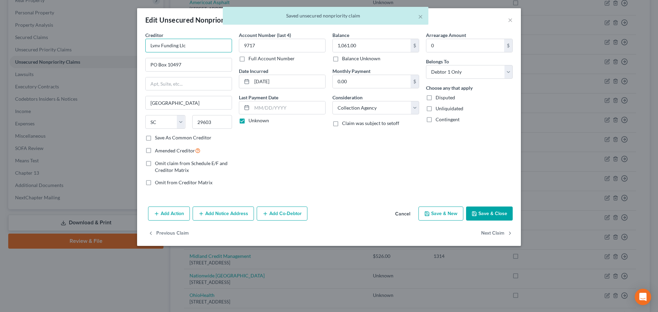
click at [189, 44] on input "Lvnv Funding Llc" at bounding box center [188, 46] width 87 height 14
click at [194, 63] on input "PO Box 10497" at bounding box center [189, 64] width 86 height 13
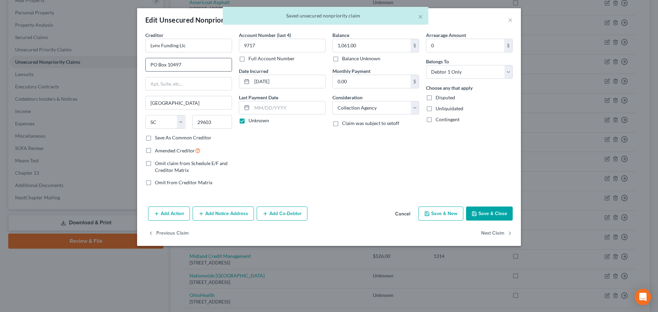
click at [194, 63] on input "PO Box 10497" at bounding box center [189, 64] width 86 height 13
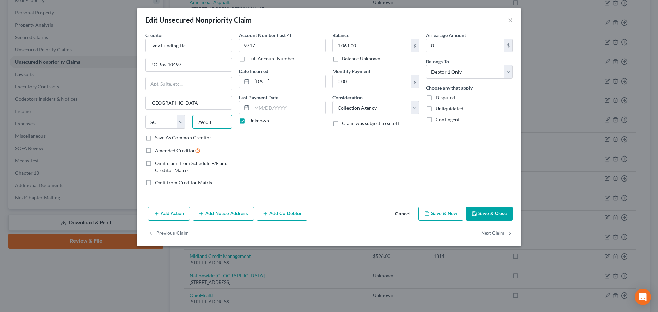
click at [208, 119] on input "29603" at bounding box center [212, 122] width 40 height 14
click at [276, 41] on input "9717" at bounding box center [282, 46] width 87 height 14
click at [276, 42] on input "9717" at bounding box center [282, 46] width 87 height 14
click at [271, 81] on input "05-16-2022" at bounding box center [288, 81] width 73 height 13
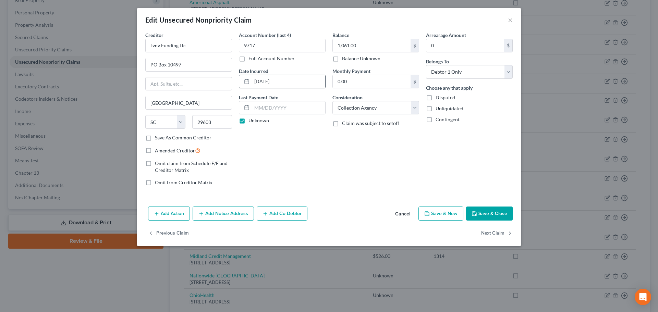
click at [271, 81] on input "05-16-2022" at bounding box center [288, 81] width 73 height 13
click at [390, 46] on input "1,061.00" at bounding box center [372, 45] width 78 height 13
click at [490, 234] on button "Next Claim" at bounding box center [497, 233] width 32 height 14
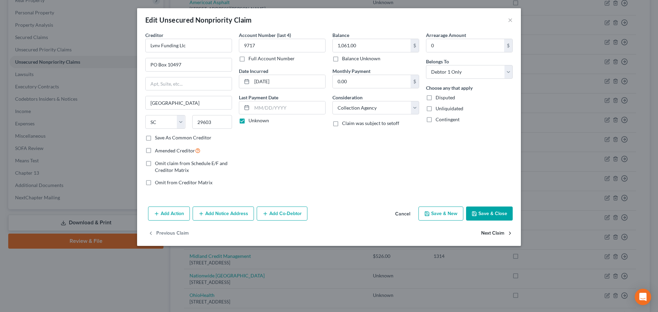
select select "4"
select select "1"
select select "0"
click at [262, 42] on input "1314" at bounding box center [282, 46] width 87 height 14
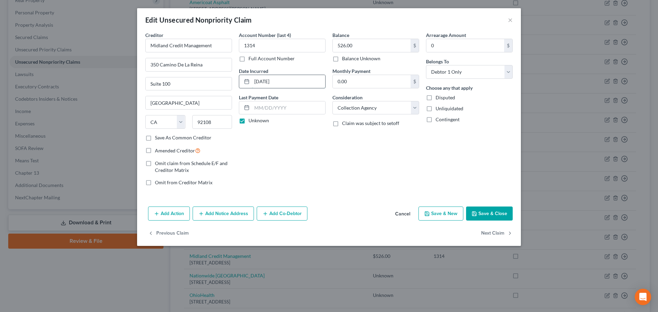
click at [284, 83] on input "05-26-2022" at bounding box center [288, 81] width 73 height 13
click at [350, 48] on input "526.00" at bounding box center [372, 45] width 78 height 13
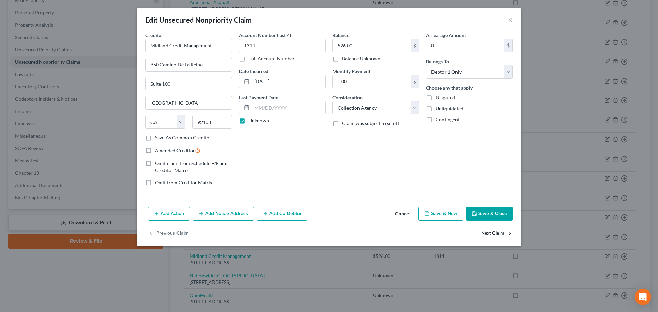
click at [501, 235] on button "Next Claim" at bounding box center [497, 233] width 32 height 14
select select "36"
select select "9"
select select "0"
click at [187, 46] on input "Nationwide Children's Hospital" at bounding box center [188, 46] width 87 height 14
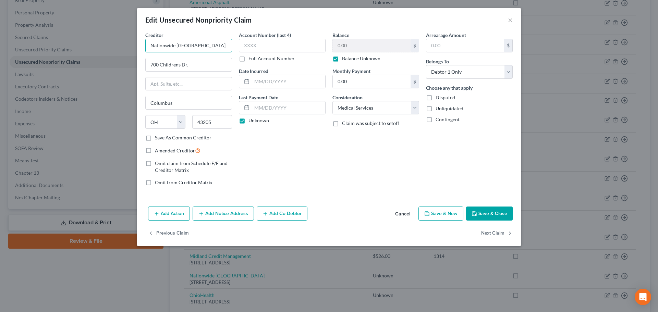
click at [187, 46] on input "Nationwide Children's Hospital" at bounding box center [188, 46] width 87 height 14
click at [490, 236] on button "Next Claim" at bounding box center [497, 233] width 32 height 14
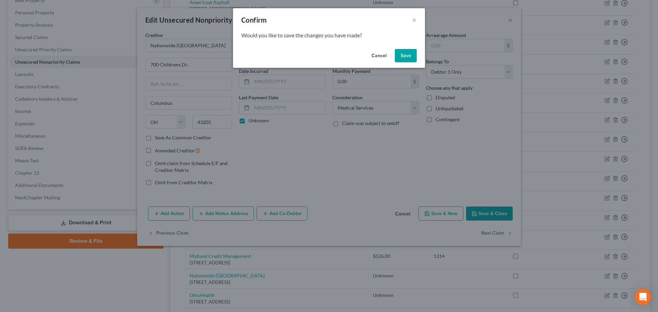
click at [401, 56] on button "Save" at bounding box center [406, 56] width 22 height 14
select select "36"
select select "9"
select select "0"
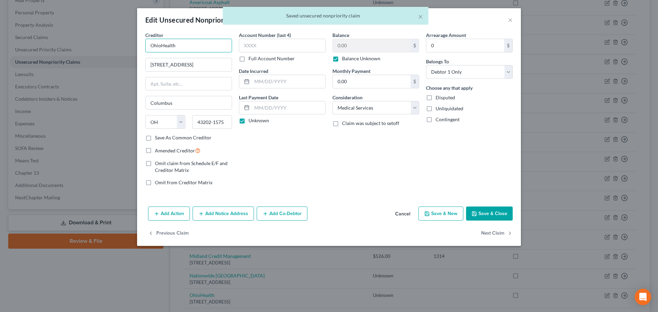
click at [181, 44] on input "OhioHealth" at bounding box center [188, 46] width 87 height 14
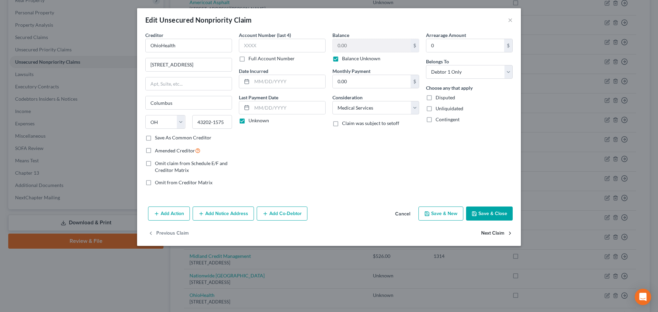
click at [488, 232] on button "Next Claim" at bounding box center [497, 233] width 32 height 14
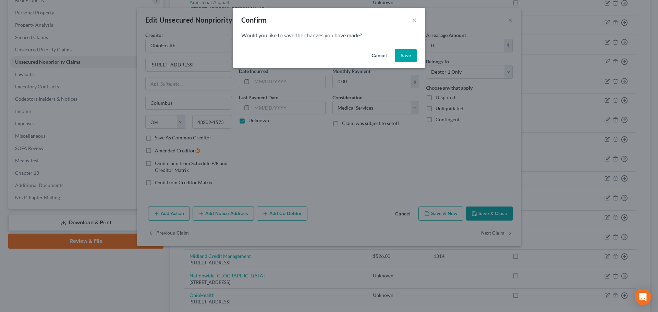
click at [410, 57] on button "Save" at bounding box center [406, 56] width 22 height 14
select select "33"
select select "9"
select select "0"
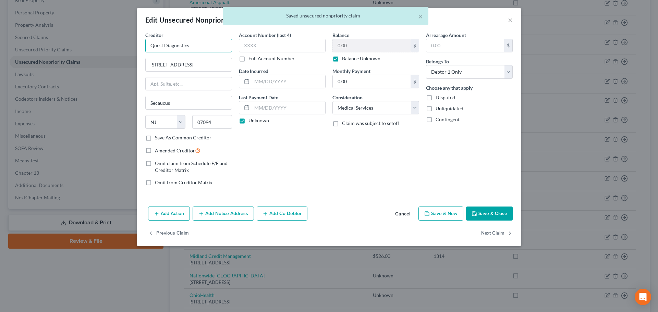
click at [184, 43] on input "Quest Diagnostics" at bounding box center [188, 46] width 87 height 14
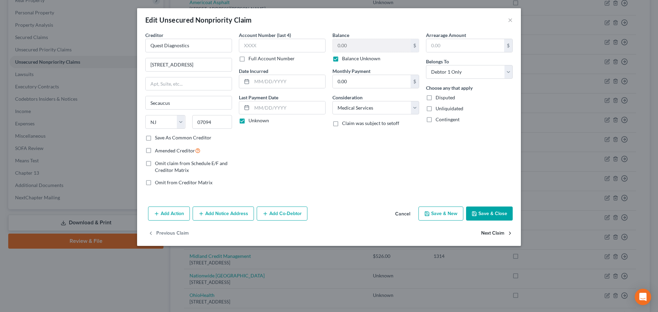
click at [489, 232] on button "Next Claim" at bounding box center [497, 233] width 32 height 14
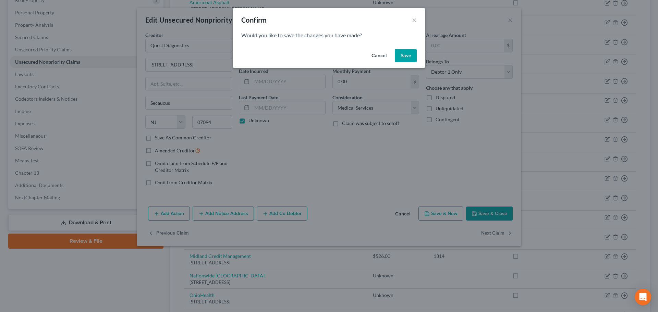
click at [405, 48] on div "Cancel Save" at bounding box center [329, 57] width 192 height 22
click at [405, 54] on button "Save" at bounding box center [406, 56] width 22 height 14
select select "23"
select select "1"
select select "0"
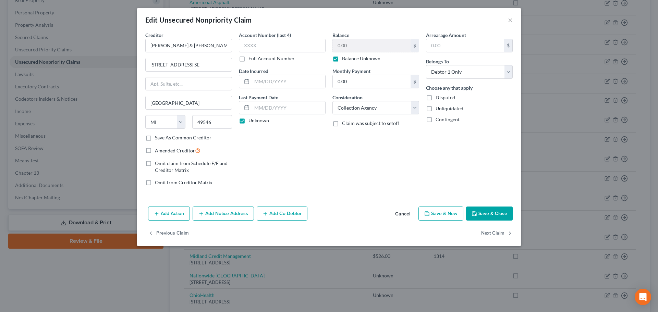
type input "0"
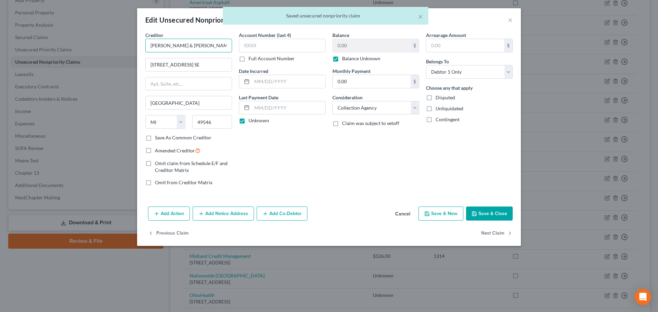
click at [178, 45] on input "Stenger & Stenger" at bounding box center [188, 46] width 87 height 14
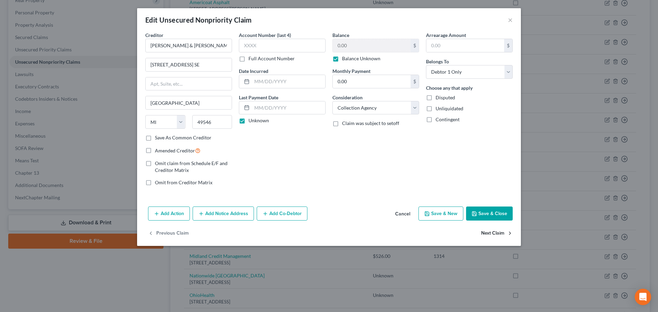
click at [498, 236] on button "Next Claim" at bounding box center [497, 233] width 32 height 14
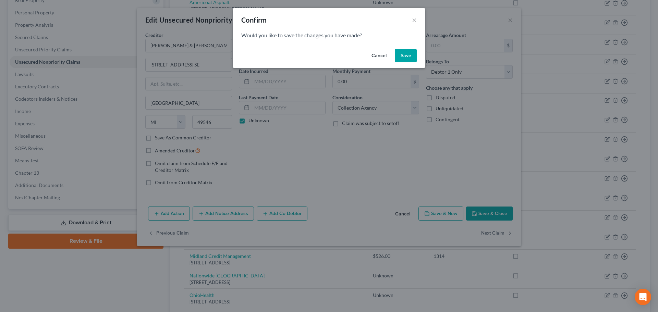
click at [412, 57] on button "Save" at bounding box center [406, 56] width 22 height 14
select select "13"
select select "1"
select select "0"
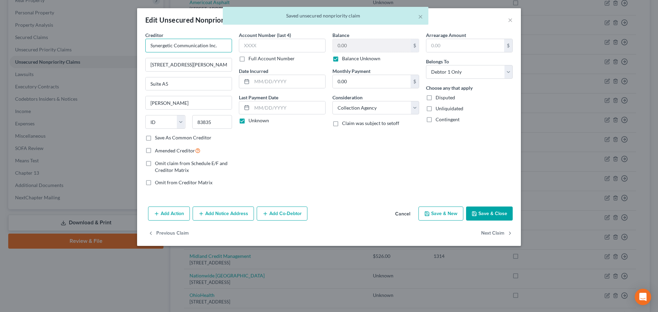
click at [190, 45] on input "Synergetic Communication Inc." at bounding box center [188, 46] width 87 height 14
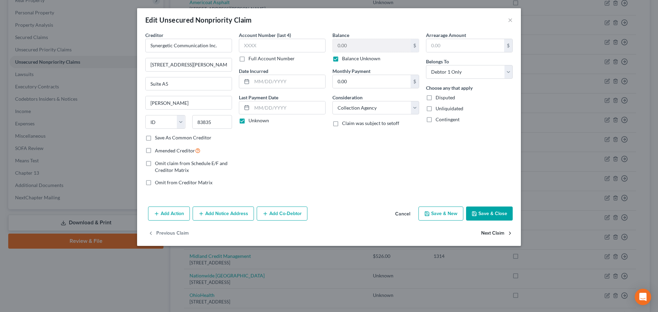
click at [499, 238] on button "Next Claim" at bounding box center [497, 233] width 32 height 14
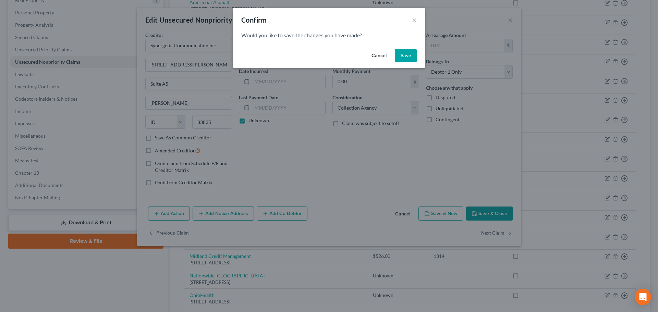
click at [407, 63] on div "Cancel Save" at bounding box center [329, 57] width 192 height 22
click at [405, 56] on button "Save" at bounding box center [406, 56] width 22 height 14
type input "0"
select select "38"
select select "2"
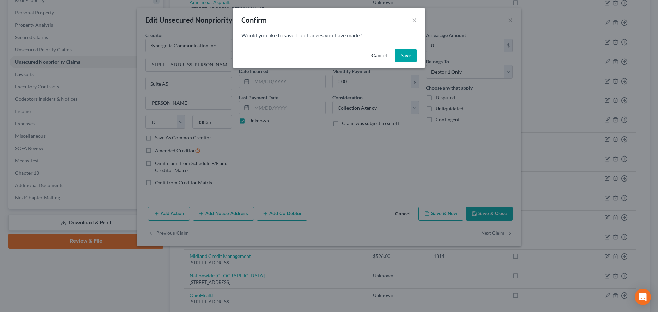
select select "0"
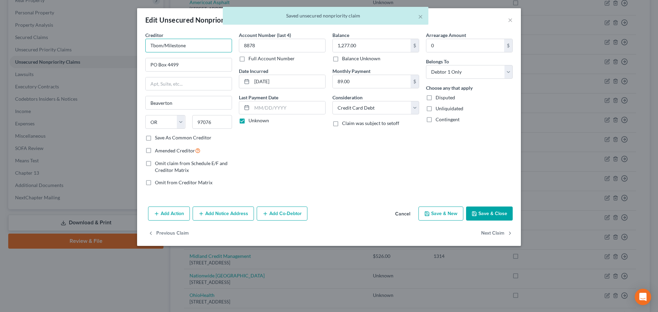
click at [196, 46] on input "Tbom/Milestone" at bounding box center [188, 46] width 87 height 14
click at [196, 45] on input "Tbom/Milestone" at bounding box center [188, 46] width 87 height 14
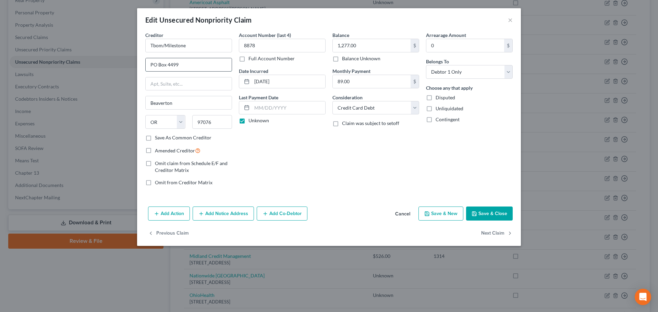
click at [189, 58] on input "PO Box 4499" at bounding box center [189, 64] width 86 height 13
click at [190, 58] on input "PO Box 4499" at bounding box center [189, 64] width 86 height 13
click at [190, 61] on input "PO Box 4499" at bounding box center [189, 64] width 86 height 13
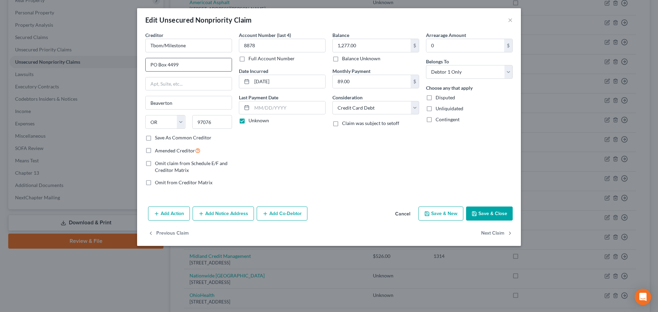
click at [190, 61] on input "PO Box 4499" at bounding box center [189, 64] width 86 height 13
click at [208, 124] on input "97076" at bounding box center [212, 122] width 40 height 14
click at [295, 83] on input "01-02-2023" at bounding box center [288, 81] width 73 height 13
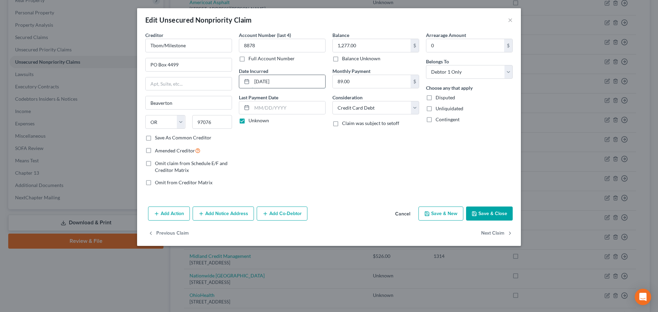
click at [295, 83] on input "01-02-2023" at bounding box center [288, 81] width 73 height 13
click at [284, 51] on input "8878" at bounding box center [282, 46] width 87 height 14
click at [351, 50] on input "1,277.00" at bounding box center [372, 45] width 78 height 13
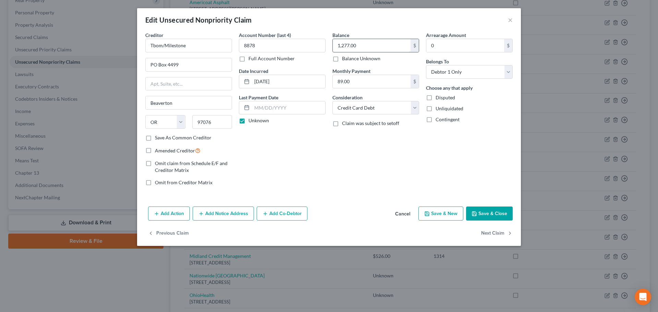
click at [351, 50] on input "1,277.00" at bounding box center [372, 45] width 78 height 13
click at [503, 233] on button "Next Claim" at bounding box center [497, 233] width 32 height 14
select select "36"
select select "9"
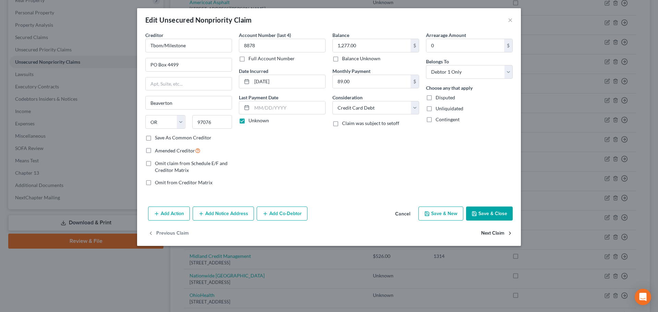
select select "0"
click at [172, 47] on input "US Acute Care Solutions" at bounding box center [188, 46] width 87 height 14
click at [200, 65] on input "4535 Dressler Rd NW" at bounding box center [189, 64] width 86 height 13
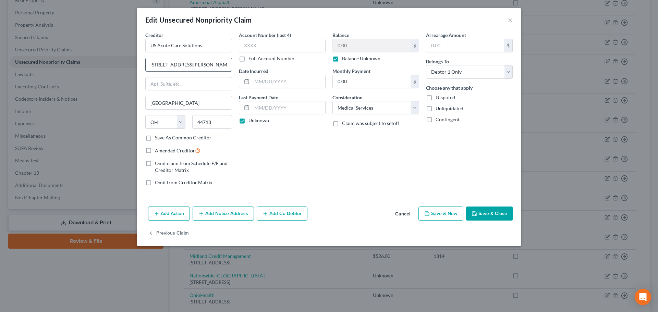
click at [200, 65] on input "4535 Dressler Rd NW" at bounding box center [189, 64] width 86 height 13
click at [202, 118] on input "44718" at bounding box center [212, 122] width 40 height 14
click at [498, 217] on button "Save & Close" at bounding box center [489, 214] width 47 height 14
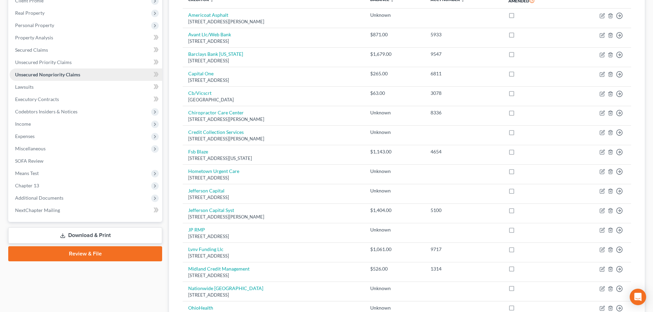
scroll to position [0, 0]
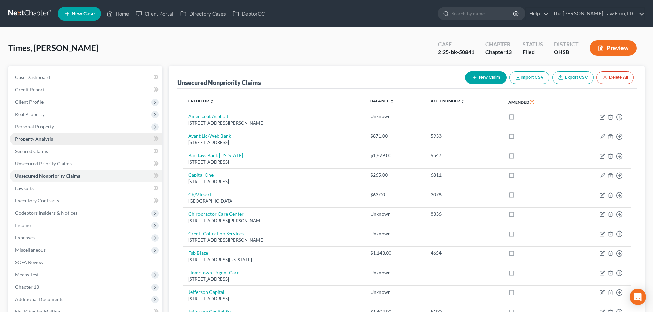
click at [49, 140] on span "Property Analysis" at bounding box center [34, 139] width 38 height 6
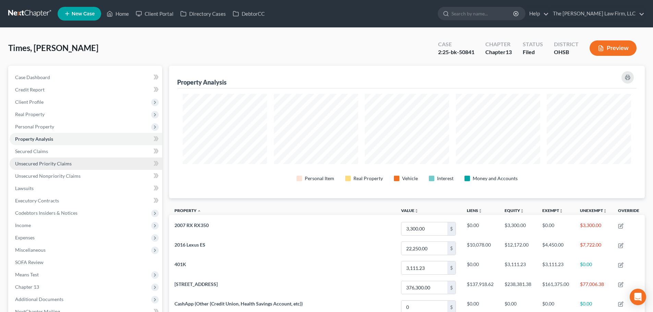
click at [48, 161] on span "Unsecured Priority Claims" at bounding box center [43, 164] width 57 height 6
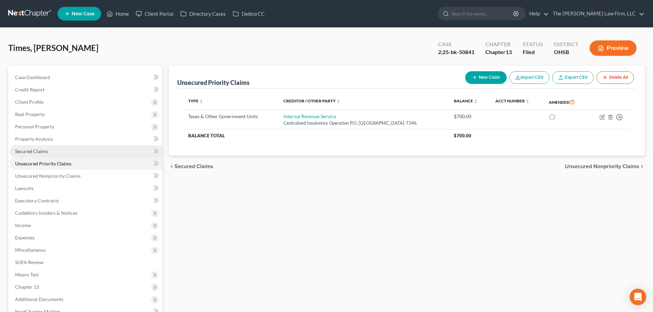
click at [46, 156] on link "Secured Claims" at bounding box center [86, 151] width 152 height 12
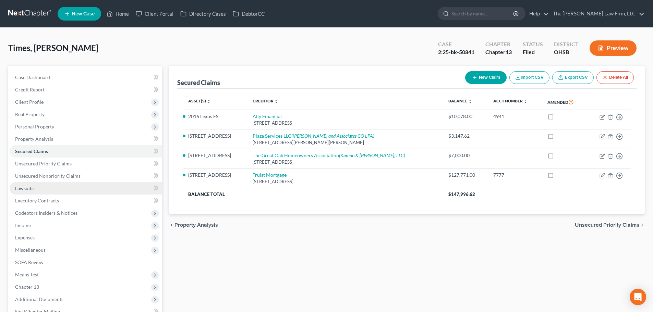
click at [42, 187] on link "Lawsuits" at bounding box center [86, 188] width 152 height 12
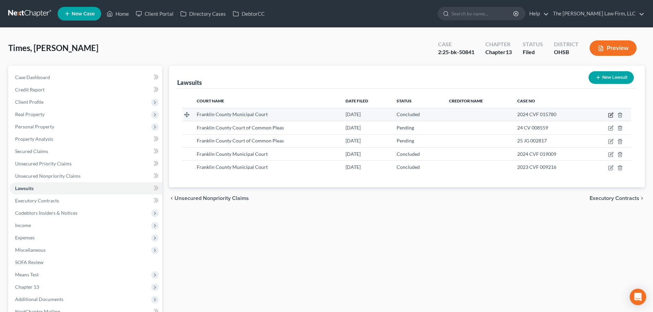
click at [609, 115] on icon "button" at bounding box center [610, 114] width 5 height 5
select select "36"
select select "2"
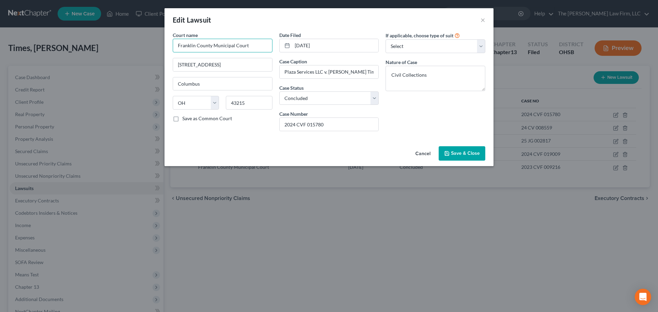
click at [240, 46] on input "Franklin County Municipal Court" at bounding box center [223, 46] width 100 height 14
click at [332, 47] on input "04/10/2024" at bounding box center [335, 45] width 86 height 13
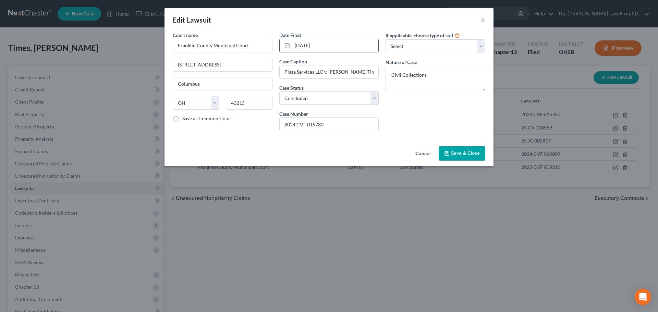
click at [332, 47] on input "04/10/2024" at bounding box center [335, 45] width 86 height 13
click at [334, 72] on input "Plaza Services LLC v. Kimberly Times" at bounding box center [329, 71] width 99 height 13
click at [314, 121] on input "2024 CVF 015780" at bounding box center [329, 124] width 99 height 13
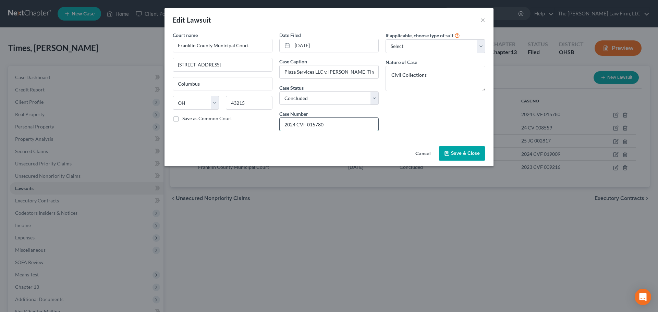
click at [314, 121] on input "2024 CVF 015780" at bounding box center [329, 124] width 99 height 13
click at [438, 77] on textarea "Civil Collections" at bounding box center [436, 78] width 100 height 25
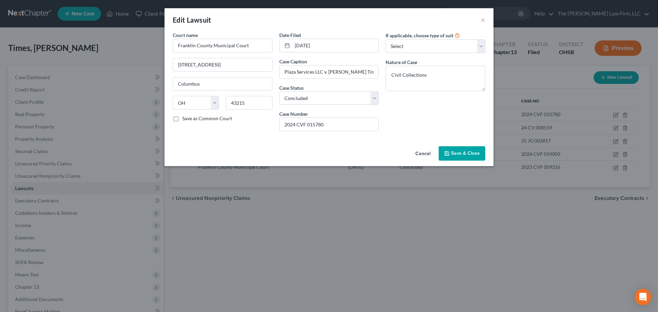
click at [461, 148] on button "Save & Close" at bounding box center [462, 153] width 47 height 14
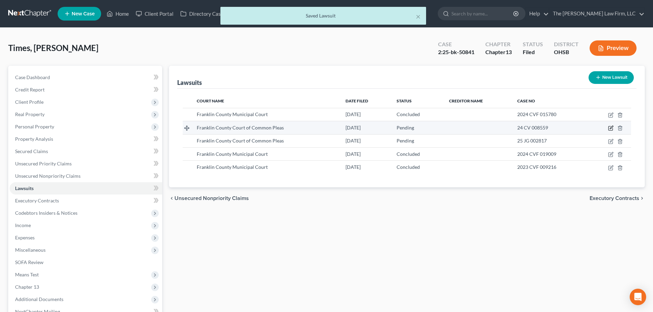
click at [609, 127] on icon "button" at bounding box center [610, 128] width 4 height 4
select select "36"
select select "0"
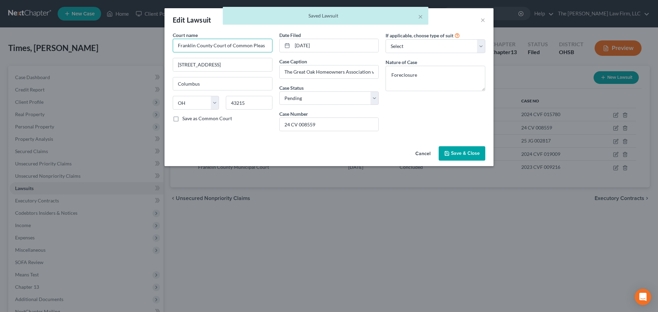
click at [229, 50] on input "Franklin County Court of Common Pleas" at bounding box center [223, 46] width 100 height 14
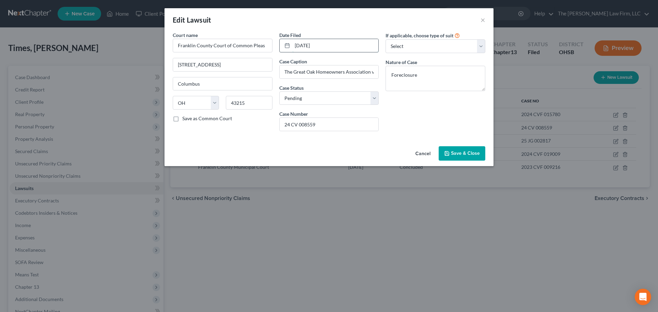
click at [347, 44] on input "11/07/2024" at bounding box center [335, 45] width 86 height 13
click at [348, 44] on input "11/07/2024" at bounding box center [335, 45] width 86 height 13
click at [309, 71] on input "The Great Oak Homeowners Association v. Kimberly Times" at bounding box center [329, 71] width 99 height 13
click at [310, 71] on input "The Great Oak Homeowners Association v. Kimberly Times" at bounding box center [329, 71] width 99 height 13
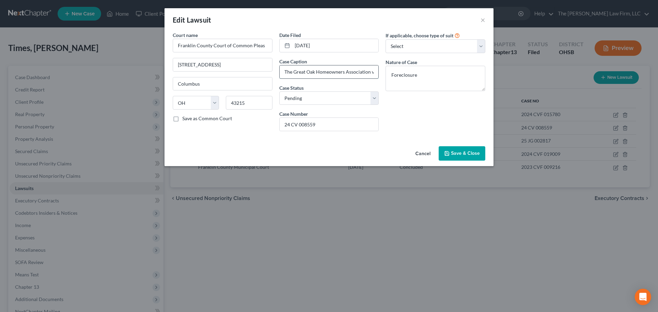
click at [310, 71] on input "The Great Oak Homeowners Association v. Kimberly Times" at bounding box center [329, 71] width 99 height 13
click at [319, 121] on input "24 CV 008559" at bounding box center [329, 124] width 99 height 13
click at [320, 121] on input "24 CV 008559" at bounding box center [329, 124] width 99 height 13
click at [321, 121] on input "24 CV 008559" at bounding box center [329, 124] width 99 height 13
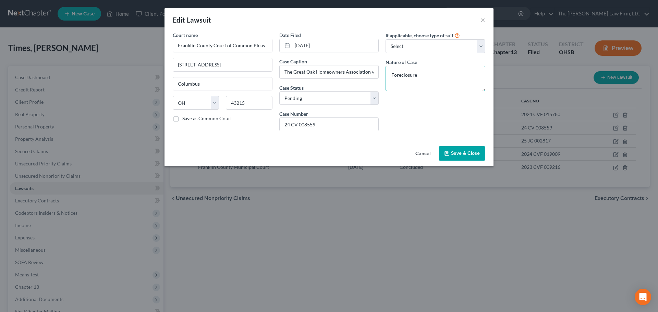
click at [438, 76] on textarea "Foreclosure" at bounding box center [436, 78] width 100 height 25
click at [456, 151] on span "Save & Close" at bounding box center [465, 153] width 29 height 6
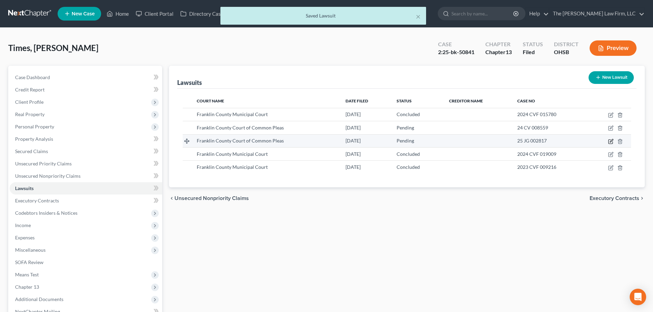
click at [610, 141] on icon "button" at bounding box center [610, 141] width 5 height 5
select select "36"
select select "0"
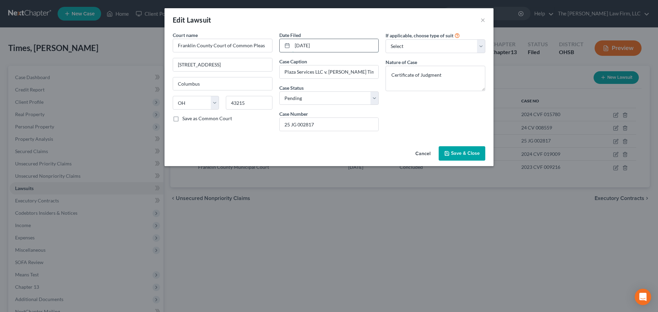
click at [332, 47] on input "01/15/2025" at bounding box center [335, 45] width 86 height 13
click at [329, 69] on input "Plaza Services LLC v. Kimberly Times" at bounding box center [329, 71] width 99 height 13
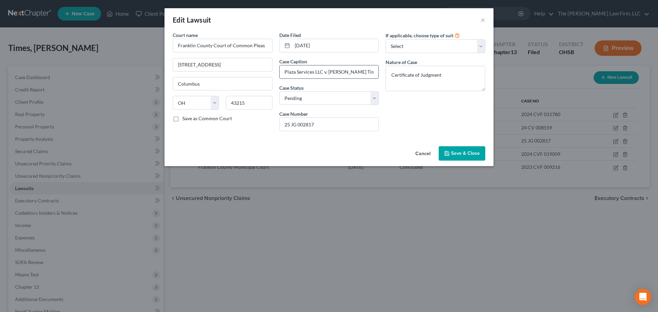
click at [329, 69] on input "Plaza Services LLC v. Kimberly Times" at bounding box center [329, 71] width 99 height 13
click at [337, 122] on input "25 JG 002817" at bounding box center [329, 124] width 99 height 13
click at [467, 77] on textarea "Certificate of Judgment" at bounding box center [436, 78] width 100 height 25
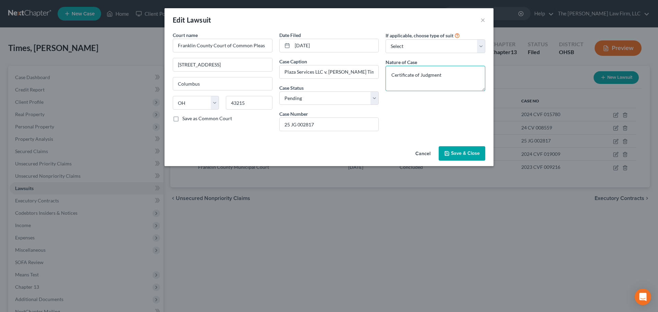
click at [467, 77] on textarea "Certificate of Judgment" at bounding box center [436, 78] width 100 height 25
click at [481, 152] on button "Save & Close" at bounding box center [462, 153] width 47 height 14
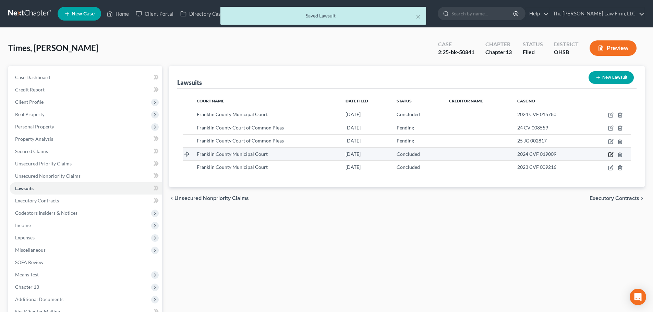
click at [610, 153] on icon "button" at bounding box center [610, 154] width 5 height 5
select select "36"
select select "2"
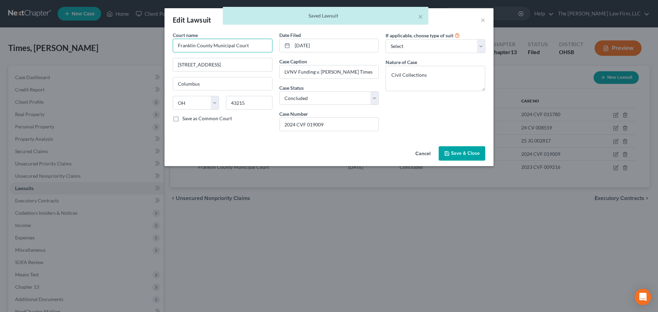
click at [240, 43] on input "Franklin County Municipal Court" at bounding box center [223, 46] width 100 height 14
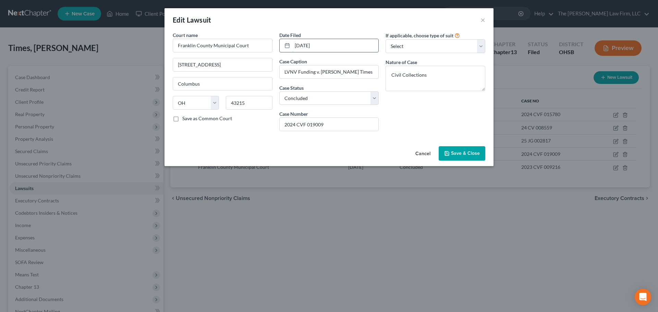
click at [332, 45] on input "04/29/2024" at bounding box center [335, 45] width 86 height 13
click at [319, 75] on input "LVNV Funding v. Kimberly Times" at bounding box center [329, 71] width 99 height 13
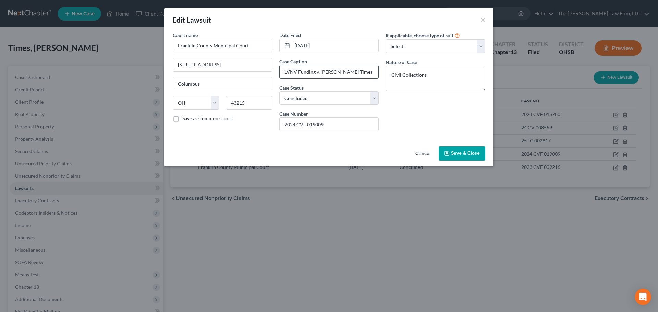
click at [319, 75] on input "LVNV Funding v. Kimberly Times" at bounding box center [329, 71] width 99 height 13
click at [326, 122] on input "2024 CVF 019009" at bounding box center [329, 124] width 99 height 13
click at [442, 76] on textarea "Civil Collections" at bounding box center [436, 78] width 100 height 25
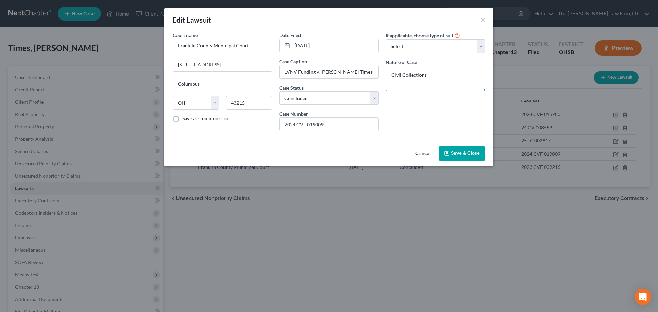
click at [442, 76] on textarea "Civil Collections" at bounding box center [436, 78] width 100 height 25
drag, startPoint x: 454, startPoint y: 152, endPoint x: 484, endPoint y: 154, distance: 29.8
click at [454, 152] on span "Save & Close" at bounding box center [465, 153] width 29 height 6
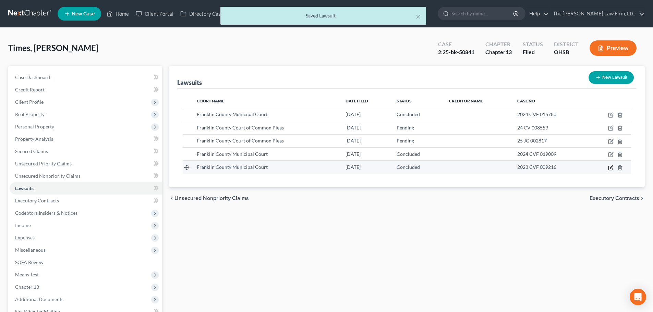
click at [608, 168] on icon "button" at bounding box center [610, 168] width 4 height 4
select select "36"
select select "2"
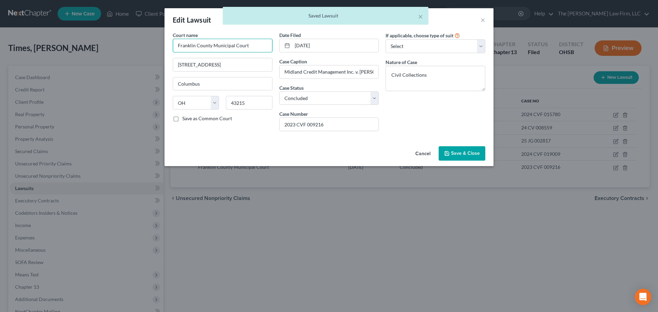
click at [248, 48] on input "Franklin County Municipal Court" at bounding box center [223, 46] width 100 height 14
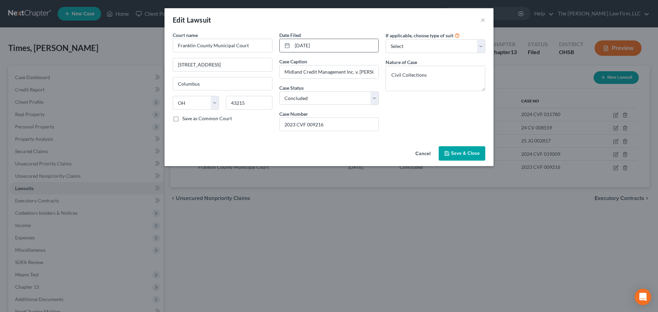
click at [327, 48] on input "03/14/2023" at bounding box center [335, 45] width 86 height 13
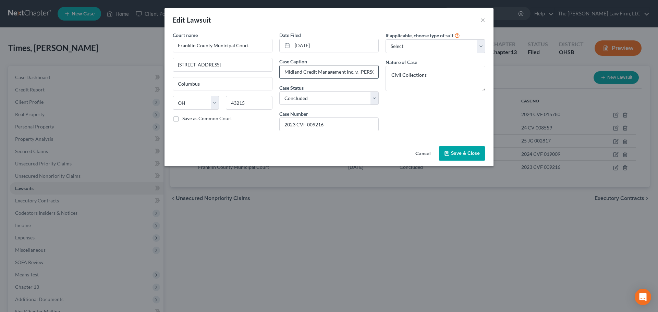
click at [337, 66] on input "Midland Credit Management Inc. v. Kimberly Times" at bounding box center [329, 71] width 99 height 13
click at [335, 72] on input "Midland Credit Management Inc. v. Kimberly Times" at bounding box center [329, 71] width 99 height 13
click at [351, 125] on input "2023 CVF 009216" at bounding box center [329, 124] width 99 height 13
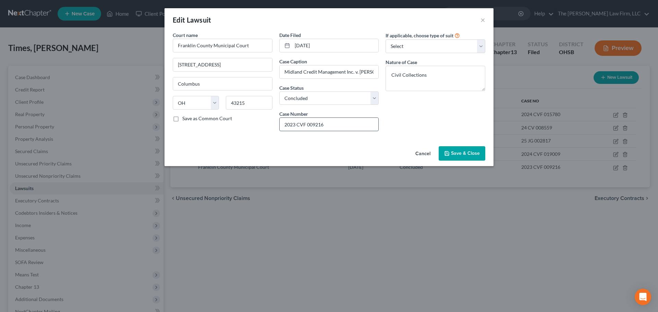
click at [352, 125] on input "2023 CVF 009216" at bounding box center [329, 124] width 99 height 13
click at [353, 125] on input "2023 CVF 009216" at bounding box center [329, 124] width 99 height 13
click at [326, 125] on input "2023 CVF 009216" at bounding box center [329, 124] width 99 height 13
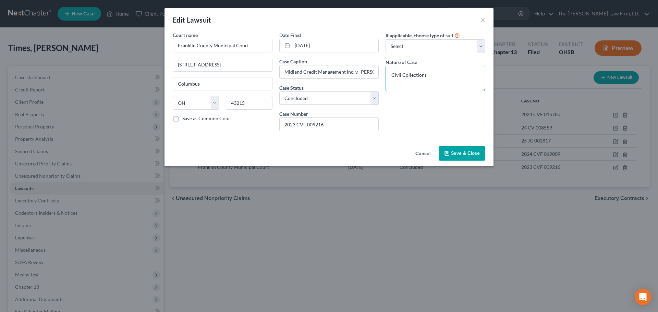
click at [424, 80] on textarea "Civil Collections" at bounding box center [436, 78] width 100 height 25
click at [468, 149] on button "Save & Close" at bounding box center [462, 153] width 47 height 14
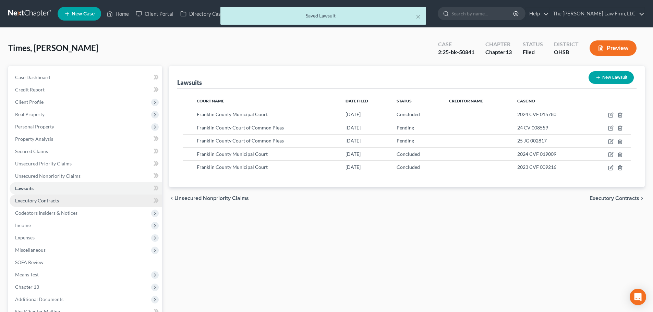
click at [65, 196] on link "Executory Contracts" at bounding box center [86, 201] width 152 height 12
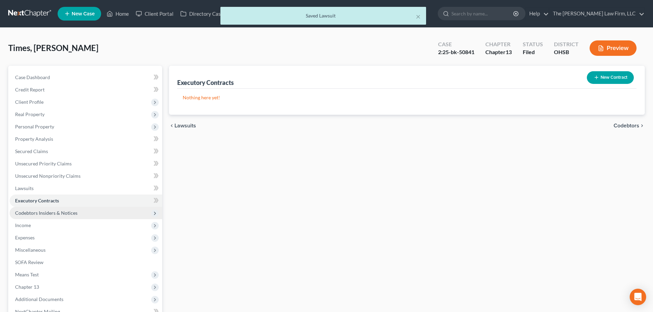
click at [54, 211] on span "Codebtors Insiders & Notices" at bounding box center [46, 213] width 62 height 6
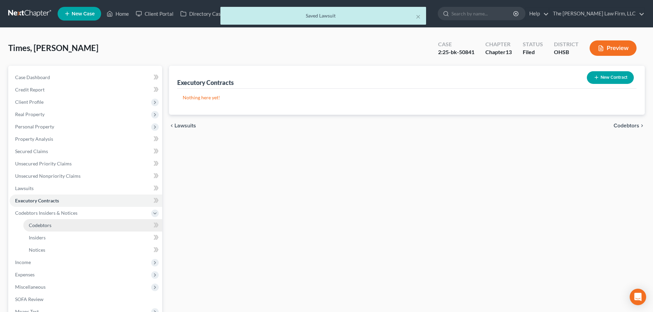
click at [40, 221] on link "Codebtors" at bounding box center [92, 225] width 139 height 12
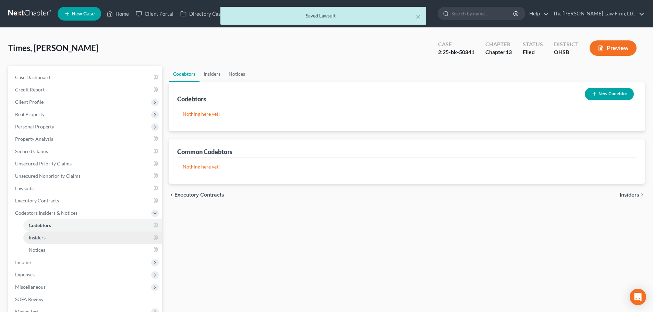
click at [39, 234] on link "Insiders" at bounding box center [92, 238] width 139 height 12
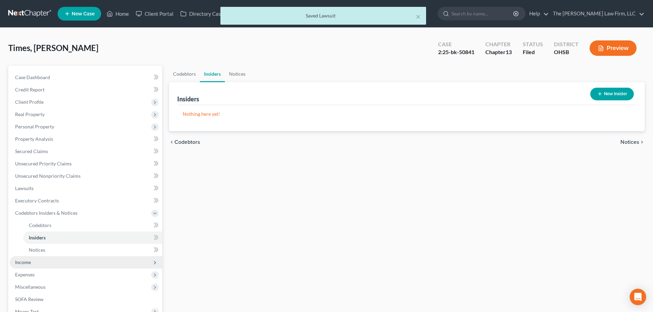
click at [31, 264] on span "Income" at bounding box center [86, 262] width 152 height 12
click at [48, 238] on span "Employment Income" at bounding box center [51, 238] width 44 height 6
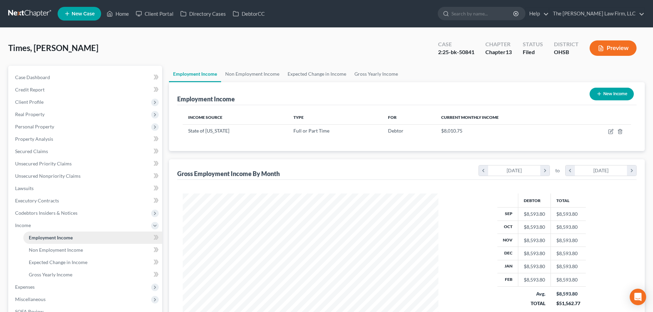
scroll to position [128, 269]
click at [235, 72] on link "Non Employment Income" at bounding box center [252, 74] width 62 height 16
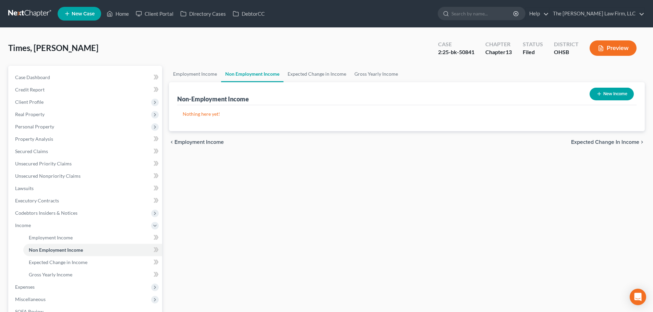
click at [281, 72] on link "Non Employment Income" at bounding box center [252, 74] width 62 height 16
click at [328, 72] on link "Expected Change in Income" at bounding box center [316, 74] width 67 height 16
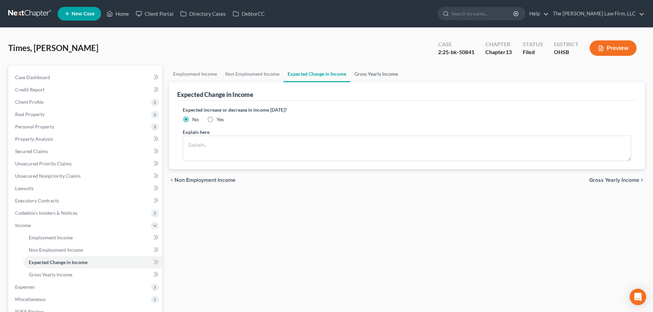
click at [378, 72] on link "Gross Yearly Income" at bounding box center [376, 74] width 52 height 16
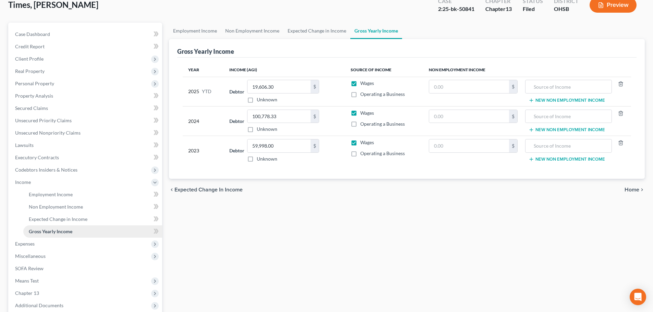
scroll to position [114, 0]
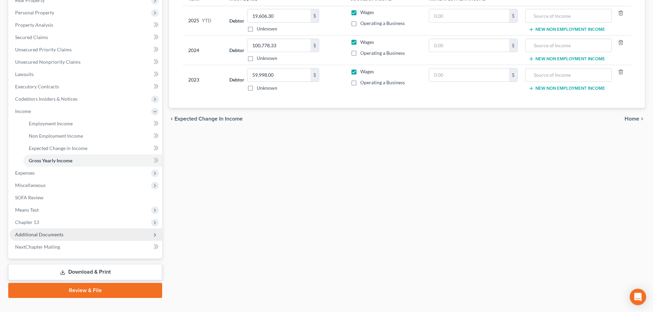
click at [47, 235] on span "Additional Documents" at bounding box center [39, 235] width 48 height 6
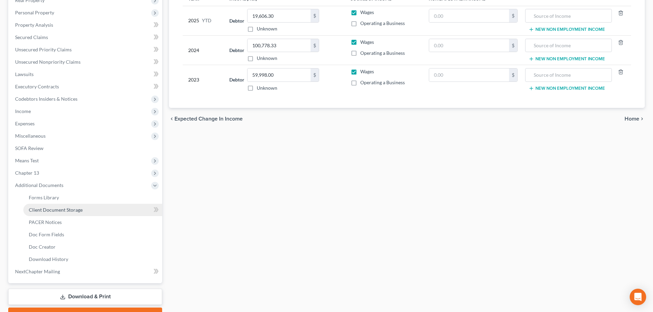
click at [50, 211] on span "Client Document Storage" at bounding box center [56, 210] width 54 height 6
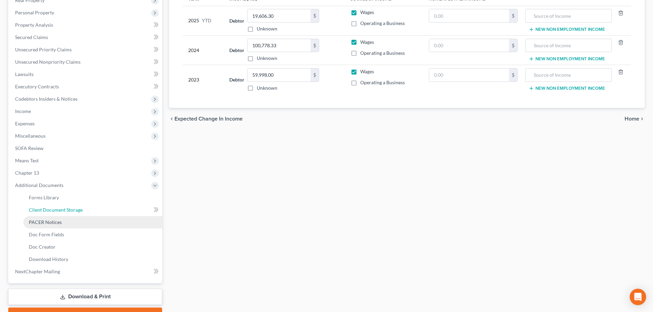
select select "7"
select select "52"
select select "61"
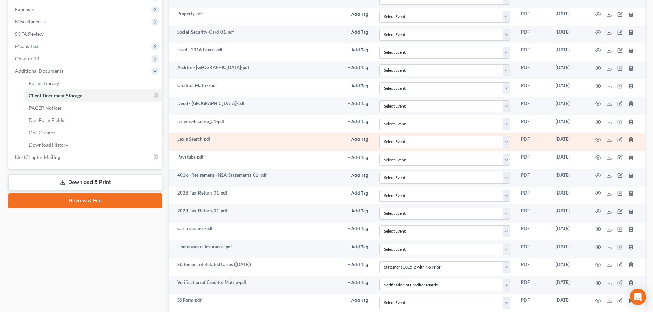
scroll to position [285, 0]
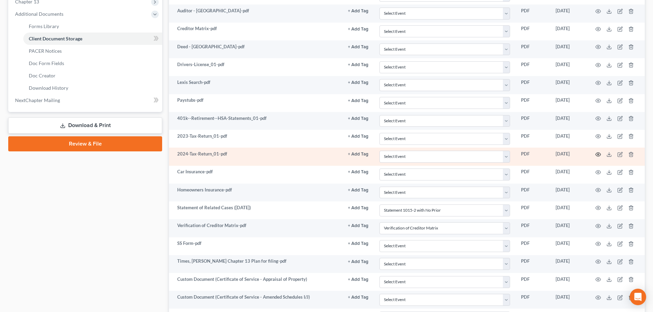
click at [599, 156] on icon "button" at bounding box center [597, 154] width 5 height 5
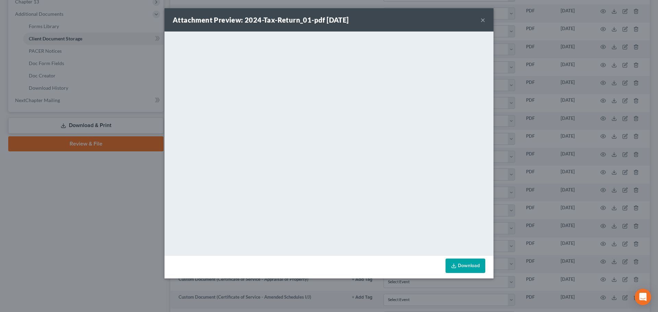
click at [104, 226] on div "Attachment Preview: 2024-Tax-Return_01-pdf 03/03/2025 × <object ng-attr-data='h…" at bounding box center [329, 156] width 658 height 312
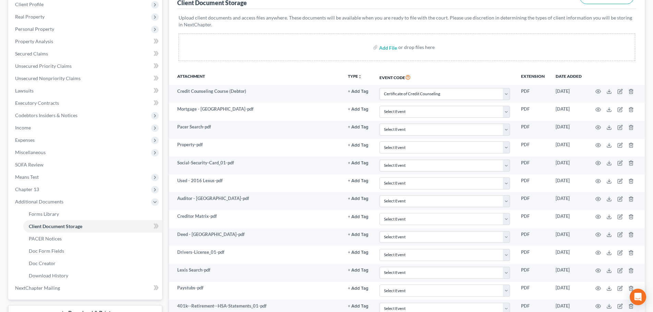
scroll to position [0, 0]
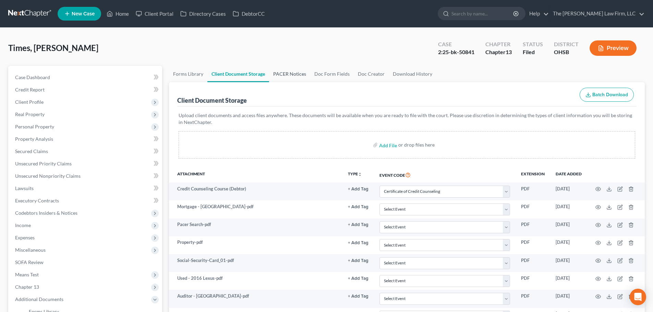
click at [294, 80] on link "PACER Notices" at bounding box center [289, 74] width 41 height 16
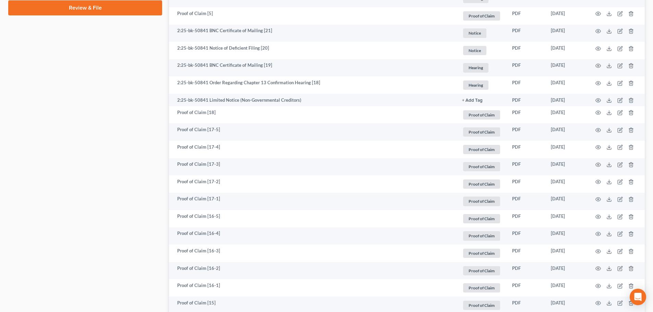
scroll to position [571, 0]
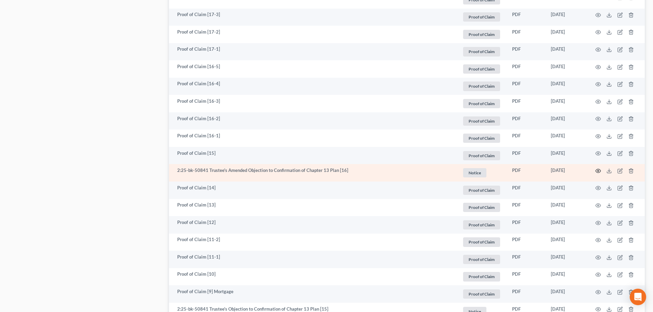
click at [599, 170] on icon "button" at bounding box center [597, 170] width 5 height 5
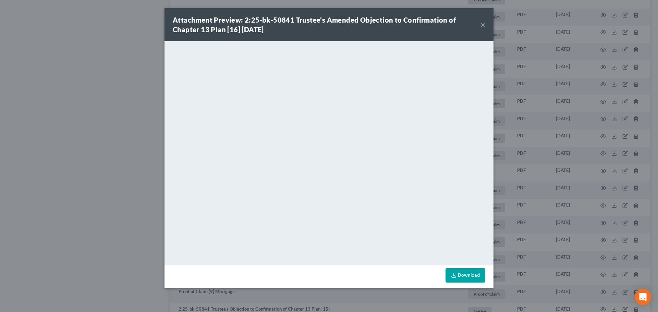
click at [483, 24] on button "×" at bounding box center [482, 25] width 5 height 8
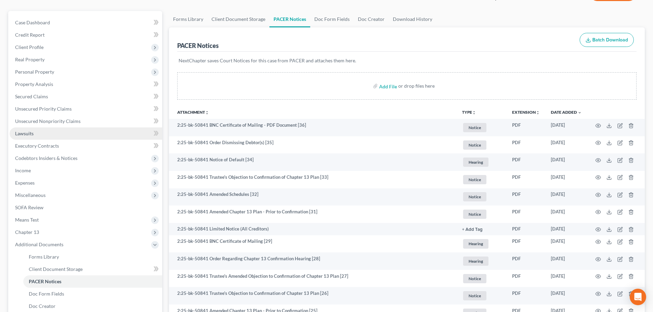
scroll to position [57, 0]
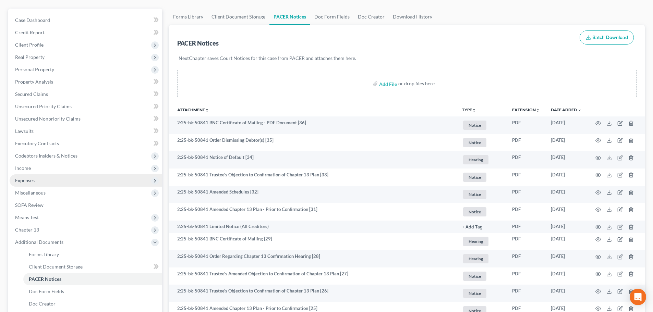
click at [36, 177] on span "Expenses" at bounding box center [86, 180] width 152 height 12
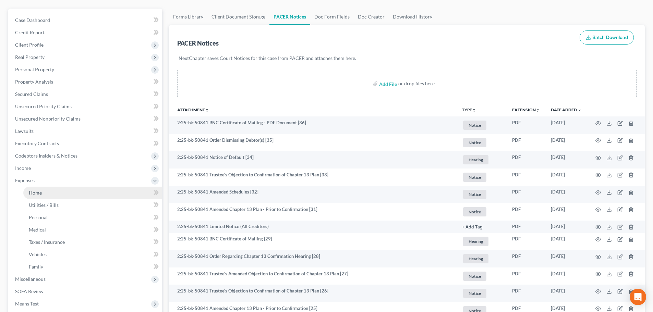
click at [41, 190] on span "Home" at bounding box center [35, 193] width 13 height 6
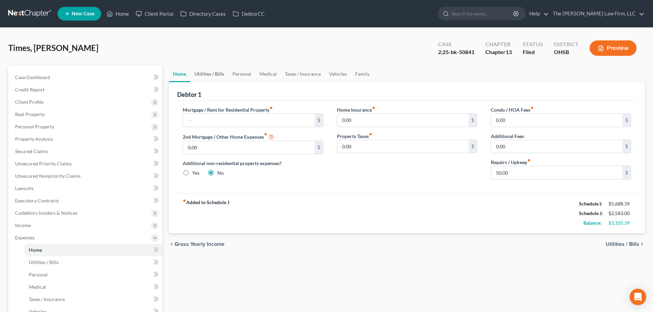
click at [221, 77] on link "Utilities / Bills" at bounding box center [209, 74] width 38 height 16
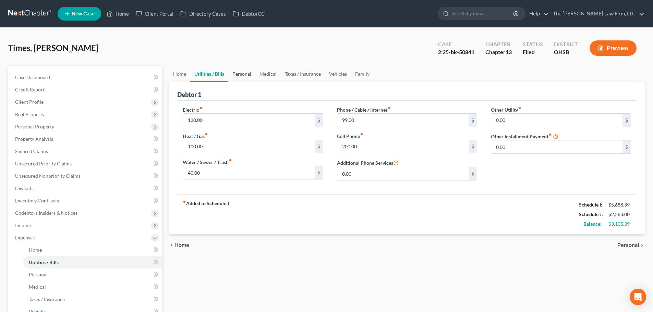
click at [237, 72] on link "Personal" at bounding box center [241, 74] width 27 height 16
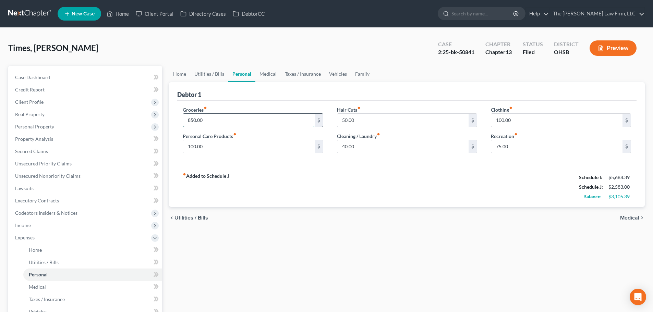
click at [230, 119] on input "850.00" at bounding box center [248, 120] width 131 height 13
click at [367, 122] on input "50.00" at bounding box center [402, 120] width 131 height 13
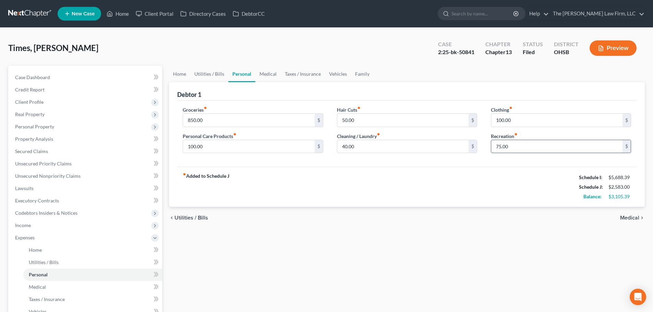
click at [529, 144] on input "75.00" at bounding box center [556, 146] width 131 height 13
click at [265, 75] on link "Medical" at bounding box center [267, 74] width 25 height 16
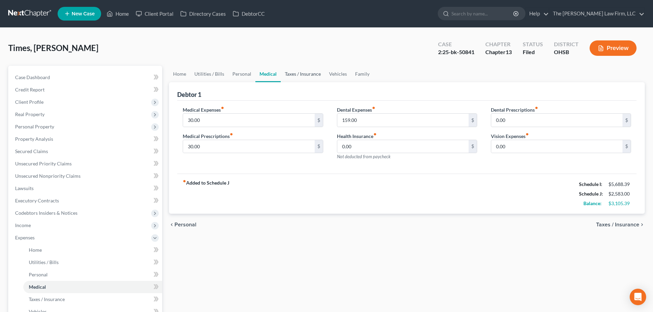
click at [304, 73] on link "Taxes / Insurance" at bounding box center [303, 74] width 44 height 16
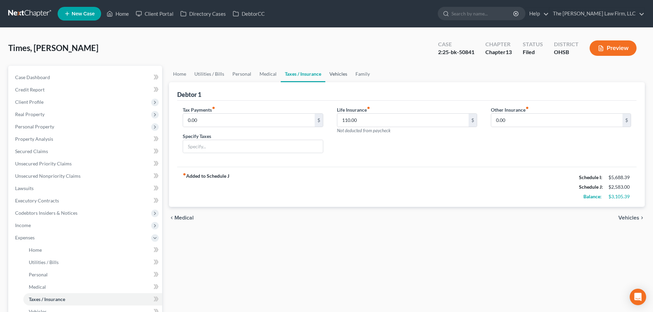
click at [345, 69] on link "Vehicles" at bounding box center [338, 74] width 26 height 16
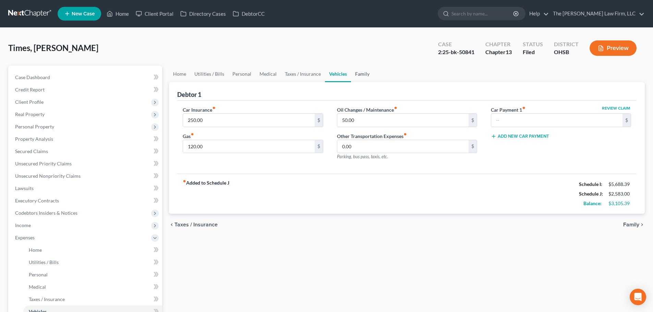
click at [357, 75] on link "Family" at bounding box center [362, 74] width 23 height 16
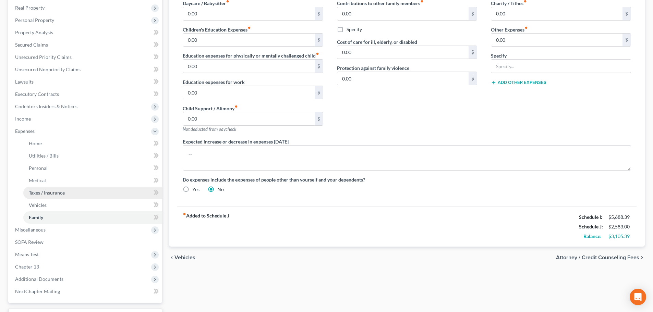
scroll to position [163, 0]
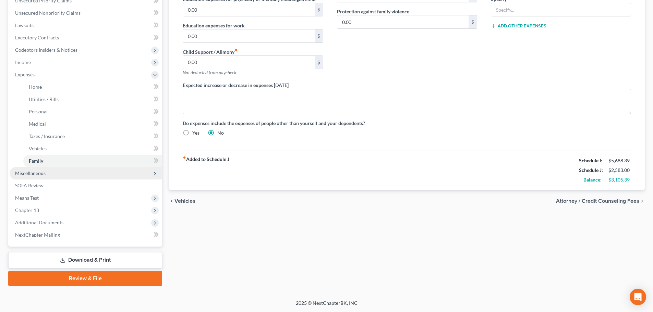
click at [39, 173] on span "Miscellaneous" at bounding box center [30, 173] width 30 height 6
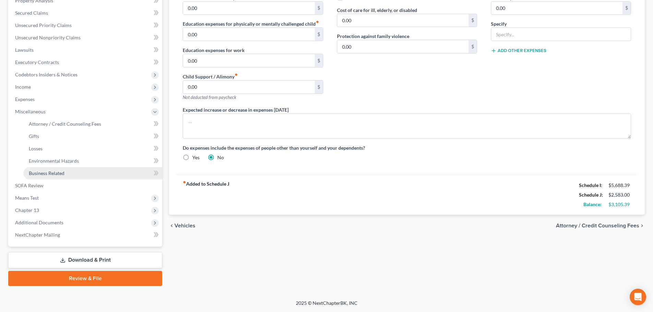
scroll to position [138, 0]
click at [34, 184] on span "SOFA Review" at bounding box center [29, 186] width 28 height 6
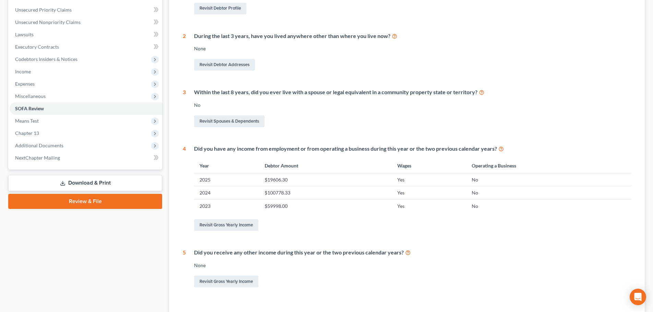
scroll to position [171, 0]
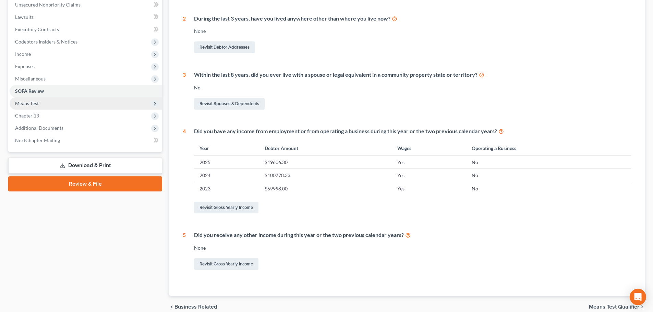
click at [37, 102] on span "Means Test" at bounding box center [27, 103] width 24 height 6
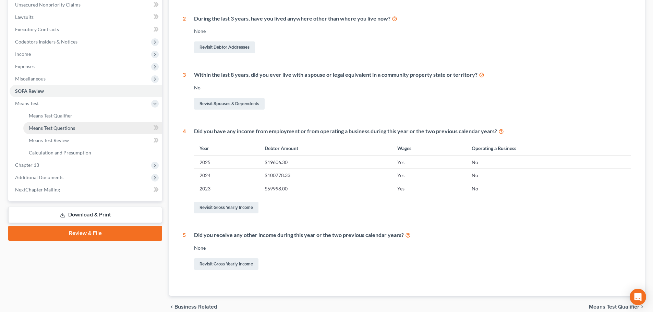
click at [55, 129] on span "Means Test Questions" at bounding box center [52, 128] width 46 height 6
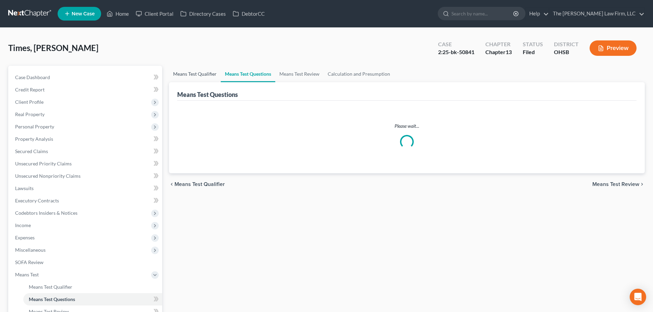
click at [201, 72] on link "Means Test Qualifier" at bounding box center [195, 74] width 52 height 16
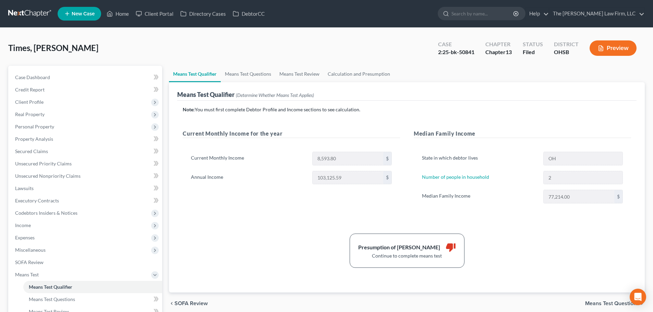
scroll to position [114, 0]
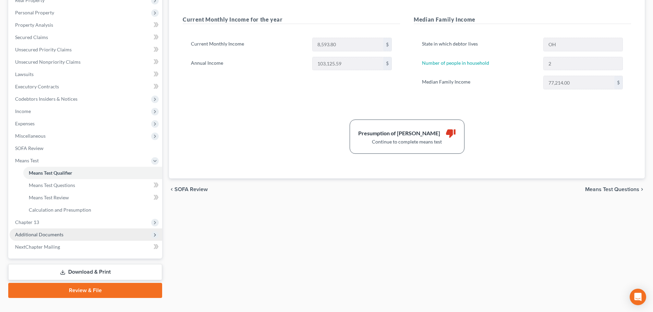
click at [47, 234] on span "Additional Documents" at bounding box center [39, 235] width 48 height 6
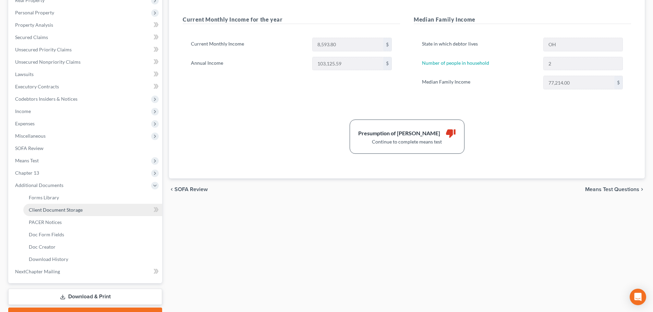
click at [61, 212] on span "Client Document Storage" at bounding box center [56, 210] width 54 height 6
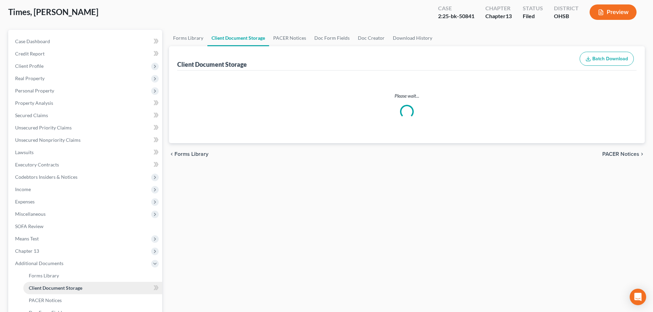
scroll to position [6, 0]
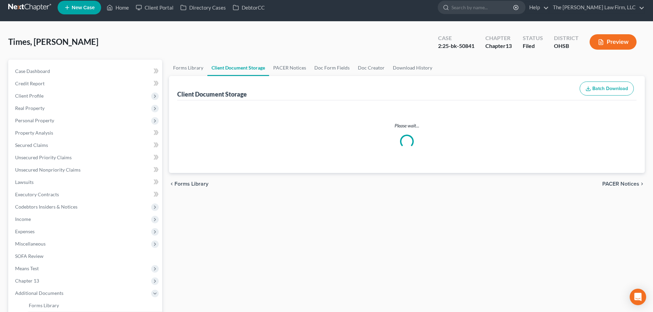
select select "7"
select select "52"
select select "61"
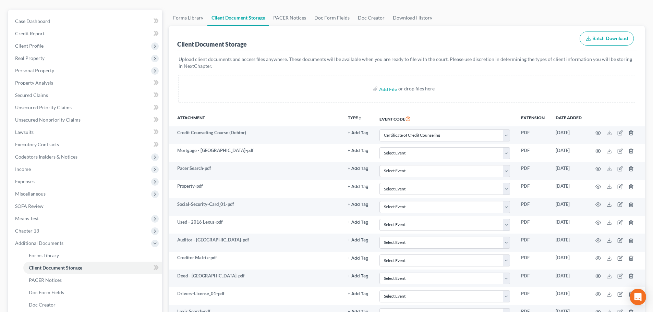
scroll to position [0, 0]
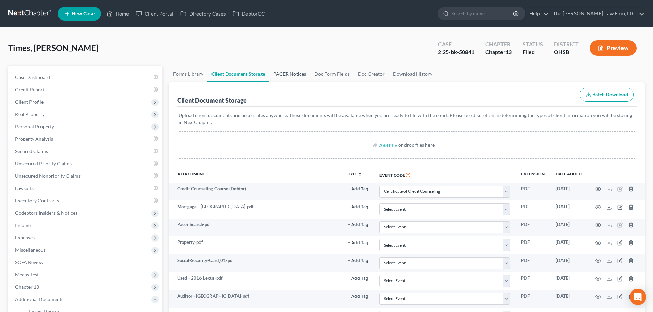
click at [295, 74] on link "PACER Notices" at bounding box center [289, 74] width 41 height 16
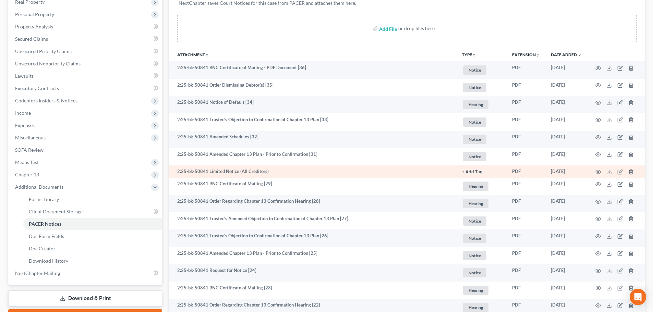
scroll to position [114, 0]
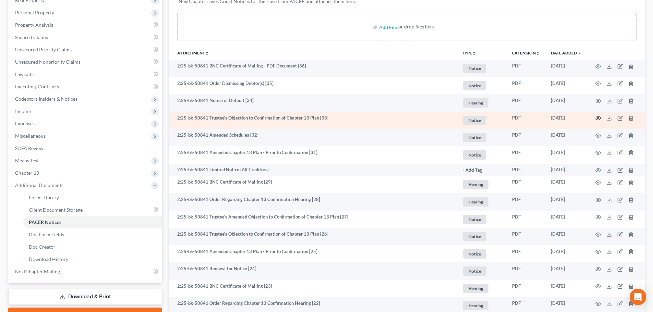
click at [598, 116] on icon "button" at bounding box center [597, 117] width 5 height 5
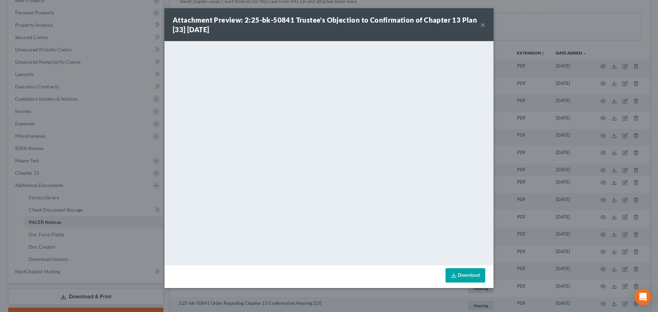
click at [483, 25] on button "×" at bounding box center [482, 25] width 5 height 8
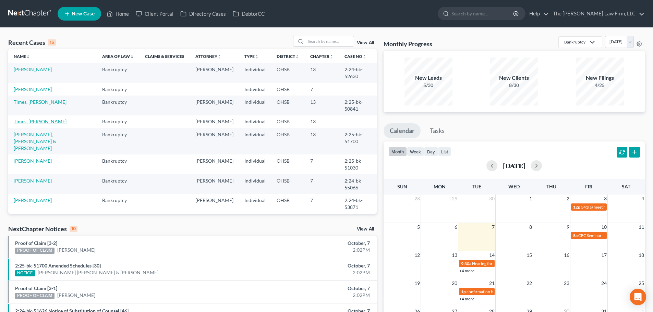
click at [30, 122] on link "Times, [PERSON_NAME]" at bounding box center [40, 122] width 53 height 6
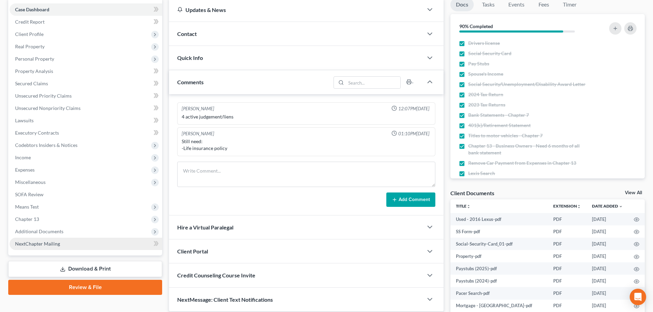
scroll to position [114, 0]
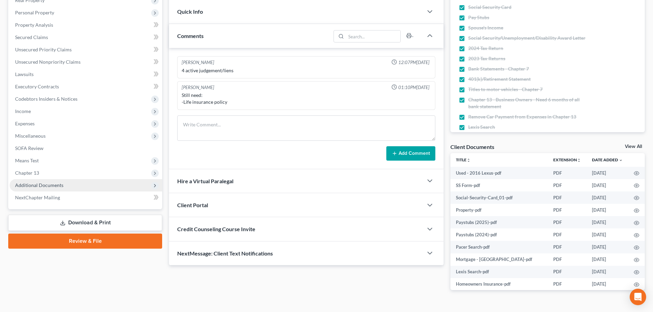
click at [49, 187] on span "Additional Documents" at bounding box center [39, 185] width 48 height 6
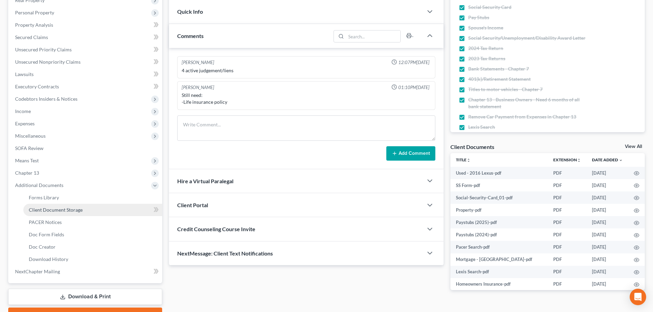
click at [47, 212] on span "Client Document Storage" at bounding box center [56, 210] width 54 height 6
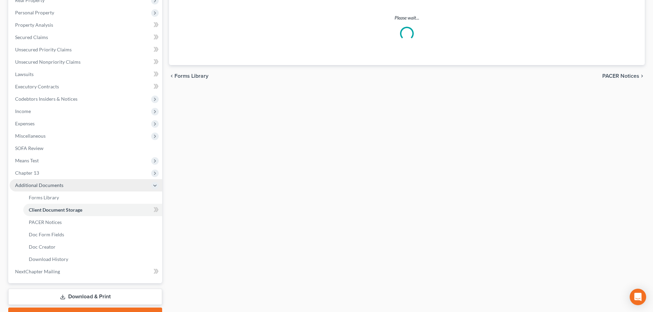
select select "52"
select select "61"
select select "7"
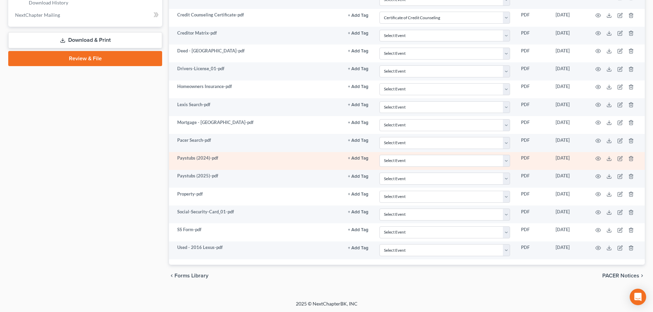
scroll to position [371, 0]
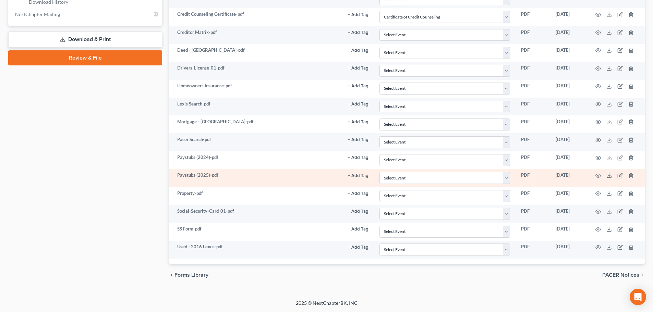
click at [607, 175] on icon at bounding box center [608, 175] width 5 height 5
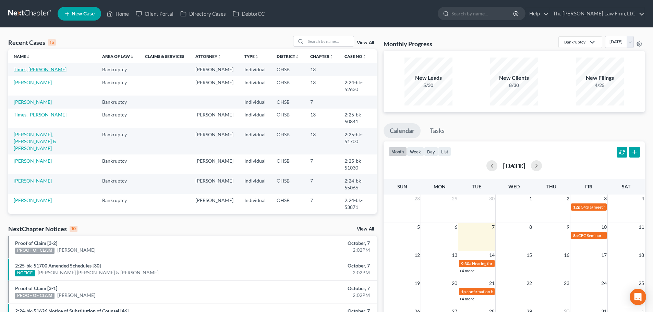
click at [39, 70] on link "Times, [PERSON_NAME]" at bounding box center [40, 69] width 53 height 6
click at [36, 71] on link "Times, [PERSON_NAME]" at bounding box center [40, 69] width 53 height 6
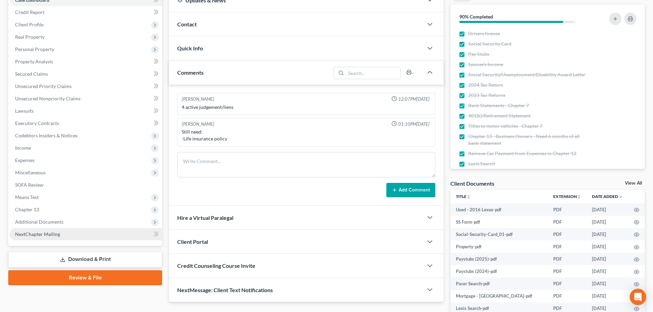
scroll to position [114, 0]
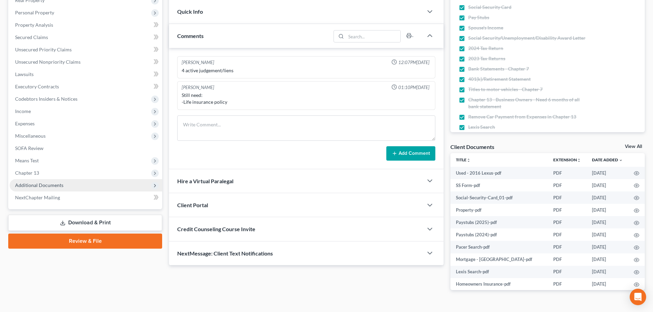
click at [45, 183] on span "Additional Documents" at bounding box center [39, 185] width 48 height 6
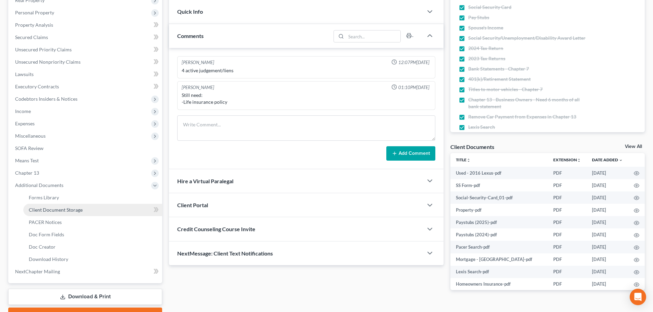
click at [48, 208] on span "Client Document Storage" at bounding box center [56, 210] width 54 height 6
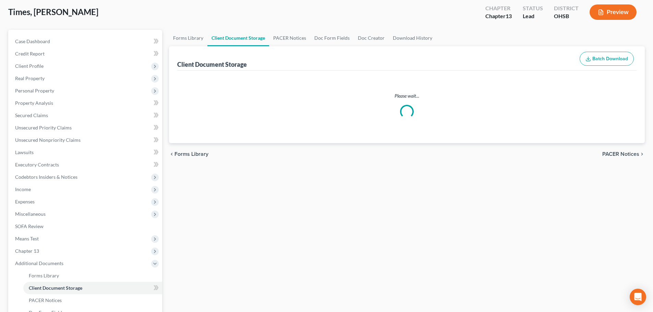
scroll to position [4, 0]
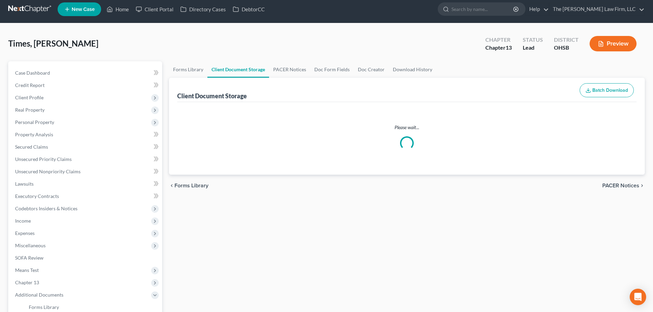
select select "52"
select select "61"
select select "7"
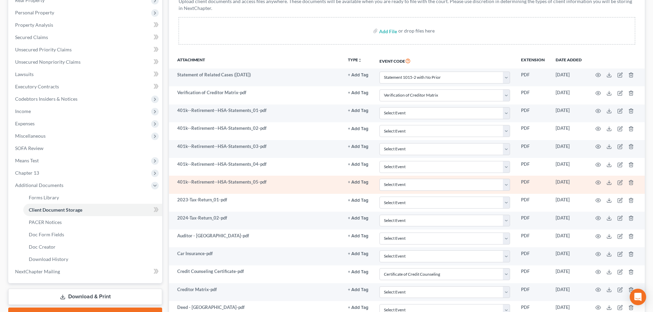
scroll to position [229, 0]
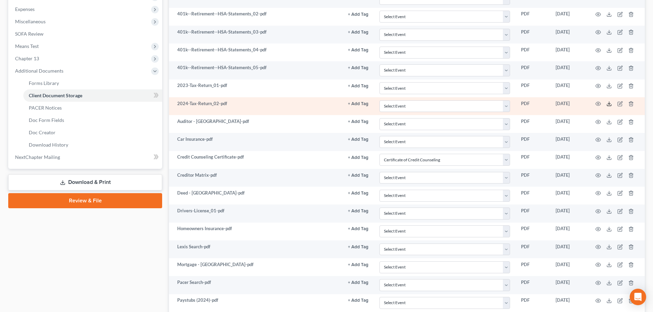
click at [607, 102] on icon at bounding box center [608, 103] width 5 height 5
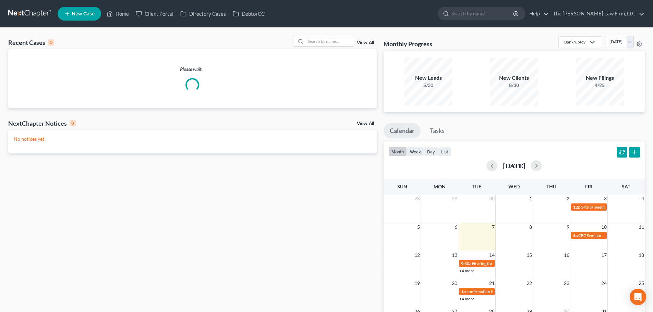
click at [335, 35] on div "Recent Cases 0 View All Please wait... NextChapter Notices 0 View All No notice…" at bounding box center [326, 206] width 653 height 356
click at [332, 40] on input "search" at bounding box center [330, 41] width 48 height 10
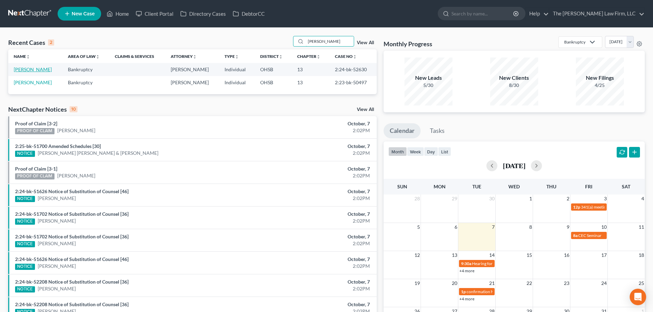
type input "[PERSON_NAME]"
click at [41, 70] on link "[PERSON_NAME]" at bounding box center [33, 69] width 38 height 6
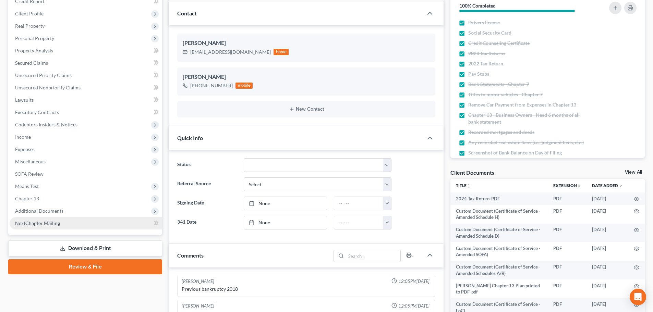
scroll to position [114, 0]
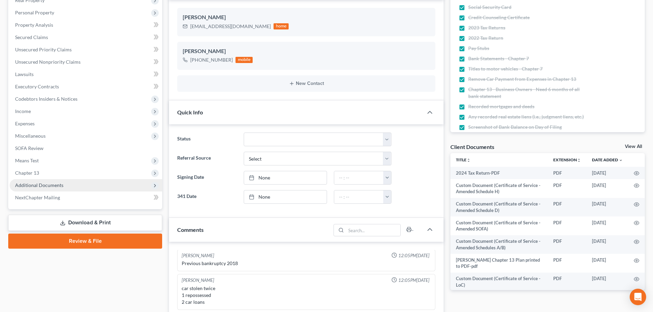
click at [58, 185] on span "Additional Documents" at bounding box center [39, 185] width 48 height 6
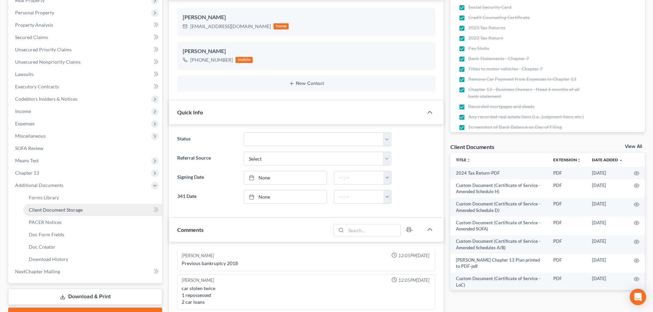
click at [60, 211] on span "Client Document Storage" at bounding box center [56, 210] width 54 height 6
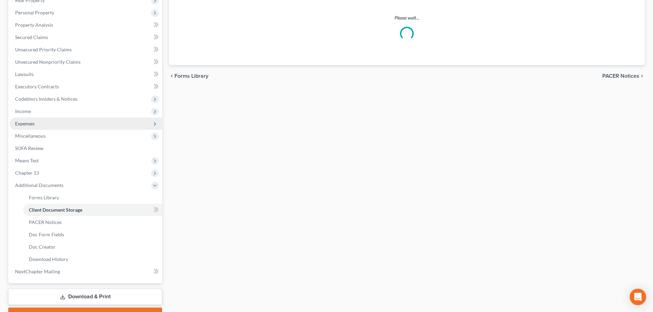
select select "61"
select select "53"
select select "7"
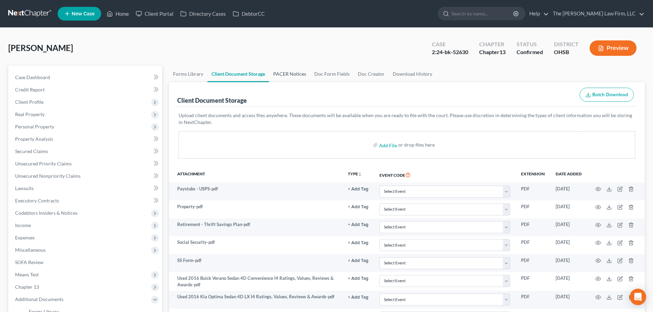
click at [280, 74] on link "PACER Notices" at bounding box center [289, 74] width 41 height 16
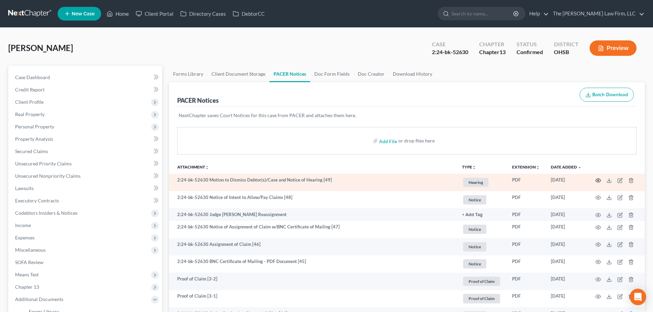
click at [596, 182] on icon "button" at bounding box center [597, 180] width 5 height 5
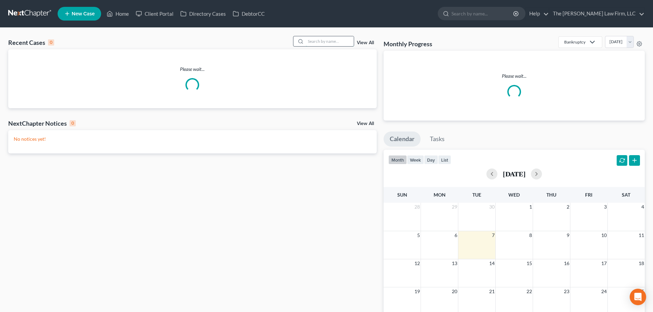
click at [315, 44] on input "search" at bounding box center [330, 41] width 48 height 10
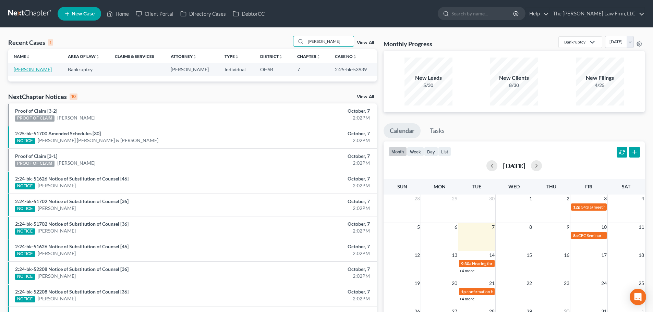
type input "[PERSON_NAME]"
click at [23, 68] on link "[PERSON_NAME]" at bounding box center [33, 69] width 38 height 6
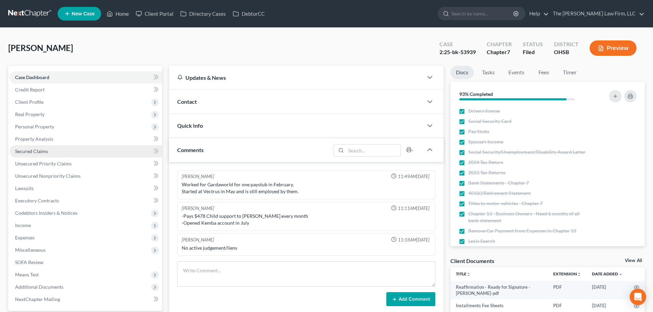
click at [54, 149] on link "Secured Claims" at bounding box center [86, 151] width 152 height 12
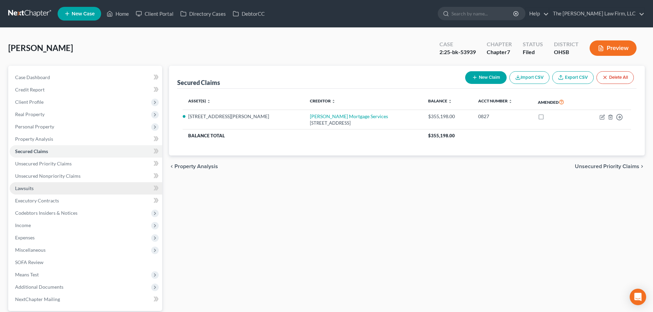
click at [60, 183] on link "Lawsuits" at bounding box center [86, 188] width 152 height 12
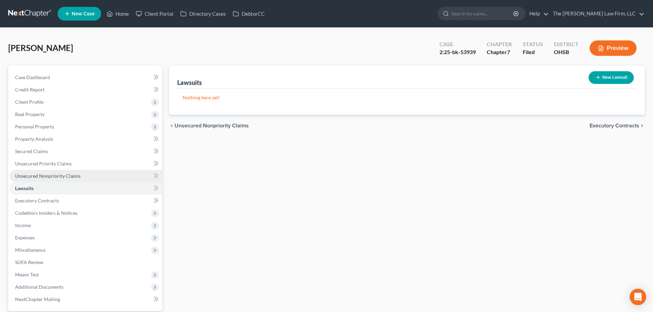
click at [66, 176] on span "Unsecured Nonpriority Claims" at bounding box center [47, 176] width 65 height 6
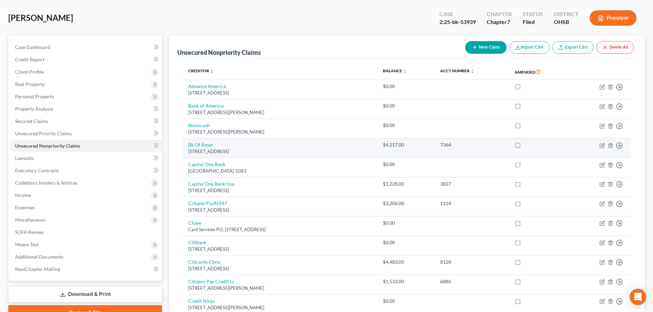
scroll to position [114, 0]
